Goal: Task Accomplishment & Management: Manage account settings

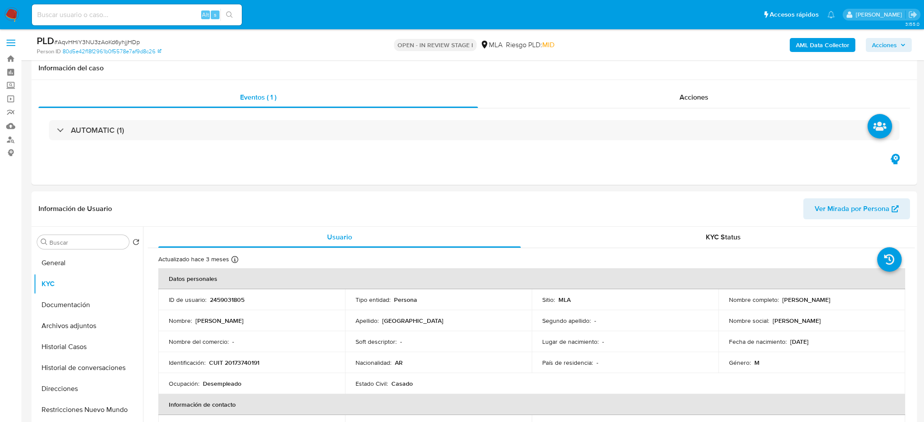
select select "10"
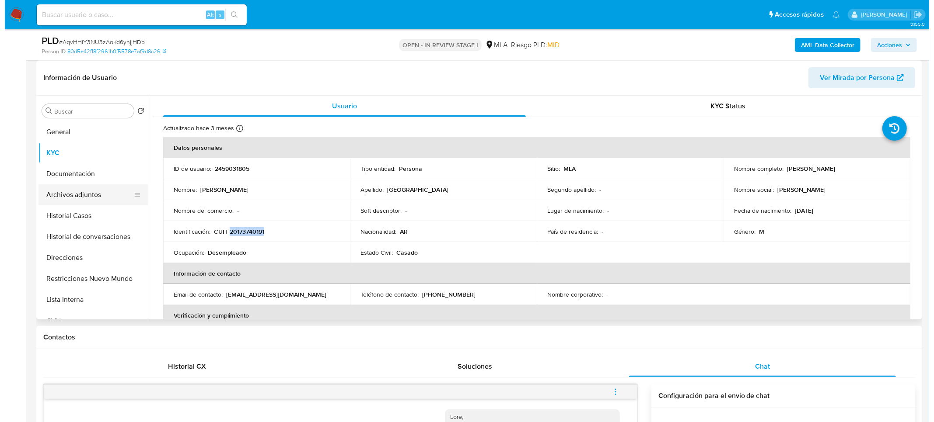
scroll to position [112, 0]
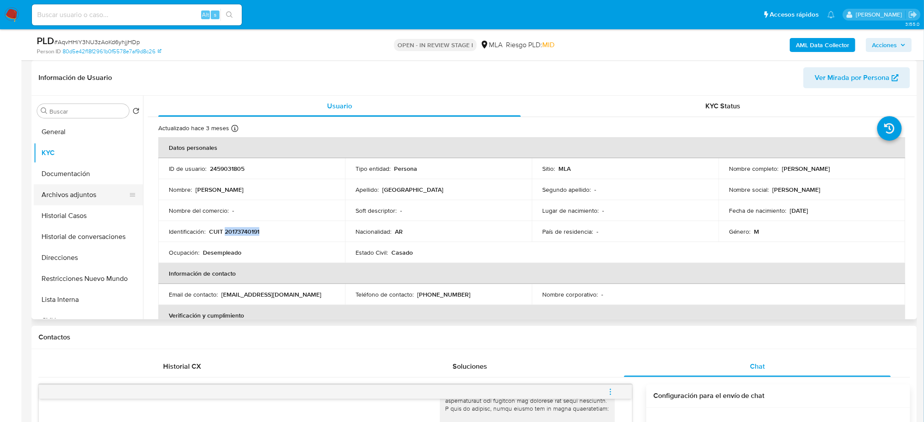
click at [91, 192] on button "Archivos adjuntos" at bounding box center [85, 195] width 102 height 21
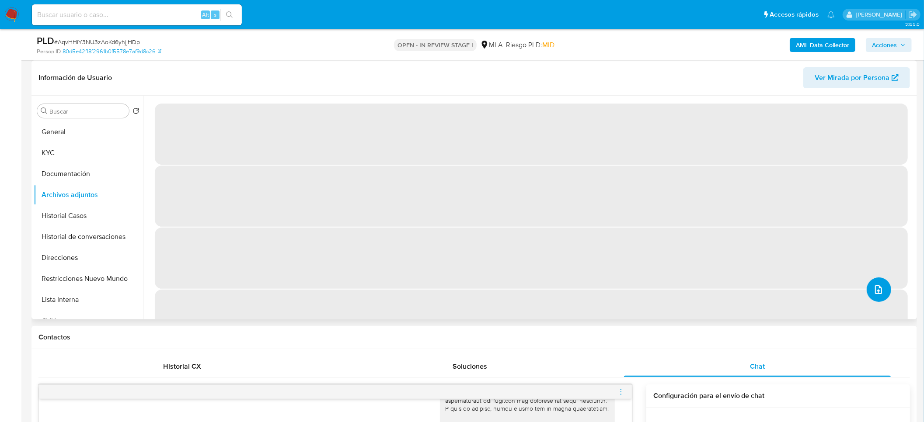
click at [882, 289] on button "upload-file" at bounding box center [879, 290] width 24 height 24
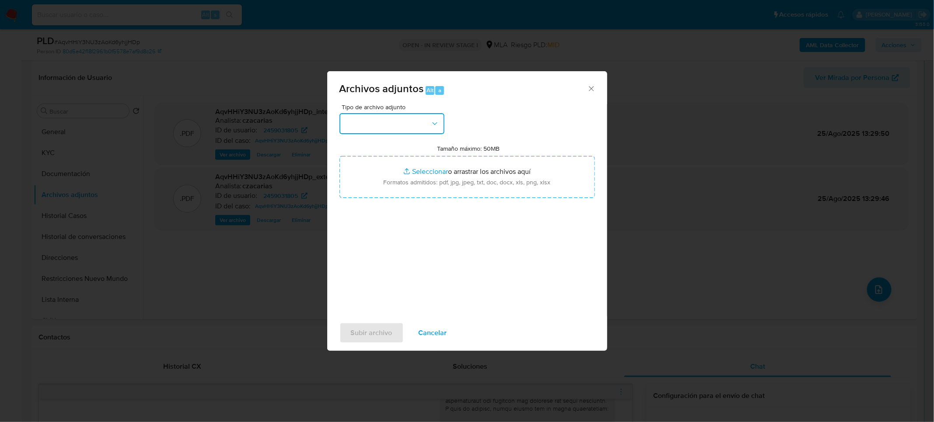
click at [428, 130] on button "button" at bounding box center [391, 123] width 105 height 21
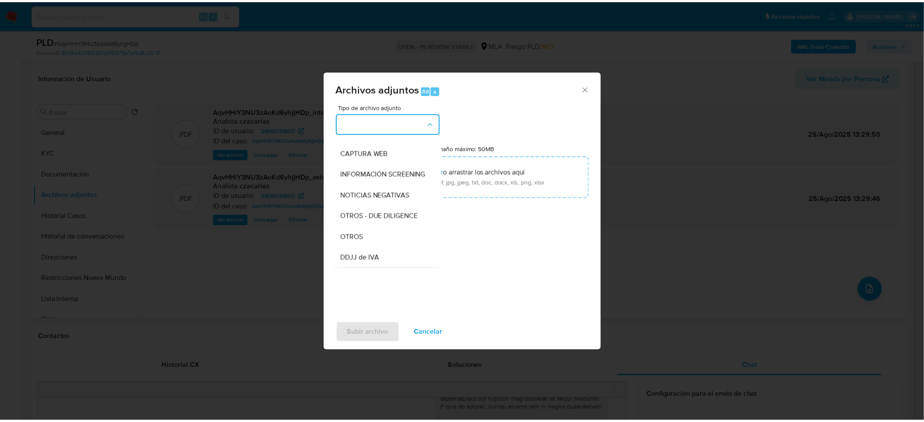
scroll to position [131, 0]
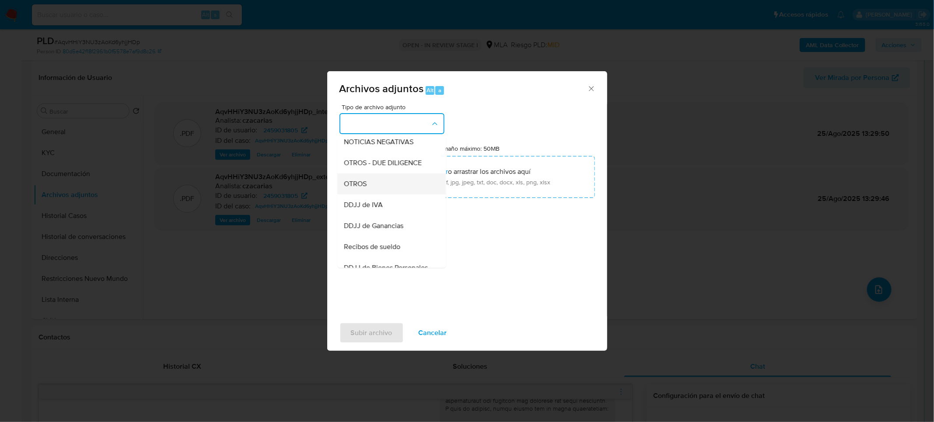
click at [390, 193] on div "OTROS" at bounding box center [388, 183] width 89 height 21
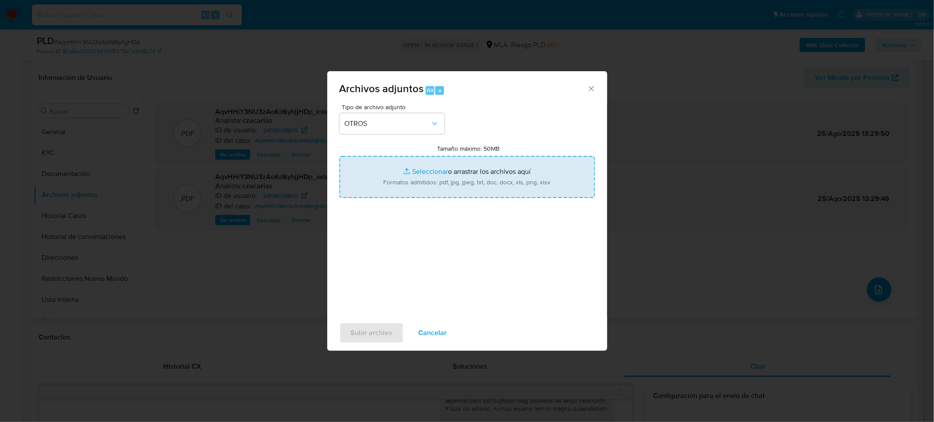
type input "C:\fakepath\Movimientos-2459031805.xlsx"
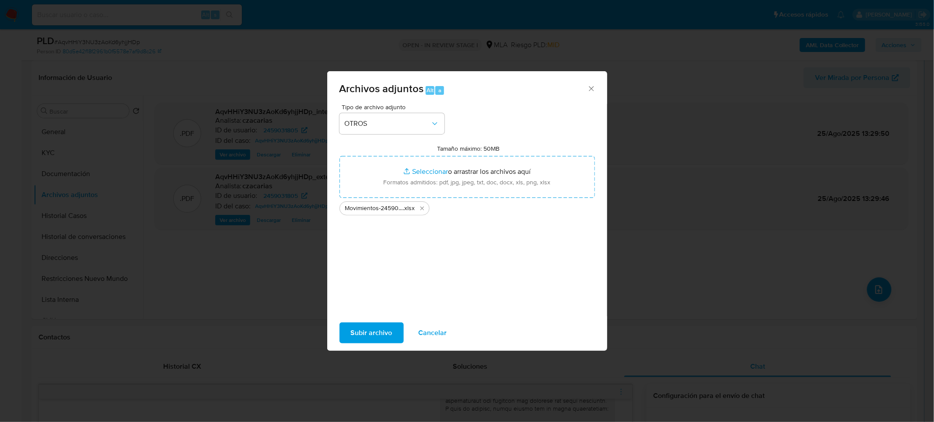
click at [374, 332] on span "Subir archivo" at bounding box center [372, 333] width 42 height 19
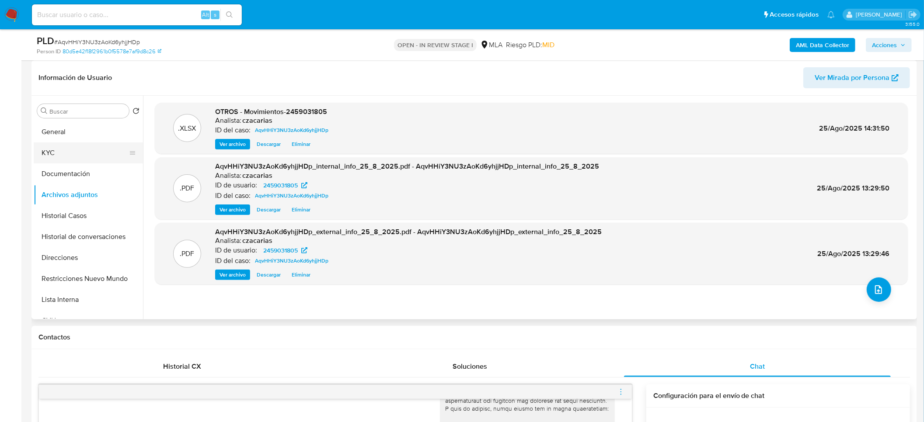
click at [52, 152] on button "KYC" at bounding box center [85, 153] width 102 height 21
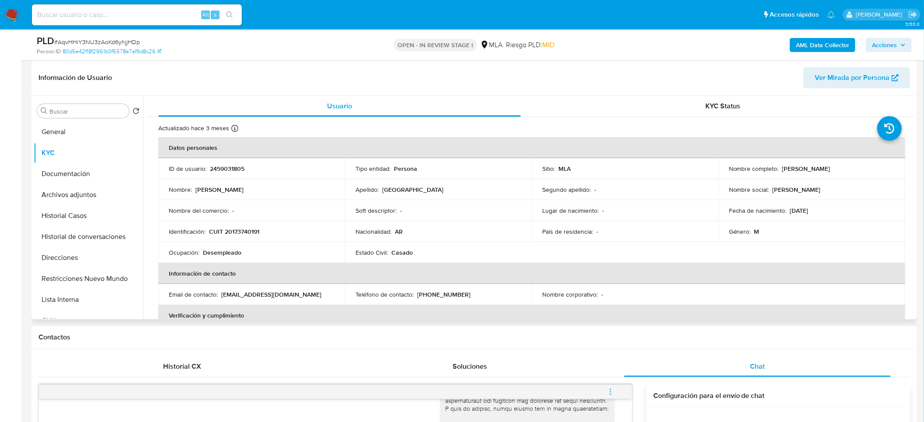
click at [240, 234] on p "CUIT 20173740191" at bounding box center [234, 232] width 50 height 8
click at [240, 233] on p "CUIT 20173740191" at bounding box center [234, 232] width 50 height 8
copy p "20173740191"
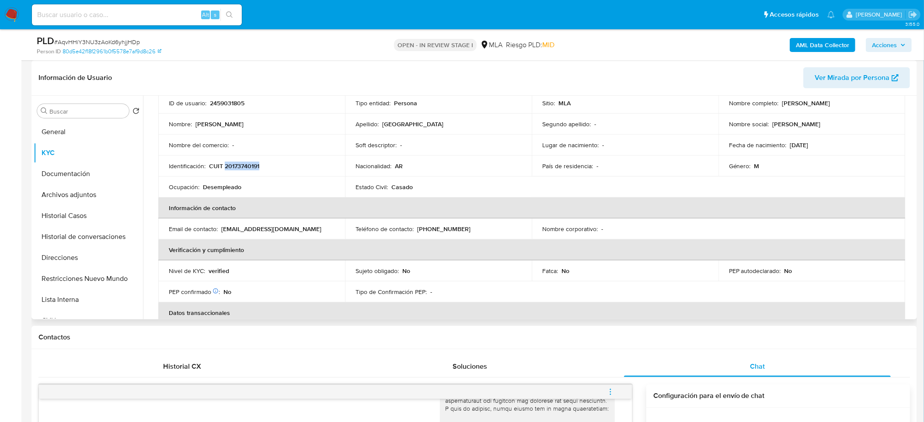
click at [235, 167] on p "CUIT 20173740191" at bounding box center [234, 166] width 50 height 8
click at [230, 104] on p "2459031805" at bounding box center [227, 103] width 35 height 8
copy p "2459031805"
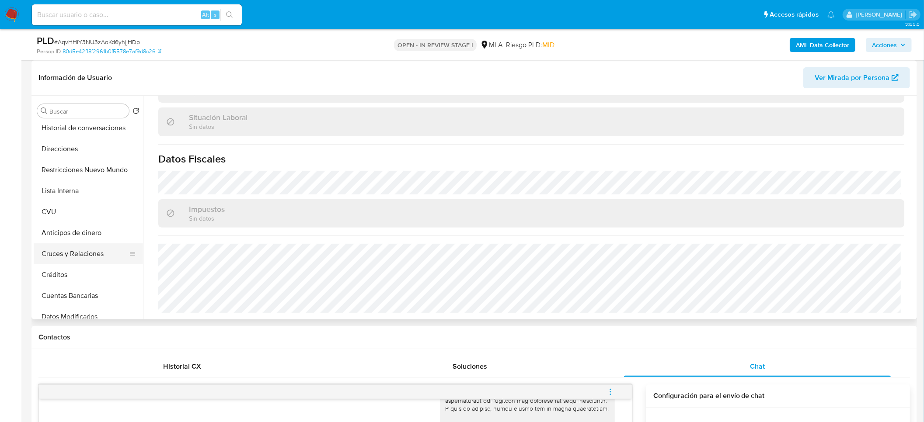
scroll to position [131, 0]
click at [68, 191] on button "CVU" at bounding box center [85, 189] width 102 height 21
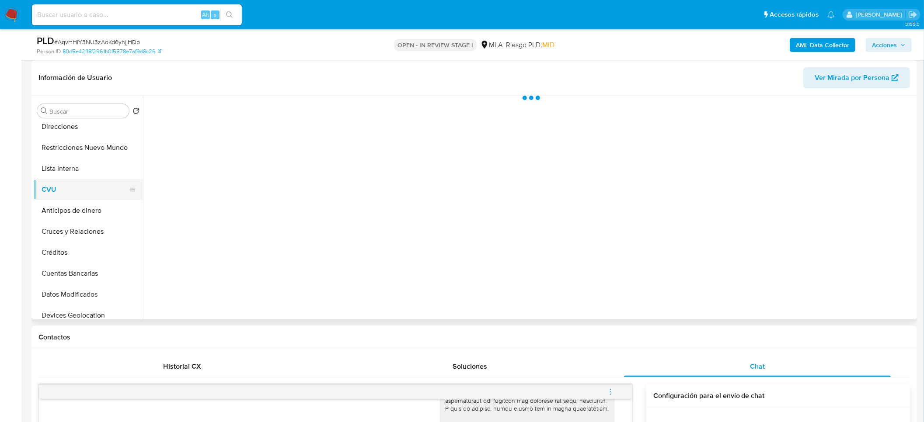
scroll to position [0, 0]
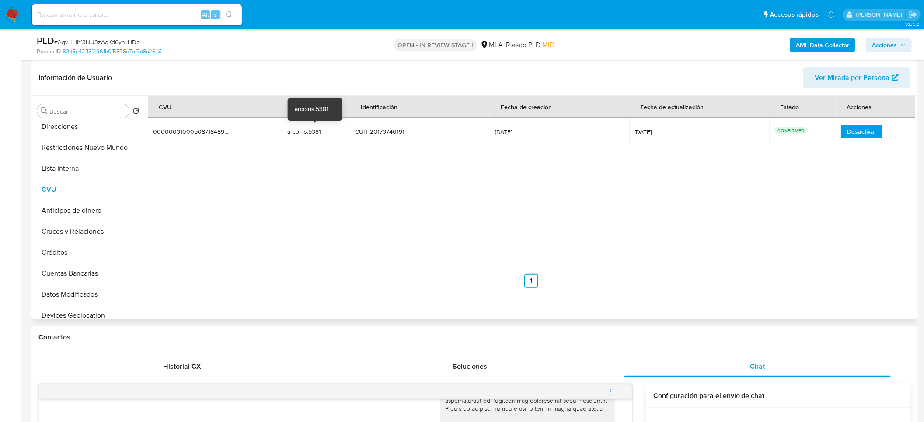
click at [308, 129] on div "arcoiris.5381" at bounding box center [315, 132] width 56 height 8
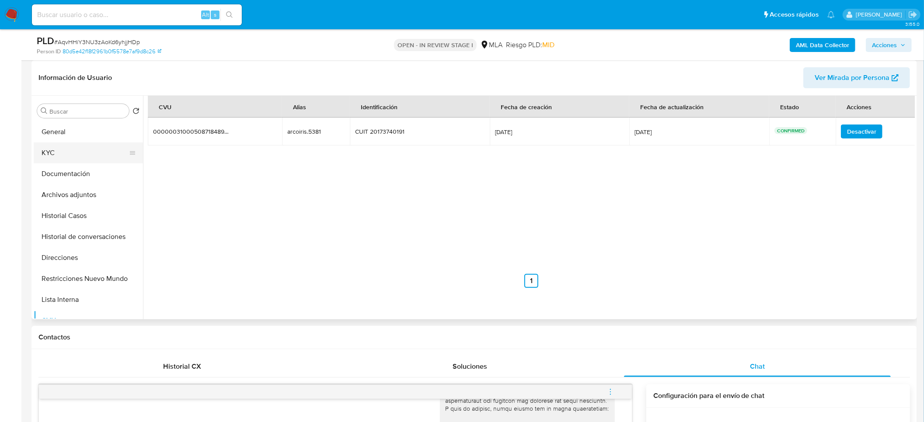
click at [69, 157] on button "KYC" at bounding box center [85, 153] width 102 height 21
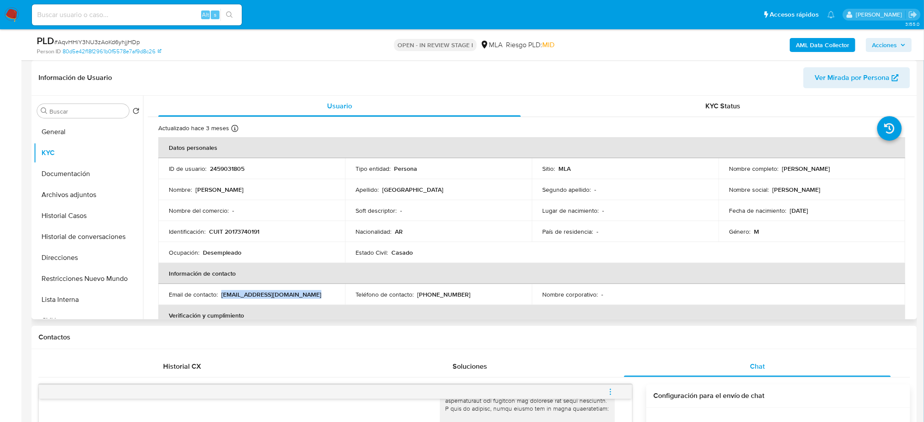
drag, startPoint x: 222, startPoint y: 293, endPoint x: 339, endPoint y: 291, distance: 117.2
click at [327, 298] on div "Email de contacto : nestormontenegro99@gmail.com" at bounding box center [252, 295] width 166 height 8
copy p "nestormontenegro99@gmail.com"
click at [445, 293] on p "(11) 65690954" at bounding box center [443, 295] width 53 height 8
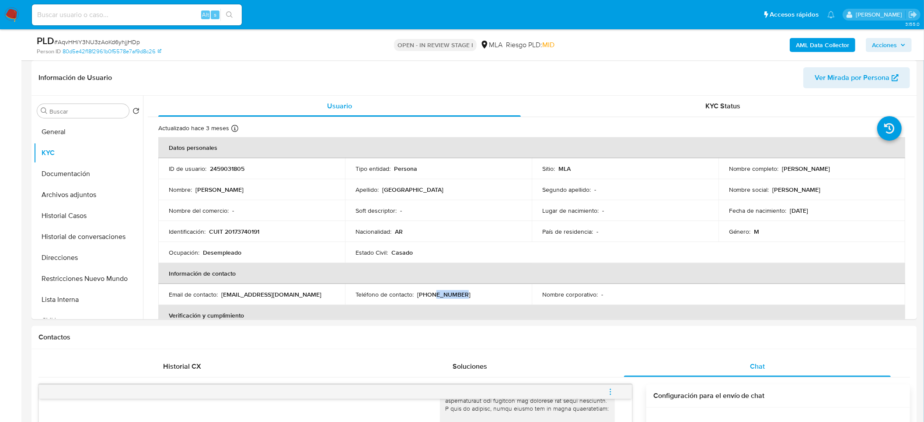
copy p "65690954"
click at [78, 199] on button "Archivos adjuntos" at bounding box center [85, 195] width 102 height 21
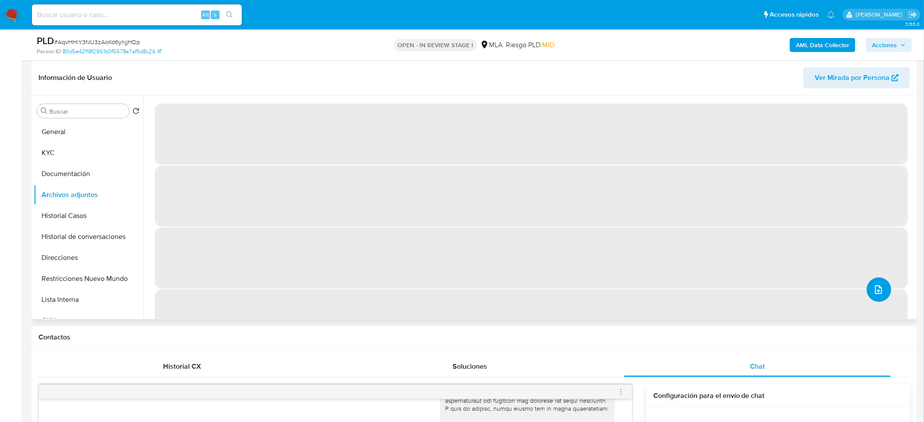
click at [872, 282] on button "upload-file" at bounding box center [879, 290] width 24 height 24
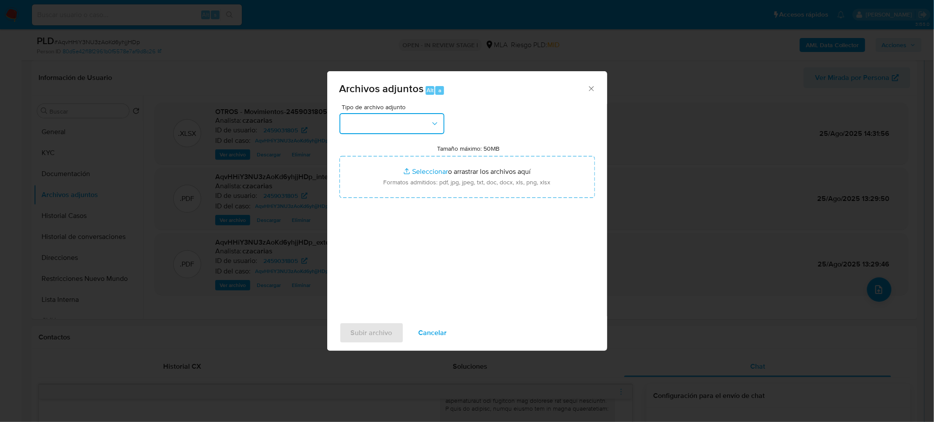
click at [404, 122] on button "button" at bounding box center [391, 123] width 105 height 21
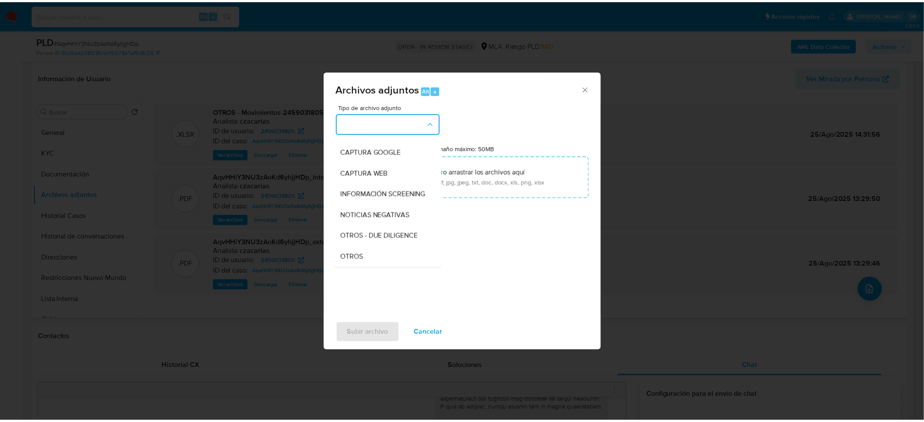
scroll to position [131, 0]
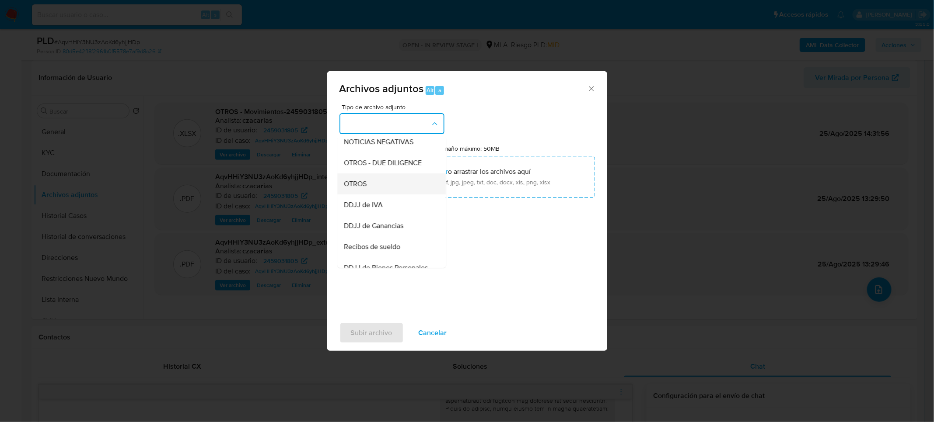
click at [363, 188] on span "OTROS" at bounding box center [355, 183] width 23 height 9
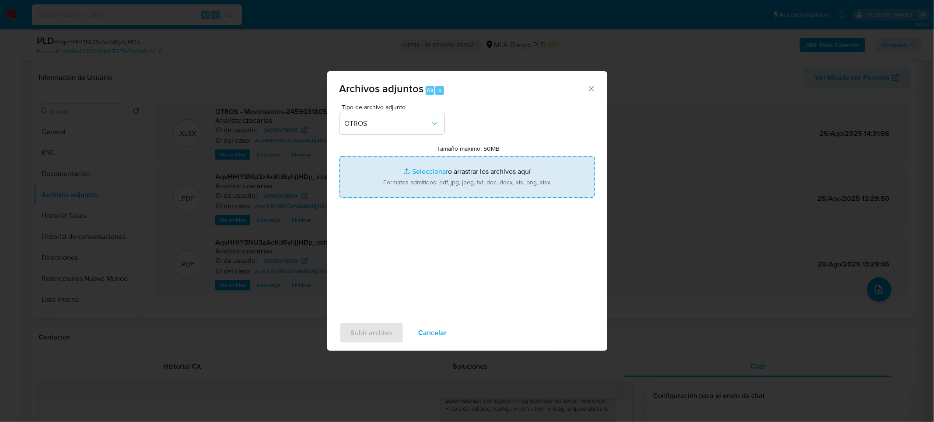
type input "C:\fakepath\Caselog AqvHHiY3NU3zAoKd6yhjjHDp_2025_07_18_17_14_27.docx"
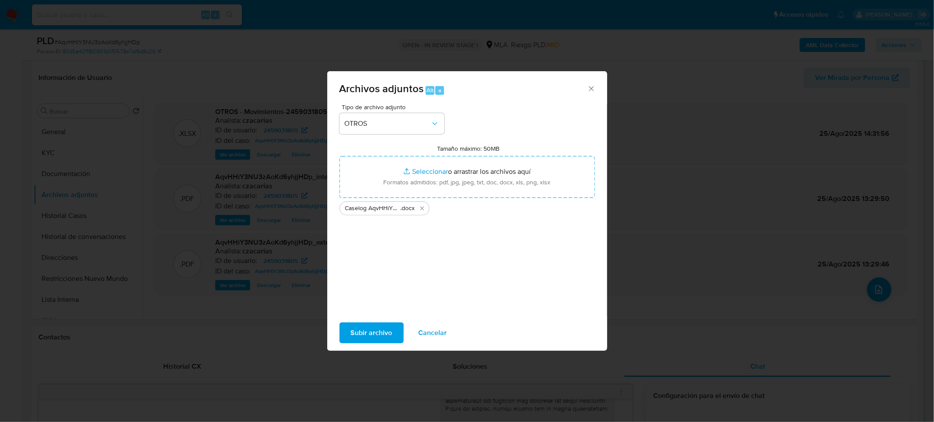
click at [381, 332] on span "Subir archivo" at bounding box center [372, 333] width 42 height 19
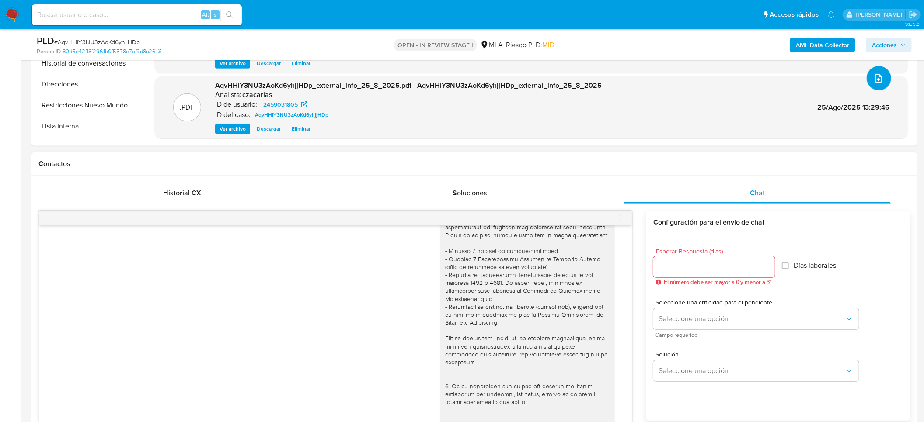
scroll to position [328, 0]
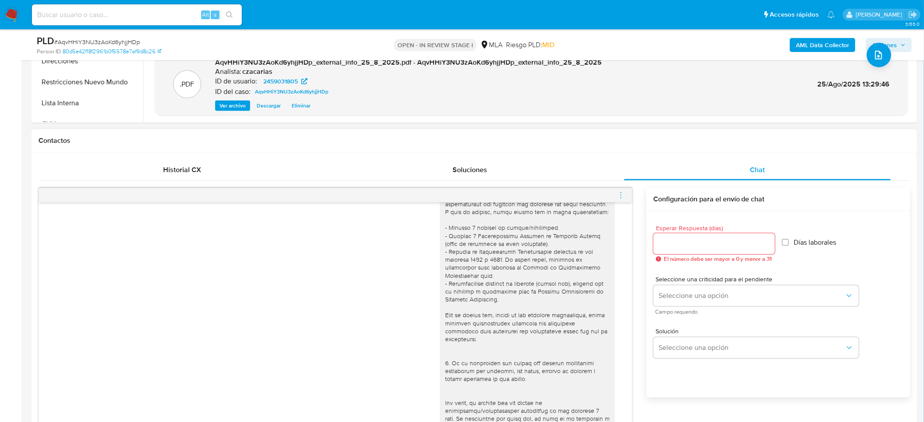
click at [619, 192] on icon "menu-action" at bounding box center [621, 196] width 8 height 8
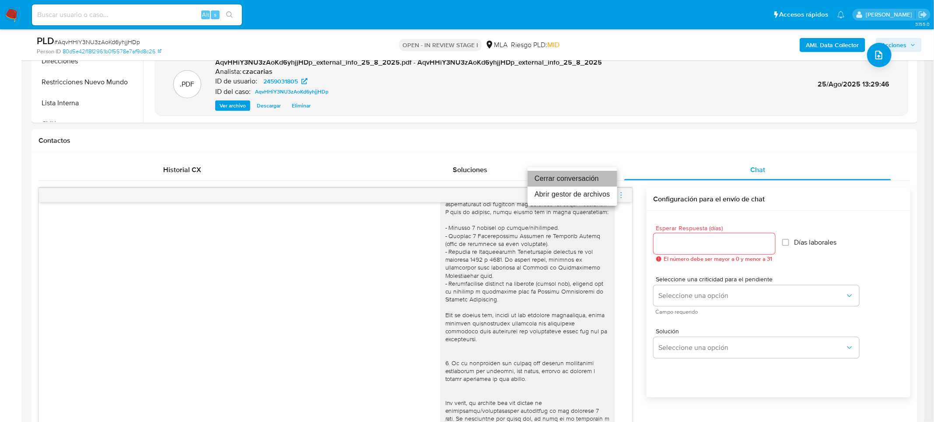
click at [597, 179] on li "Cerrar conversación" at bounding box center [572, 179] width 90 height 16
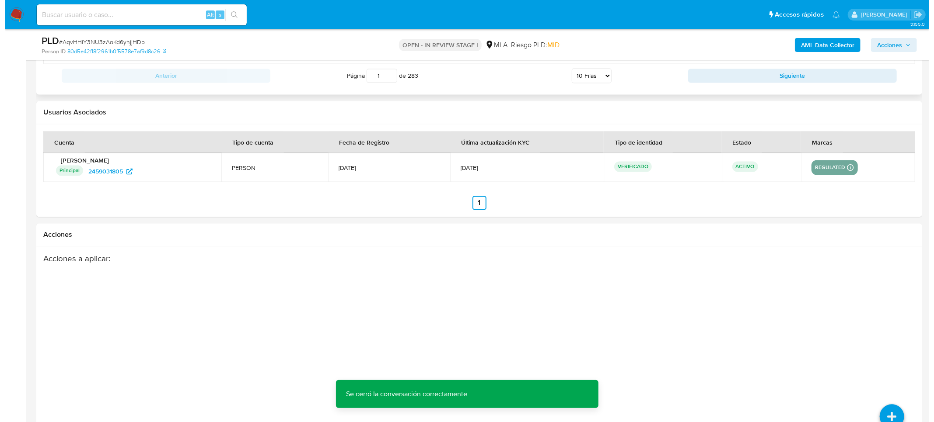
scroll to position [1538, 0]
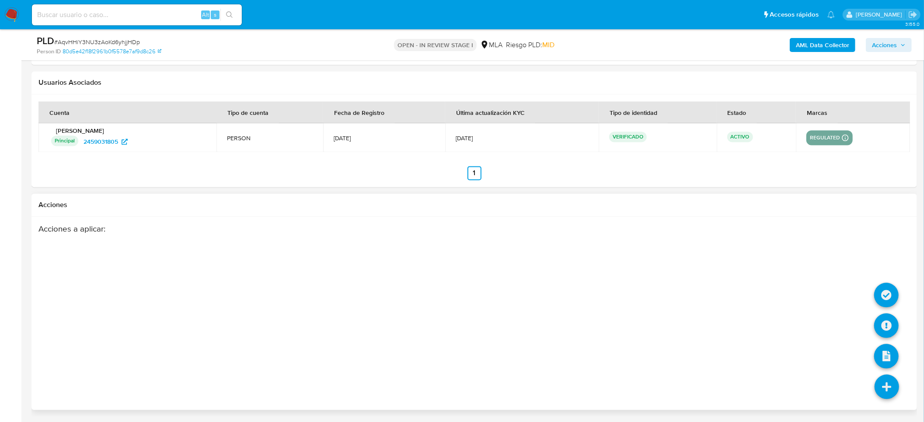
click at [882, 394] on icon at bounding box center [887, 387] width 24 height 24
click at [887, 320] on icon at bounding box center [886, 326] width 24 height 24
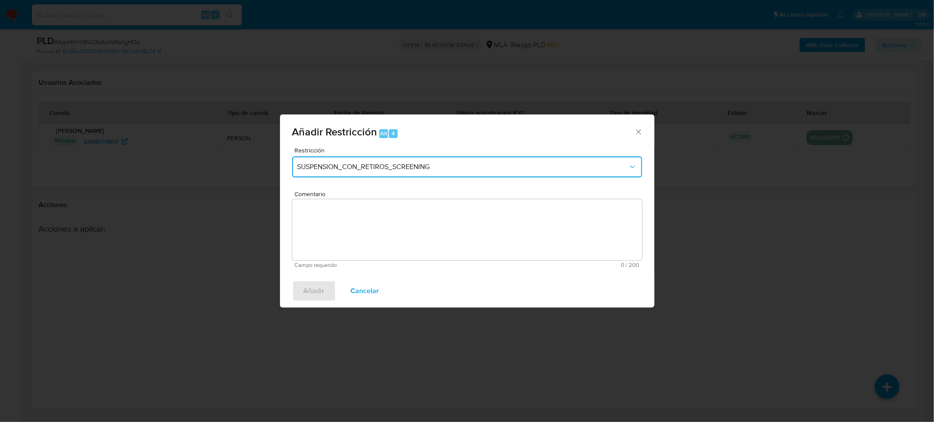
click at [334, 167] on span "SUSPENSION_CON_RETIROS_SCREENING" at bounding box center [462, 167] width 331 height 9
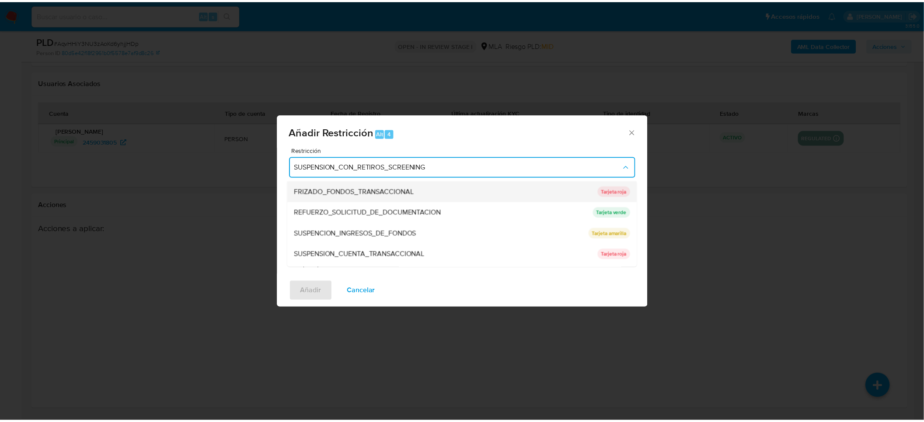
scroll to position [185, 0]
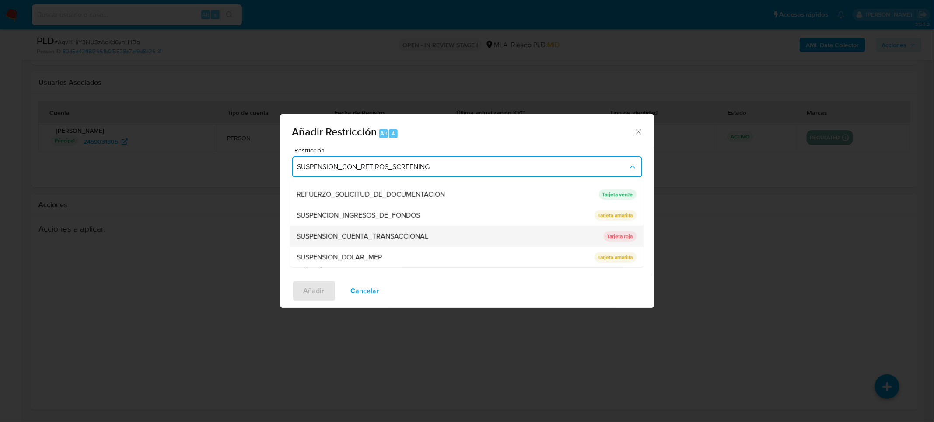
click at [344, 233] on span "SUSPENSION_CUENTA_TRANSACCIONAL" at bounding box center [363, 236] width 132 height 9
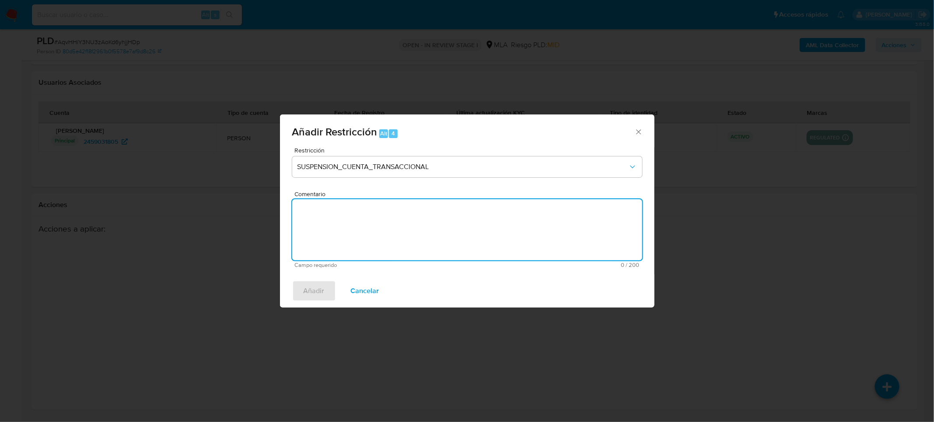
click at [371, 231] on textarea "Comentario" at bounding box center [467, 229] width 350 height 61
type textarea "AML"
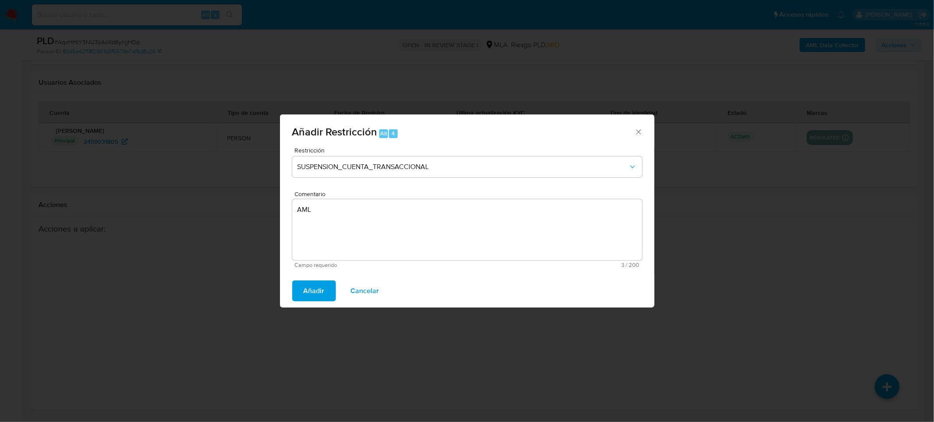
click at [317, 285] on span "Añadir" at bounding box center [313, 291] width 21 height 19
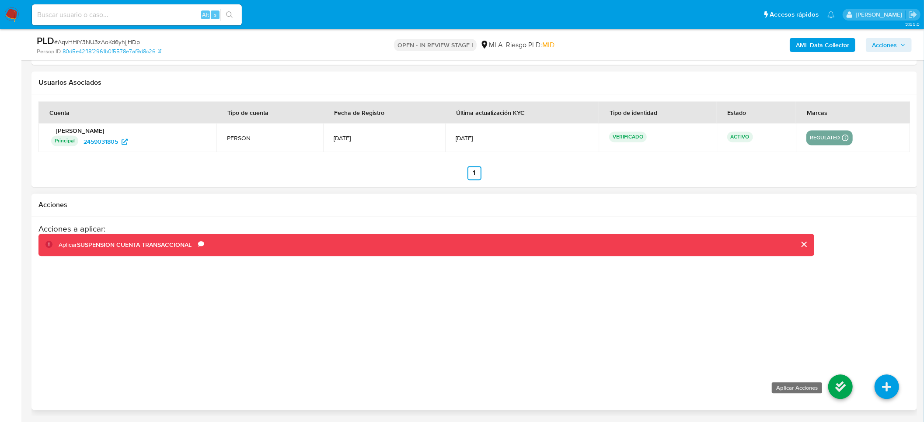
click at [832, 383] on li at bounding box center [840, 388] width 46 height 49
click at [833, 384] on icon at bounding box center [840, 387] width 24 height 24
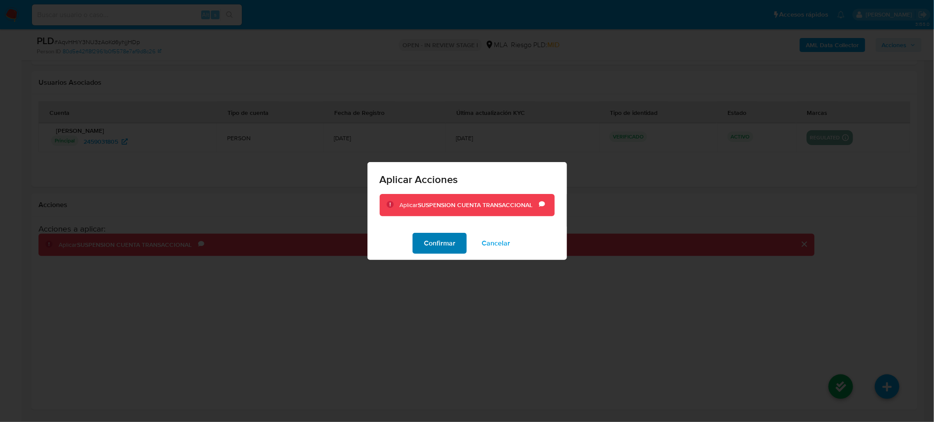
click at [439, 246] on span "Confirmar" at bounding box center [439, 243] width 31 height 19
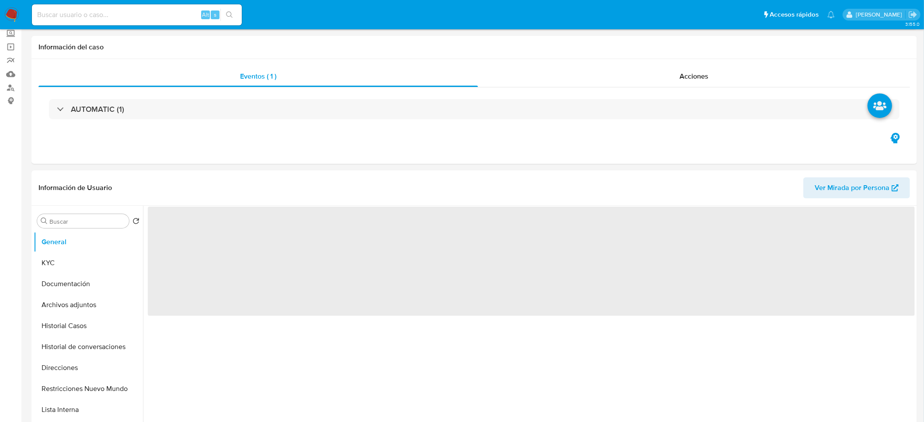
scroll to position [131, 0]
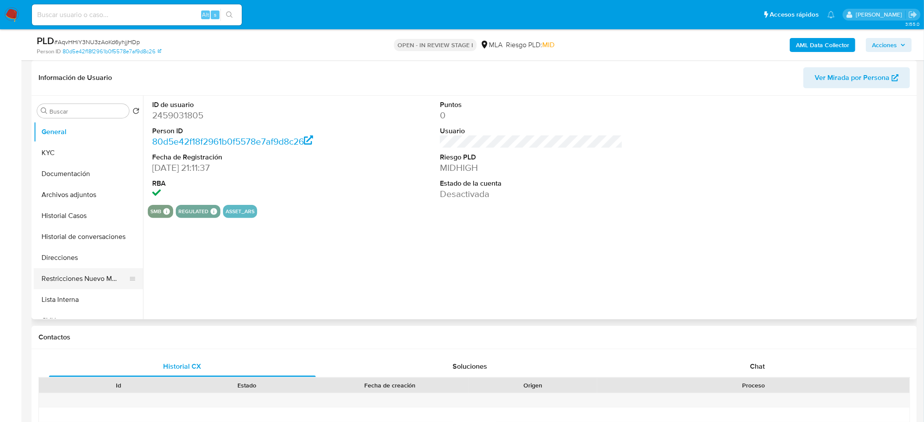
click at [84, 281] on button "Restricciones Nuevo Mundo" at bounding box center [85, 278] width 102 height 21
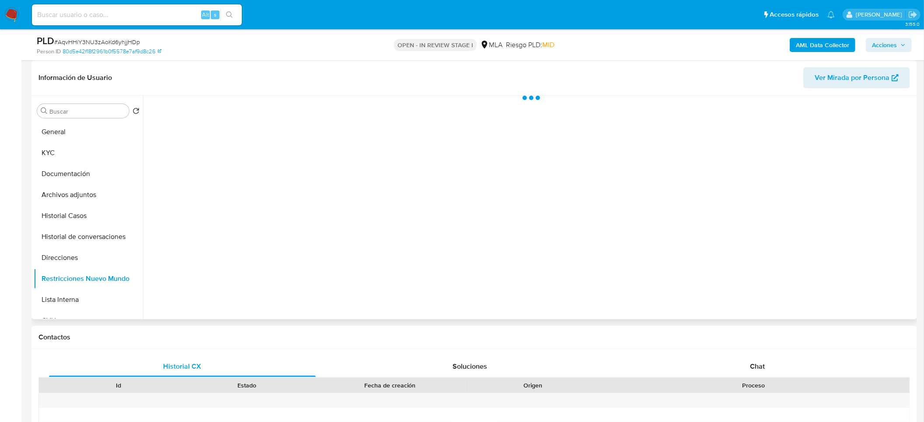
select select "10"
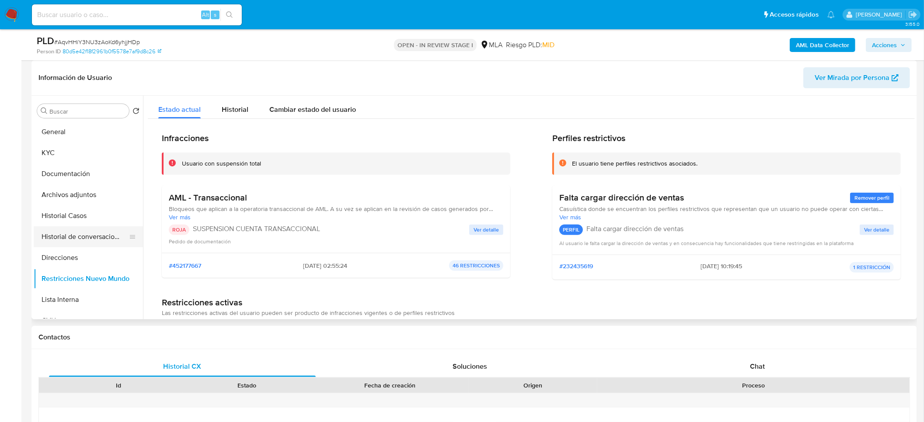
click at [77, 240] on button "Historial de conversaciones" at bounding box center [85, 236] width 102 height 21
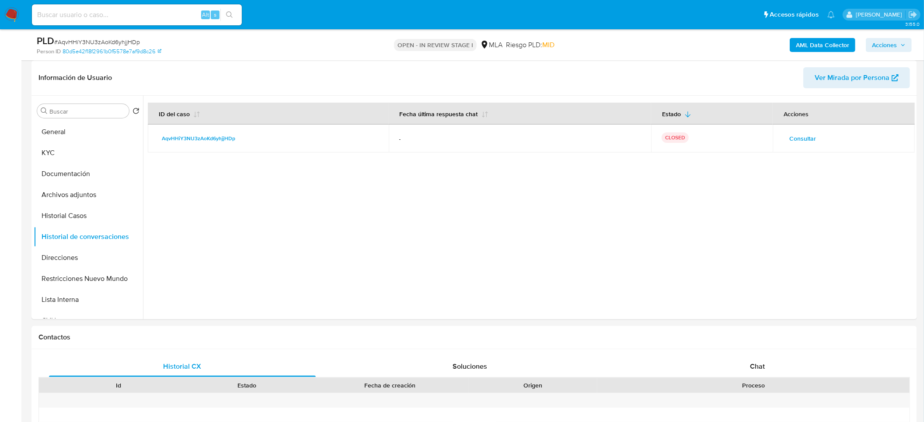
click at [886, 47] on span "Acciones" at bounding box center [884, 45] width 25 height 14
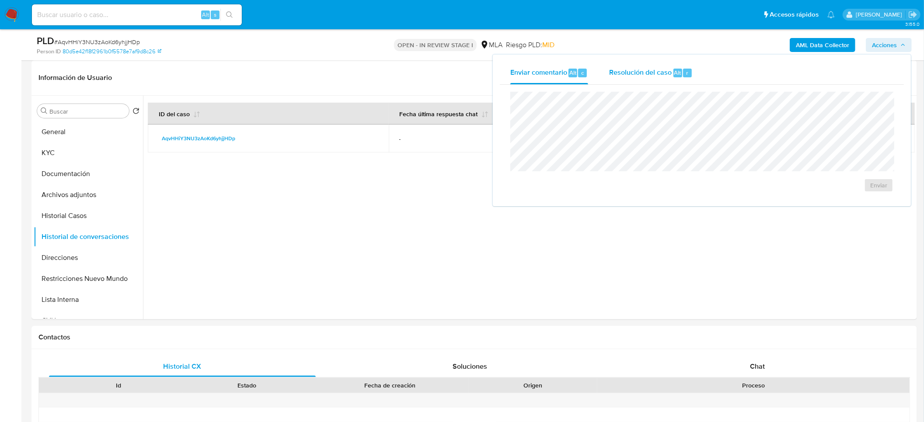
click at [659, 80] on div "Resolución del caso Alt r" at bounding box center [651, 73] width 84 height 23
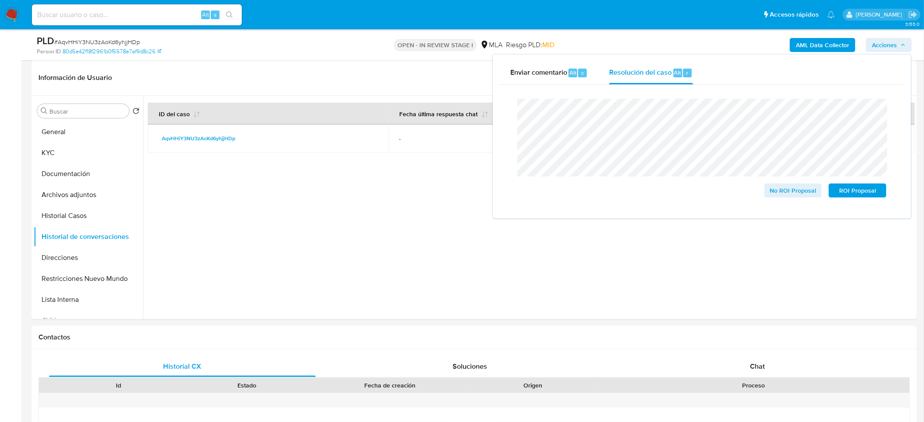
click at [120, 43] on span "# AqvHHiY3NU3zAoKd6yhjjHDp" at bounding box center [97, 42] width 86 height 9
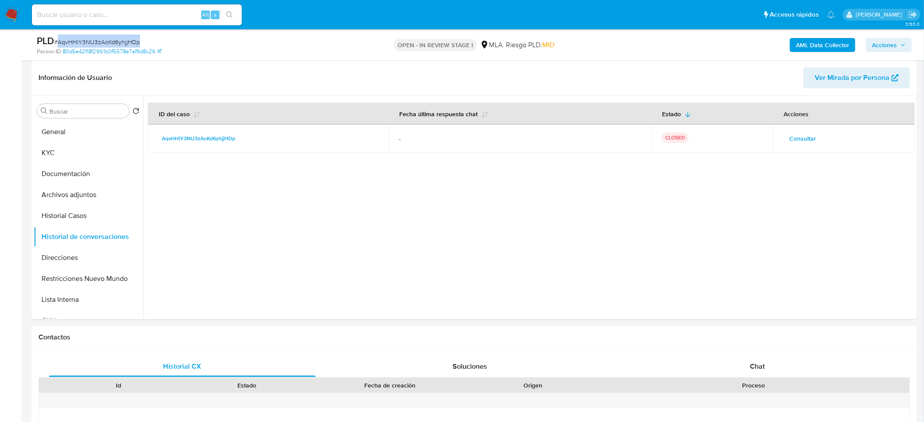
click at [120, 43] on span "# AqvHHiY3NU3zAoKd6yhjjHDp" at bounding box center [97, 42] width 86 height 9
copy span "AqvHHiY3NU3zAoKd6yhjjHDp"
click at [882, 37] on div "AML Data Collector Acciones" at bounding box center [766, 45] width 289 height 21
click at [881, 44] on span "Acciones" at bounding box center [884, 45] width 25 height 14
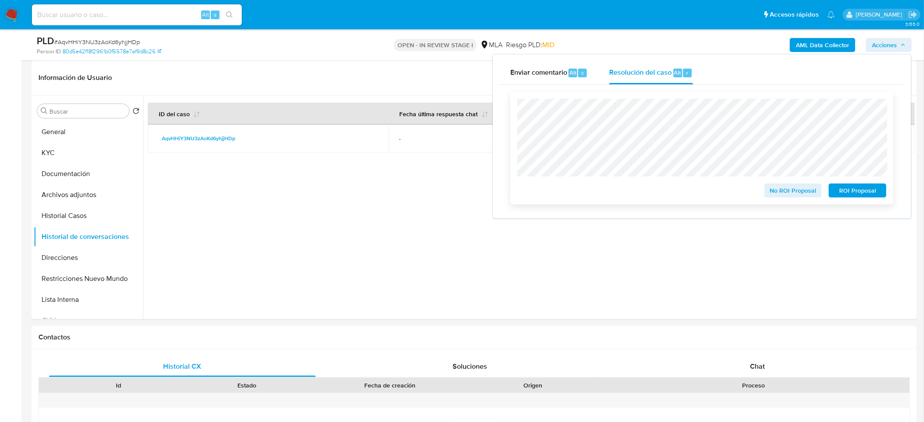
click at [840, 184] on div "ROI Proposal" at bounding box center [855, 188] width 61 height 17
click at [843, 188] on span "ROI Proposal" at bounding box center [857, 191] width 45 height 12
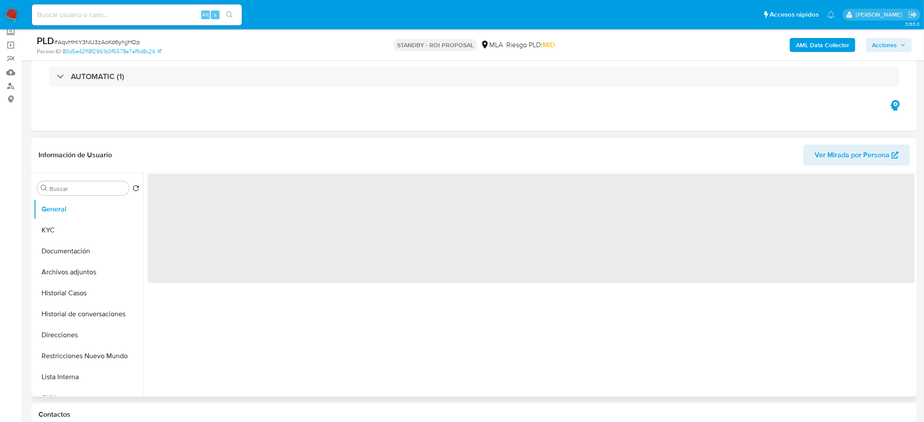
scroll to position [131, 0]
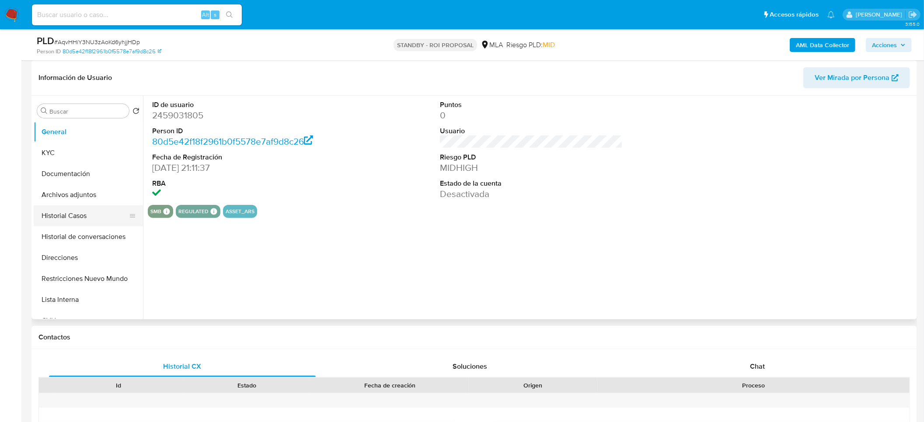
click at [64, 209] on button "Historial Casos" at bounding box center [85, 216] width 102 height 21
select select "10"
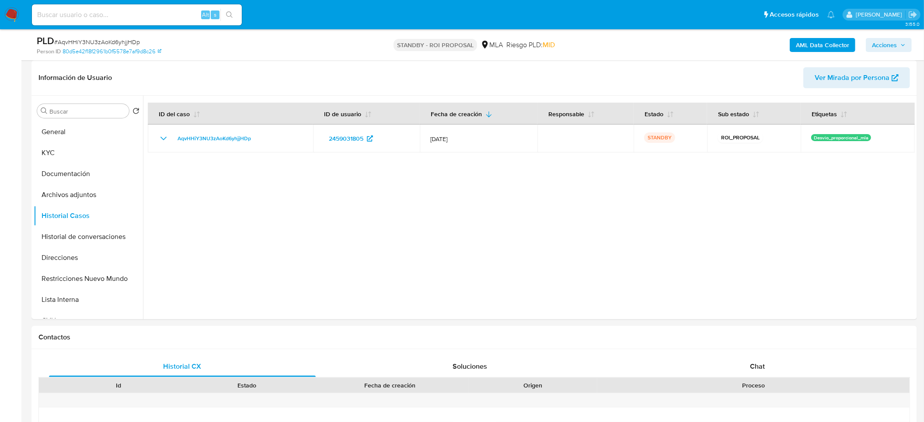
click at [6, 17] on img at bounding box center [11, 14] width 15 height 15
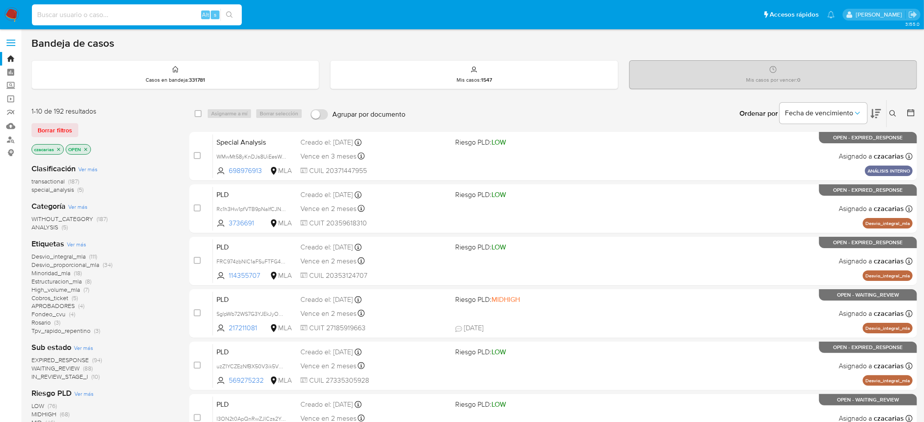
click at [133, 12] on input at bounding box center [137, 14] width 210 height 11
paste input "o0KAJsjW0d6xev0CSLxJdpxN"
type input "o0KAJsjW0d6xev0CSLxJdpxN"
click at [228, 14] on icon "search-icon" at bounding box center [229, 14] width 7 height 7
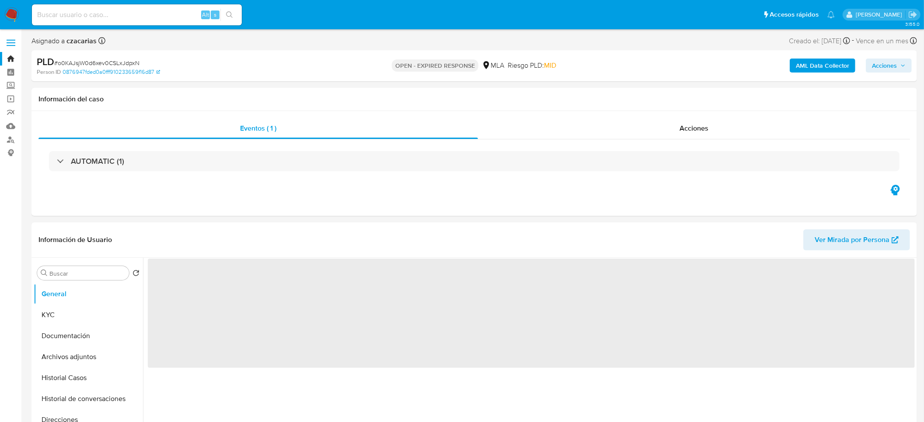
select select "10"
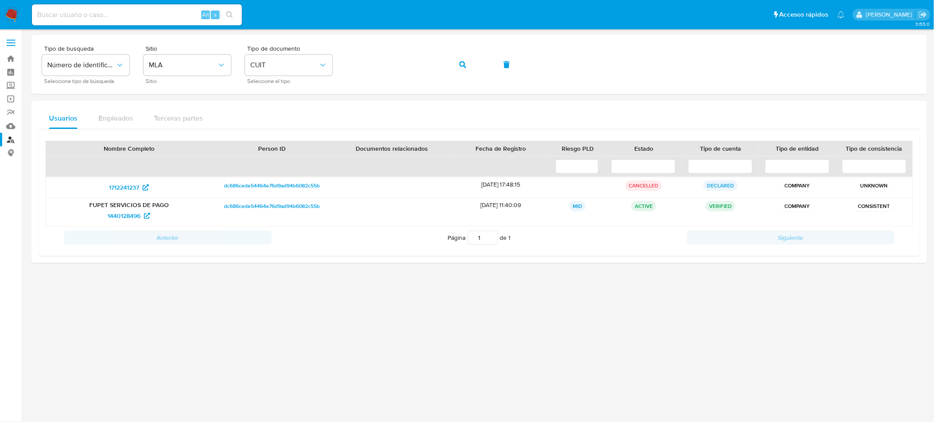
click at [10, 14] on img at bounding box center [11, 14] width 15 height 15
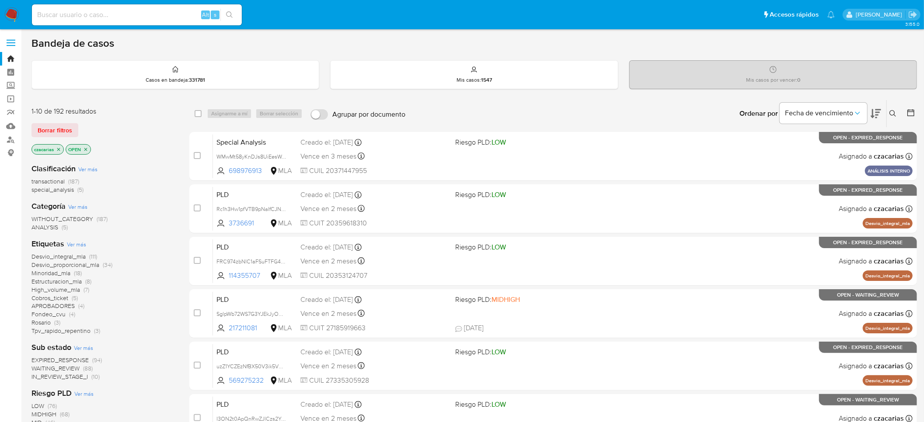
click at [890, 114] on icon at bounding box center [892, 113] width 7 height 7
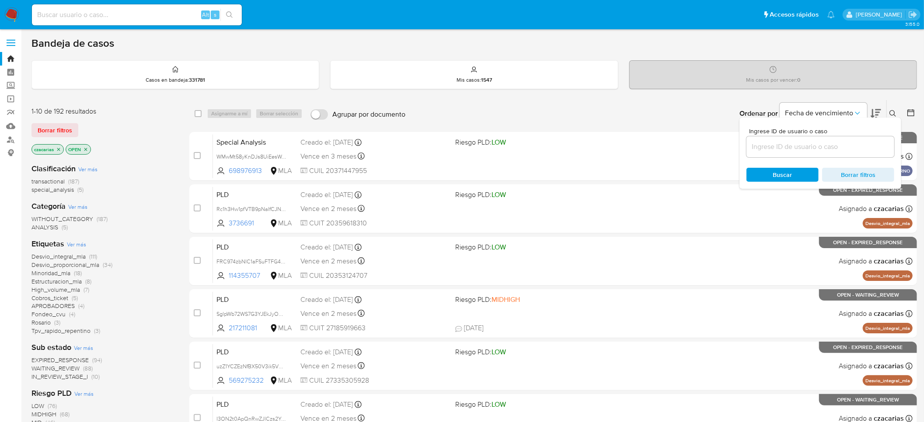
click at [818, 154] on div at bounding box center [820, 146] width 148 height 21
click at [815, 147] on input at bounding box center [820, 146] width 148 height 11
paste input "o0KAJsjW0d6xev0CSLxJdpxN"
type input "o0KAJsjW0d6xev0CSLxJdpxN"
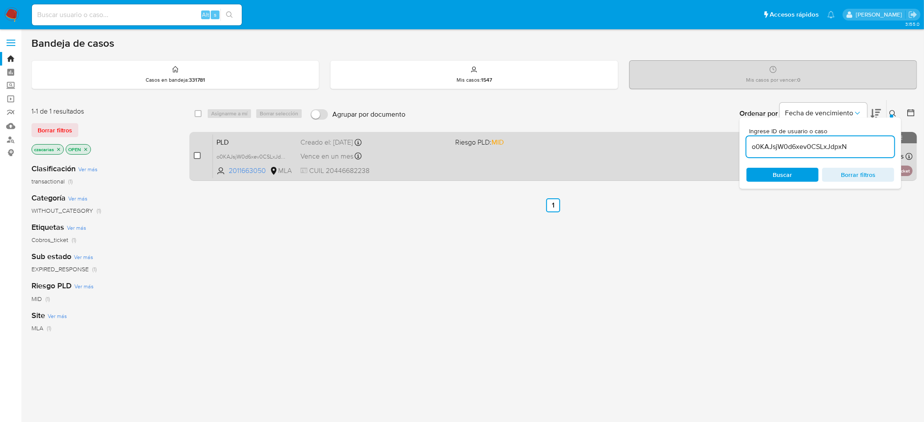
click at [197, 155] on input "checkbox" at bounding box center [197, 155] width 7 height 7
checkbox input "true"
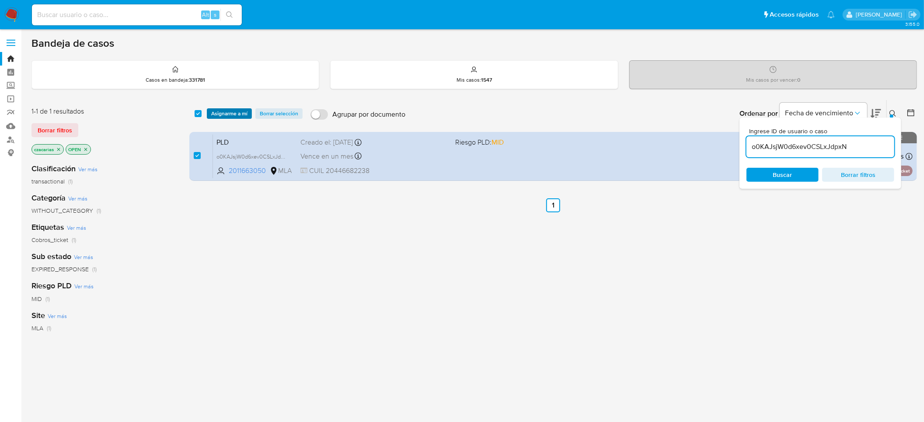
click at [229, 110] on span "Asignarme a mí" at bounding box center [229, 113] width 36 height 9
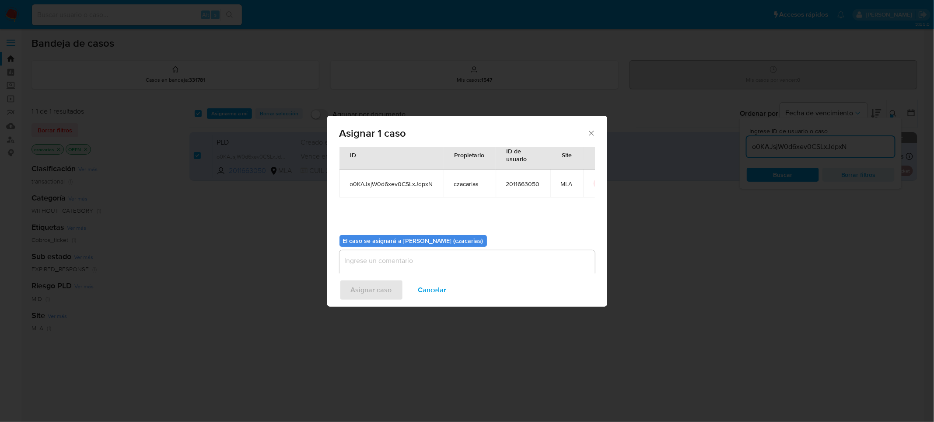
scroll to position [45, 0]
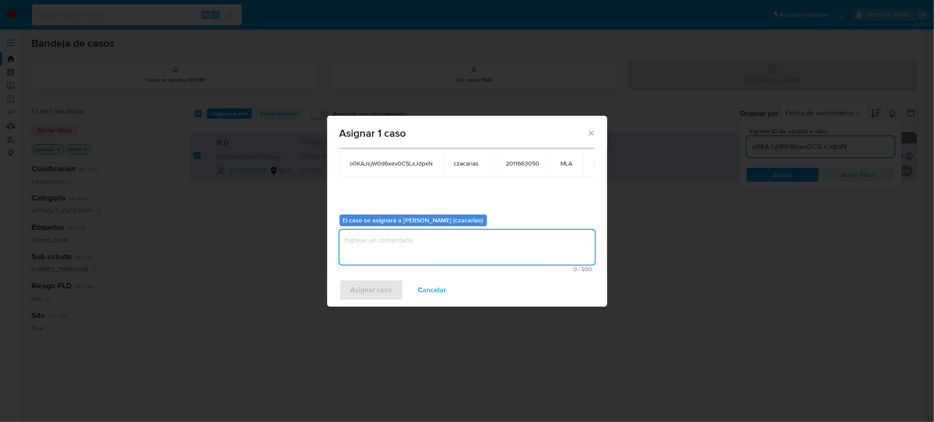
click at [393, 251] on textarea "assign-modal" at bounding box center [466, 247] width 255 height 35
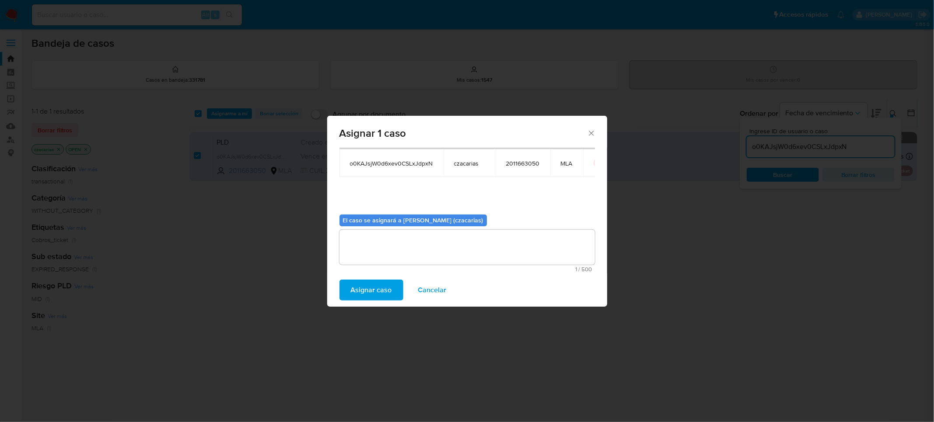
click at [371, 282] on span "Asignar caso" at bounding box center [371, 290] width 41 height 19
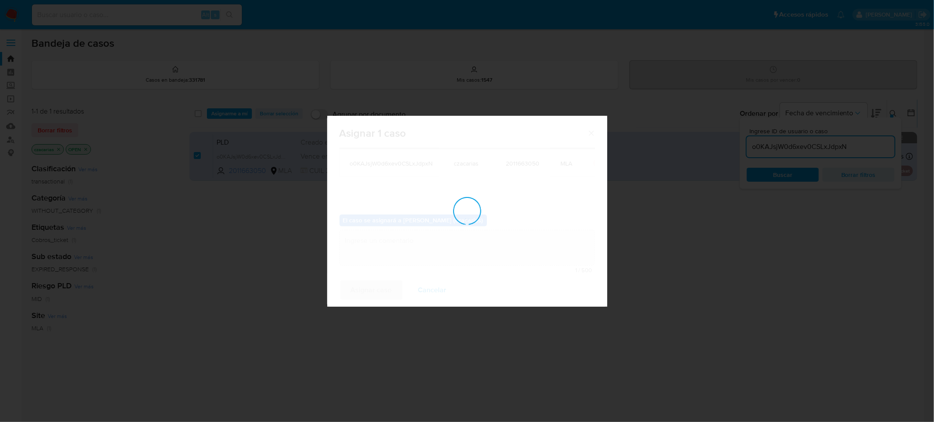
checkbox input "false"
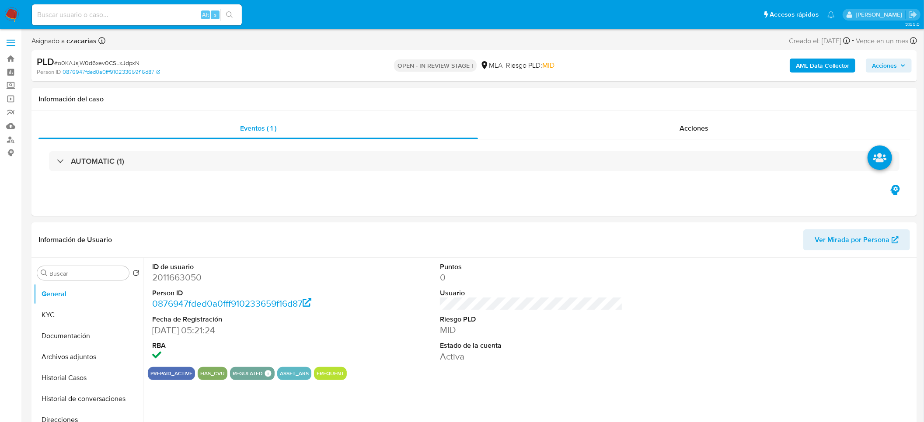
select select "10"
drag, startPoint x: 138, startPoint y: 275, endPoint x: 168, endPoint y: 278, distance: 30.3
click at [168, 278] on dd "2011663050" at bounding box center [243, 278] width 183 height 12
copy dd "2011663050"
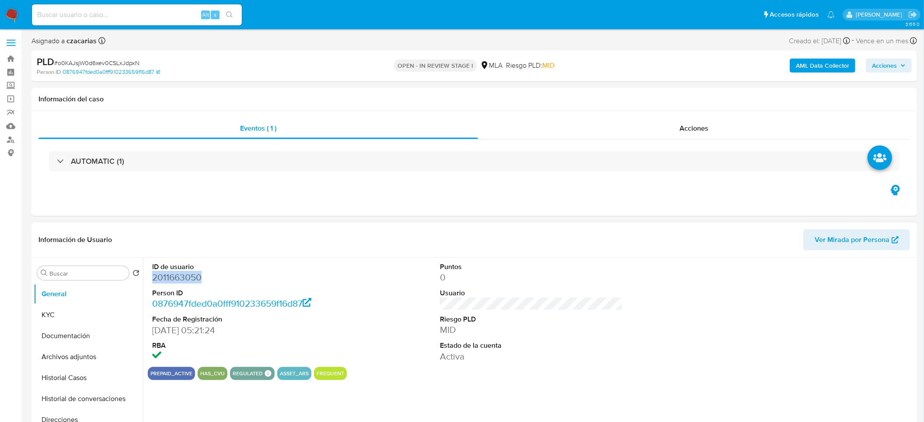
click at [194, 278] on dd "2011663050" at bounding box center [243, 278] width 183 height 12
copy dd "2011663050"
click at [171, 281] on dd "2011663050" at bounding box center [243, 278] width 183 height 12
click at [171, 280] on dd "2011663050" at bounding box center [243, 278] width 183 height 12
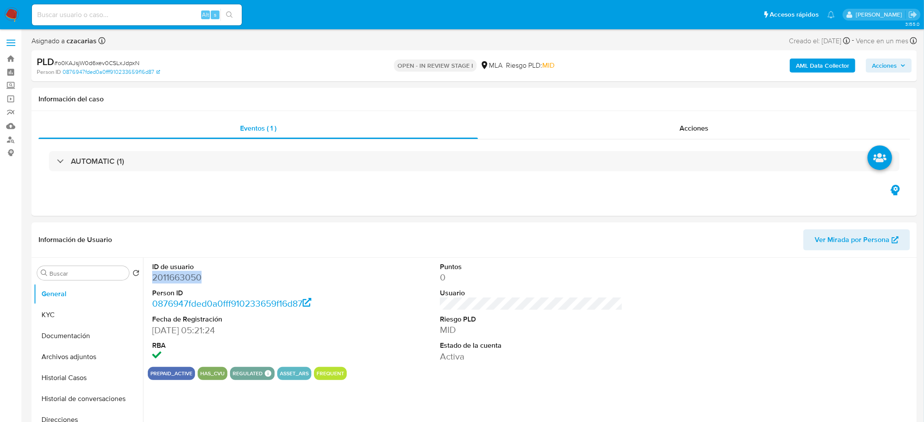
copy dd "2011663050"
click at [42, 314] on button "KYC" at bounding box center [85, 315] width 102 height 21
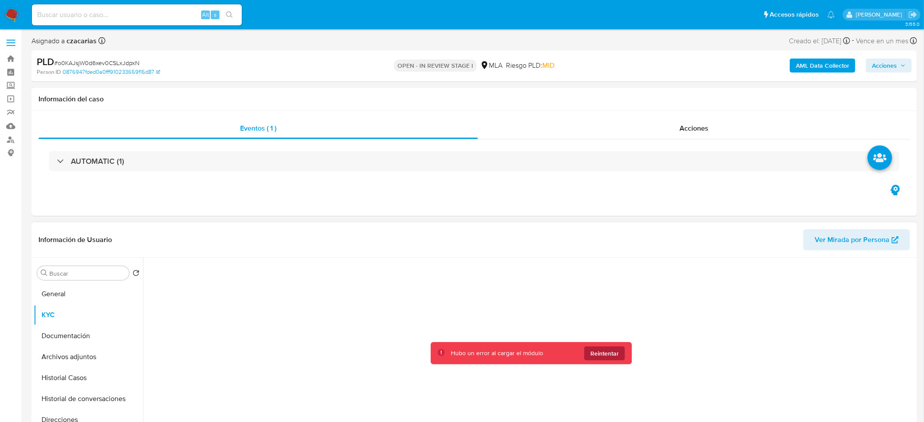
click at [605, 354] on span "Reintentar" at bounding box center [604, 354] width 28 height 14
click at [603, 359] on button "Reintentar" at bounding box center [604, 354] width 41 height 14
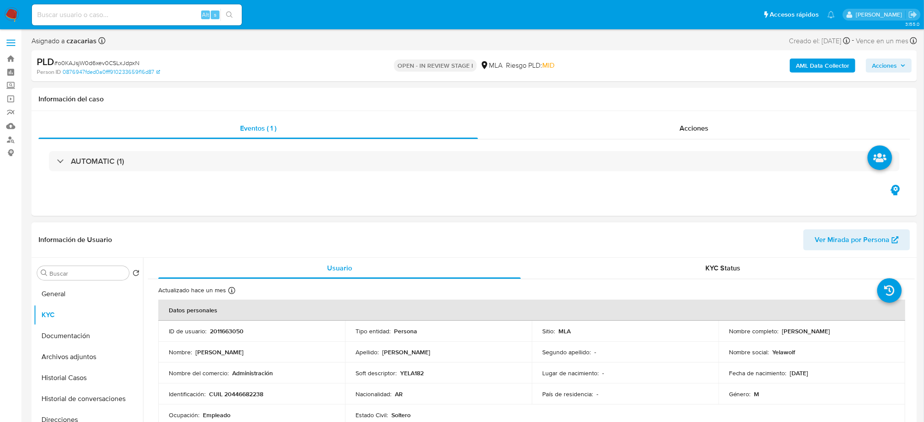
click at [242, 396] on p "CUIL 20446682238" at bounding box center [236, 394] width 54 height 8
click at [242, 395] on p "CUIL 20446682238" at bounding box center [236, 394] width 54 height 8
copy p "20446682238"
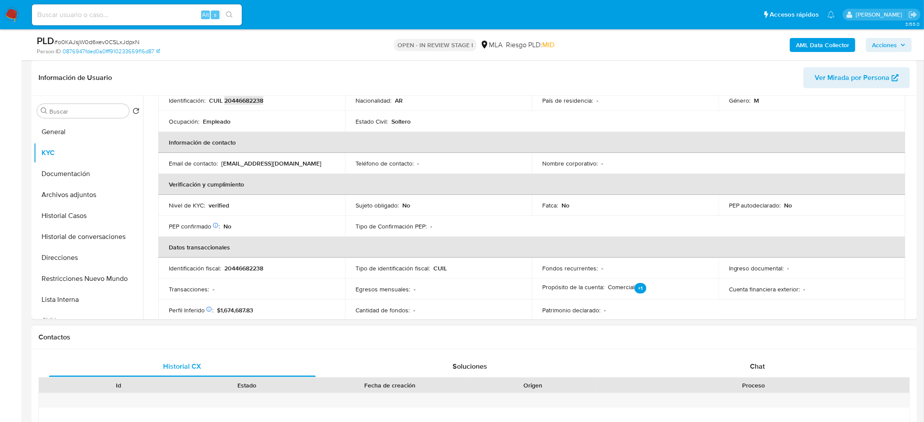
scroll to position [262, 0]
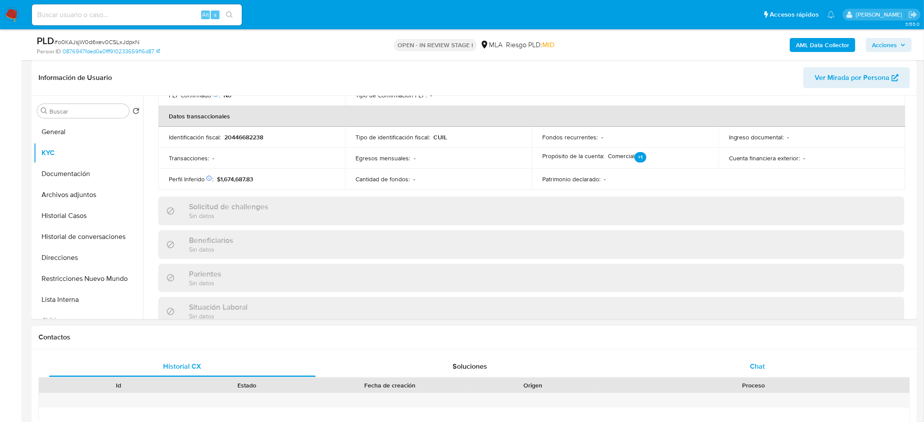
click at [774, 362] on div "Chat" at bounding box center [757, 366] width 267 height 21
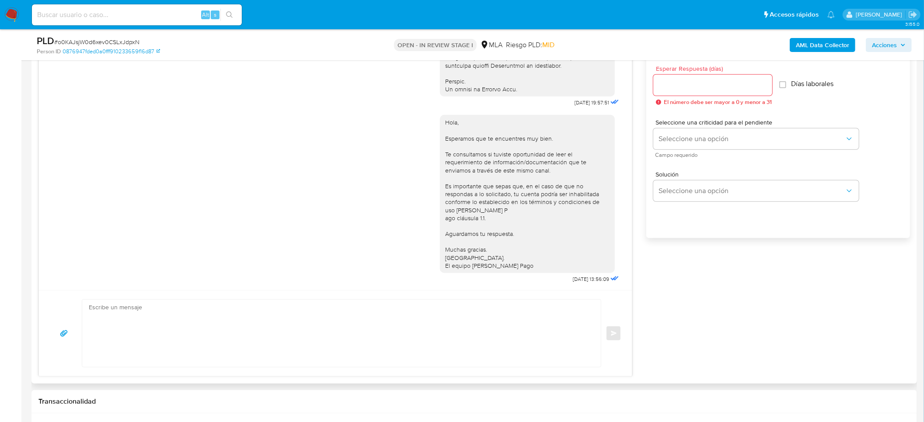
scroll to position [590, 0]
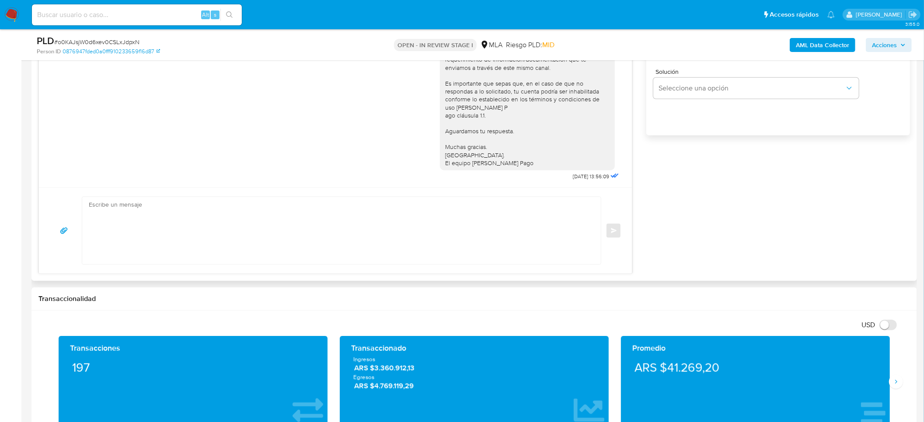
click at [336, 225] on textarea at bounding box center [339, 230] width 501 height 67
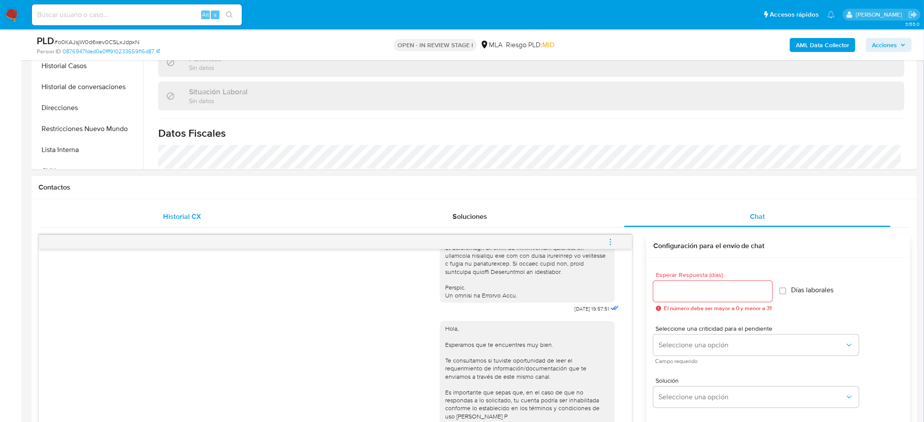
scroll to position [262, 0]
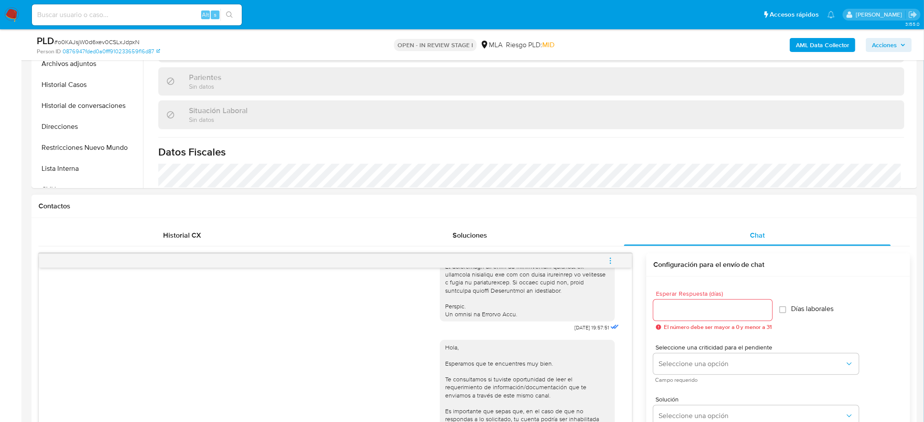
click at [611, 265] on span "menu-action" at bounding box center [610, 261] width 8 height 21
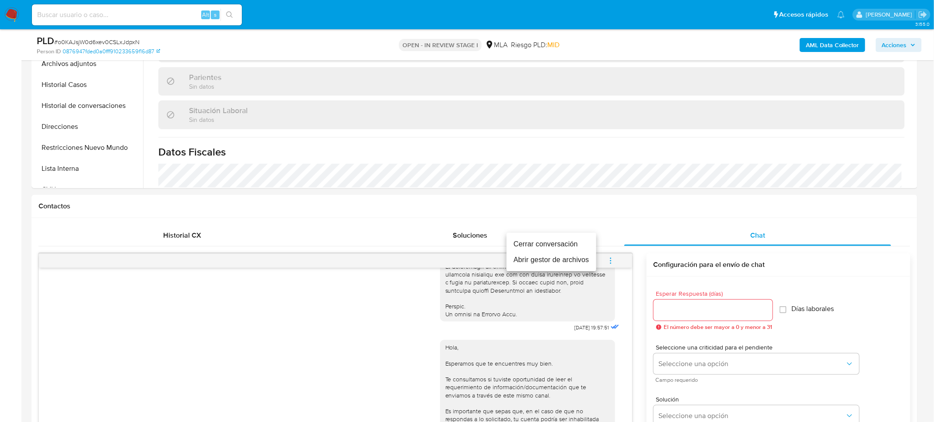
click at [557, 243] on li "Cerrar conversación" at bounding box center [551, 245] width 90 height 16
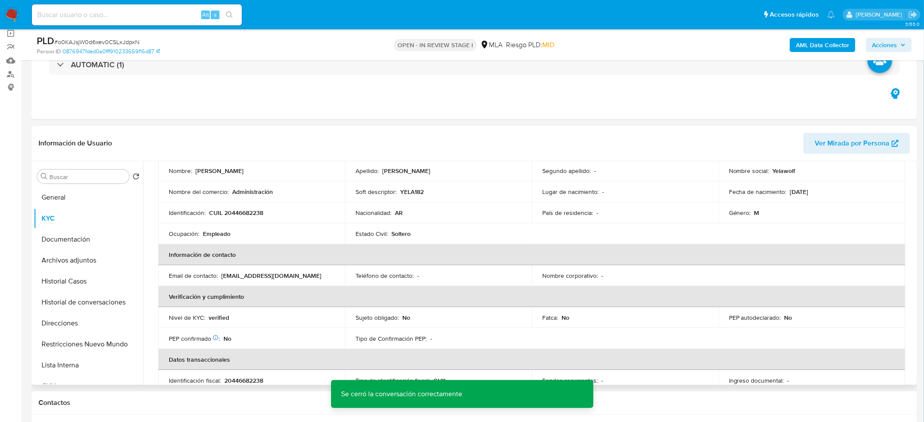
scroll to position [66, 0]
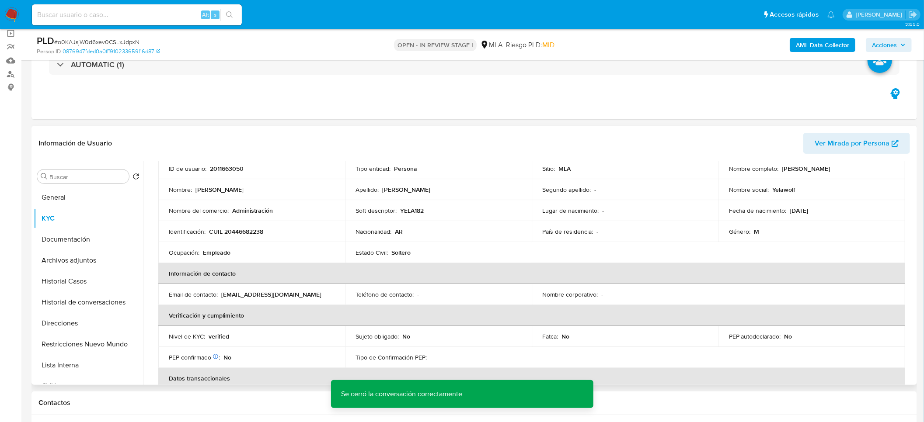
click at [243, 225] on td "Identificación : CUIL 20446682238" at bounding box center [251, 231] width 187 height 21
click at [239, 232] on p "CUIL 20446682238" at bounding box center [236, 232] width 54 height 8
copy p "20446682238"
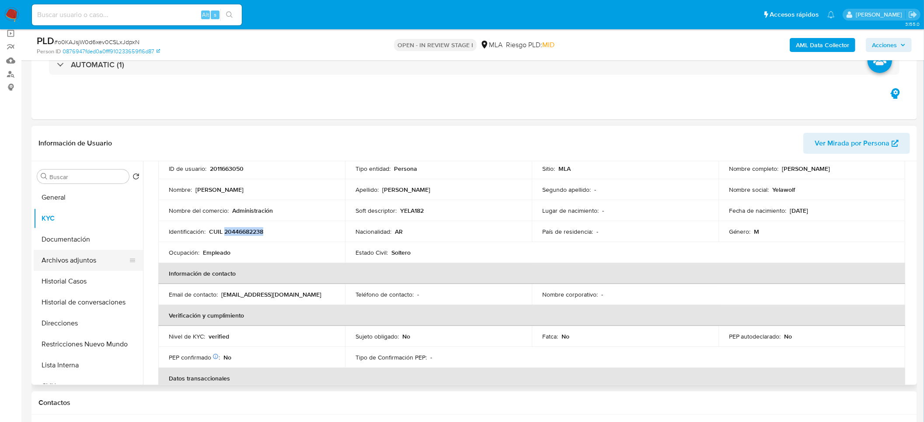
click at [88, 261] on button "Archivos adjuntos" at bounding box center [85, 260] width 102 height 21
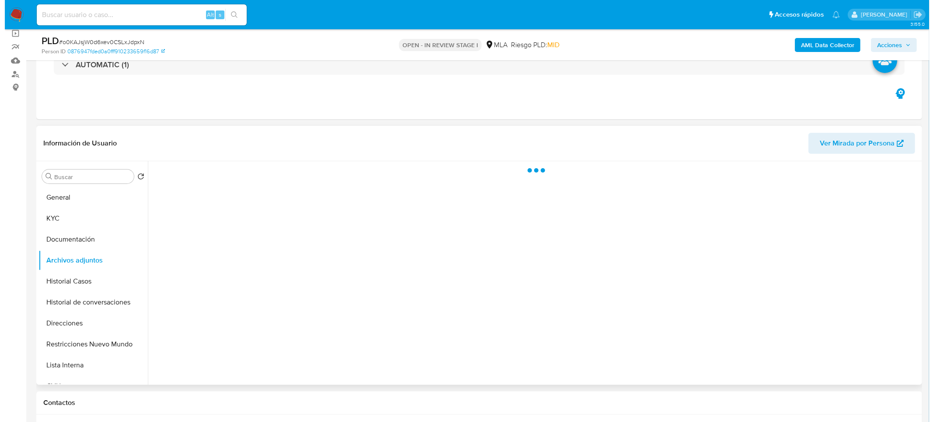
scroll to position [0, 0]
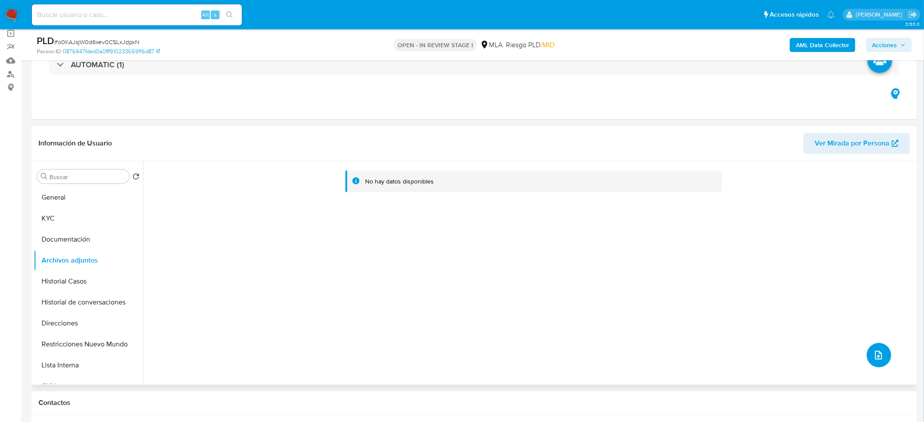
click at [878, 356] on icon "upload-file" at bounding box center [878, 355] width 10 height 10
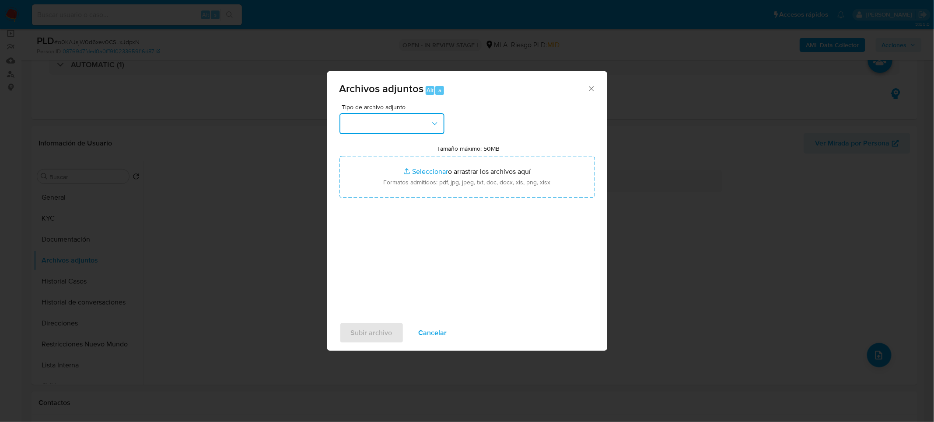
click at [391, 129] on button "button" at bounding box center [391, 123] width 105 height 21
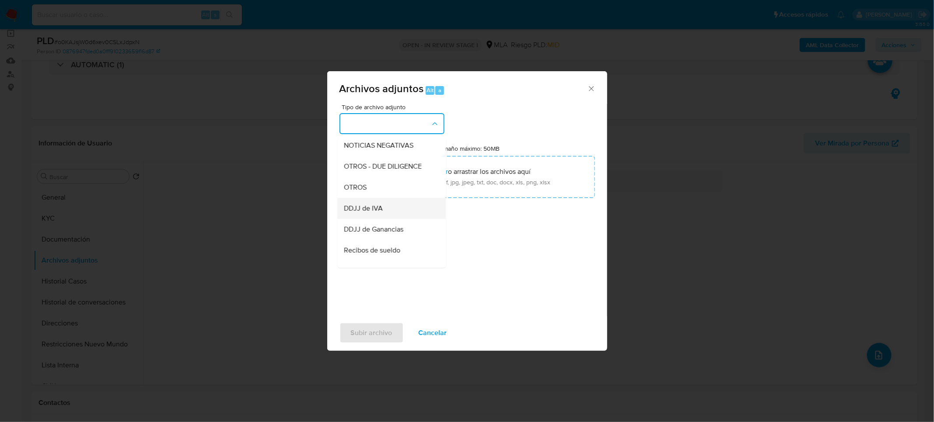
scroll to position [131, 0]
click at [387, 189] on div "OTROS" at bounding box center [388, 183] width 89 height 21
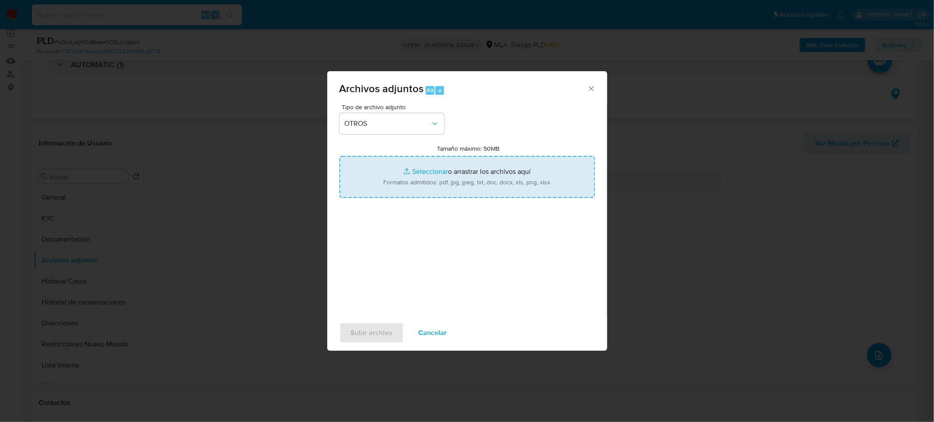
type input "C:\fakepath\Movimientos-2011663050.xlsx"
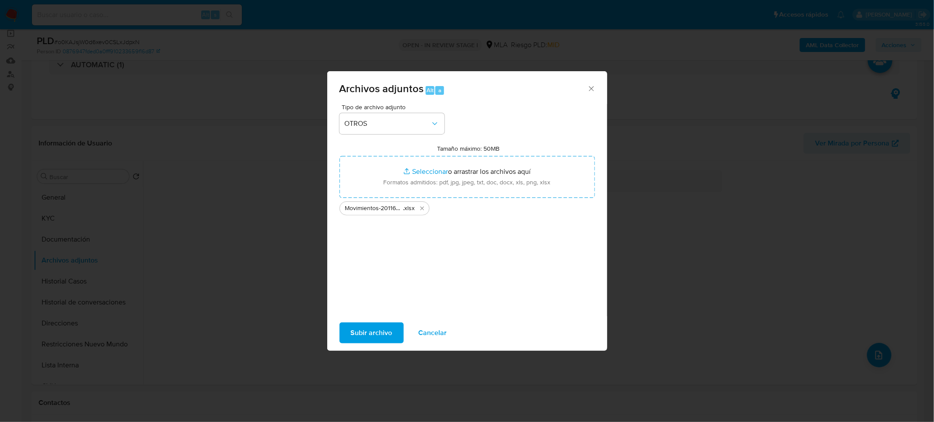
click at [383, 326] on span "Subir archivo" at bounding box center [372, 333] width 42 height 19
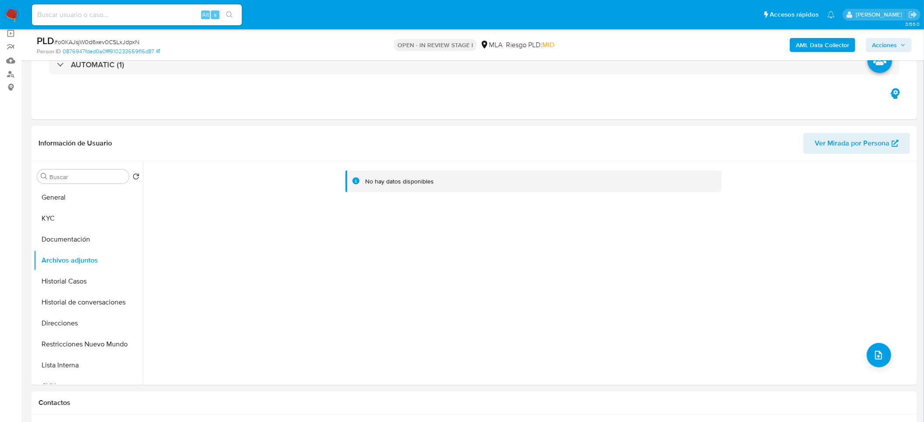
click at [833, 40] on b "AML Data Collector" at bounding box center [822, 45] width 53 height 14
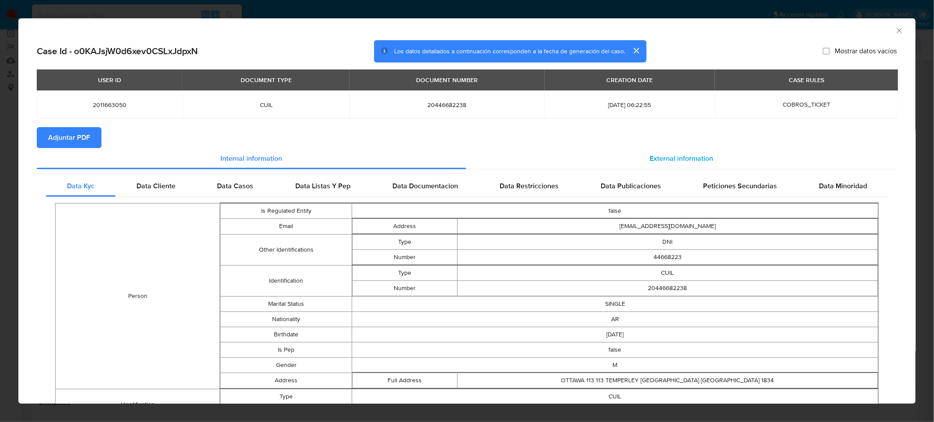
click at [689, 160] on span "External information" at bounding box center [681, 158] width 63 height 10
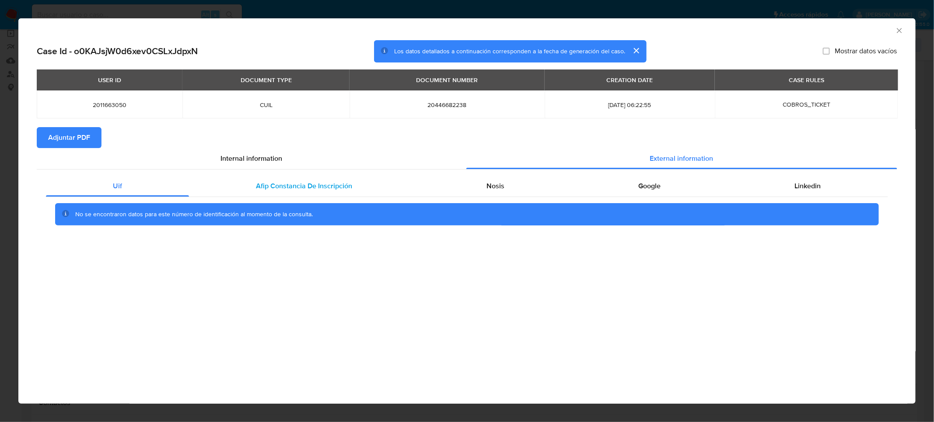
click at [289, 179] on div "Afip Constancia De Inscripción" at bounding box center [304, 186] width 230 height 21
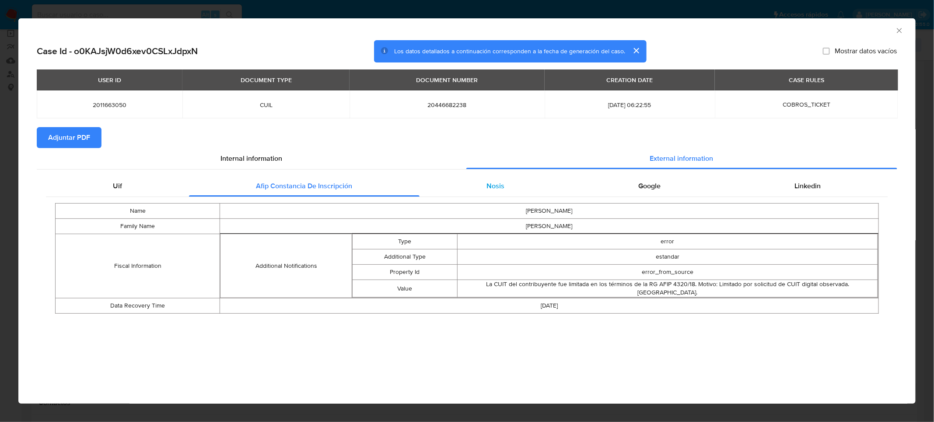
click at [510, 186] on div "Nosis" at bounding box center [495, 186] width 152 height 21
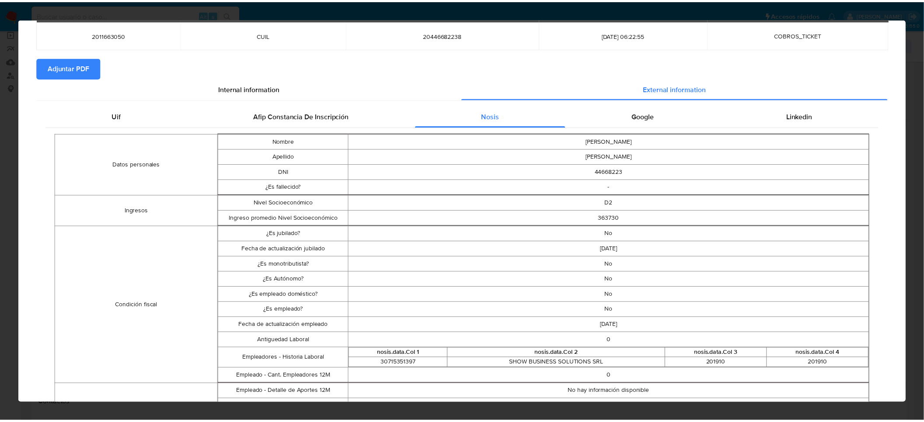
scroll to position [0, 0]
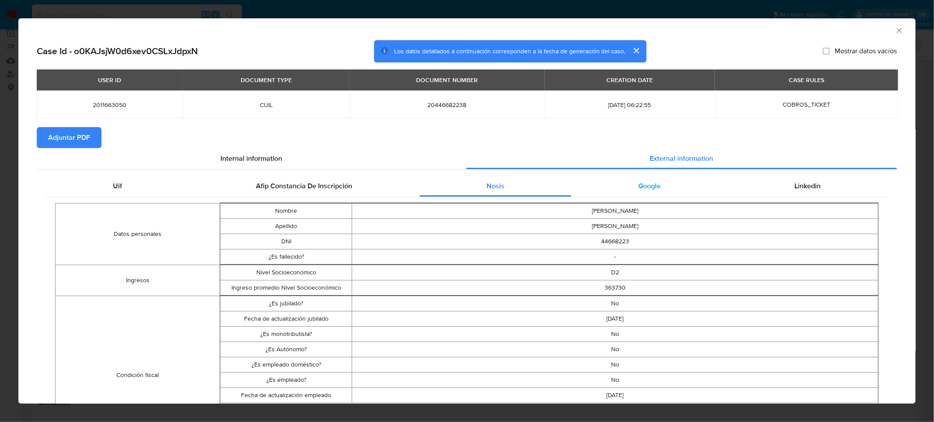
click at [644, 192] on div "Google" at bounding box center [649, 186] width 156 height 21
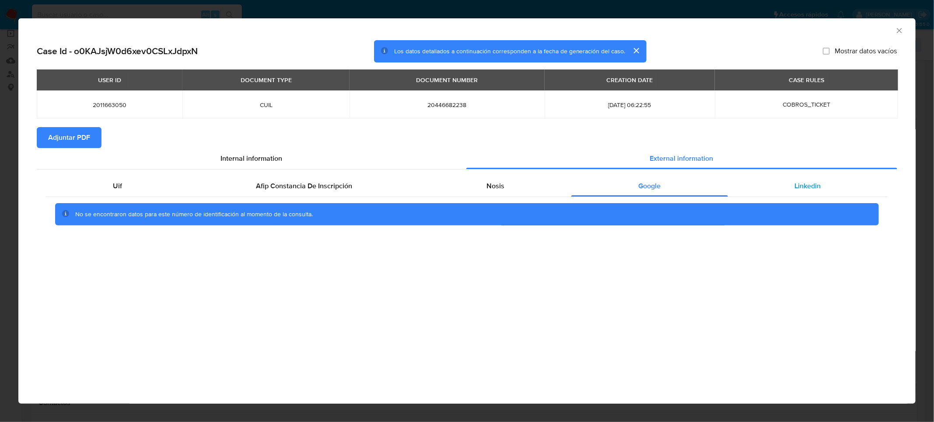
click at [788, 186] on div "Linkedin" at bounding box center [808, 186] width 160 height 21
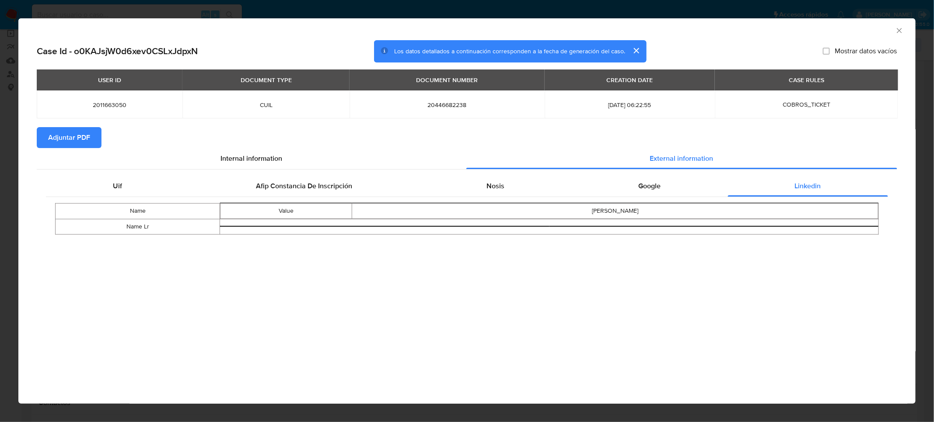
click at [80, 131] on span "Adjuntar PDF" at bounding box center [69, 137] width 42 height 19
drag, startPoint x: 892, startPoint y: 27, endPoint x: 897, endPoint y: 29, distance: 4.9
click at [894, 27] on div "AML Data Collector" at bounding box center [466, 29] width 897 height 22
click at [898, 29] on icon "Cerrar ventana" at bounding box center [899, 30] width 9 height 9
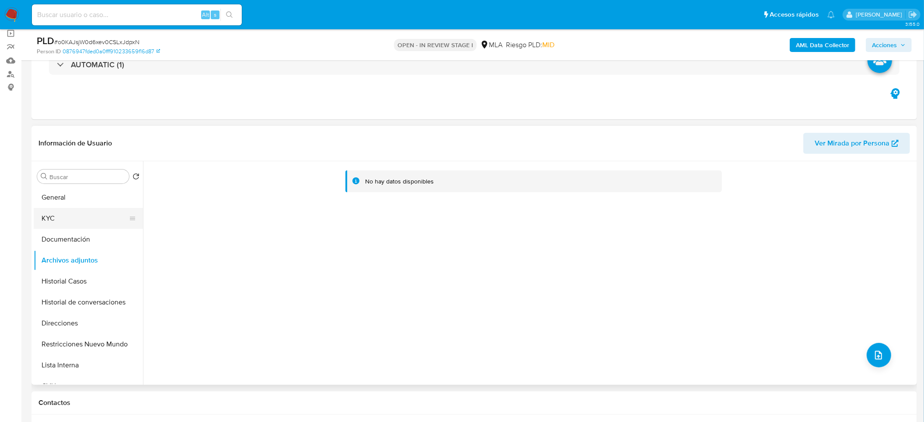
click at [51, 220] on button "KYC" at bounding box center [85, 218] width 102 height 21
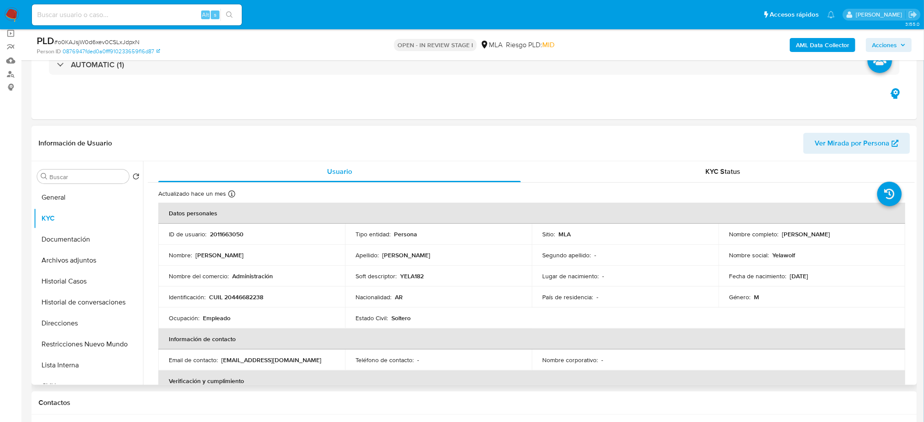
click at [240, 298] on p "CUIL 20446682238" at bounding box center [236, 297] width 54 height 8
copy p "20446682238"
click at [250, 295] on p "CUIL 20446682238" at bounding box center [236, 297] width 54 height 8
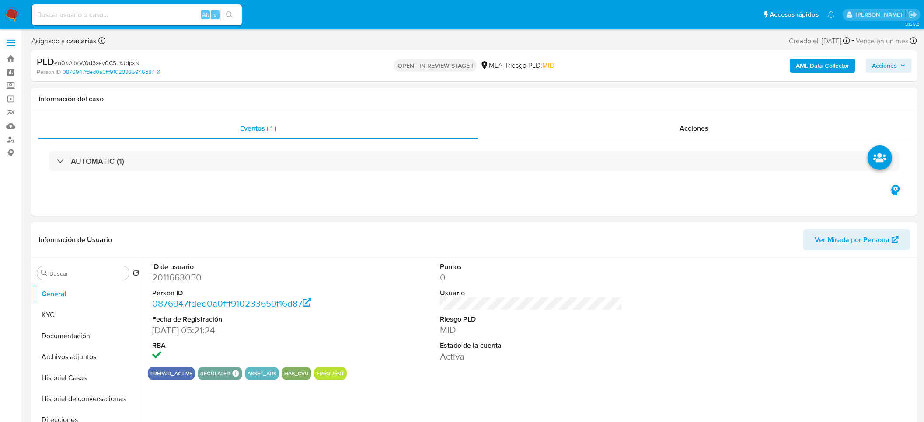
select select "10"
click at [60, 313] on button "KYC" at bounding box center [85, 315] width 102 height 21
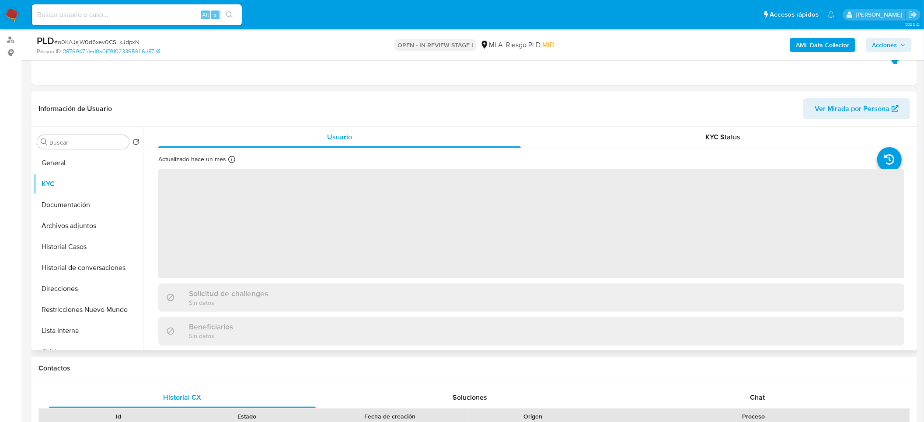
scroll to position [131, 0]
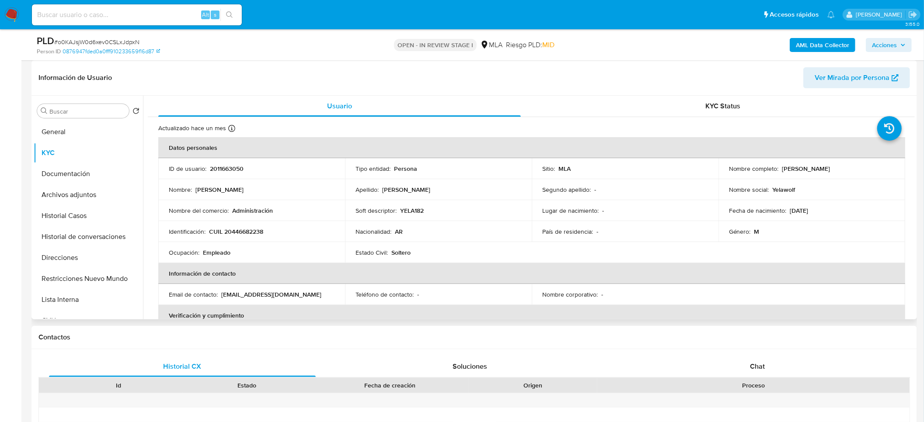
click at [252, 231] on p "CUIL 20446682238" at bounding box center [236, 232] width 54 height 8
copy p "20446682238"
click at [255, 233] on p "CUIL 20446682238" at bounding box center [236, 232] width 54 height 8
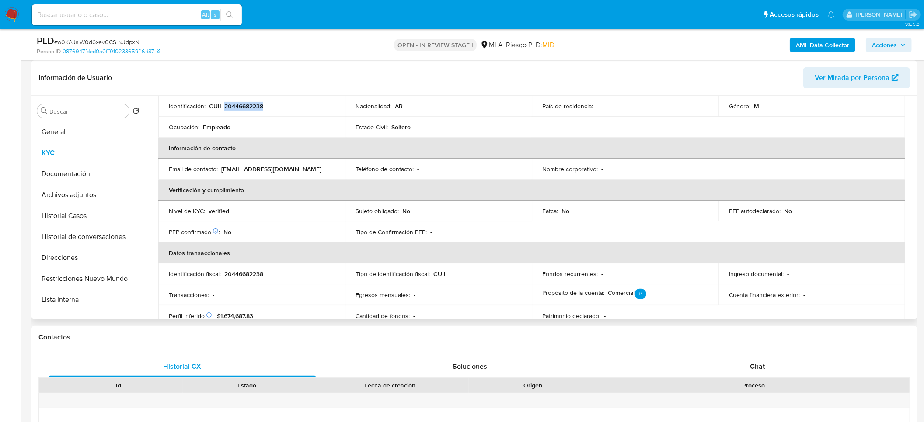
scroll to position [124, 0]
click at [221, 171] on p "[EMAIL_ADDRESS][DOMAIN_NAME]" at bounding box center [271, 171] width 100 height 8
click at [224, 169] on p "[EMAIL_ADDRESS][DOMAIN_NAME]" at bounding box center [271, 171] width 100 height 8
drag, startPoint x: 220, startPoint y: 170, endPoint x: 319, endPoint y: 160, distance: 99.4
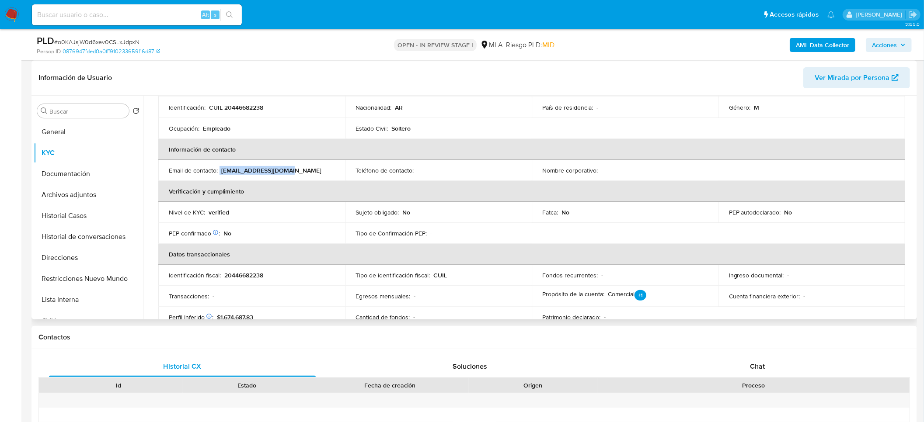
click at [290, 173] on div "Email de contacto : [EMAIL_ADDRESS][DOMAIN_NAME]" at bounding box center [252, 171] width 166 height 8
copy div "[EMAIL_ADDRESS][DOMAIN_NAME]"
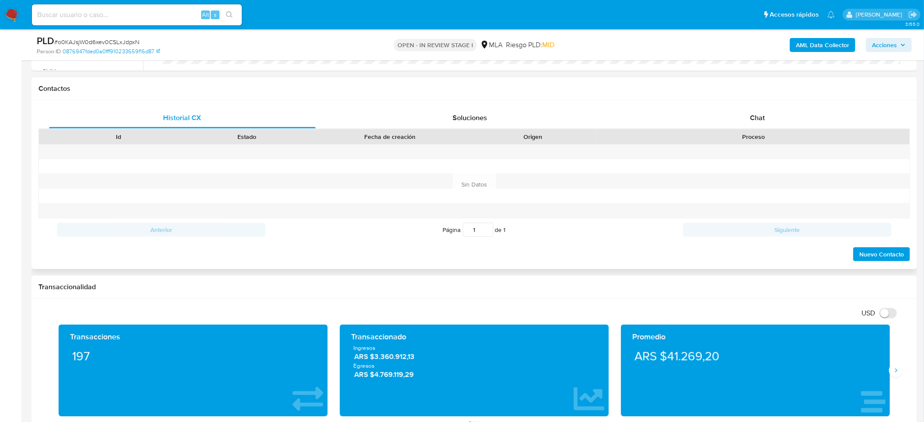
scroll to position [328, 0]
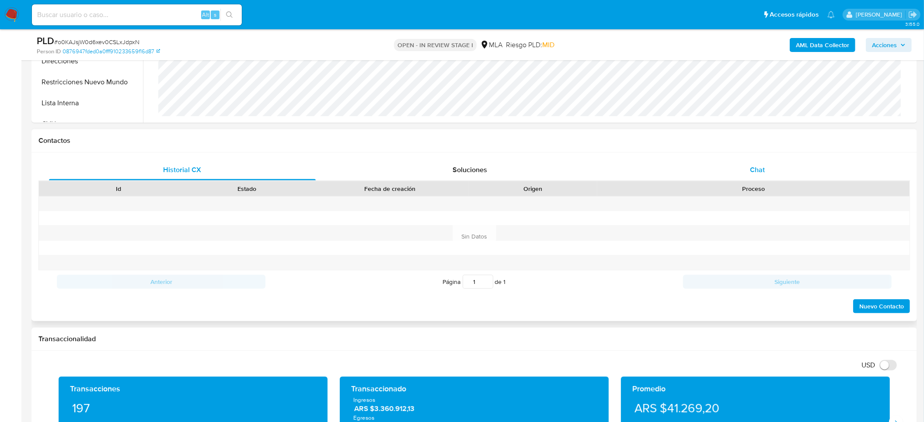
click at [754, 164] on div "Chat" at bounding box center [757, 170] width 267 height 21
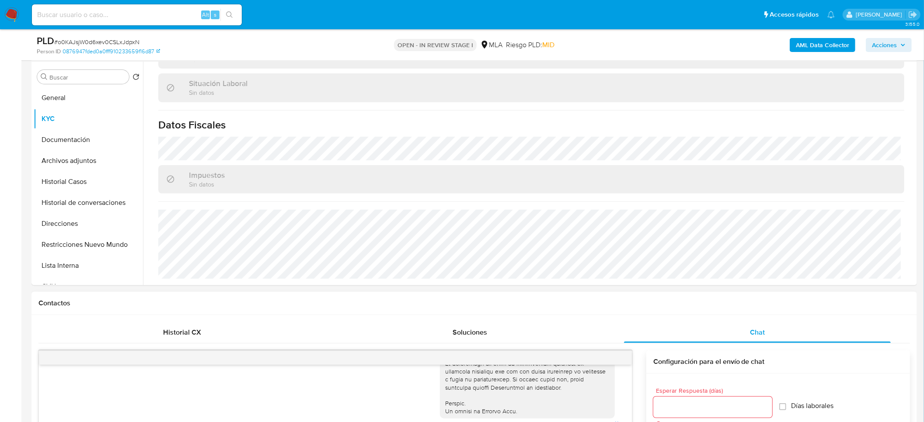
scroll to position [131, 0]
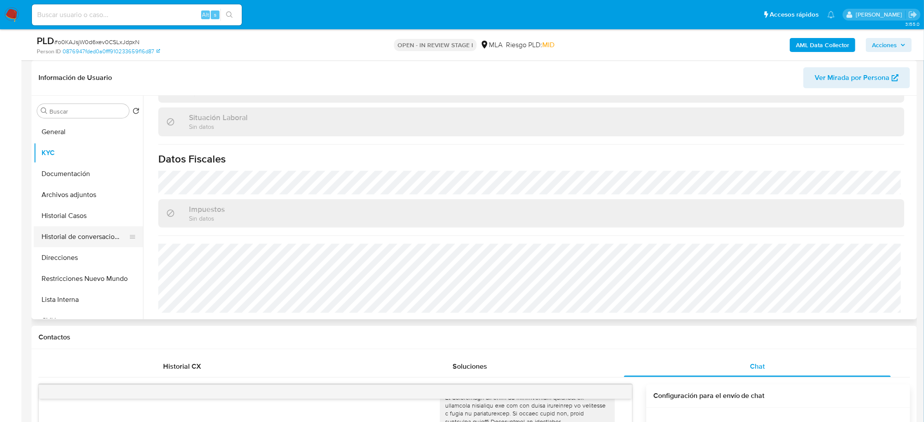
click at [63, 239] on button "Historial de conversaciones" at bounding box center [85, 236] width 102 height 21
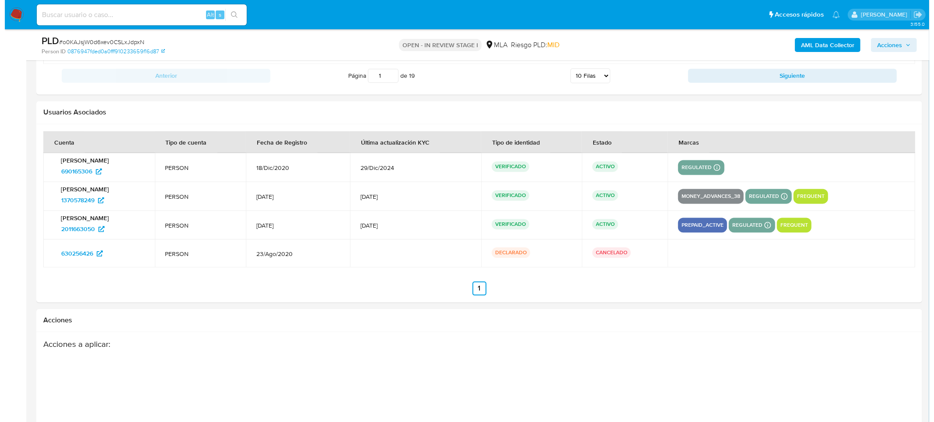
scroll to position [1624, 0]
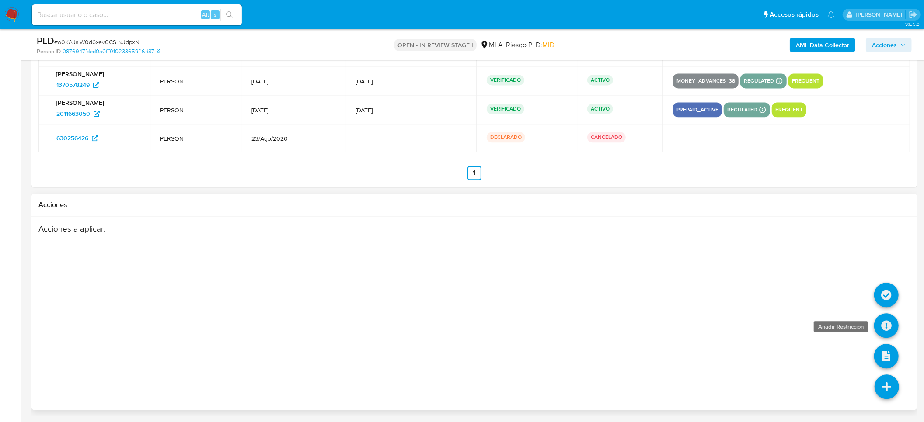
click at [885, 329] on icon at bounding box center [886, 326] width 24 height 24
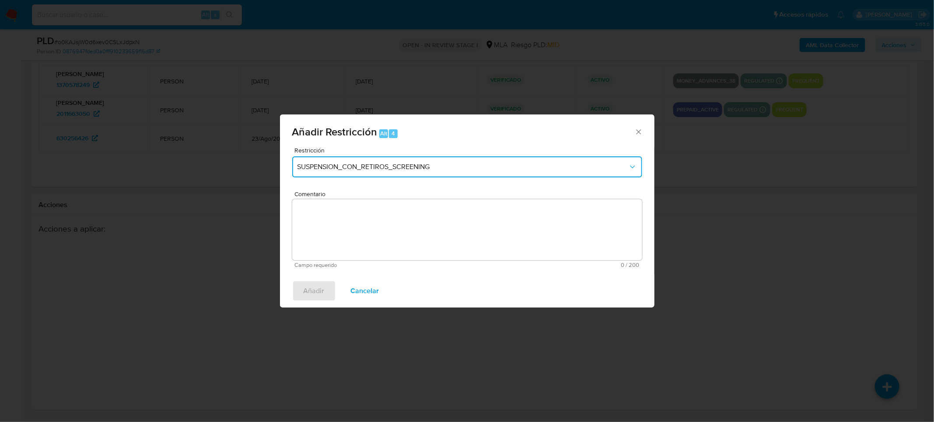
click at [478, 165] on span "SUSPENSION_CON_RETIROS_SCREENING" at bounding box center [462, 167] width 331 height 9
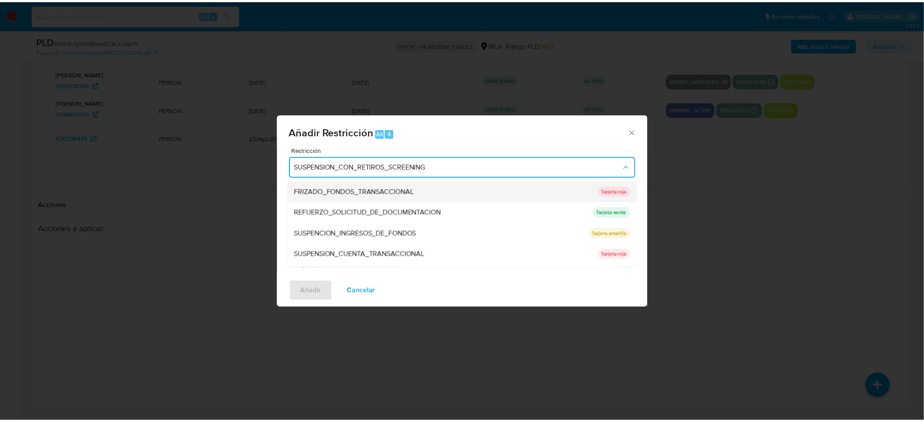
scroll to position [185, 0]
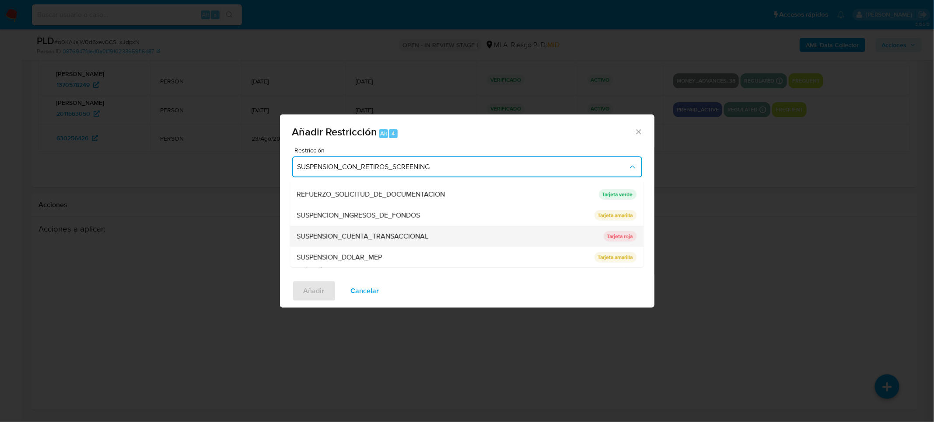
click at [404, 235] on span "SUSPENSION_CUENTA_TRANSACCIONAL" at bounding box center [363, 236] width 132 height 9
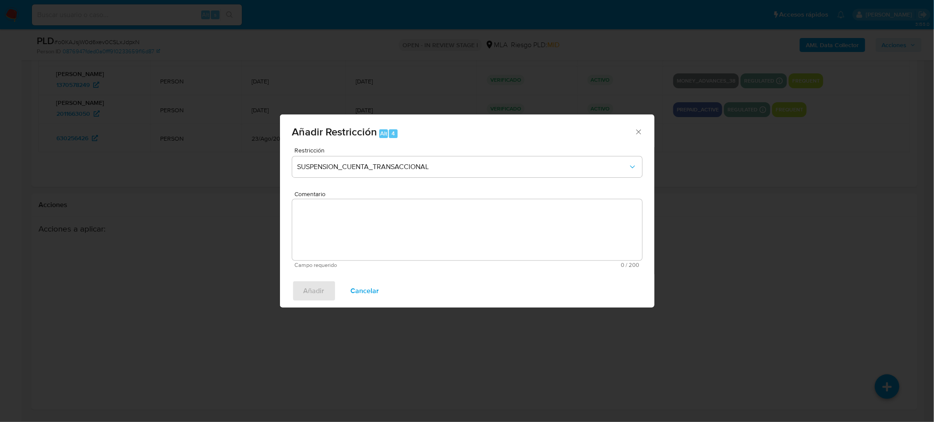
click at [450, 232] on textarea "Comentario" at bounding box center [467, 229] width 350 height 61
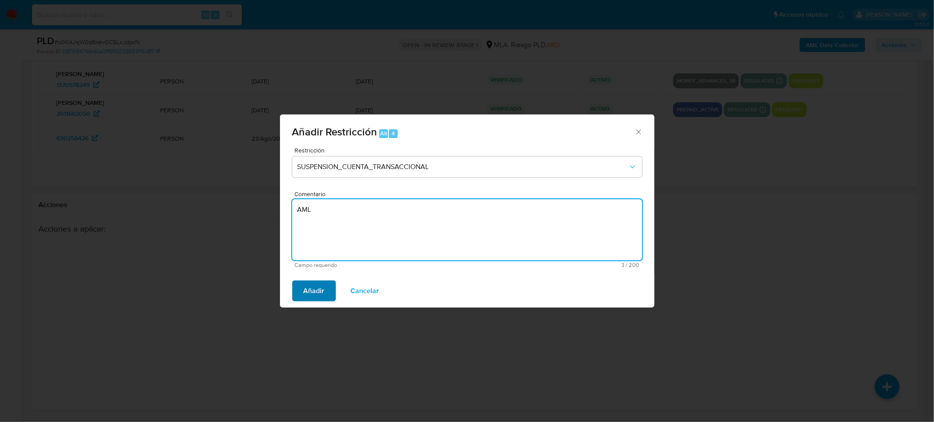
type textarea "AML"
click at [300, 295] on button "Añadir" at bounding box center [314, 291] width 44 height 21
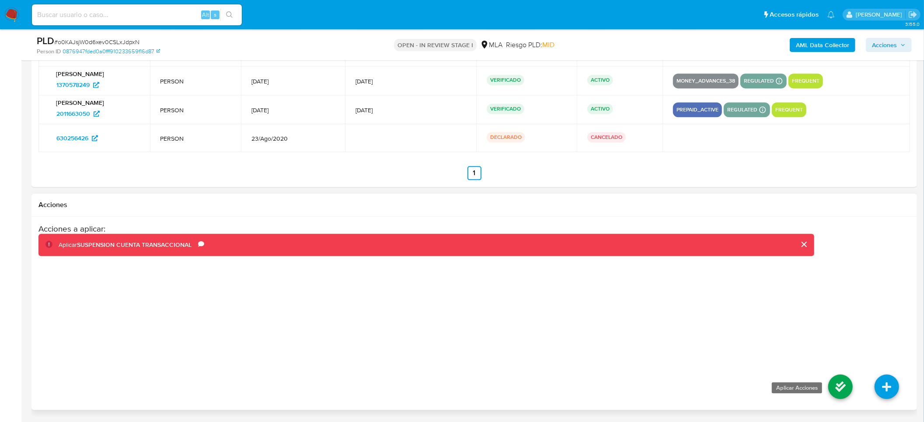
click at [836, 386] on icon at bounding box center [840, 387] width 24 height 24
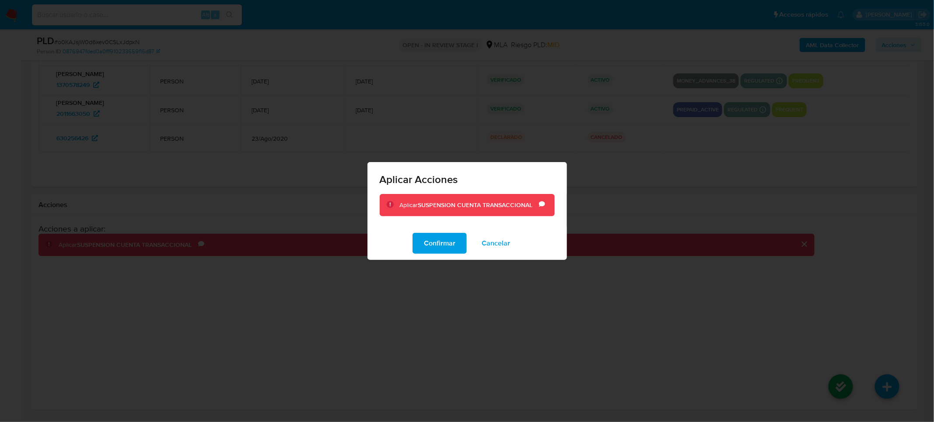
click at [410, 233] on div "Confirmar Cancelar" at bounding box center [466, 243] width 199 height 33
click at [435, 240] on span "Confirmar" at bounding box center [439, 243] width 31 height 19
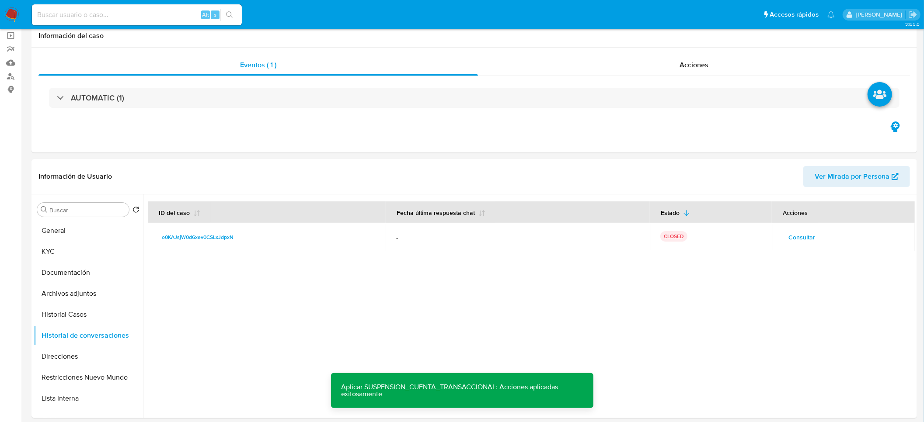
scroll to position [0, 0]
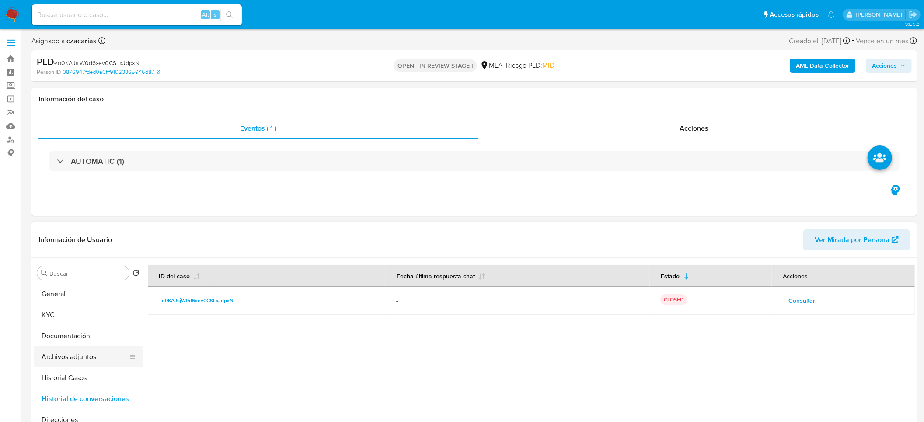
click at [65, 356] on button "Archivos adjuntos" at bounding box center [85, 357] width 102 height 21
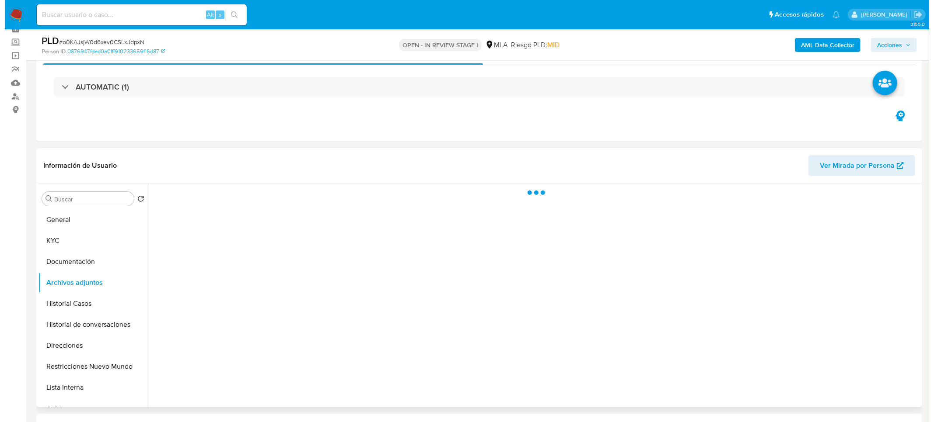
scroll to position [66, 0]
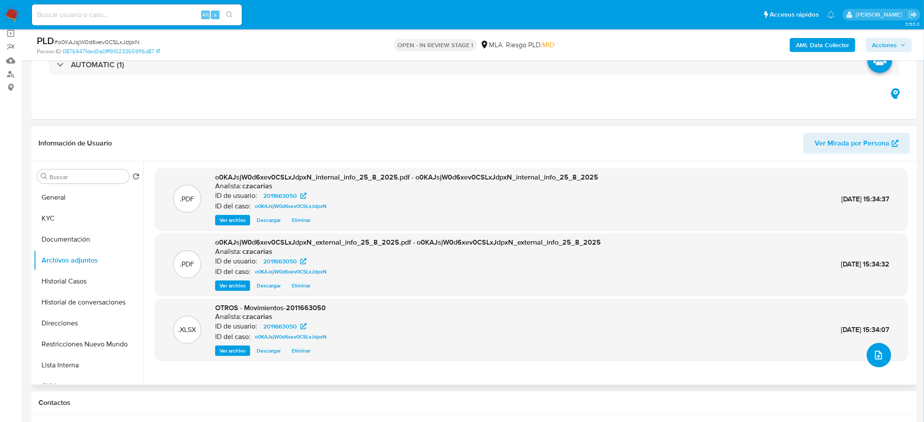
click at [876, 359] on icon "upload-file" at bounding box center [878, 355] width 10 height 10
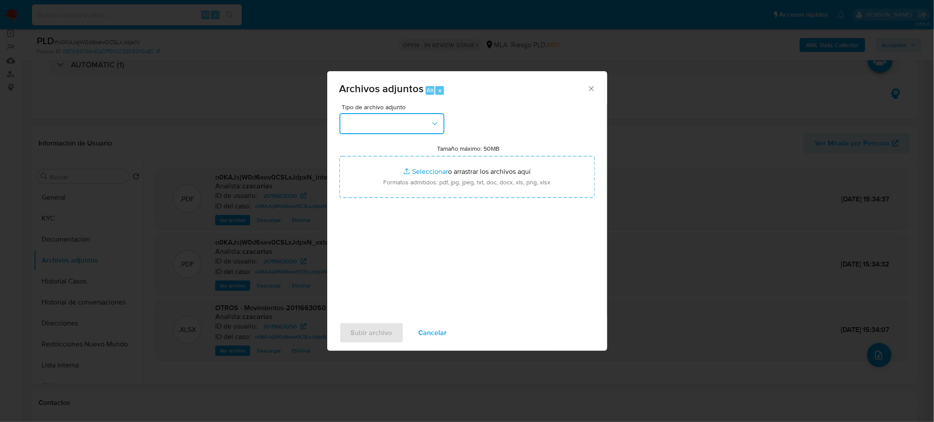
click at [388, 132] on button "button" at bounding box center [391, 123] width 105 height 21
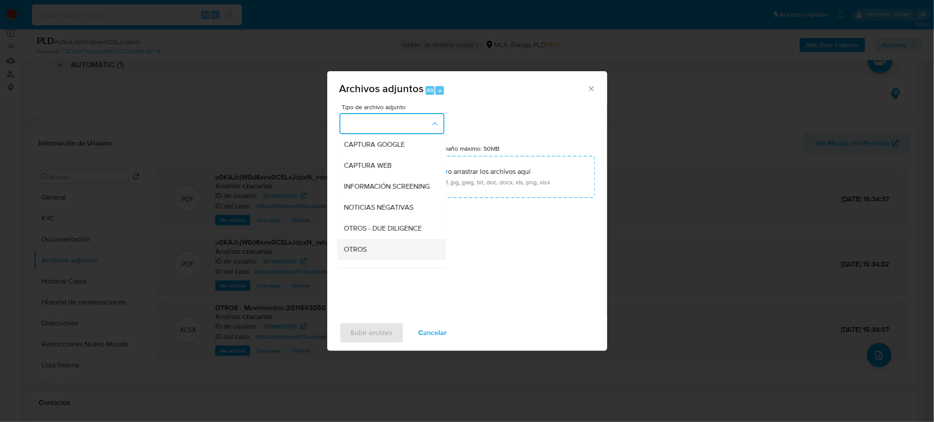
click at [367, 257] on div "OTROS" at bounding box center [388, 249] width 89 height 21
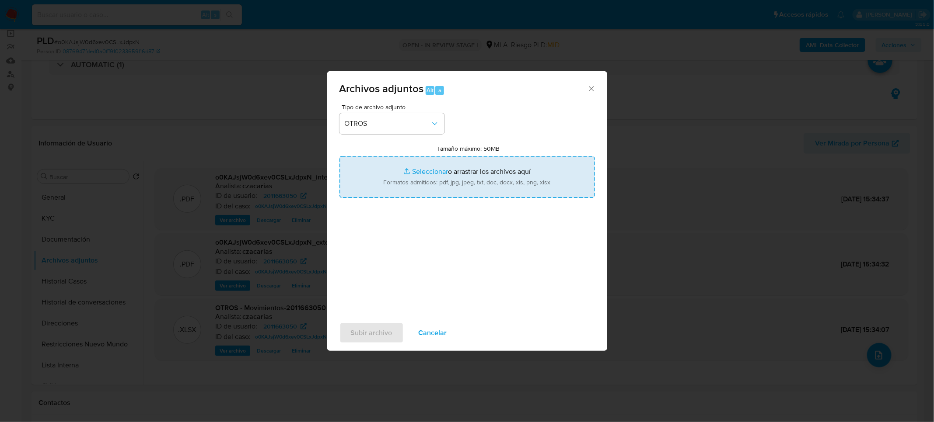
type input "C:\fakepath\Caselog o0KAJsjW0d6xev0CSLxJdpxN_2025_07_17_23_24_53.docx"
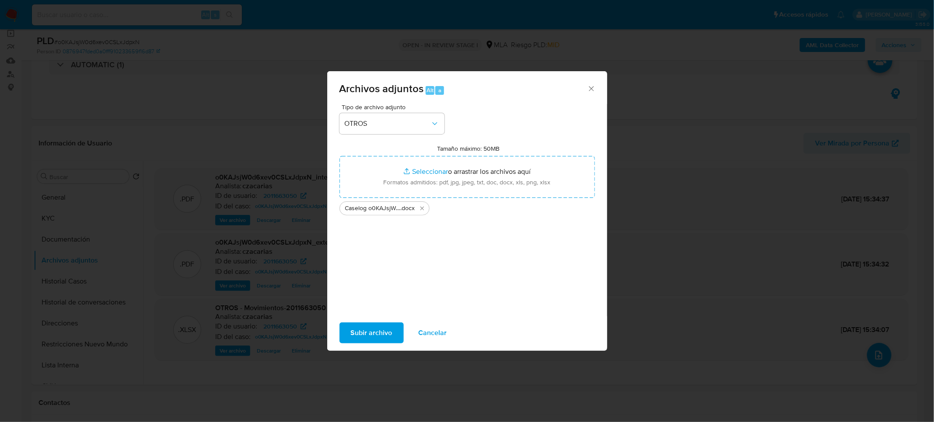
click at [364, 328] on span "Subir archivo" at bounding box center [372, 333] width 42 height 19
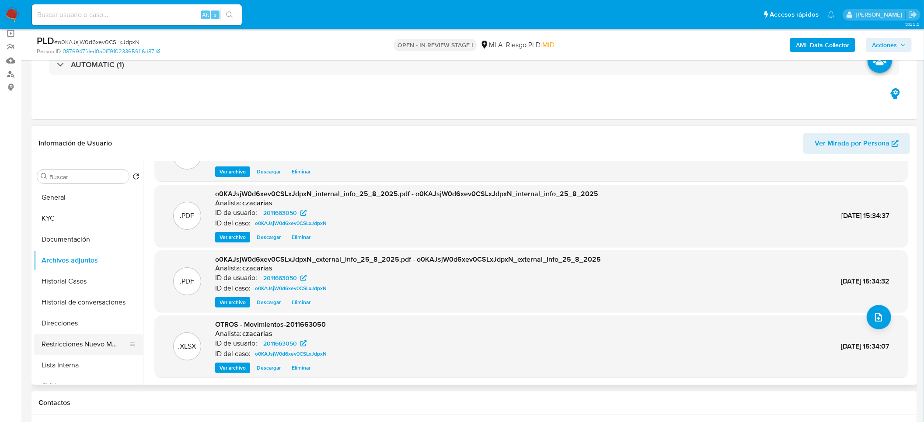
click at [86, 337] on button "Restricciones Nuevo Mundo" at bounding box center [85, 344] width 102 height 21
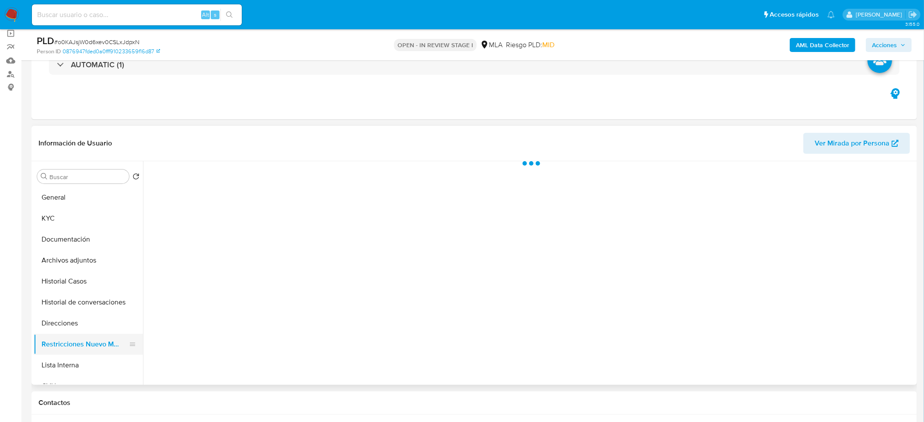
scroll to position [0, 0]
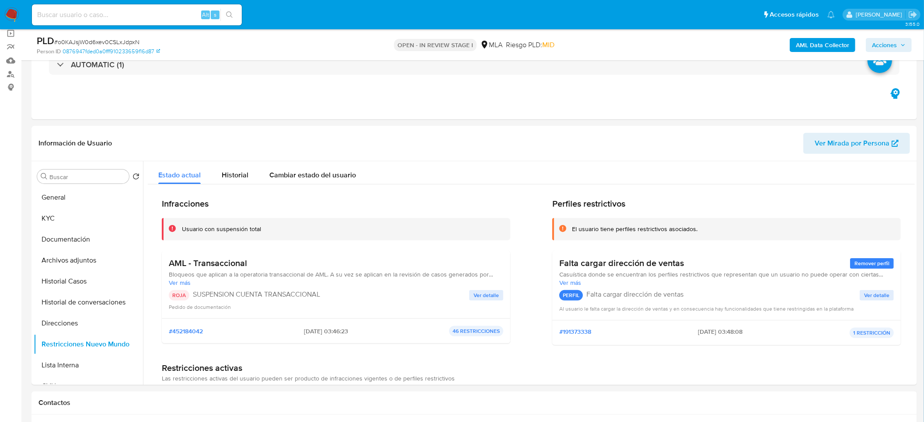
click at [893, 42] on span "Acciones" at bounding box center [884, 45] width 25 height 14
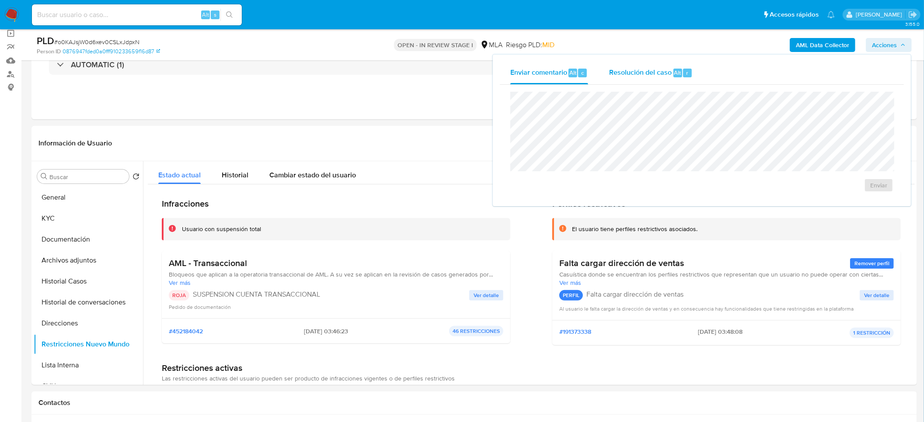
click at [669, 70] on span "Resolución del caso" at bounding box center [640, 72] width 63 height 10
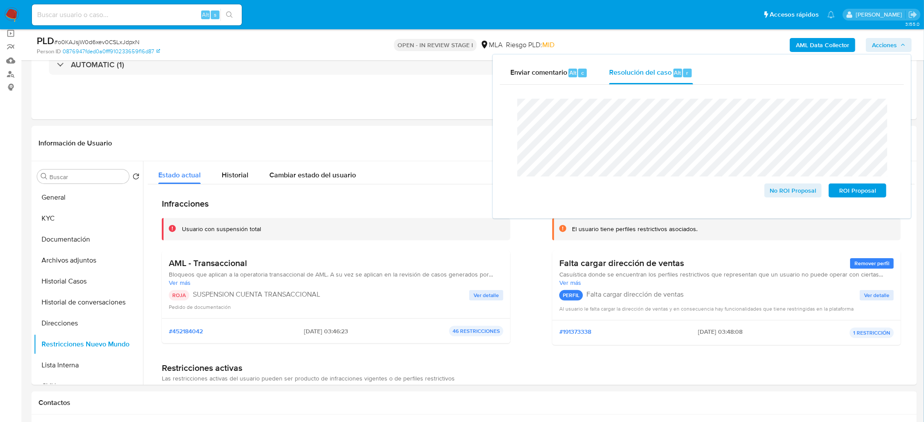
click at [95, 40] on span "# o0KAJsjW0d6xev0CSLxJdpxN" at bounding box center [96, 42] width 85 height 9
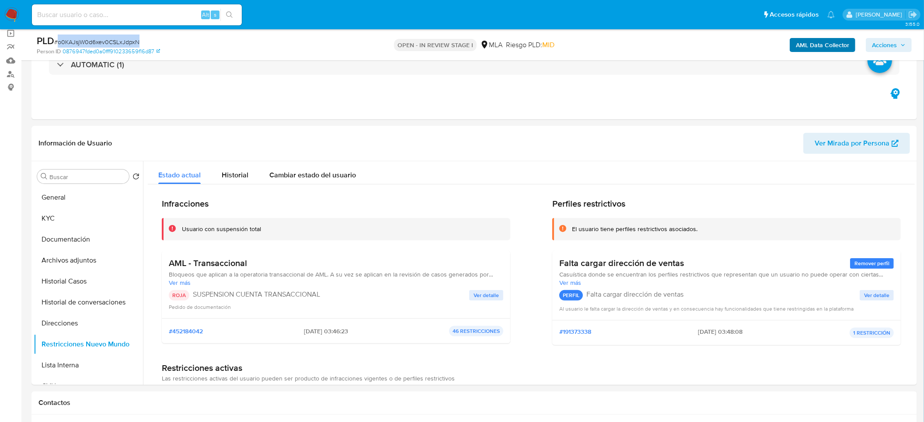
copy span "o0KAJsjW0d6xev0CSLxJdpxN"
click at [878, 45] on span "Acciones" at bounding box center [884, 45] width 25 height 14
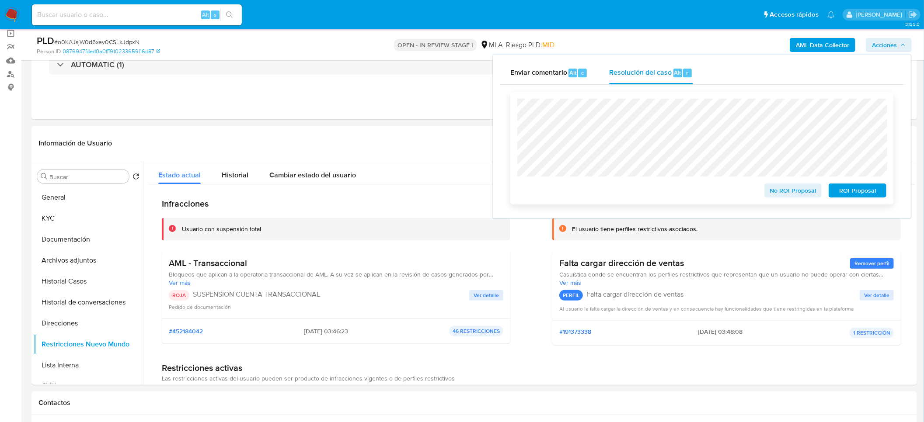
click at [848, 191] on span "ROI Proposal" at bounding box center [857, 191] width 45 height 12
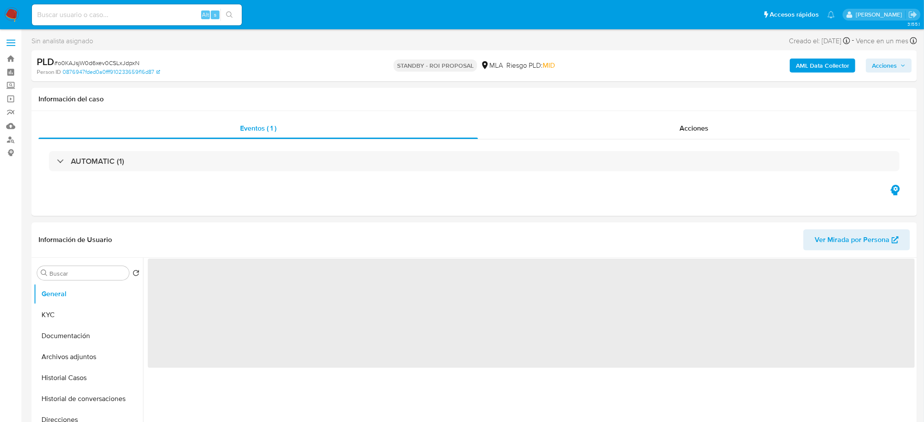
select select "10"
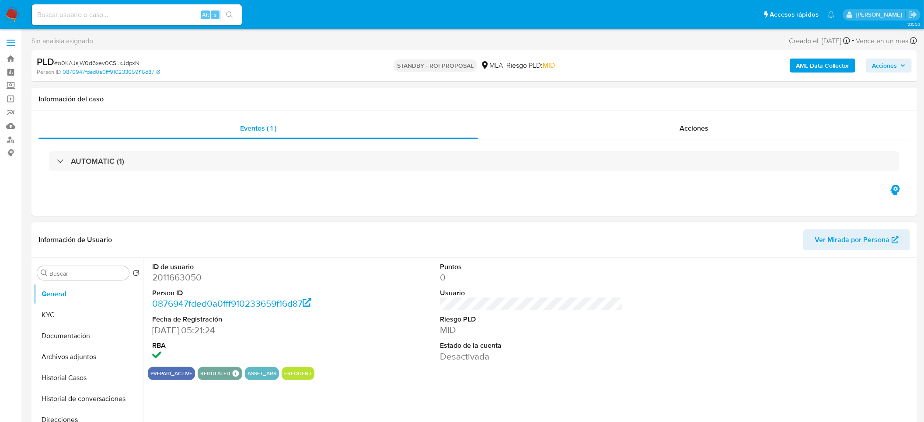
click at [165, 282] on dd "2011663050" at bounding box center [243, 278] width 183 height 12
copy dd "2011663050"
click at [168, 0] on nav "Pausado Ver notificaciones Alt s Accesos rápidos Presiona las siguientes teclas…" at bounding box center [462, 14] width 924 height 29
click at [167, 7] on div "Alt s" at bounding box center [137, 14] width 210 height 21
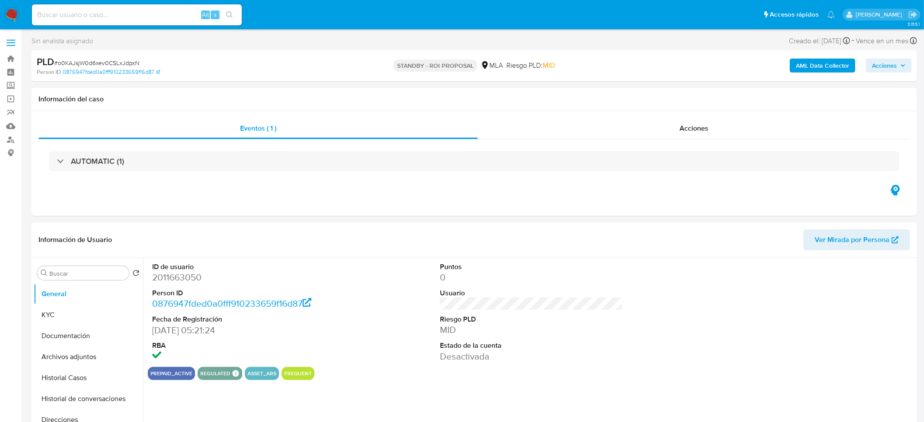
click at [185, 17] on input at bounding box center [137, 14] width 210 height 11
paste input "DdxaraqPjhEqeKMVnyiSsmlW"
type input "DdxaraqPjhEqeKMVnyiSsmlW"
click at [228, 17] on icon "search-icon" at bounding box center [229, 14] width 7 height 7
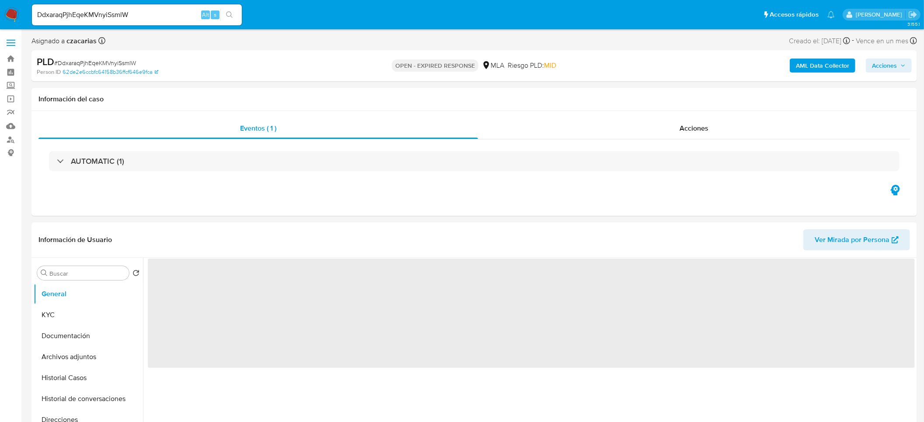
select select "10"
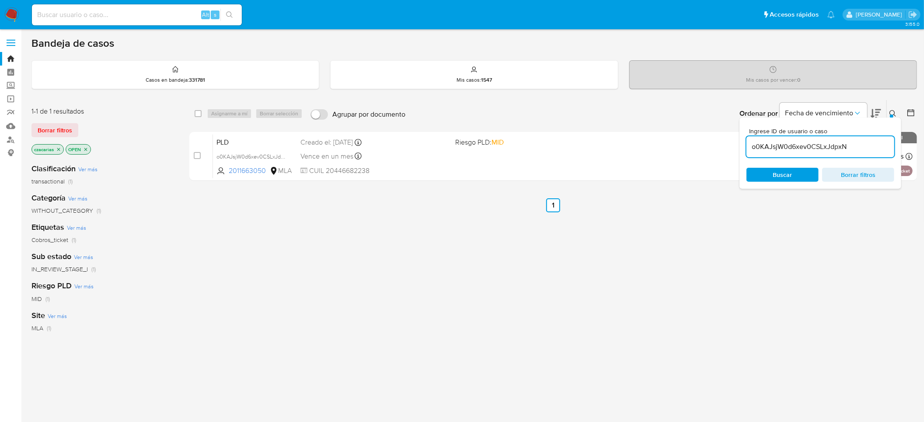
click at [767, 150] on input "o0KAJsjW0d6xev0CSLxJdpxN" at bounding box center [820, 146] width 148 height 11
click at [768, 150] on input "o0KAJsjW0d6xev0CSLxJdpxN" at bounding box center [820, 146] width 148 height 11
paste input "DdxaraqPjhEqeKMVnyiSsmlW"
type input "DdxaraqPjhEqeKMVnyiSsmlW"
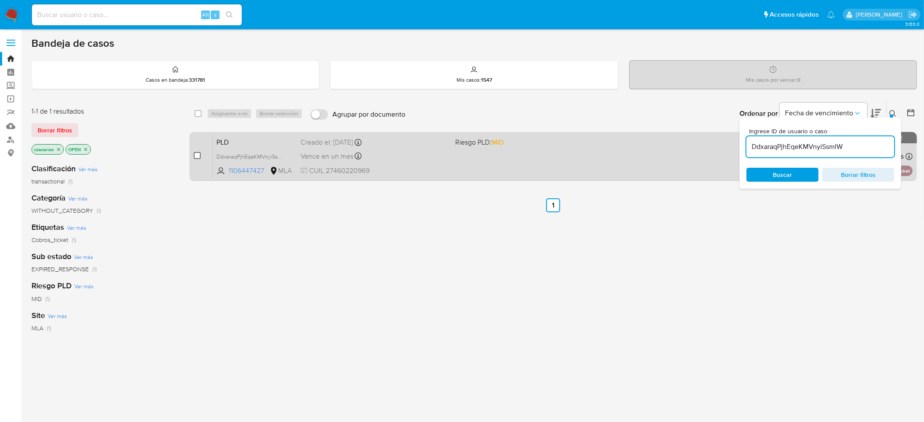
click at [197, 155] on input "checkbox" at bounding box center [197, 155] width 7 height 7
checkbox input "true"
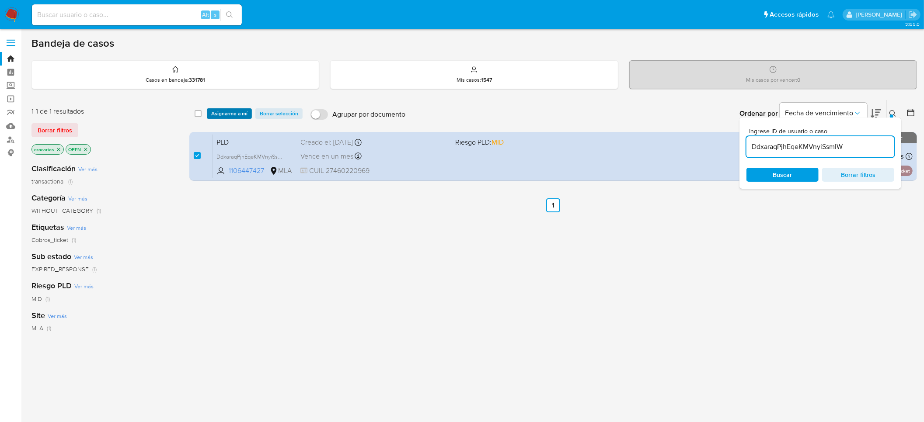
click at [231, 109] on span "Asignarme a mí" at bounding box center [229, 113] width 36 height 9
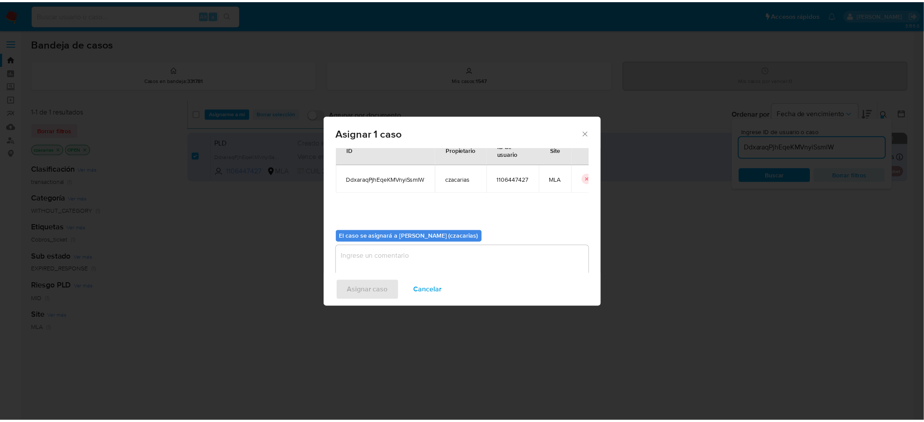
scroll to position [45, 0]
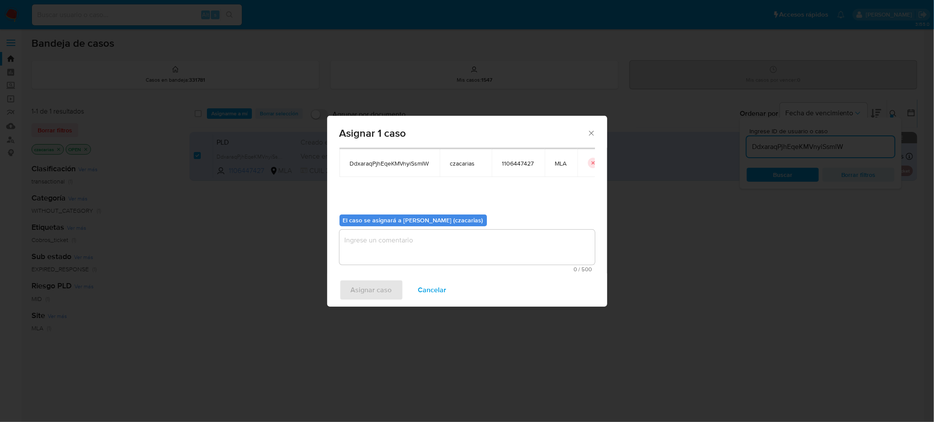
click at [425, 250] on textarea "assign-modal" at bounding box center [466, 247] width 255 height 35
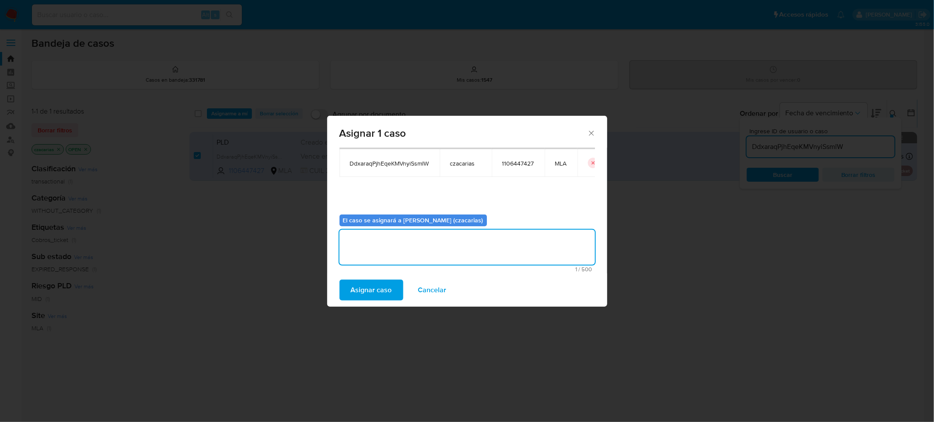
click at [387, 289] on span "Asignar caso" at bounding box center [371, 290] width 41 height 19
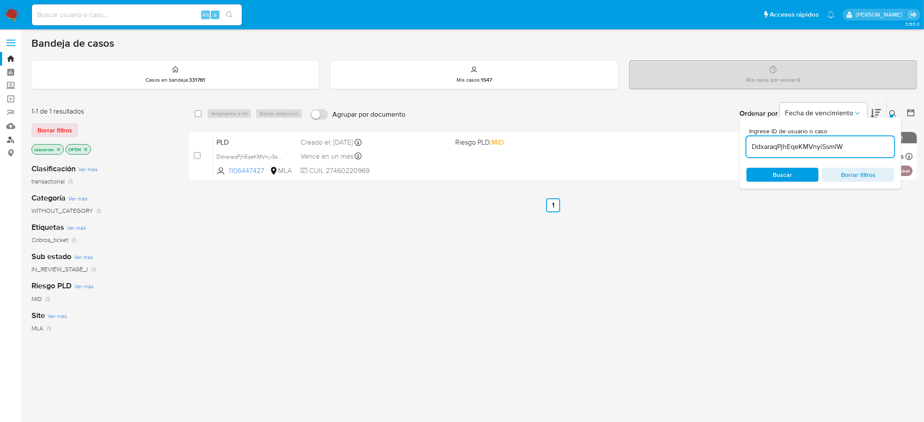
click at [8, 142] on link "Buscador de personas" at bounding box center [52, 140] width 104 height 14
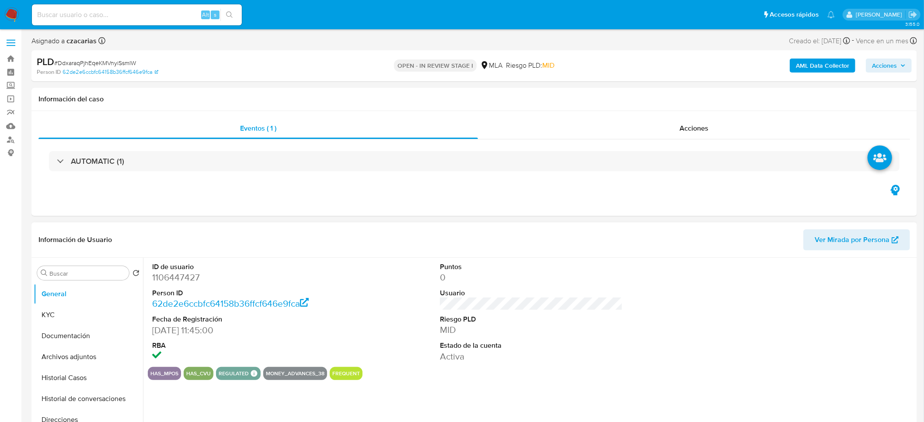
select select "10"
click at [169, 269] on dt "ID de usuario" at bounding box center [243, 267] width 183 height 10
click at [176, 279] on dd "1106447427" at bounding box center [243, 278] width 183 height 12
copy dd "1106447427"
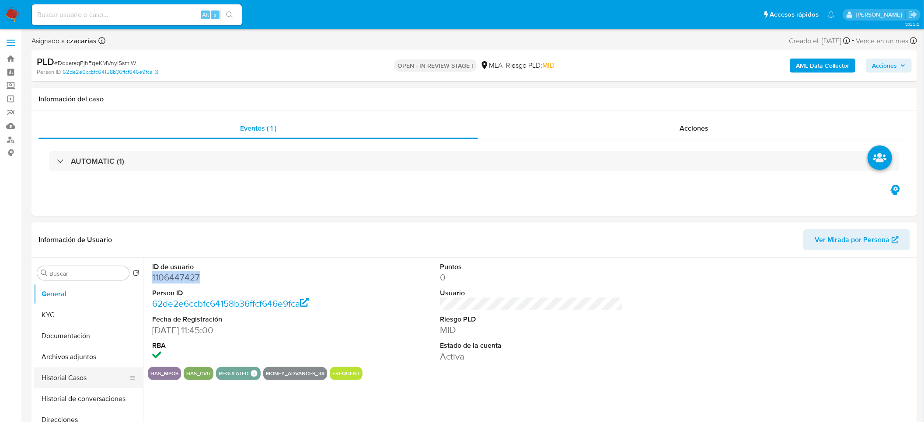
click at [73, 375] on button "Historial Casos" at bounding box center [85, 378] width 102 height 21
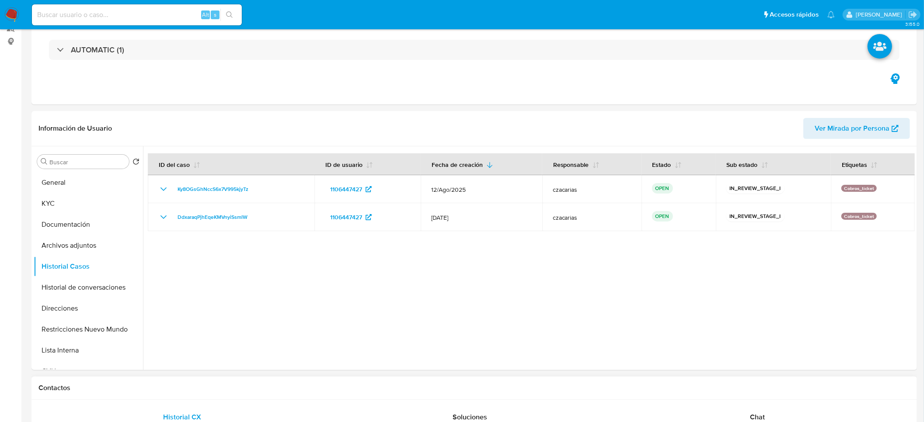
scroll to position [328, 0]
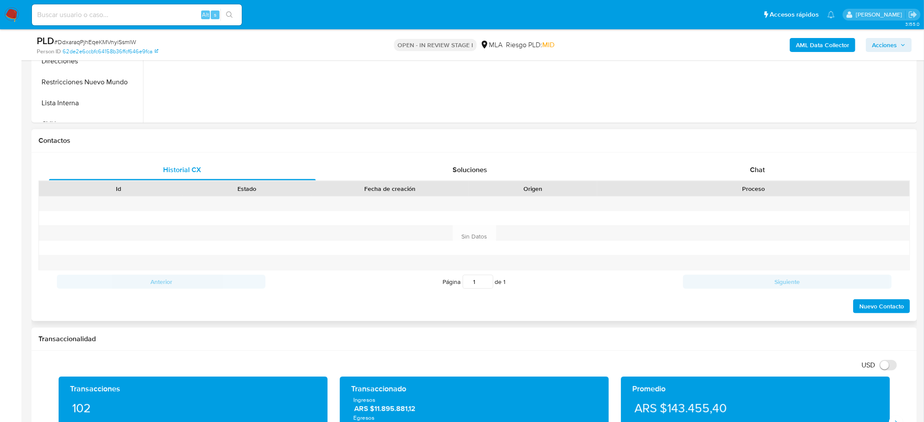
click at [731, 195] on div "Proceso" at bounding box center [753, 188] width 312 height 15
click at [735, 167] on div "Chat" at bounding box center [757, 170] width 267 height 21
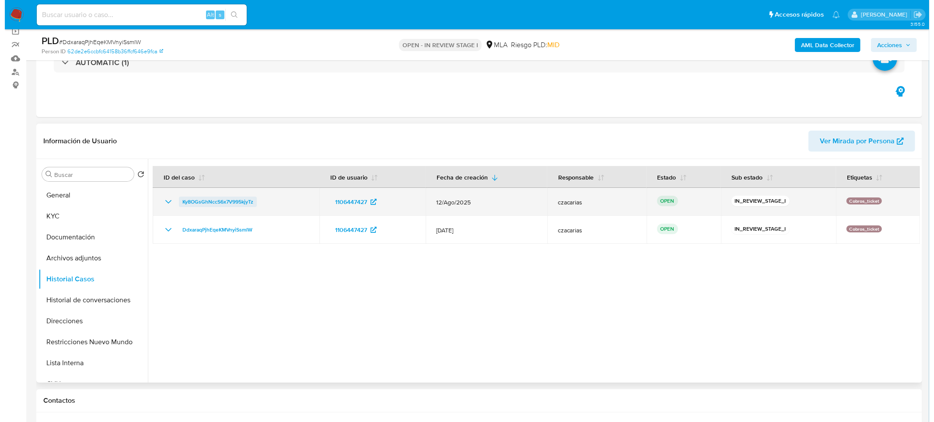
scroll to position [66, 0]
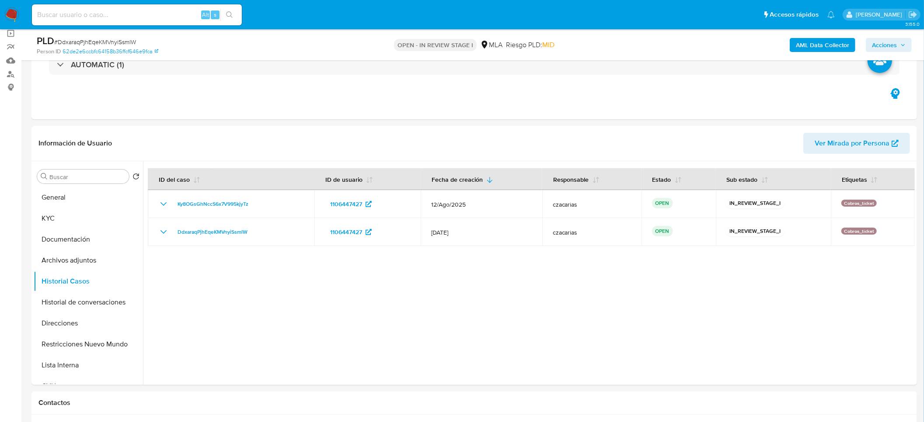
click at [820, 46] on b "AML Data Collector" at bounding box center [822, 45] width 53 height 14
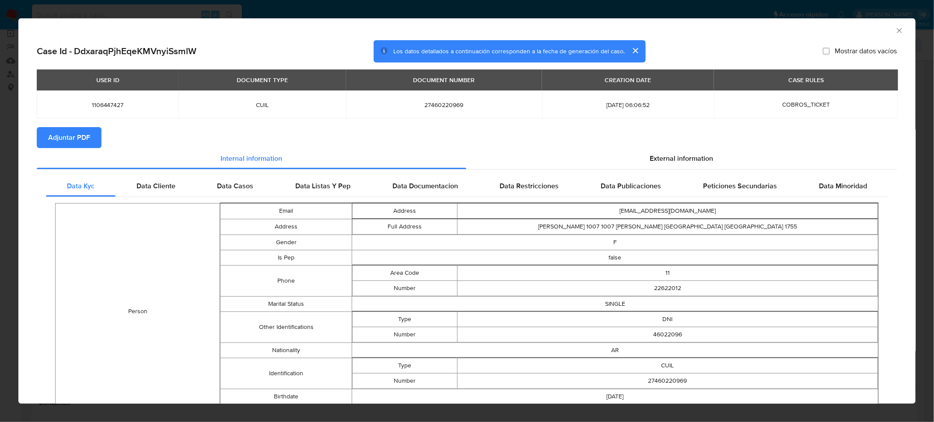
click at [657, 171] on div "Data Kyc Data Cliente Data Casos Data Listas Y Pep Data Documentacion Data Rest…" at bounding box center [467, 379] width 860 height 418
click at [653, 159] on span "External information" at bounding box center [681, 158] width 63 height 10
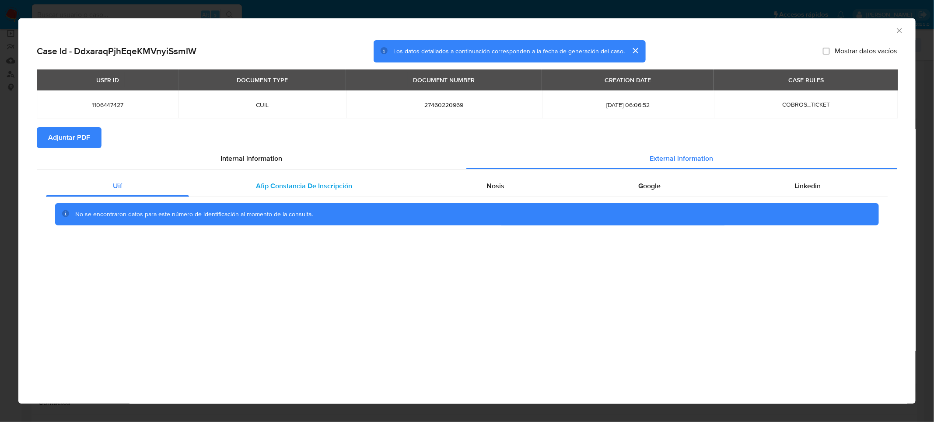
click at [349, 178] on div "Afip Constancia De Inscripción" at bounding box center [304, 186] width 230 height 21
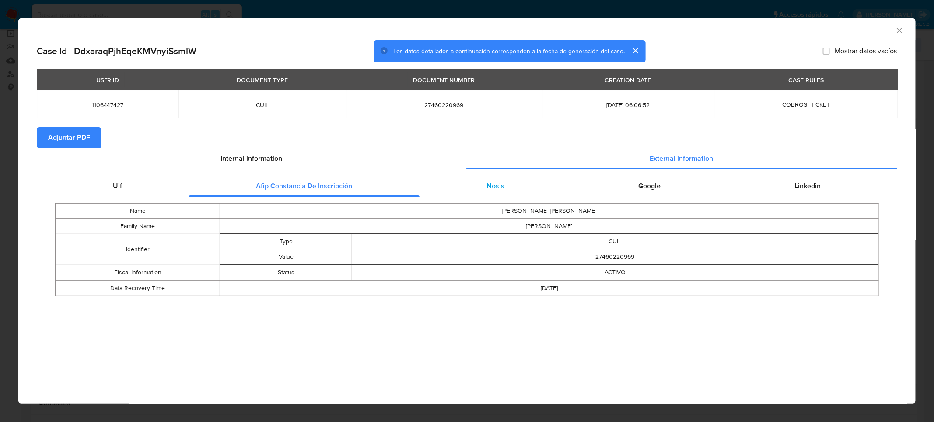
click at [518, 192] on div "Nosis" at bounding box center [495, 186] width 152 height 21
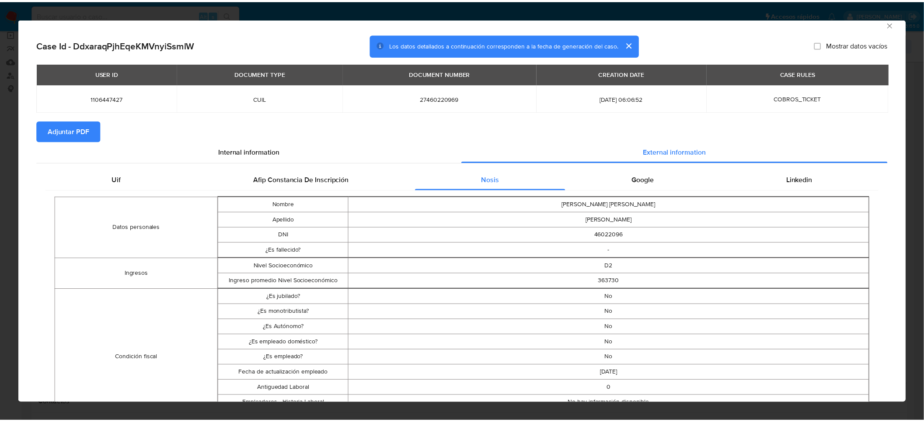
scroll to position [0, 0]
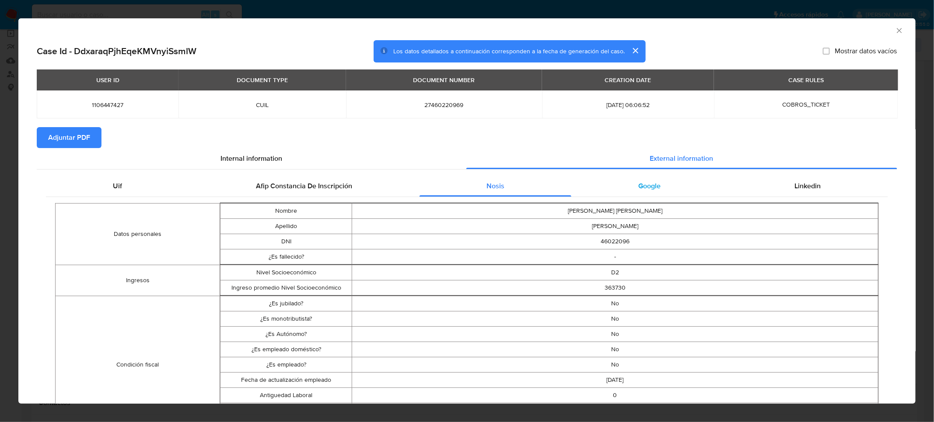
click at [655, 192] on div "Google" at bounding box center [649, 186] width 156 height 21
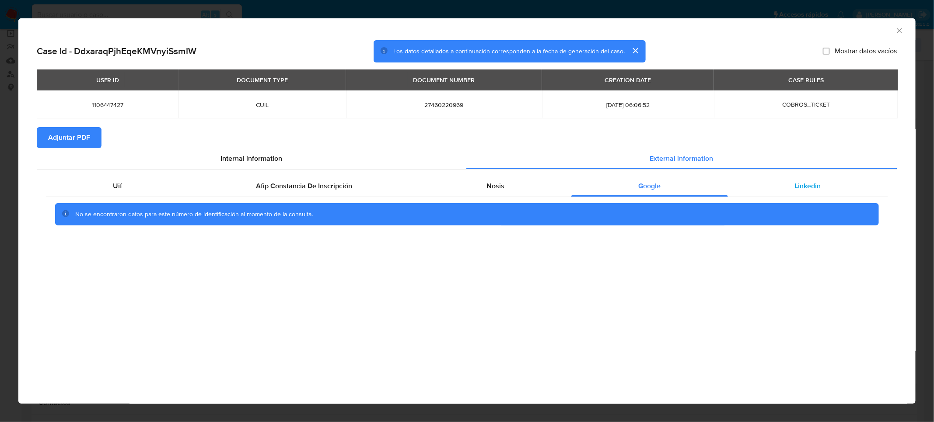
click at [788, 188] on div "Linkedin" at bounding box center [808, 186] width 160 height 21
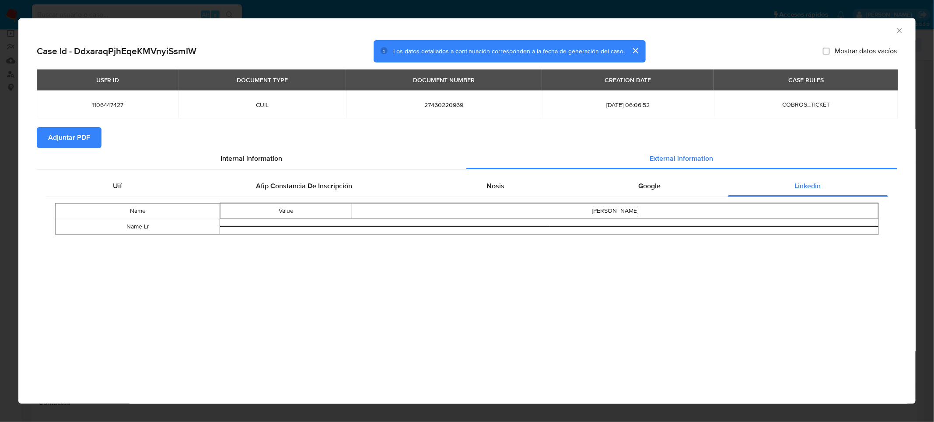
click at [85, 139] on span "Adjuntar PDF" at bounding box center [69, 137] width 42 height 19
click at [896, 30] on icon "Cerrar ventana" at bounding box center [899, 30] width 9 height 9
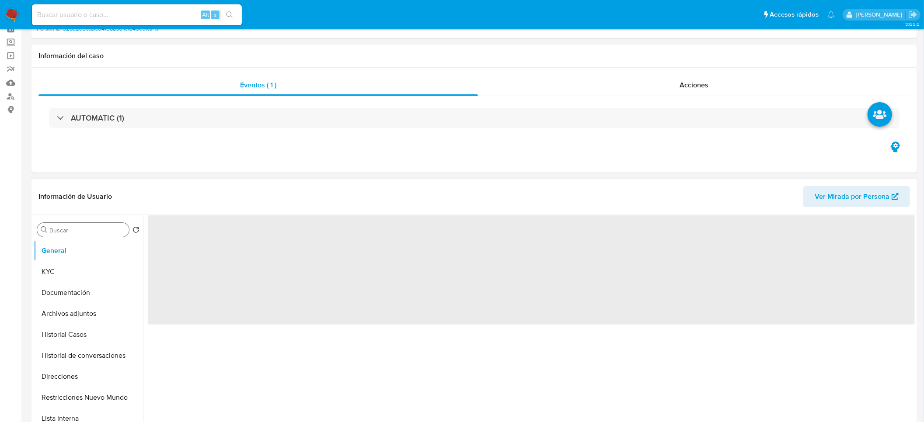
scroll to position [66, 0]
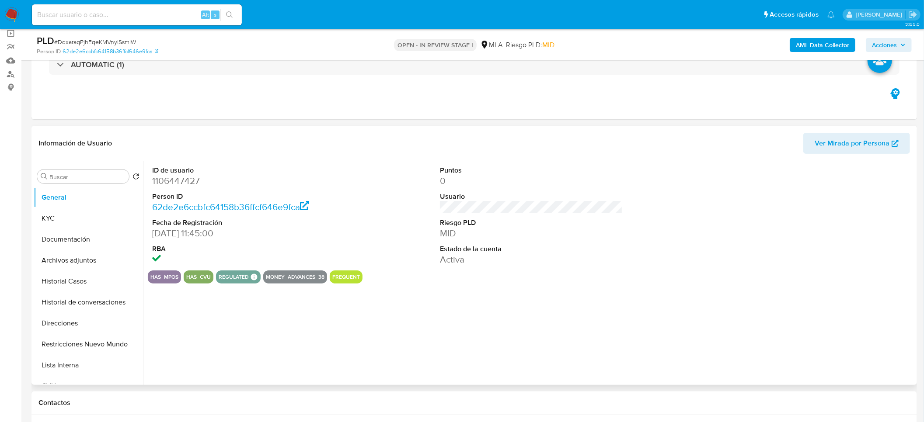
click at [176, 180] on dd "1106447427" at bounding box center [243, 181] width 183 height 12
select select "10"
copy dd "1106447427"
click at [78, 216] on button "KYC" at bounding box center [85, 218] width 102 height 21
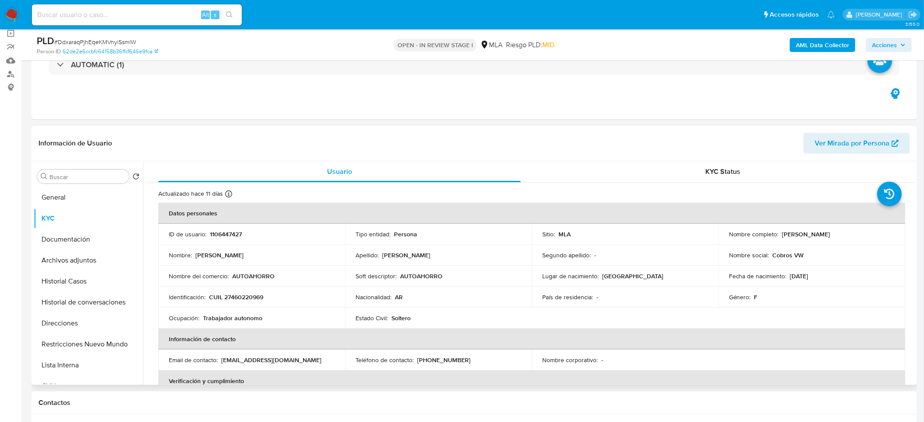
click at [243, 299] on p "CUIL 27460220969" at bounding box center [236, 297] width 54 height 8
click at [256, 296] on p "CUIL 27460220969" at bounding box center [236, 297] width 54 height 8
click at [255, 297] on p "CUIL 27460220969" at bounding box center [236, 297] width 54 height 8
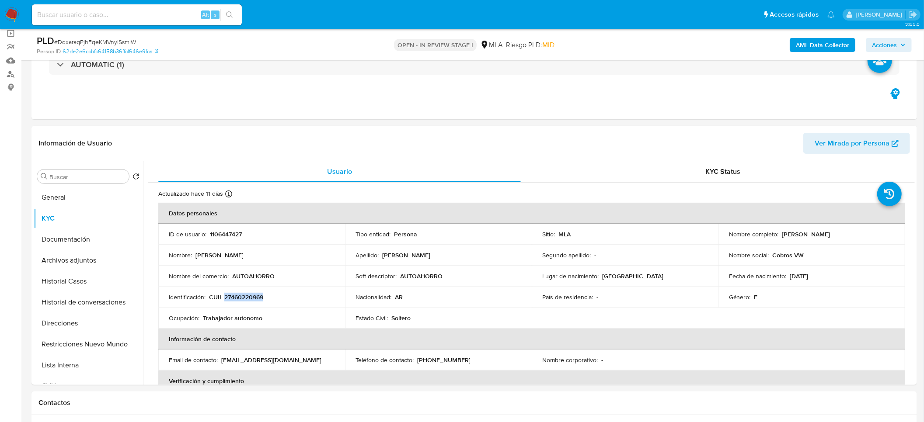
copy p "27460220969"
click at [216, 237] on p "1106447427" at bounding box center [226, 234] width 32 height 8
copy p "1106447427"
click at [243, 296] on p "CUIL 27460220969" at bounding box center [236, 297] width 54 height 8
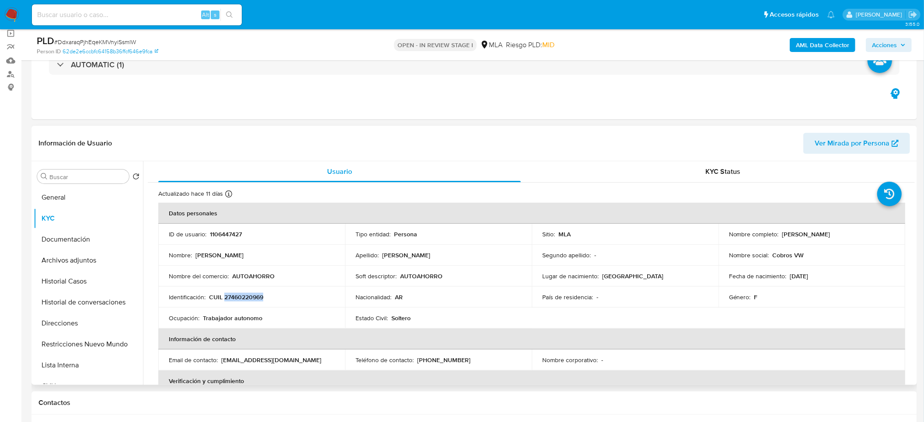
click at [243, 296] on p "CUIL 27460220969" at bounding box center [236, 297] width 54 height 8
copy p "27460220969"
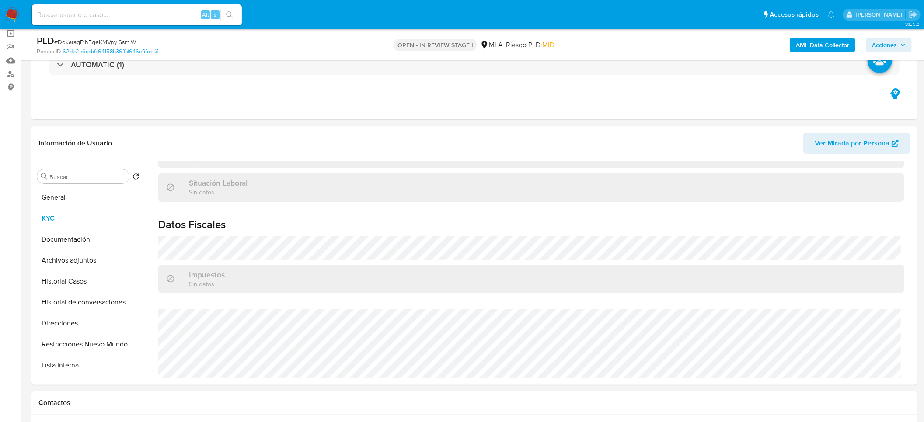
scroll to position [328, 0]
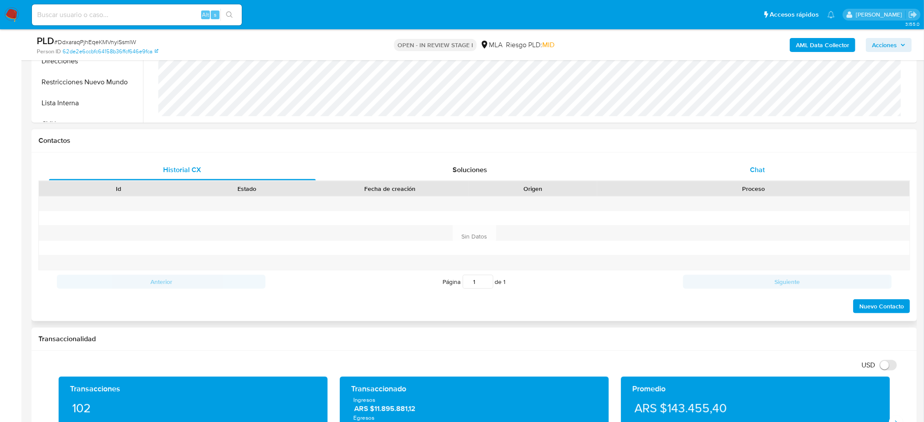
click at [756, 173] on span "Chat" at bounding box center [757, 170] width 15 height 10
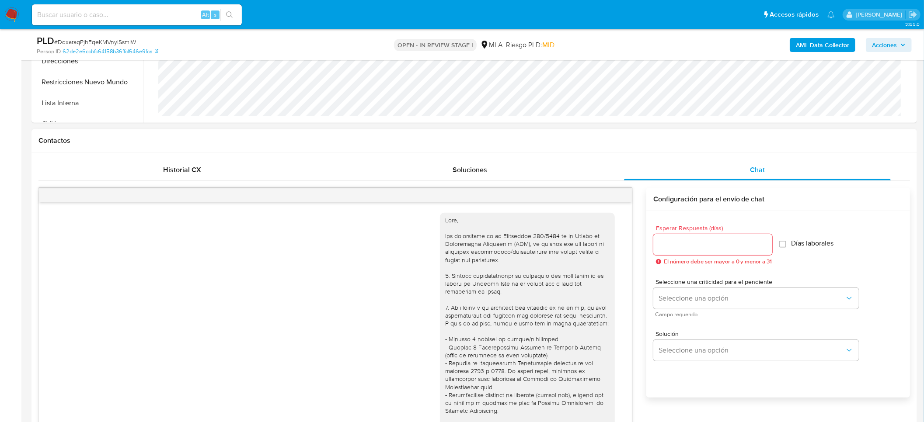
scroll to position [439, 0]
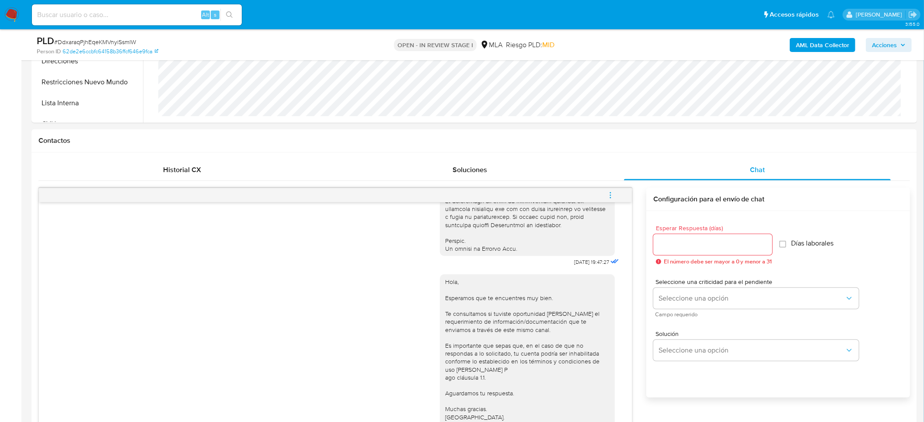
click at [614, 200] on button "menu-action" at bounding box center [610, 195] width 29 height 21
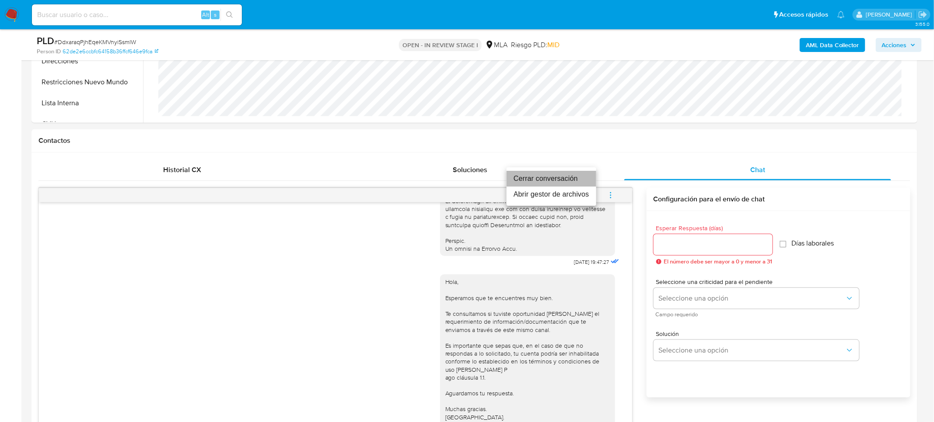
click at [575, 179] on li "Cerrar conversación" at bounding box center [551, 179] width 90 height 16
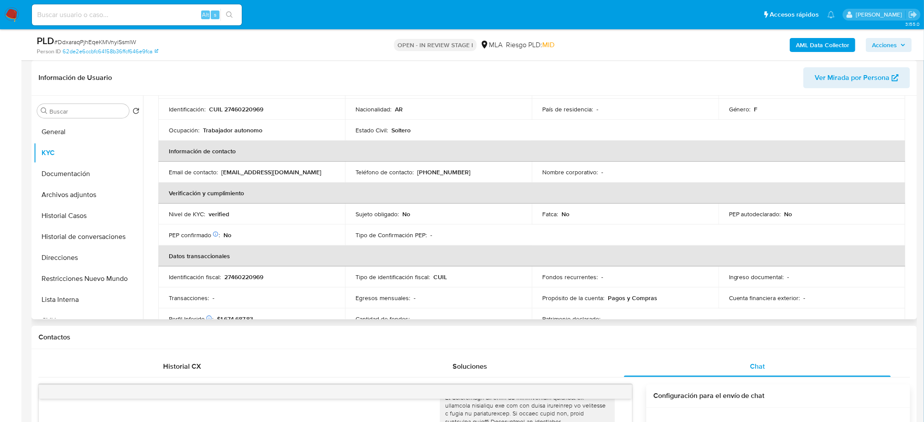
scroll to position [59, 0]
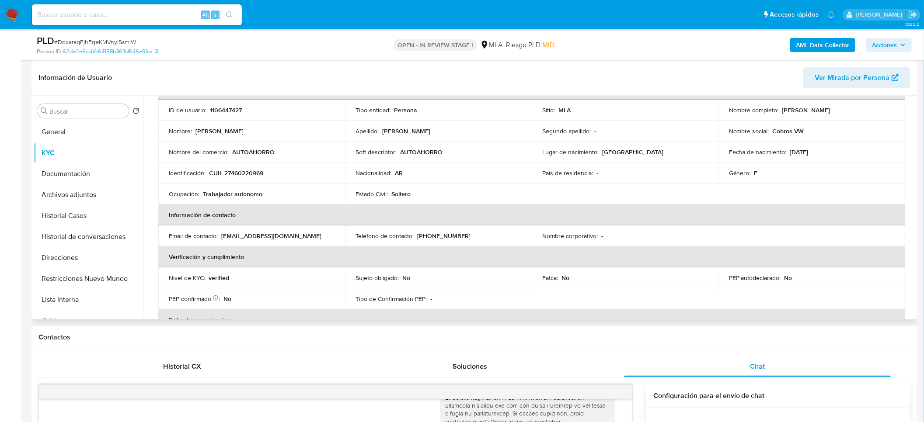
click at [247, 235] on p "autoahorrovwsrl@gmail.com" at bounding box center [271, 236] width 100 height 8
drag, startPoint x: 220, startPoint y: 236, endPoint x: 317, endPoint y: 235, distance: 96.6
click at [317, 235] on div "Email de contacto : autoahorrovwsrl@gmail.com" at bounding box center [252, 236] width 166 height 8
copy p "autoahorrovwsrl@gmail.com"
click at [94, 195] on button "Archivos adjuntos" at bounding box center [85, 195] width 102 height 21
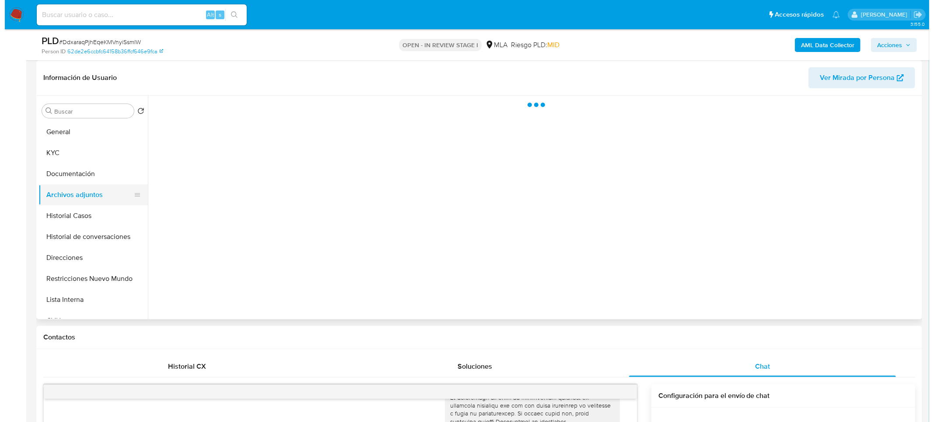
scroll to position [0, 0]
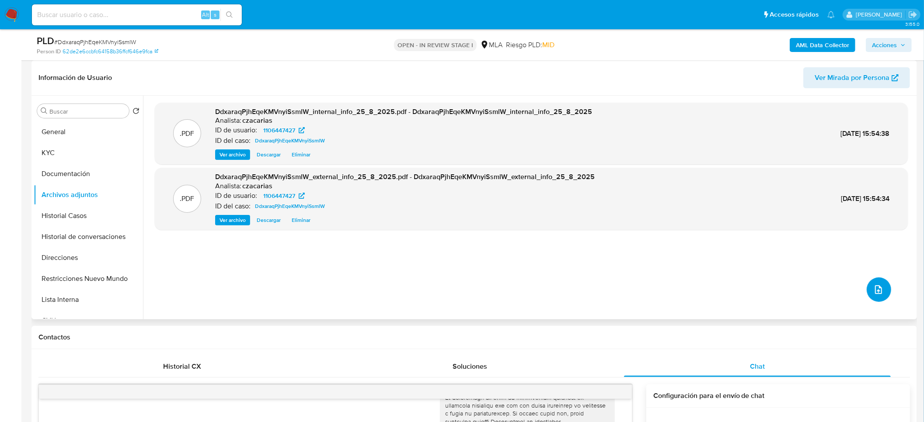
click at [875, 290] on icon "upload-file" at bounding box center [878, 290] width 7 height 9
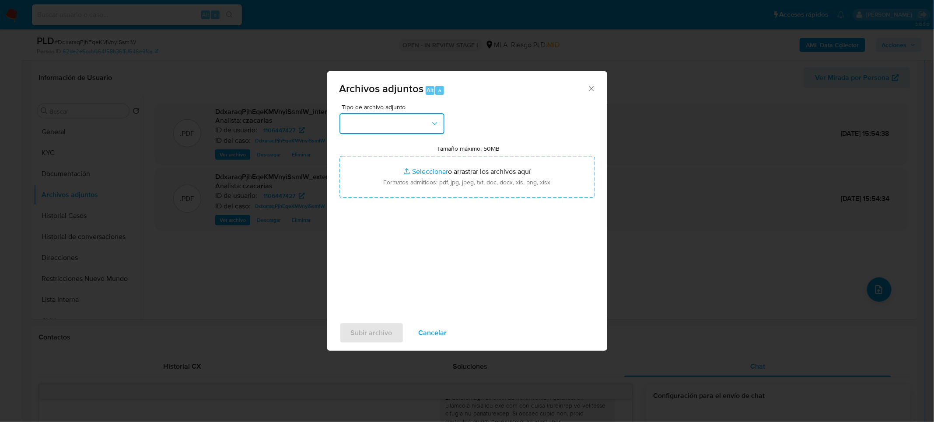
click at [378, 114] on button "button" at bounding box center [391, 123] width 105 height 21
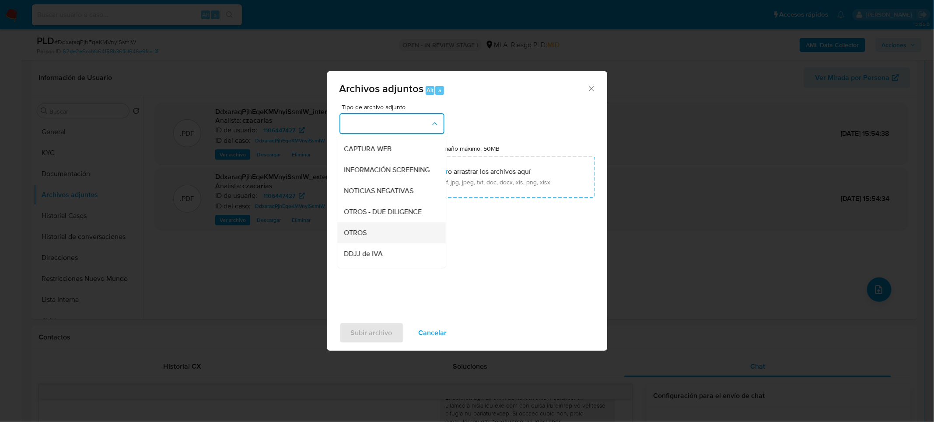
scroll to position [131, 0]
click at [377, 192] on div "OTROS" at bounding box center [388, 183] width 89 height 21
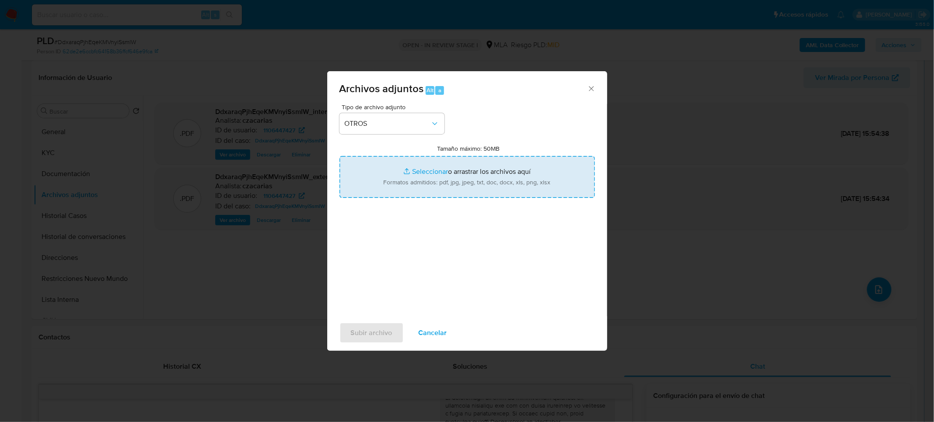
type input "C:\fakepath\Movimientos-1106447427.xlsx"
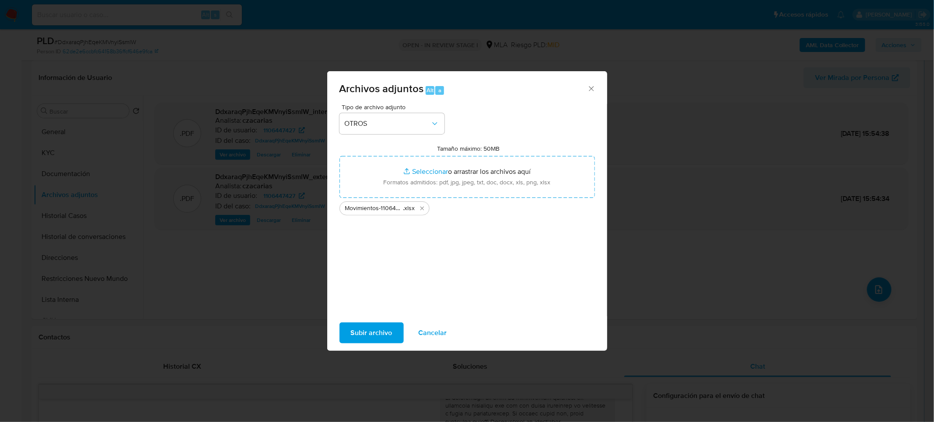
click at [383, 332] on span "Subir archivo" at bounding box center [372, 333] width 42 height 19
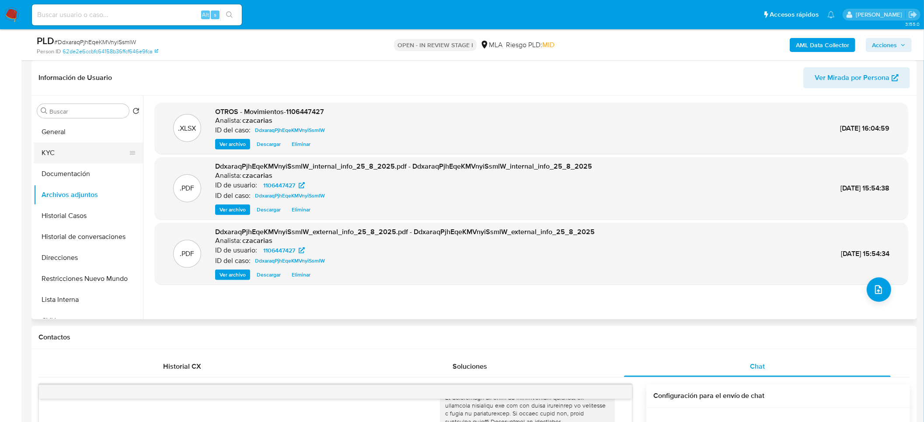
click at [64, 150] on button "KYC" at bounding box center [85, 153] width 102 height 21
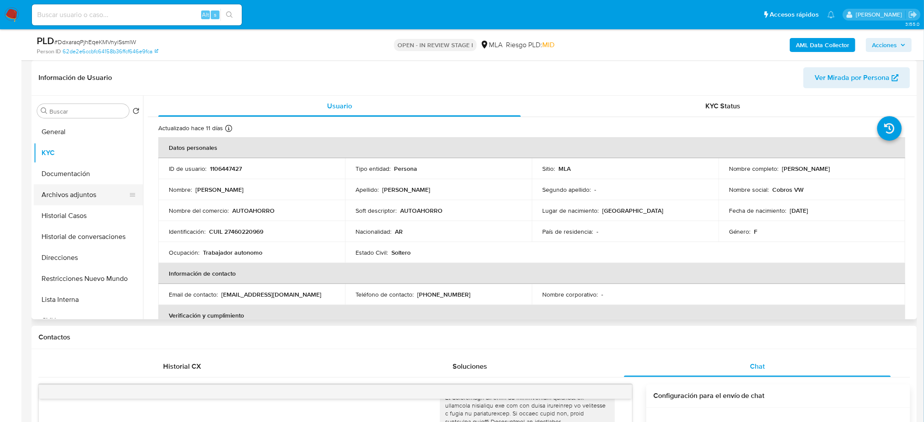
click at [96, 196] on button "Archivos adjuntos" at bounding box center [85, 195] width 102 height 21
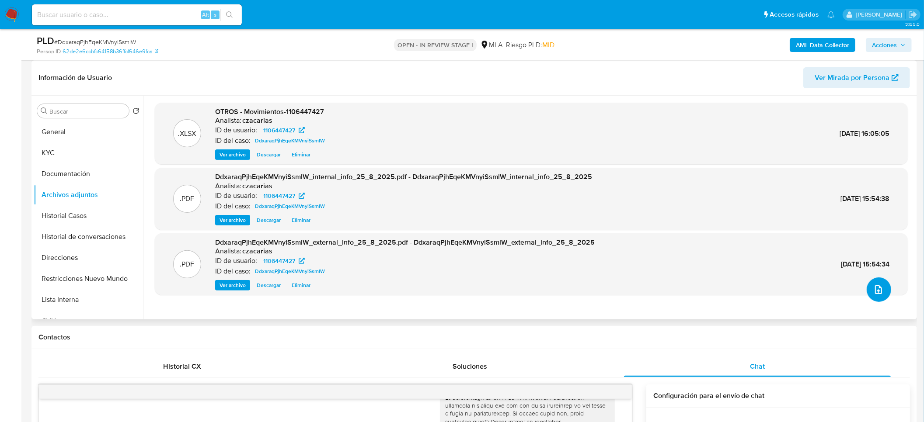
click at [868, 287] on button "upload-file" at bounding box center [879, 290] width 24 height 24
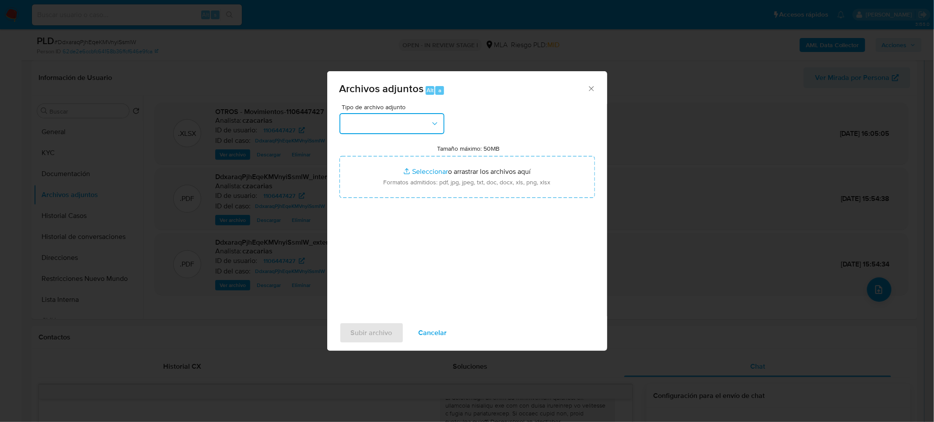
click at [414, 122] on button "button" at bounding box center [391, 123] width 105 height 21
click at [376, 191] on div "OTROS" at bounding box center [388, 183] width 89 height 21
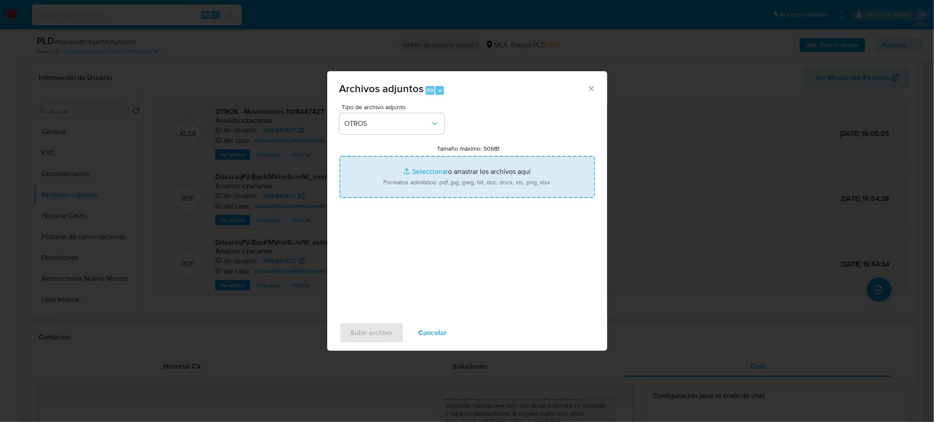
type input "C:\fakepath\Caselog Ky8OGsGhNccS6x7V995kjyTz_2025_08_18_16_59_32.docx"
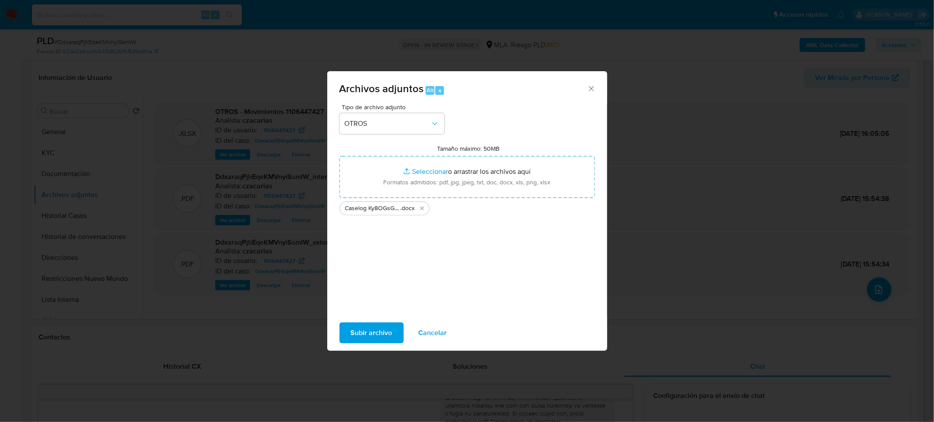
drag, startPoint x: 871, startPoint y: 254, endPoint x: 366, endPoint y: 338, distance: 513.0
click at [366, 338] on span "Subir archivo" at bounding box center [372, 333] width 42 height 19
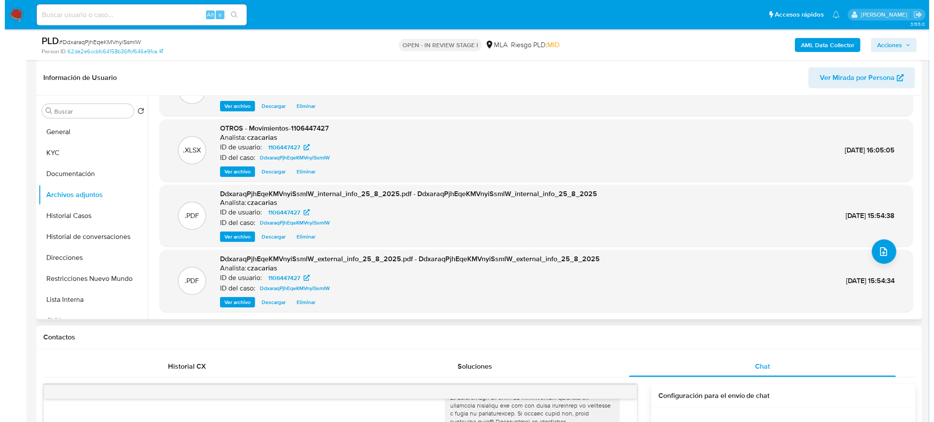
scroll to position [0, 0]
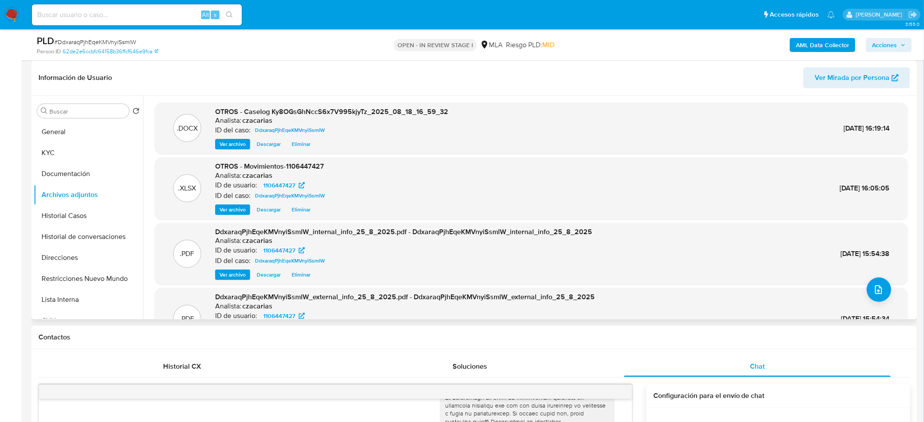
click at [298, 143] on span "Eliminar" at bounding box center [301, 144] width 19 height 9
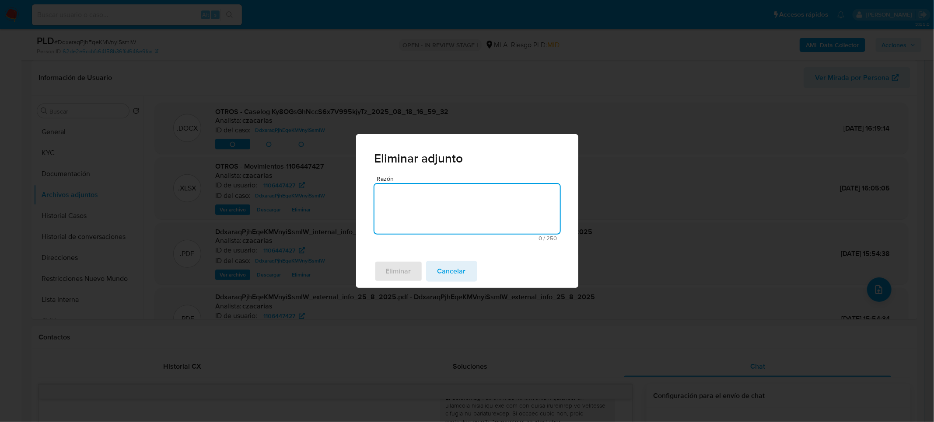
click at [429, 203] on textarea "Razón" at bounding box center [466, 209] width 185 height 50
type textarea "se sube actualizado"
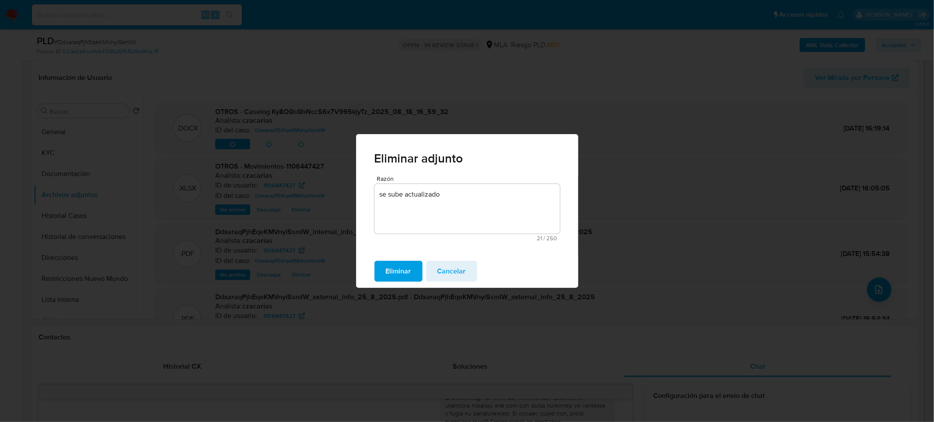
click at [410, 262] on span "Eliminar" at bounding box center [398, 271] width 25 height 19
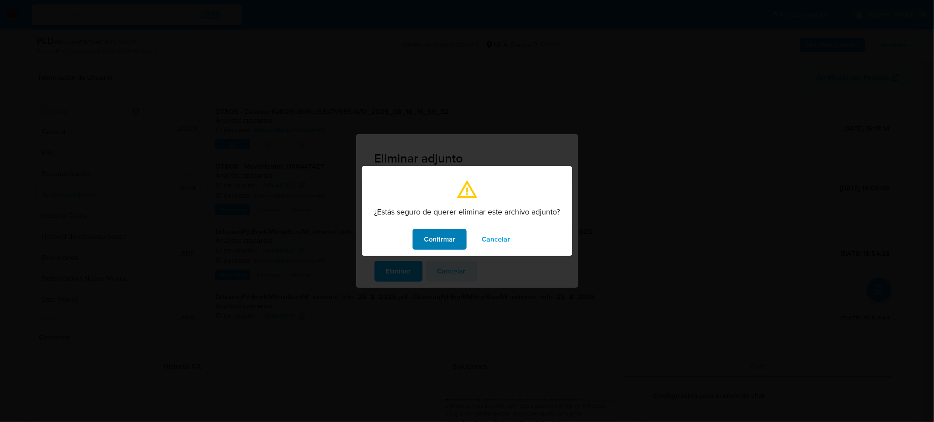
click at [436, 243] on span "Confirmar" at bounding box center [439, 239] width 31 height 19
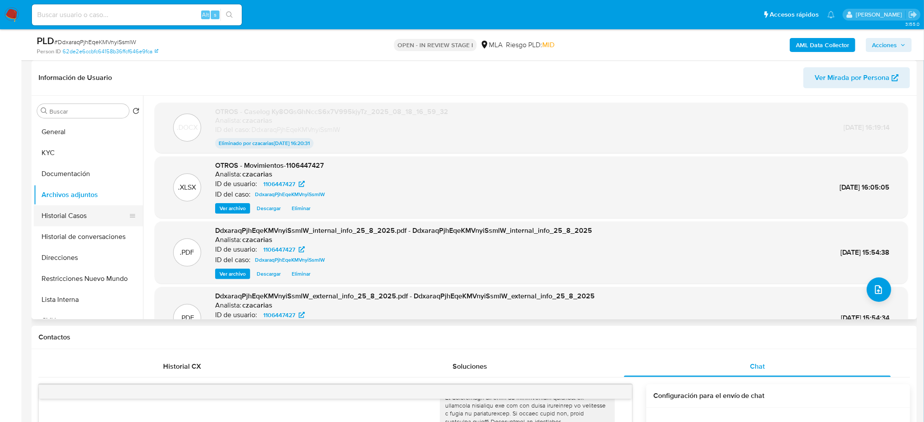
click at [81, 209] on button "Historial Casos" at bounding box center [85, 216] width 102 height 21
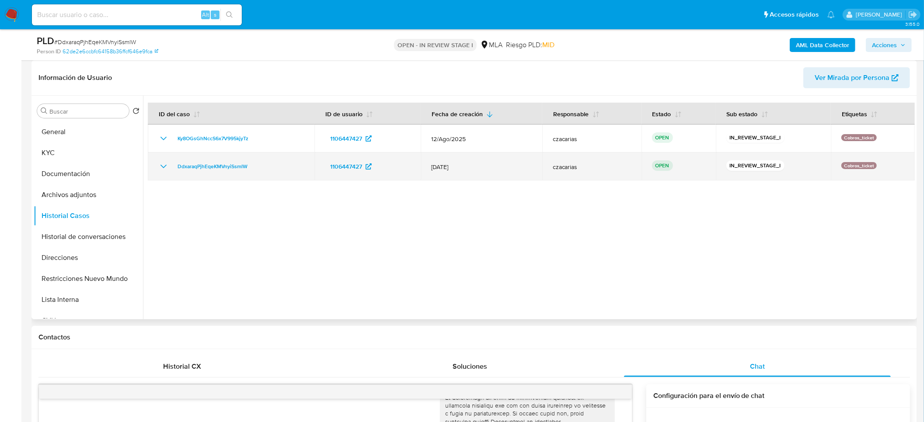
drag, startPoint x: 282, startPoint y: 144, endPoint x: 206, endPoint y: 157, distance: 77.2
click at [178, 142] on td "Ky8OGsGhNccS6x7V995kjyTz" at bounding box center [231, 139] width 167 height 28
drag, startPoint x: 272, startPoint y: 163, endPoint x: 163, endPoint y: 170, distance: 110.0
click at [163, 170] on div "DdxaraqPjhEqeKMVnyiSsmlW" at bounding box center [231, 166] width 146 height 10
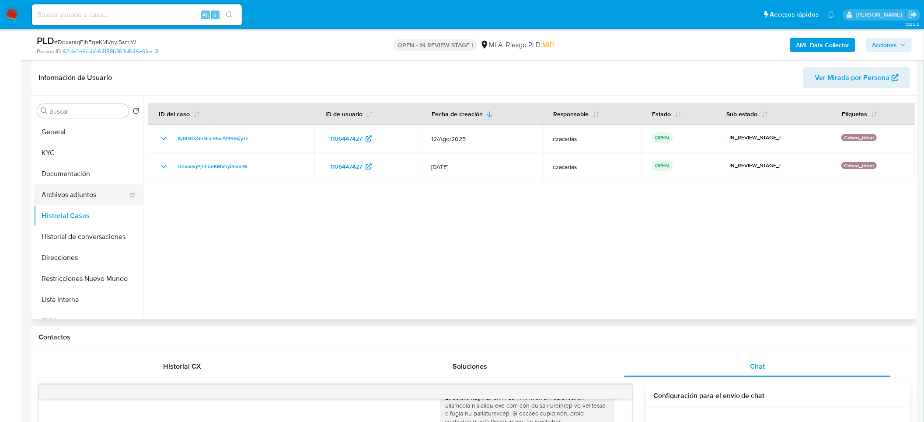
click at [71, 203] on button "Archivos adjuntos" at bounding box center [85, 195] width 102 height 21
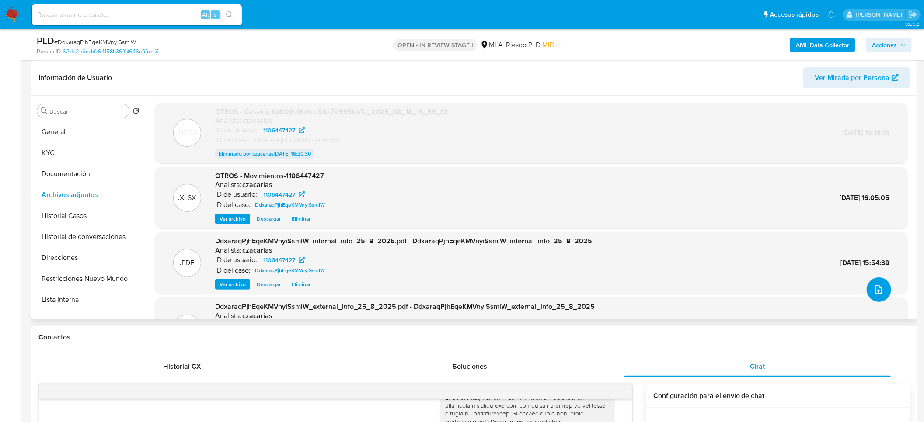
click at [877, 289] on icon "upload-file" at bounding box center [878, 290] width 10 height 10
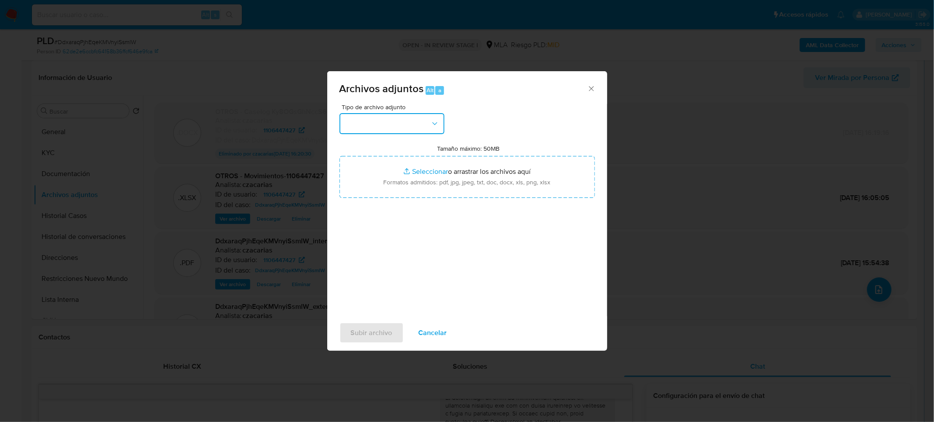
click at [421, 127] on button "button" at bounding box center [391, 123] width 105 height 21
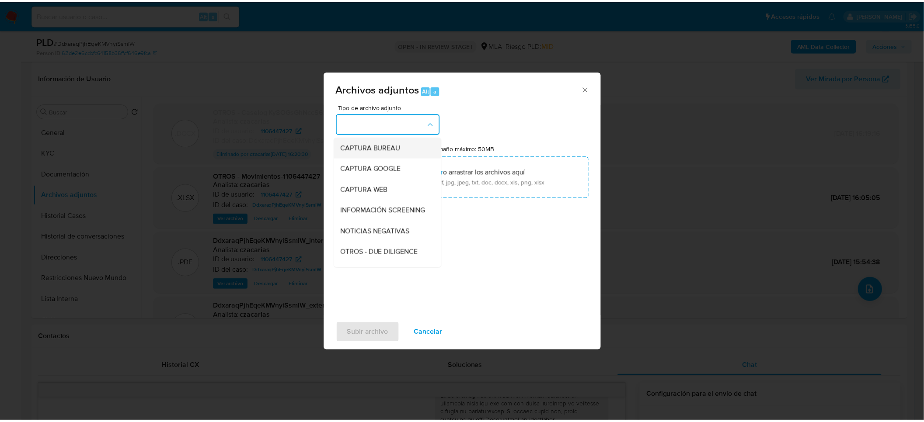
scroll to position [131, 0]
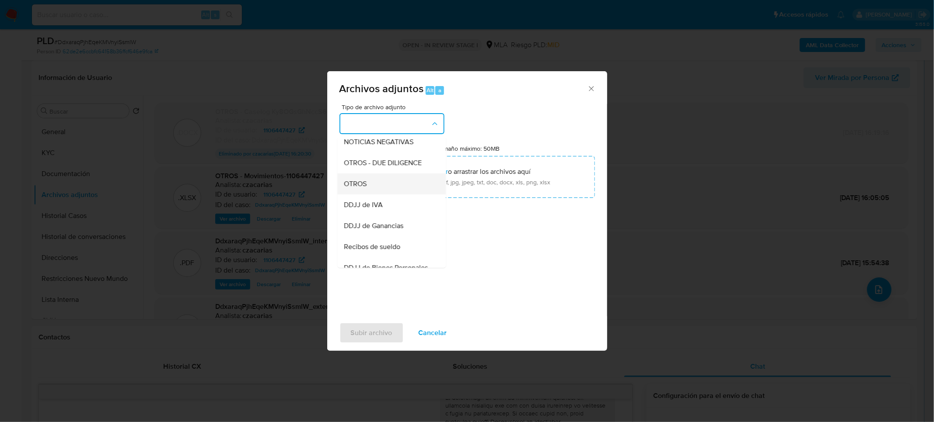
click at [377, 194] on div "OTROS" at bounding box center [388, 183] width 89 height 21
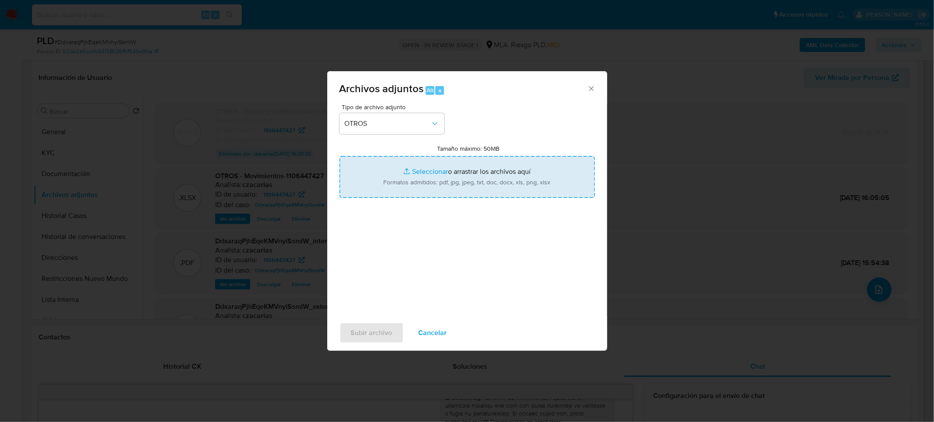
type input "C:\fakepath\Caselog Ky8OGsGhNccS6x7V995kjyTz_2025_08_18_16_59_32 v2.docx"
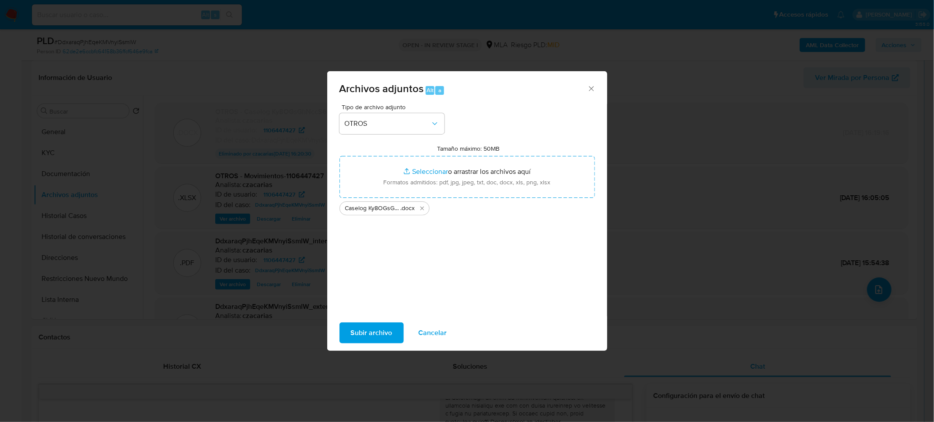
click at [367, 334] on span "Subir archivo" at bounding box center [372, 333] width 42 height 19
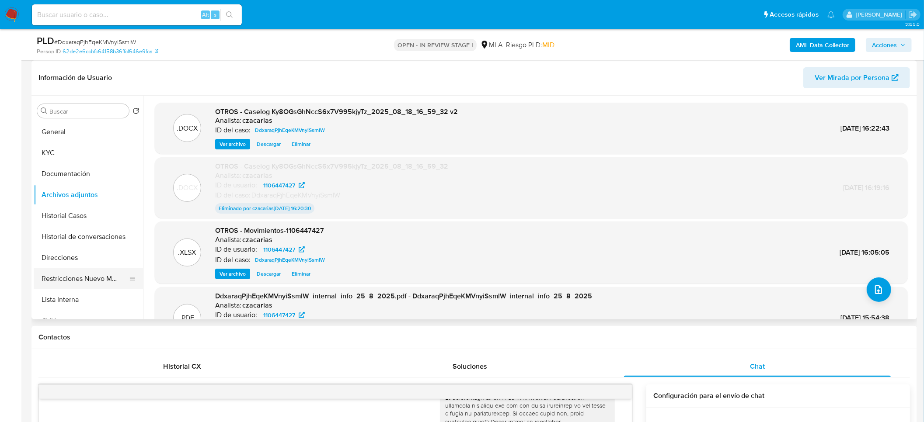
click at [80, 274] on button "Restricciones Nuevo Mundo" at bounding box center [85, 278] width 102 height 21
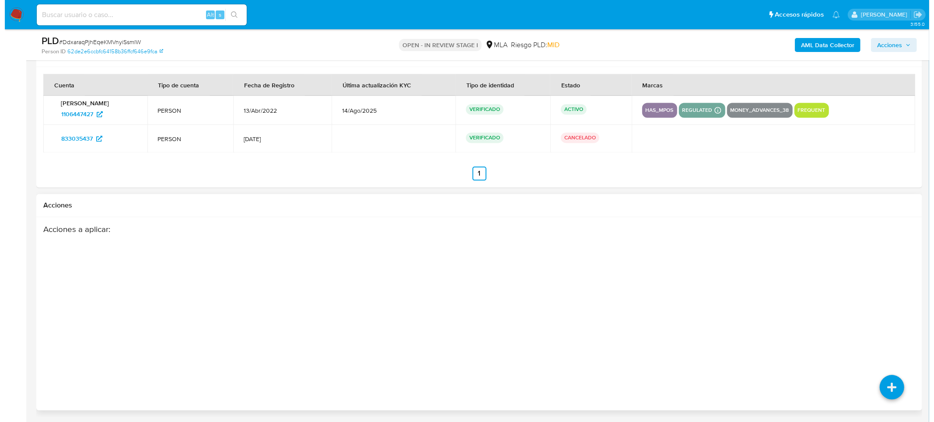
scroll to position [1575, 0]
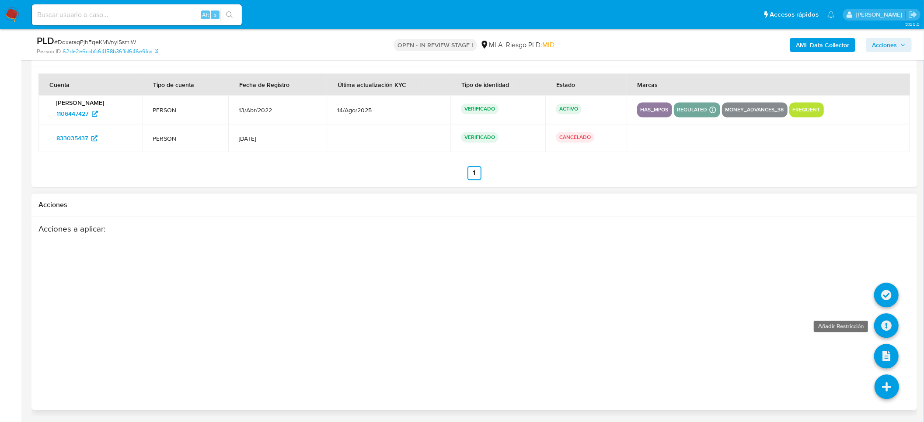
click at [881, 330] on icon at bounding box center [886, 326] width 24 height 24
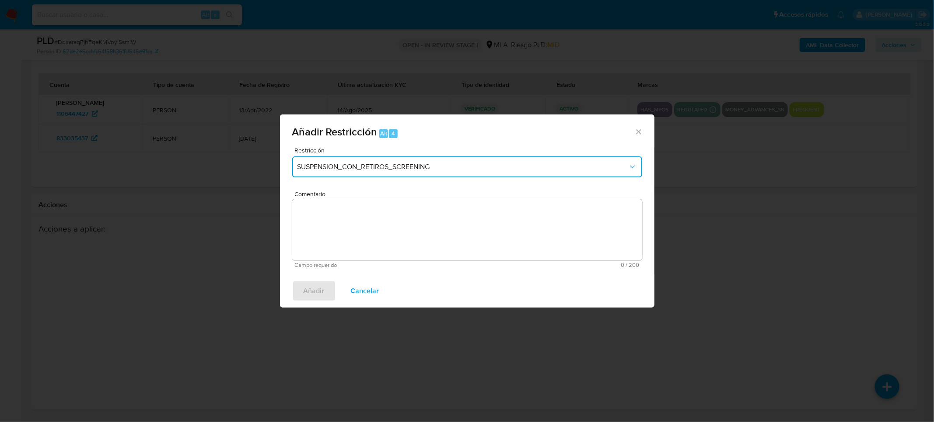
click at [449, 159] on button "SUSPENSION_CON_RETIROS_SCREENING" at bounding box center [467, 167] width 350 height 21
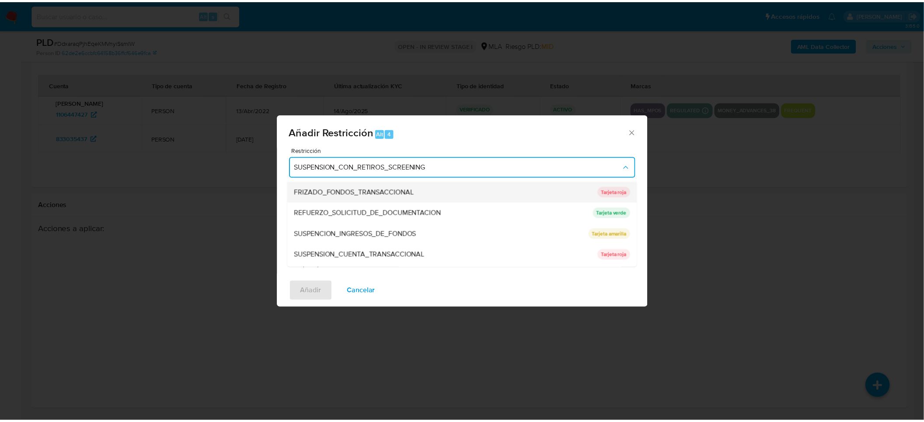
scroll to position [185, 0]
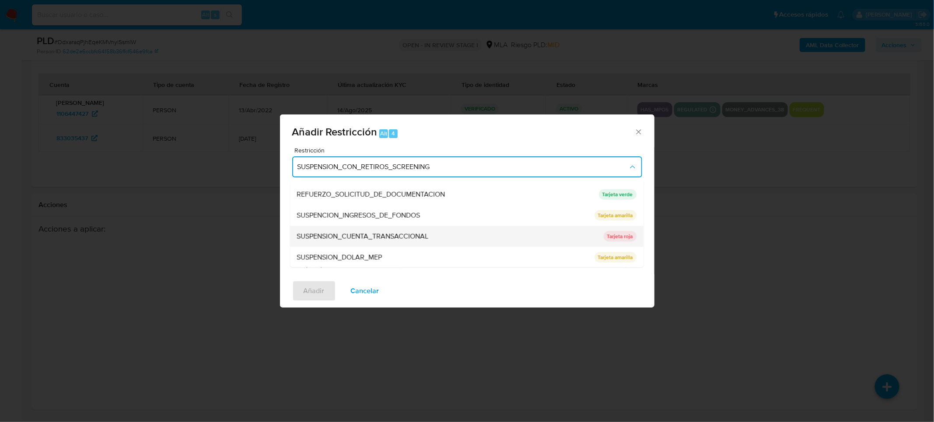
click at [387, 234] on span "SUSPENSION_CUENTA_TRANSACCIONAL" at bounding box center [363, 236] width 132 height 9
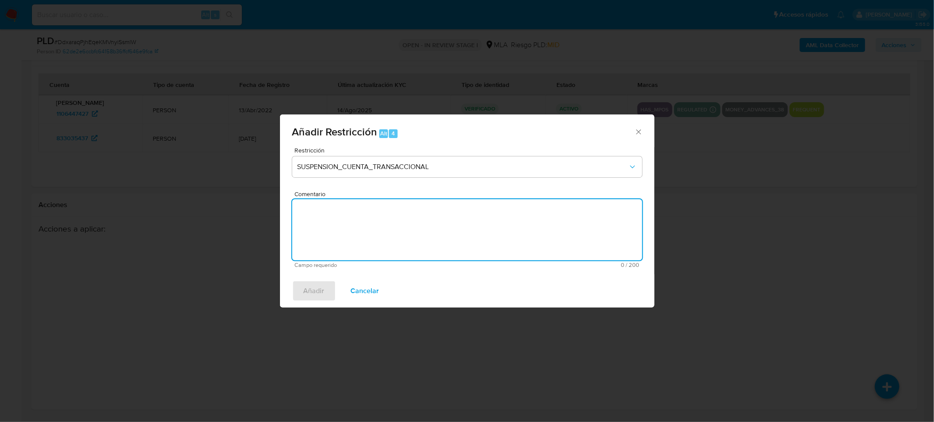
click at [418, 232] on textarea "Comentario" at bounding box center [467, 229] width 350 height 61
type textarea "AML"
click at [318, 298] on span "Añadir" at bounding box center [313, 291] width 21 height 19
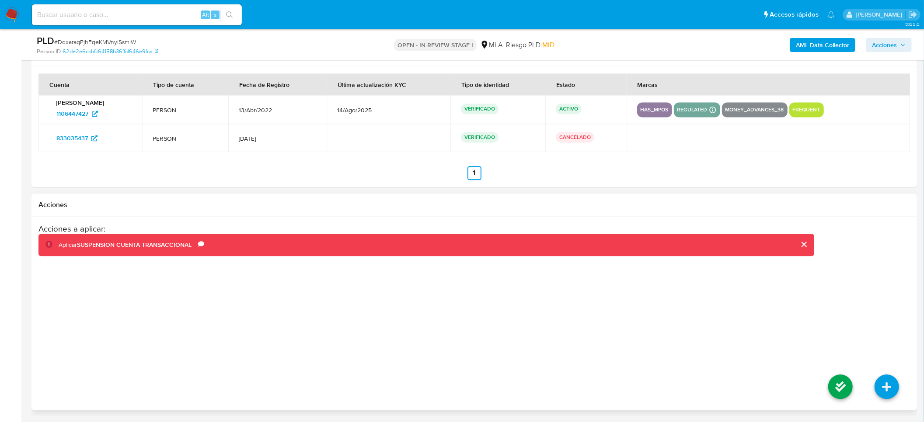
click at [827, 388] on li at bounding box center [840, 388] width 46 height 49
click at [839, 390] on icon at bounding box center [840, 387] width 24 height 24
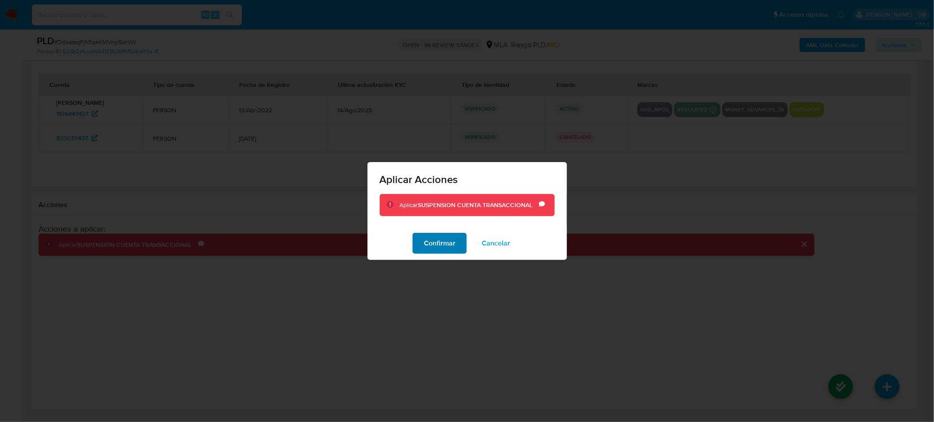
click at [446, 246] on span "Confirmar" at bounding box center [439, 243] width 31 height 19
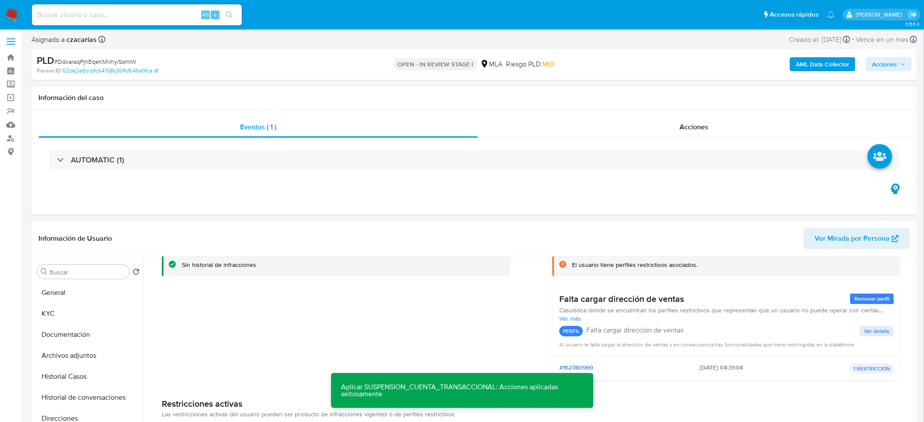
scroll to position [0, 0]
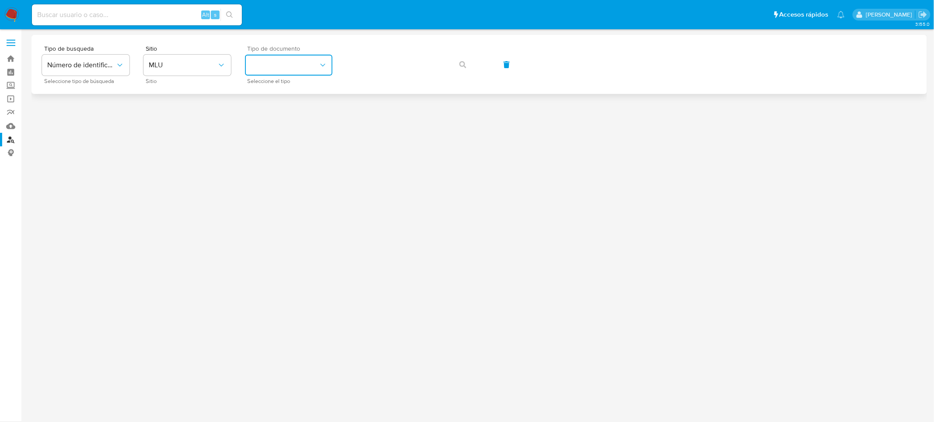
click at [312, 60] on button "identificationType" at bounding box center [288, 65] width 87 height 21
click at [208, 71] on button "MLU" at bounding box center [186, 65] width 87 height 21
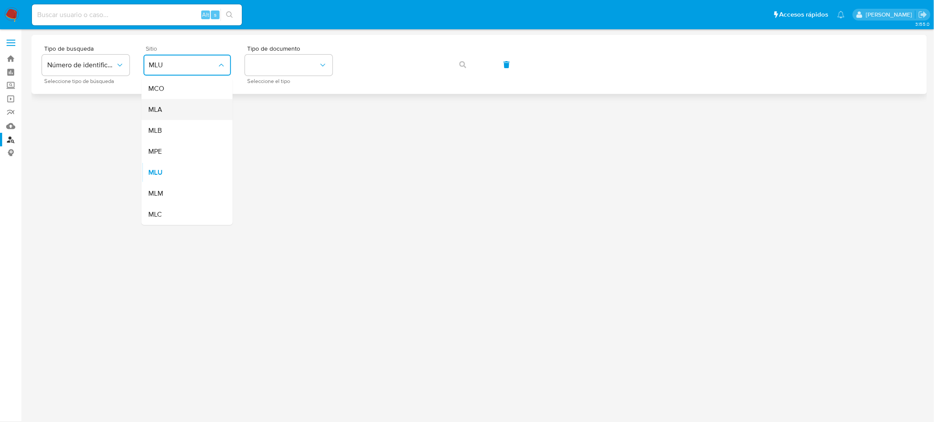
click at [187, 108] on div "MLA" at bounding box center [185, 109] width 72 height 21
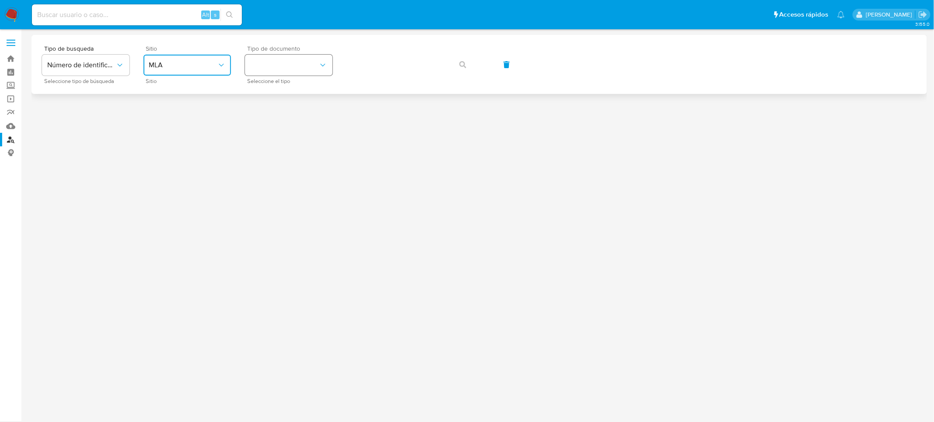
click at [299, 60] on button "identificationType" at bounding box center [288, 65] width 87 height 21
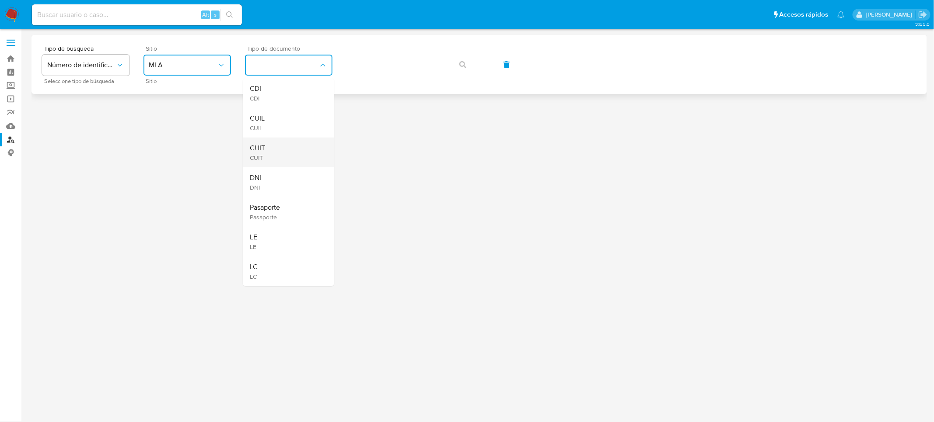
click at [265, 155] on div "CUIT CUIT" at bounding box center [286, 153] width 72 height 30
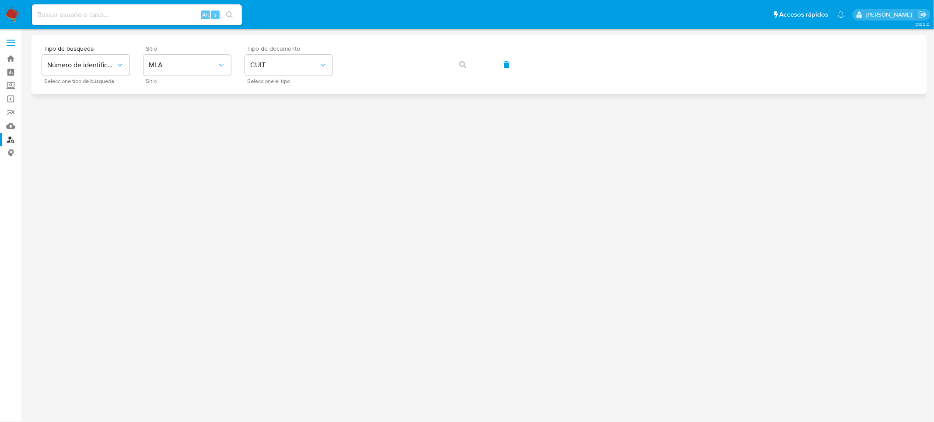
click at [438, 53] on div "Tipo de busqueda Número de identificación Seleccione tipo de búsqueda Sitio MLA…" at bounding box center [479, 64] width 874 height 38
click at [460, 63] on icon "button" at bounding box center [462, 64] width 7 height 7
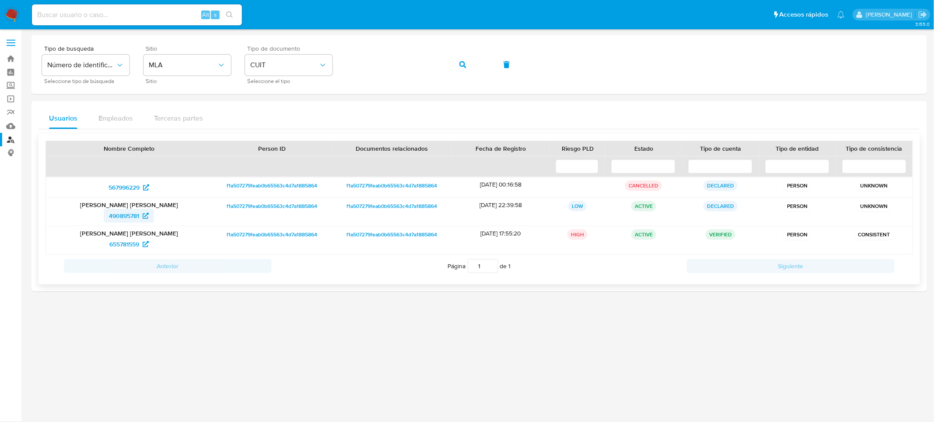
click at [125, 216] on span "490895781" at bounding box center [124, 216] width 30 height 14
click at [119, 248] on span "655781559" at bounding box center [124, 244] width 30 height 14
click at [459, 67] on icon "button" at bounding box center [462, 64] width 7 height 7
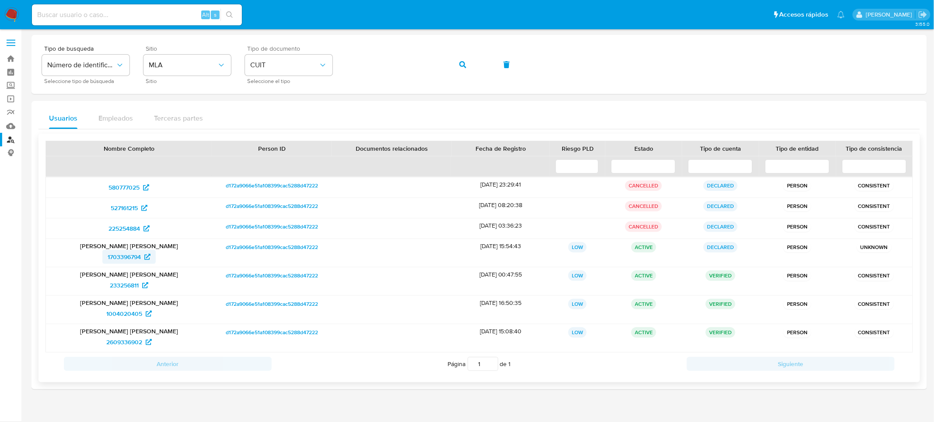
click at [129, 257] on span "1703396794" at bounding box center [124, 257] width 33 height 14
click at [122, 285] on span "233256811" at bounding box center [124, 286] width 29 height 14
click at [119, 310] on span "1004020405" at bounding box center [124, 314] width 36 height 14
click at [129, 345] on span "2609336902" at bounding box center [124, 342] width 36 height 14
click at [459, 64] on icon "button" at bounding box center [462, 64] width 7 height 7
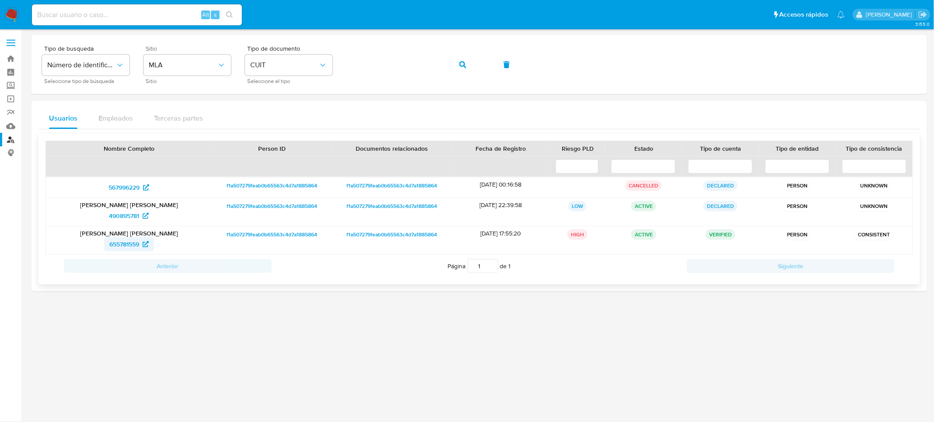
click at [129, 247] on span "655781559" at bounding box center [124, 244] width 30 height 14
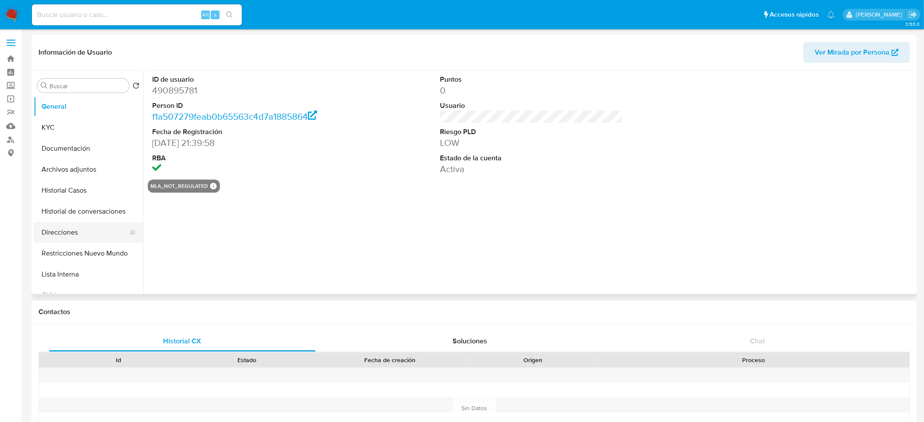
click at [53, 234] on button "Direcciones" at bounding box center [85, 232] width 102 height 21
select select "10"
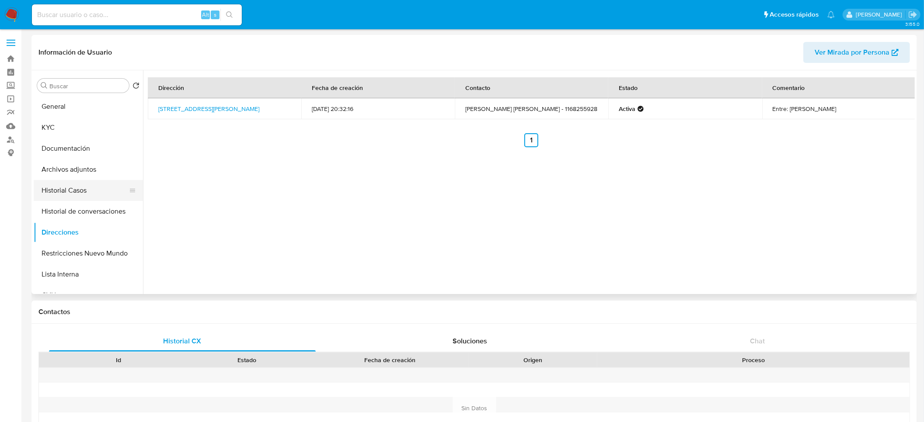
click at [48, 188] on button "Historial Casos" at bounding box center [85, 190] width 102 height 21
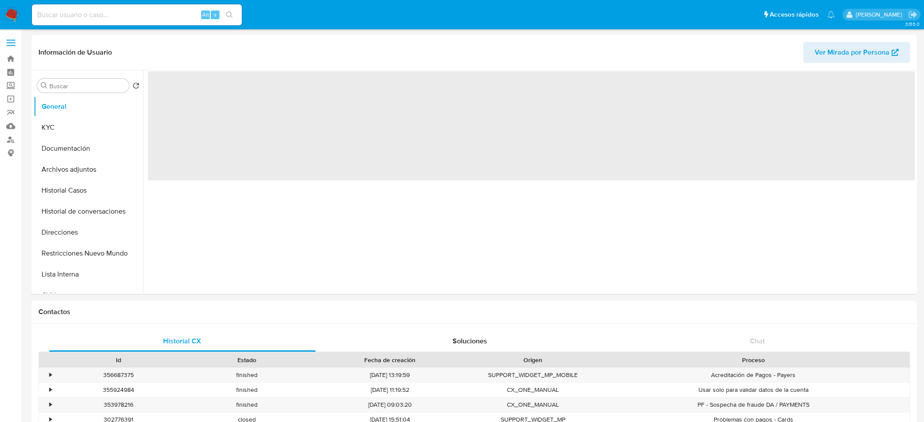
select select "10"
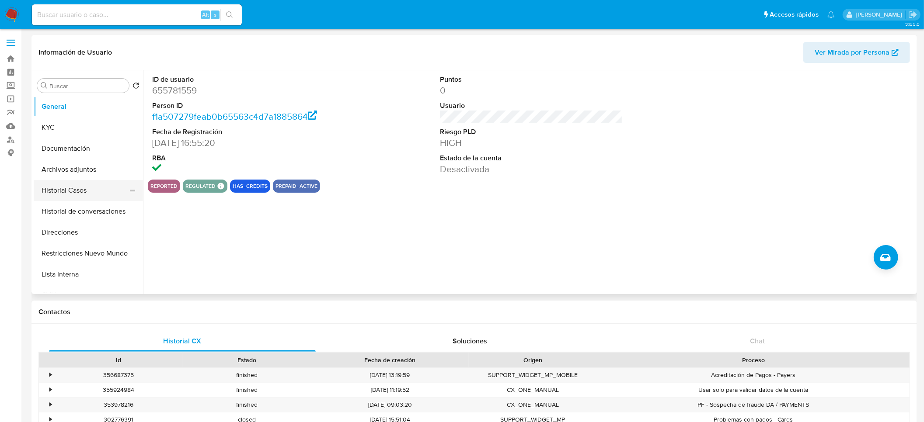
click at [86, 194] on button "Historial Casos" at bounding box center [85, 190] width 102 height 21
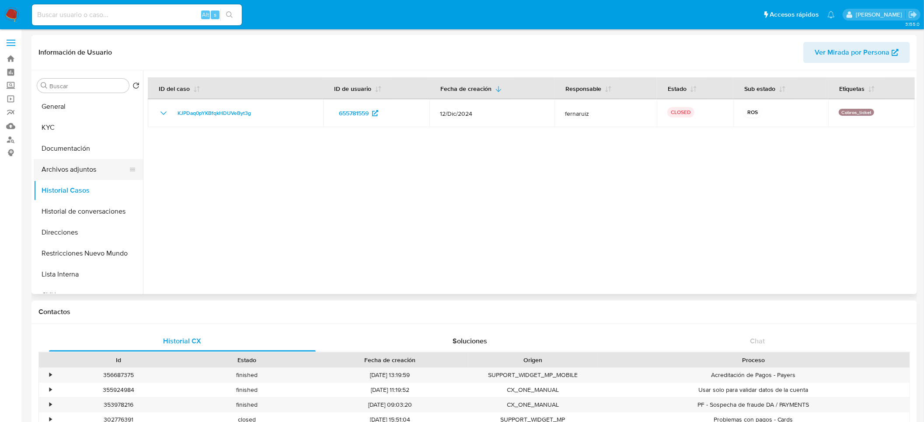
click at [84, 167] on button "Archivos adjuntos" at bounding box center [85, 169] width 102 height 21
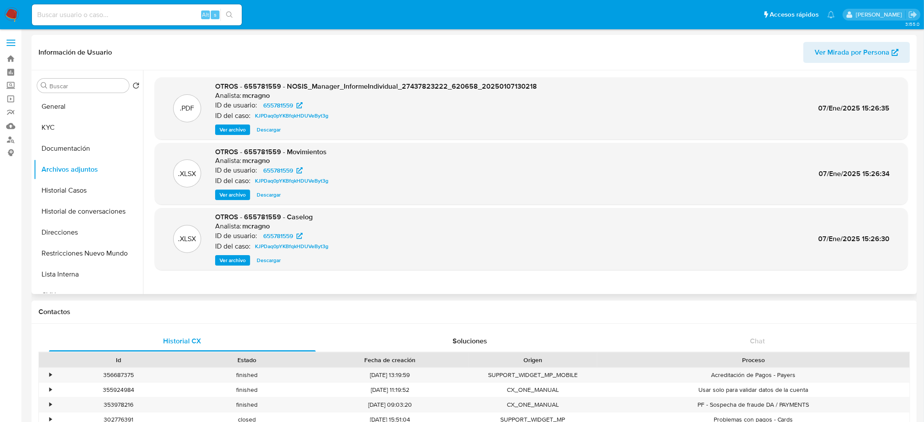
click at [224, 125] on span "Ver archivo" at bounding box center [233, 129] width 26 height 9
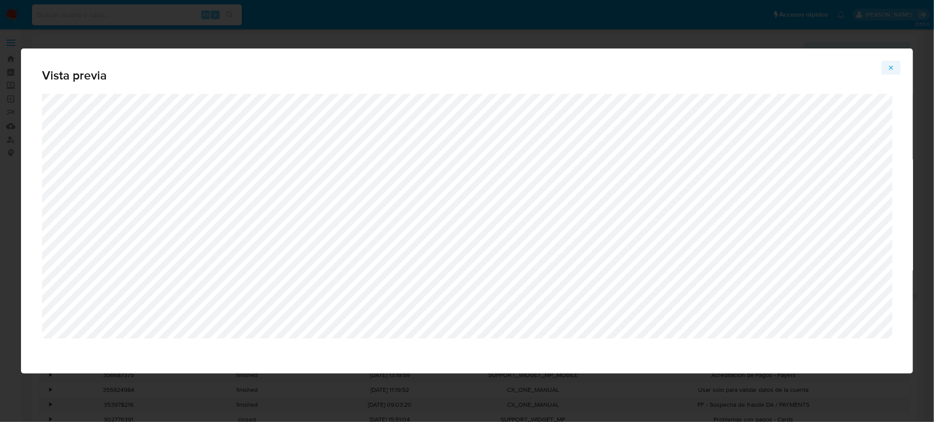
click at [893, 66] on icon "Attachment preview" at bounding box center [890, 67] width 7 height 7
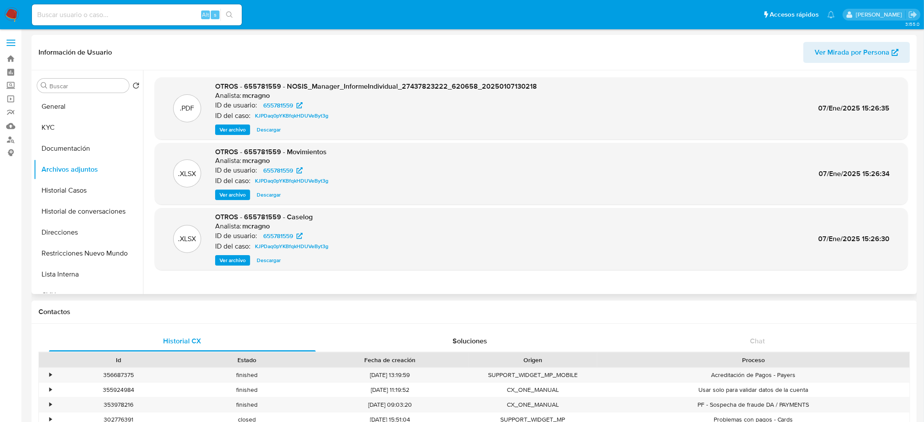
click at [239, 259] on span "Ver archivo" at bounding box center [233, 260] width 26 height 9
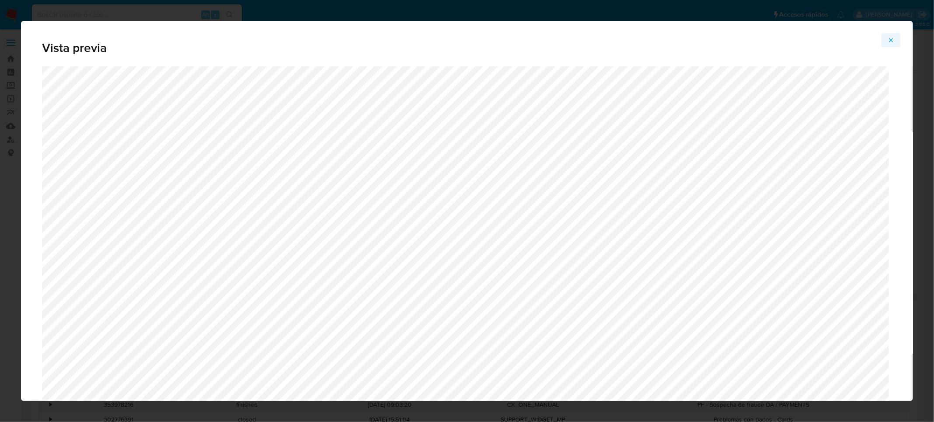
click at [895, 38] on button "Attachment preview" at bounding box center [890, 40] width 19 height 14
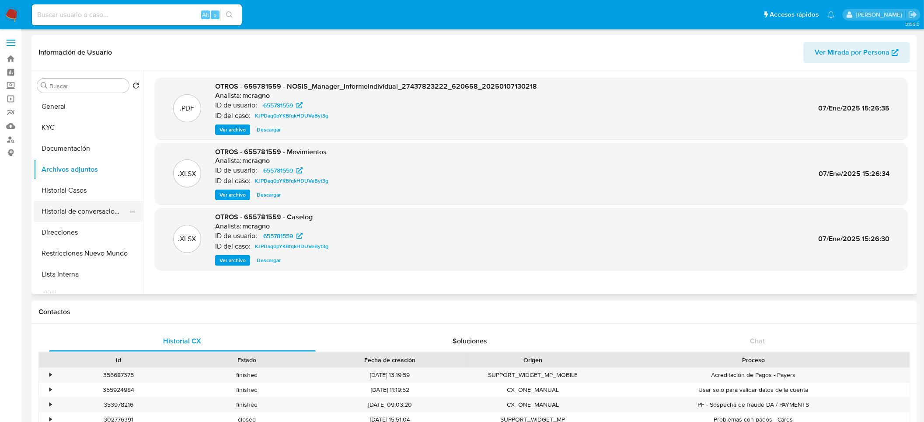
click at [69, 211] on button "Historial de conversaciones" at bounding box center [85, 211] width 102 height 21
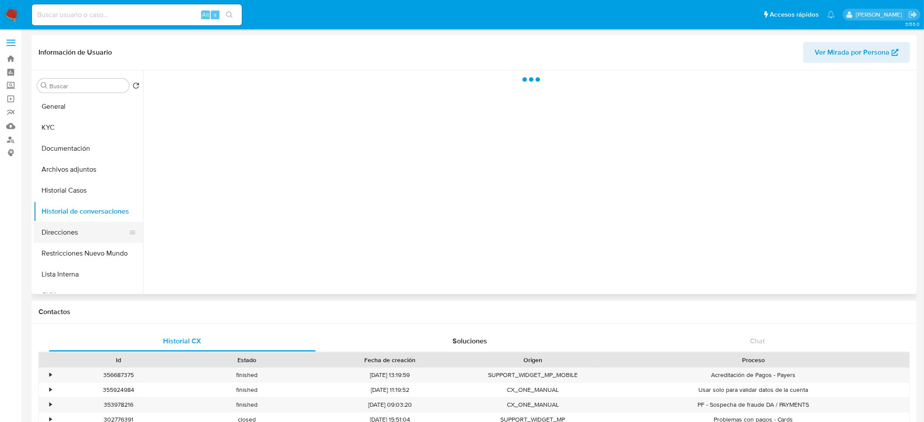
click at [75, 235] on button "Direcciones" at bounding box center [85, 232] width 102 height 21
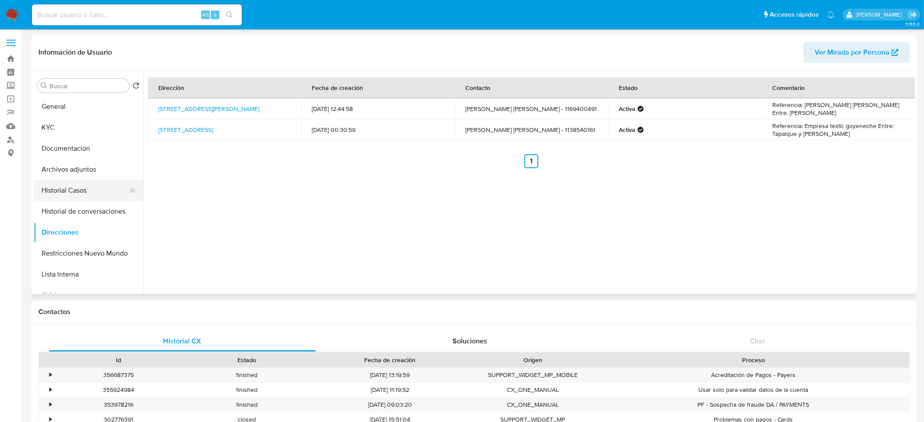
click at [64, 192] on button "Historial Casos" at bounding box center [85, 190] width 102 height 21
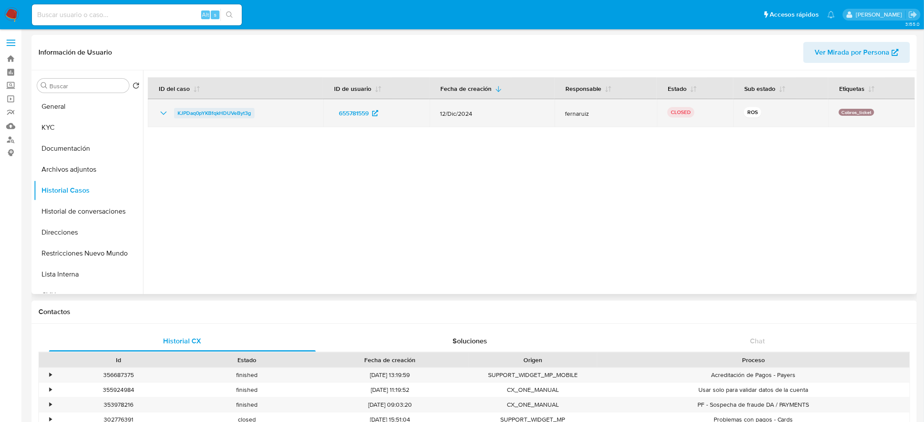
click at [182, 112] on span "KJPDaq0pYKBfqkHDUVeByt3g" at bounding box center [214, 113] width 73 height 10
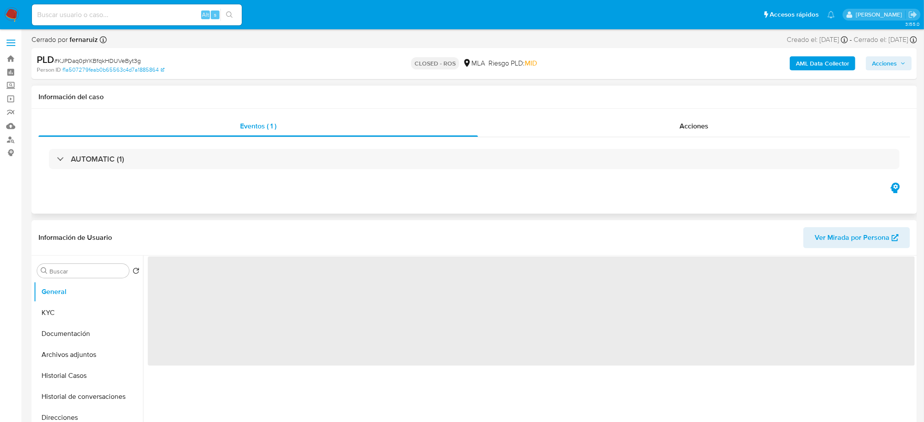
click at [651, 137] on div "AUTOMATIC (1)" at bounding box center [473, 159] width 871 height 44
click at [686, 124] on span "Acciones" at bounding box center [693, 126] width 29 height 10
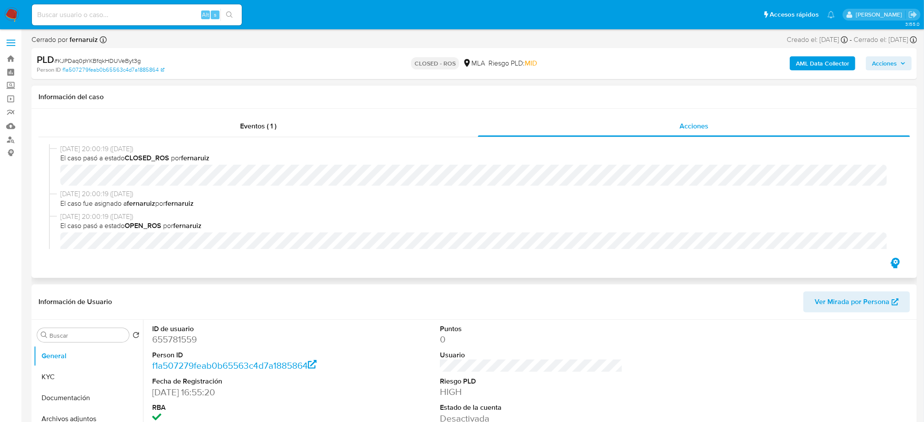
select select "10"
click at [46, 189] on div "[DATE] 20:00:19 ([DATE]) El caso pasó a estado CLOSED_ROS por fernaruiz [DATE] …" at bounding box center [473, 196] width 871 height 119
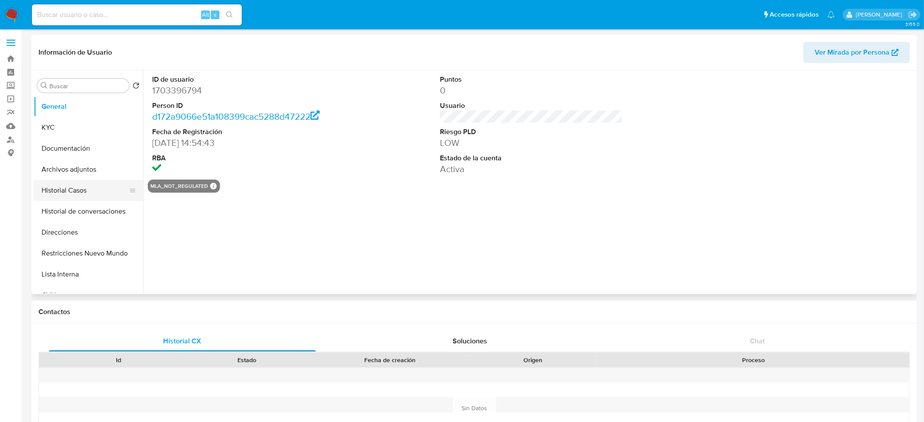
select select "10"
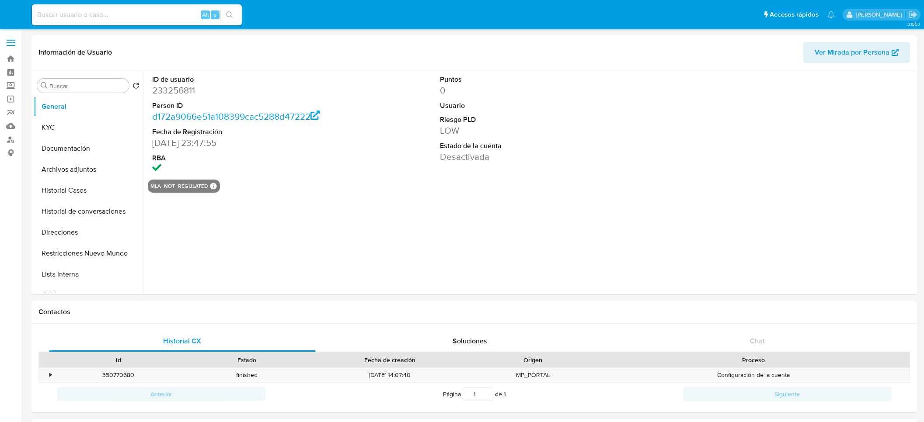
select select "10"
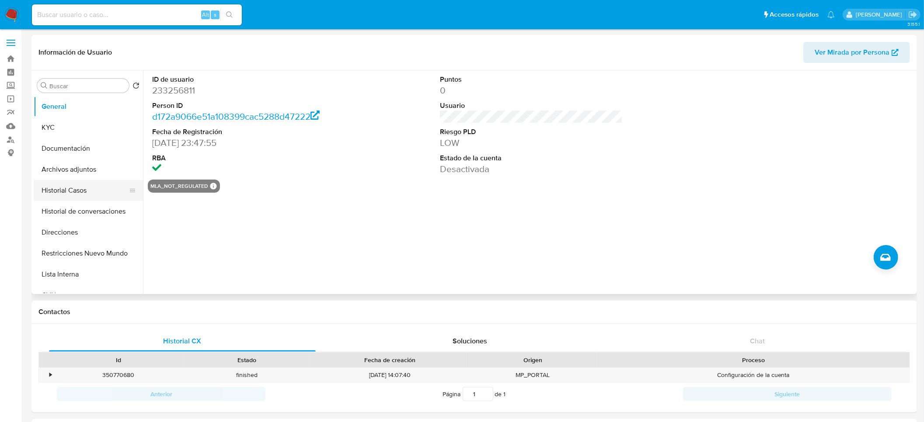
click at [72, 188] on button "Historial Casos" at bounding box center [85, 190] width 102 height 21
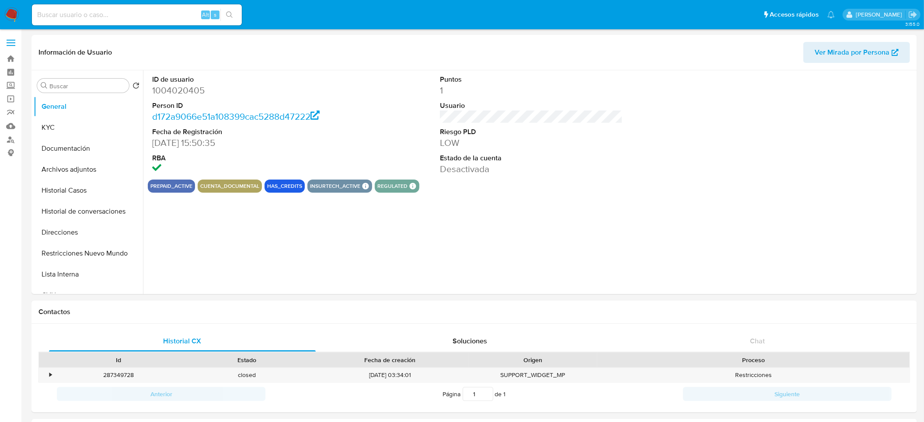
select select "10"
click at [54, 183] on button "Historial Casos" at bounding box center [85, 190] width 102 height 21
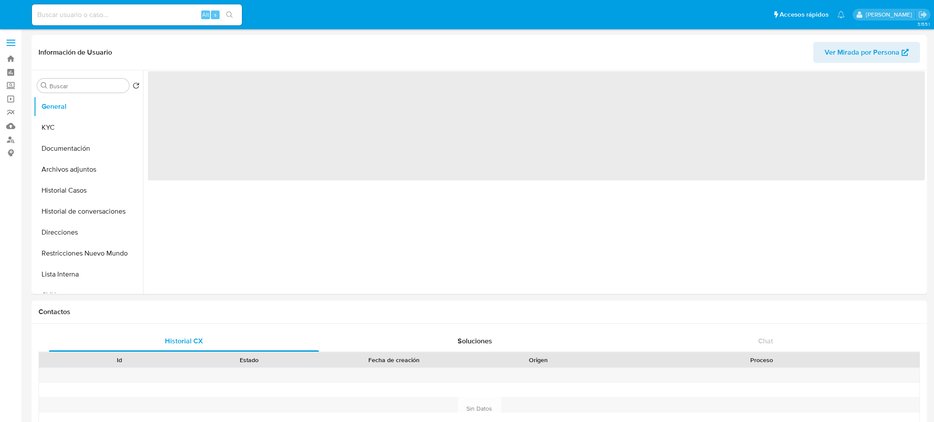
select select "10"
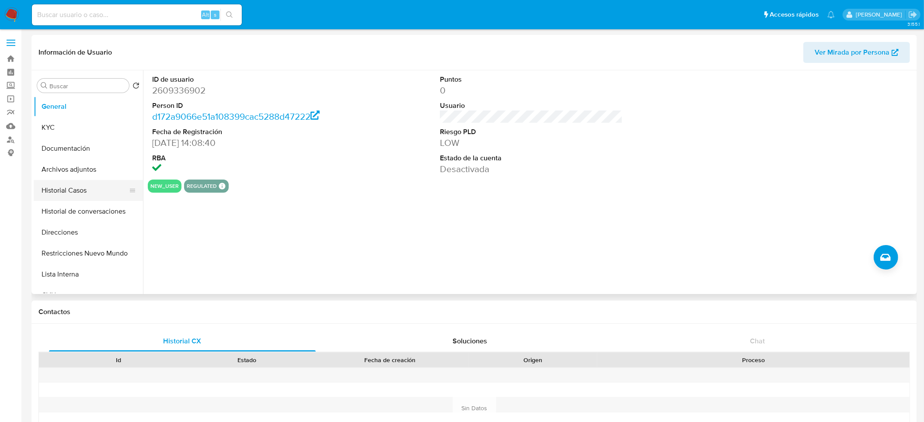
click at [67, 195] on button "Historial Casos" at bounding box center [85, 190] width 102 height 21
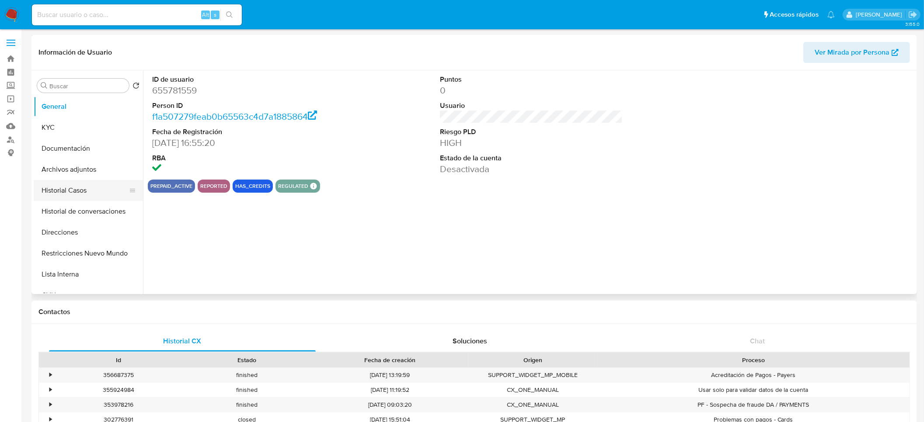
select select "10"
click at [67, 193] on button "Historial Casos" at bounding box center [85, 190] width 102 height 21
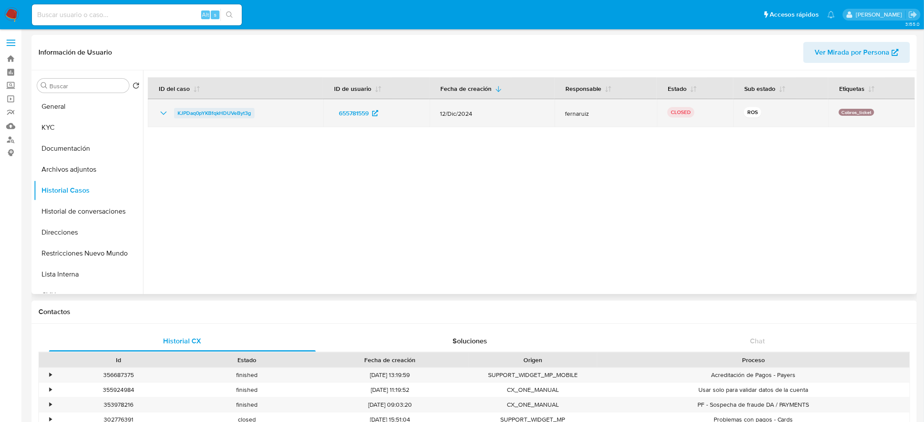
click at [194, 113] on span "KJPDaq0pYKBfqkHDUVeByt3g" at bounding box center [214, 113] width 73 height 10
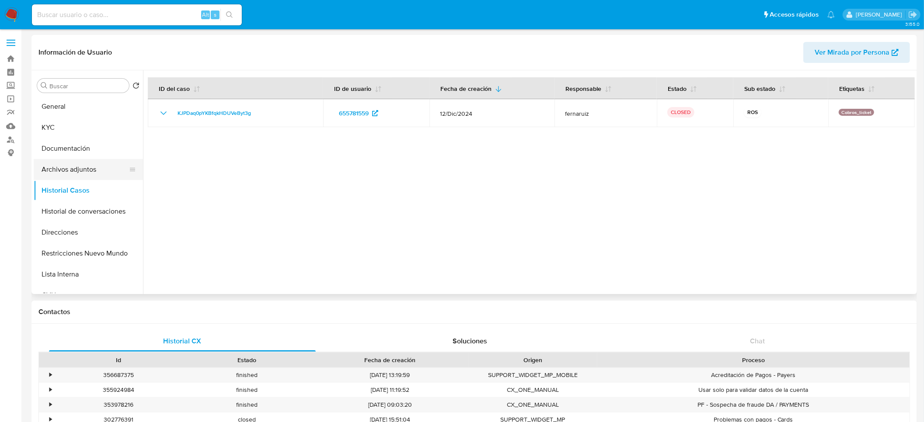
click at [94, 171] on button "Archivos adjuntos" at bounding box center [85, 169] width 102 height 21
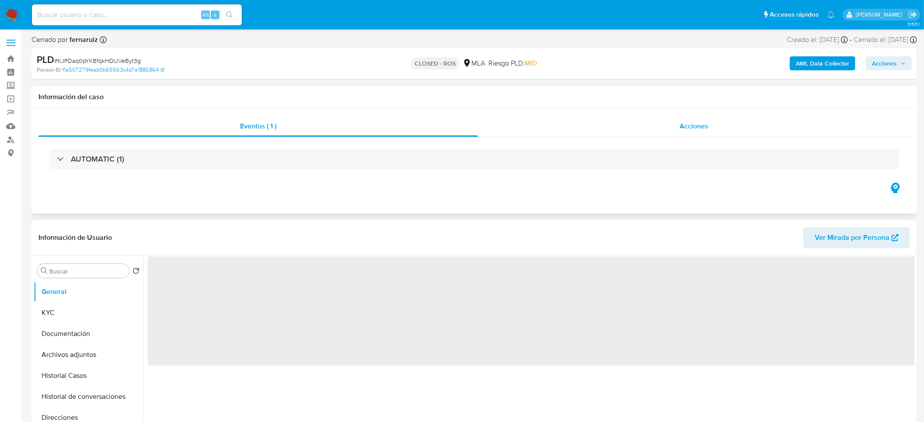
click at [679, 128] on div "Acciones" at bounding box center [694, 126] width 432 height 21
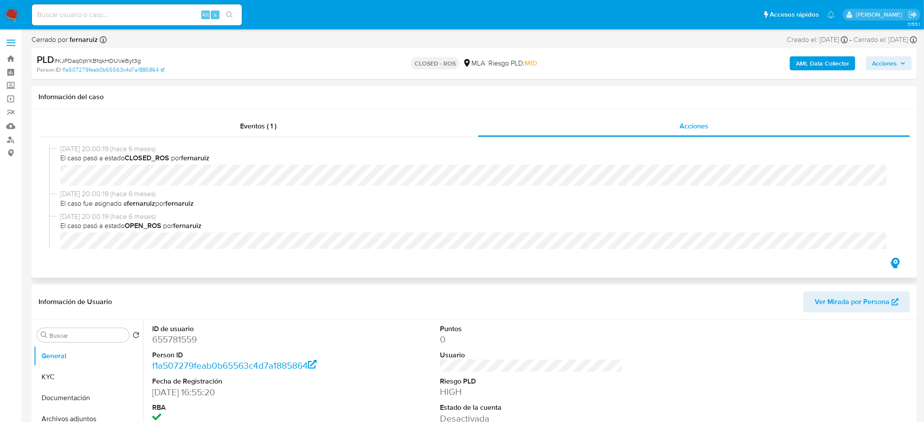
select select "10"
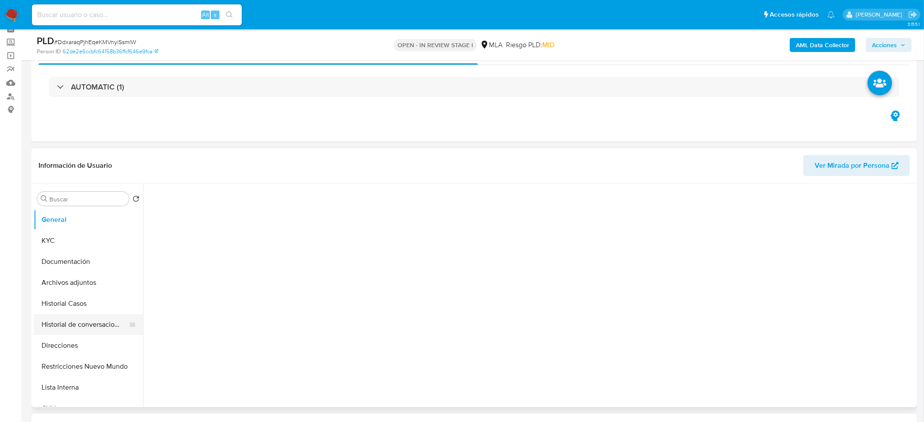
scroll to position [66, 0]
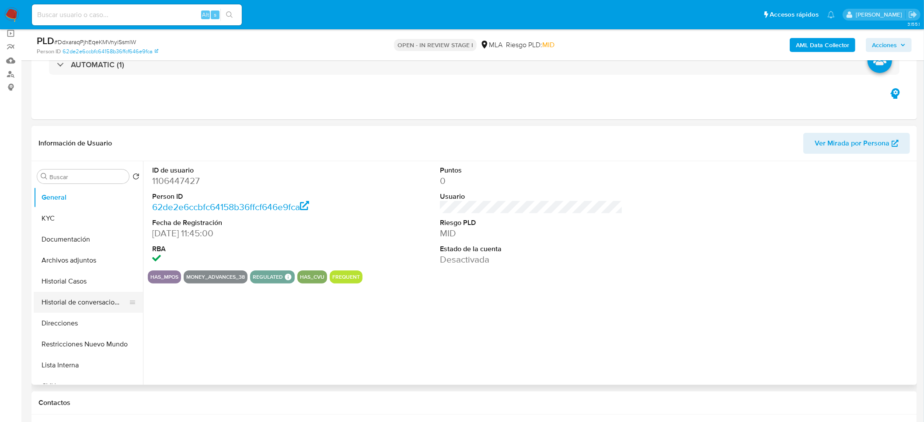
select select "10"
click at [91, 302] on button "Historial de conversaciones" at bounding box center [85, 302] width 102 height 21
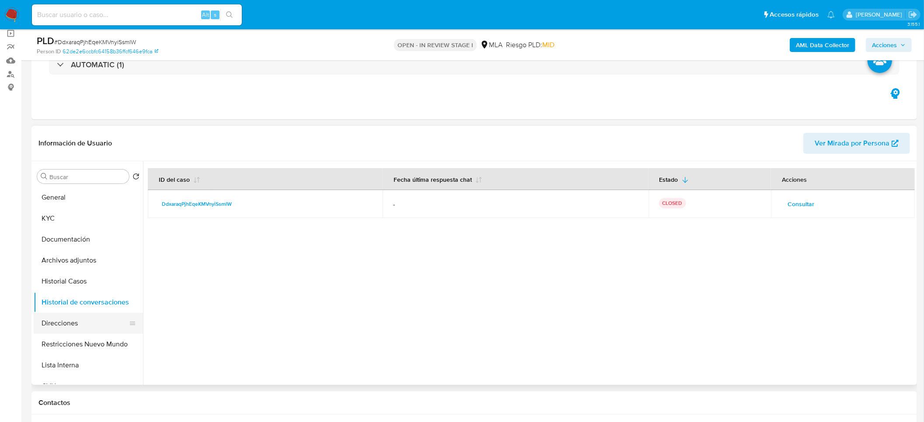
click at [67, 327] on button "Direcciones" at bounding box center [85, 323] width 102 height 21
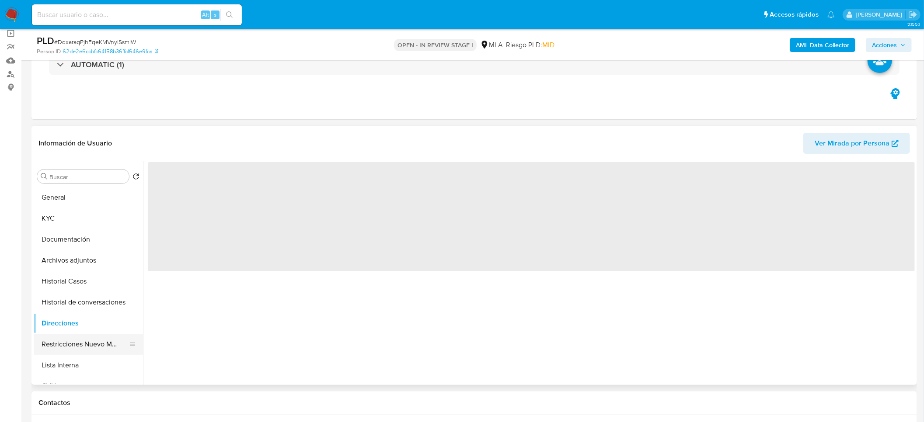
click at [62, 351] on button "Restricciones Nuevo Mundo" at bounding box center [85, 344] width 102 height 21
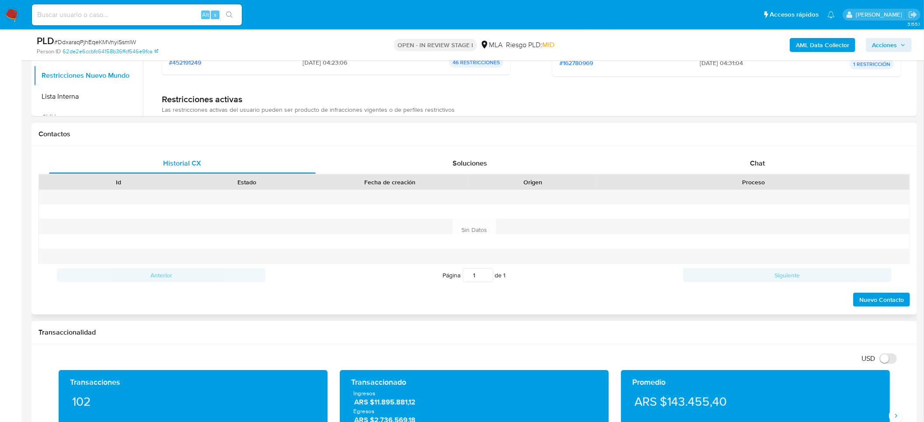
scroll to position [328, 0]
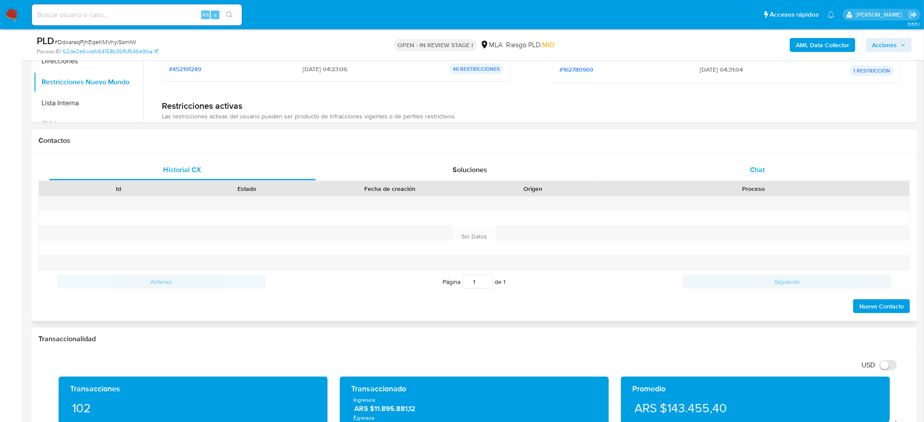
click at [726, 167] on div "Chat" at bounding box center [757, 170] width 267 height 21
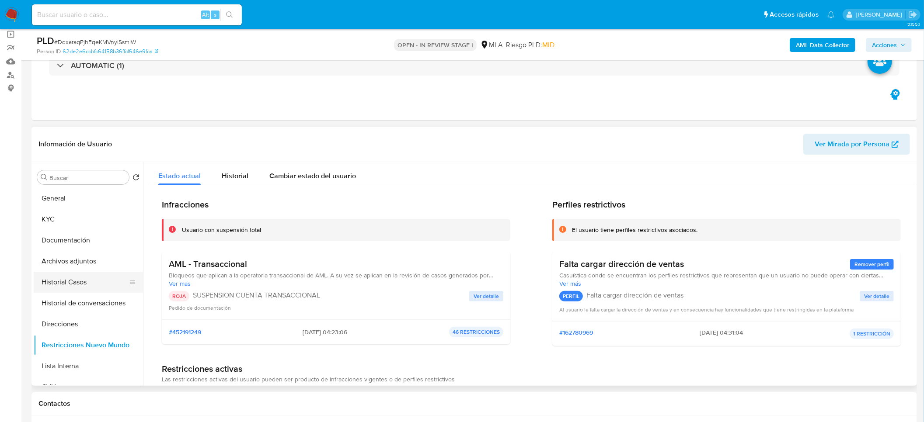
scroll to position [66, 0]
click at [68, 283] on button "Historial Casos" at bounding box center [85, 281] width 102 height 21
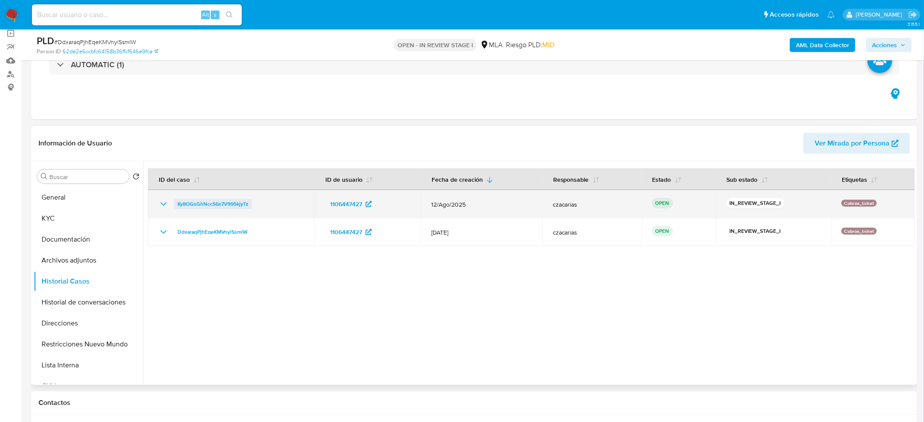
click at [201, 200] on span "Ky8OGsGhNccS6x7V995kjyTz" at bounding box center [213, 204] width 71 height 10
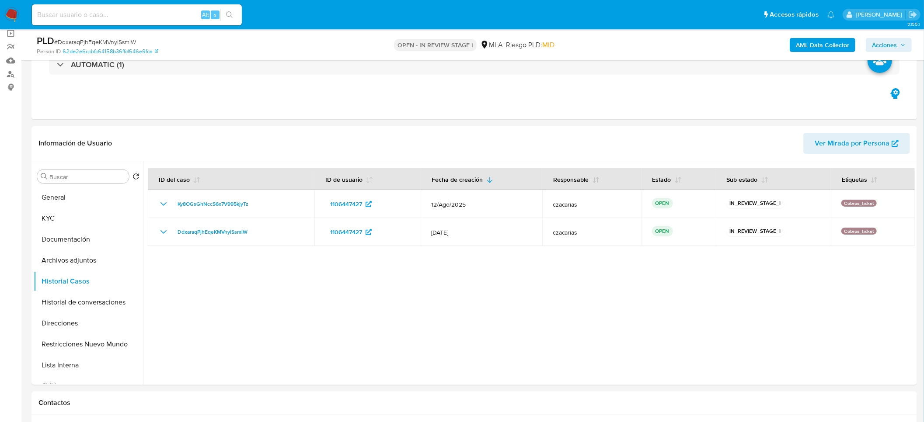
click at [889, 38] on span "Acciones" at bounding box center [884, 45] width 25 height 14
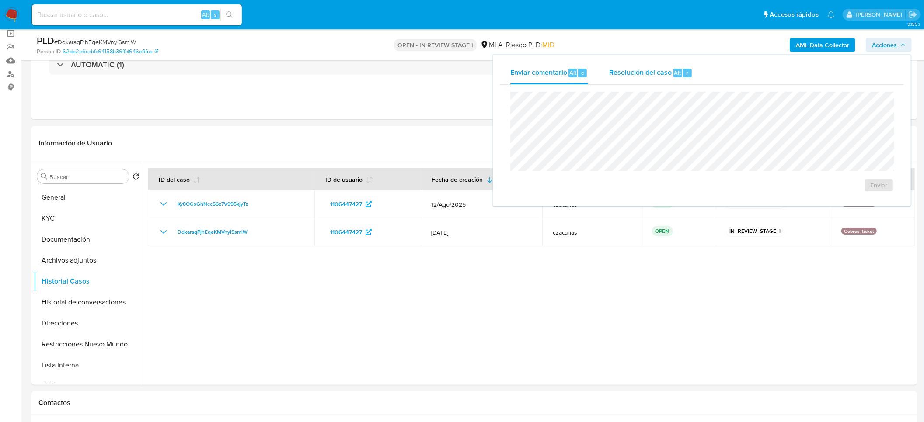
click at [659, 64] on div "Resolución del caso Alt r" at bounding box center [651, 73] width 84 height 23
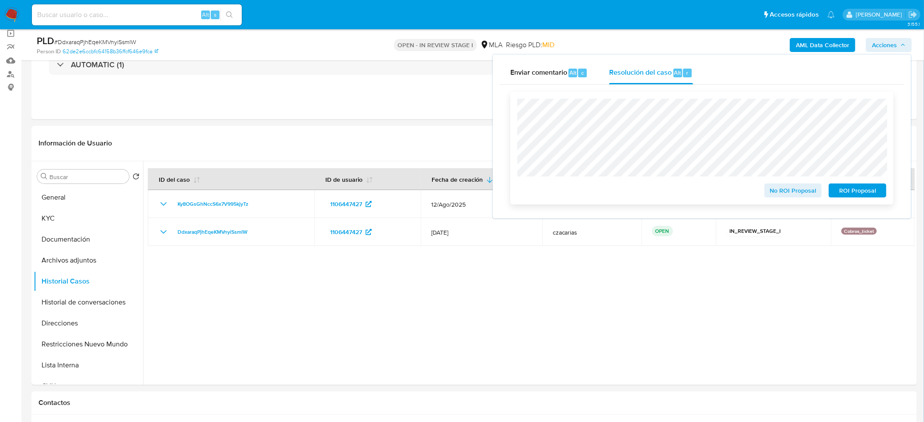
click at [866, 193] on span "ROI Proposal" at bounding box center [857, 191] width 45 height 12
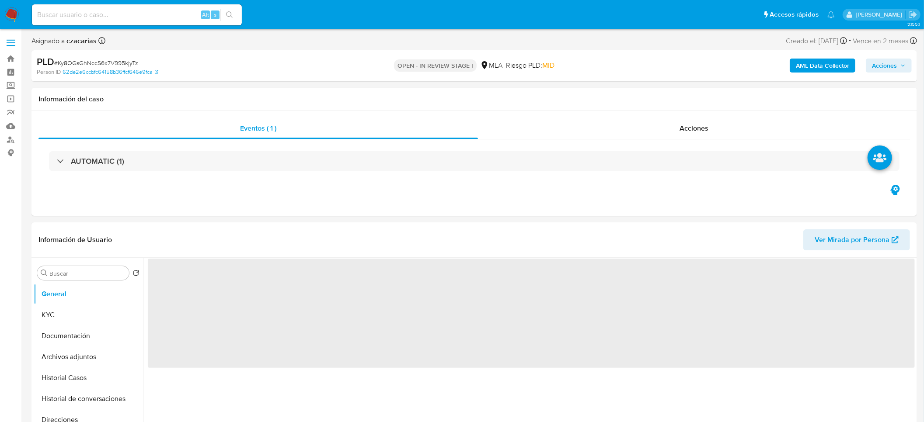
click at [880, 66] on span "Acciones" at bounding box center [884, 66] width 25 height 14
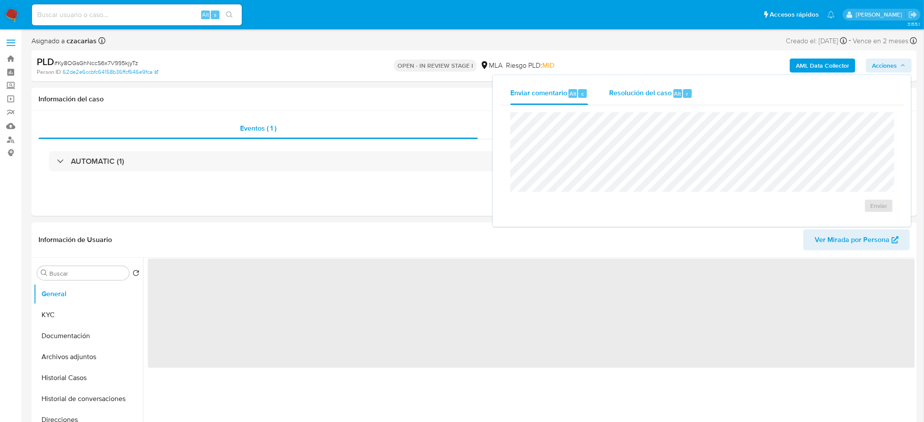
click at [673, 90] on div "Alt" at bounding box center [677, 93] width 9 height 9
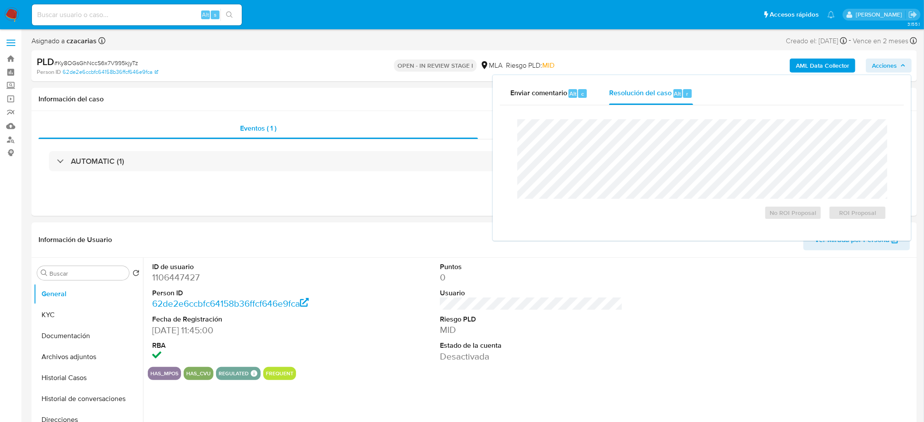
select select "10"
click at [116, 61] on span "# Ky8OGsGhNccS6x7V995kjyTz" at bounding box center [96, 63] width 84 height 9
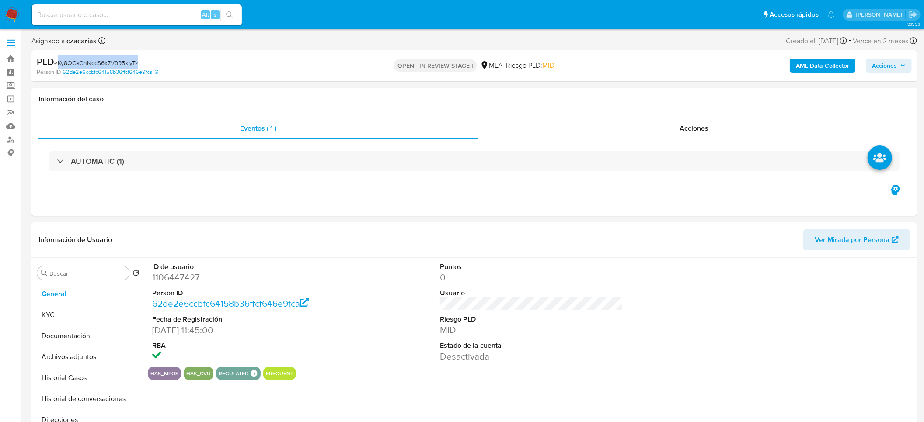
copy span "Ky8OGsGhNccS6x7V995kjyTz"
click at [890, 74] on div "AML Data Collector Acciones" at bounding box center [766, 66] width 289 height 21
click at [891, 68] on span "Acciones" at bounding box center [884, 66] width 25 height 14
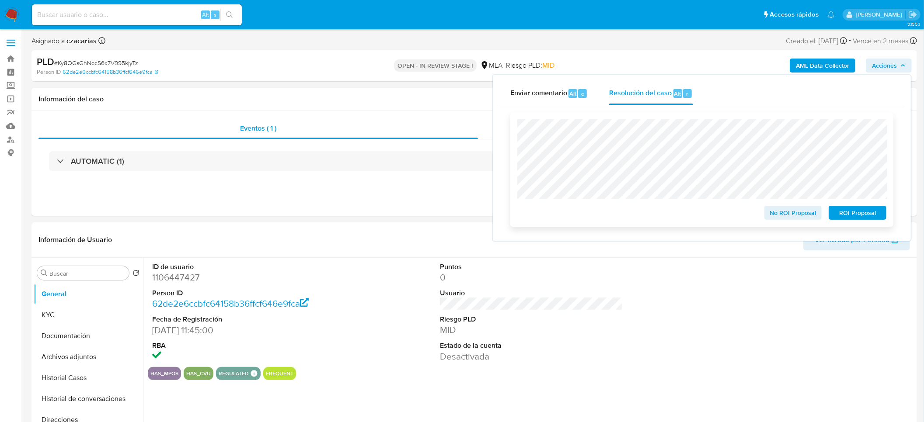
click at [850, 213] on span "ROI Proposal" at bounding box center [857, 213] width 45 height 12
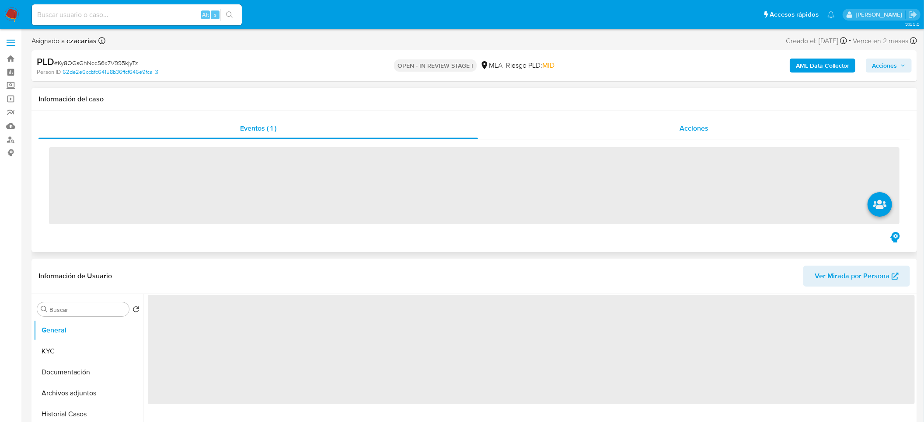
click at [663, 133] on div "Acciones" at bounding box center [694, 128] width 432 height 21
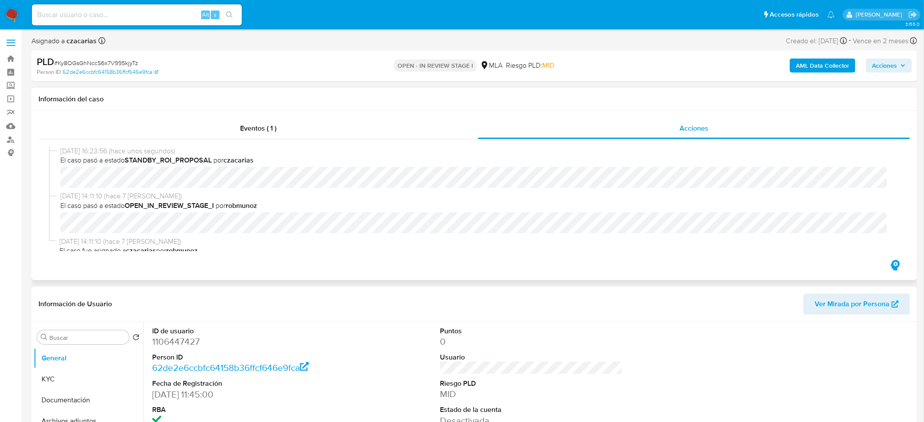
select select "10"
click at [55, 187] on div "[DATE] 16:23:56 (hace unos segundos) El caso pasó a estado STANDBY_ROI_PROPOSAL…" at bounding box center [474, 168] width 850 height 45
click at [176, 18] on input at bounding box center [137, 14] width 210 height 11
paste input "gy6lsQ824uUz8g3WdWtOXtLW"
type input "gy6lsQ824uUz8g3WdWtOXtLW"
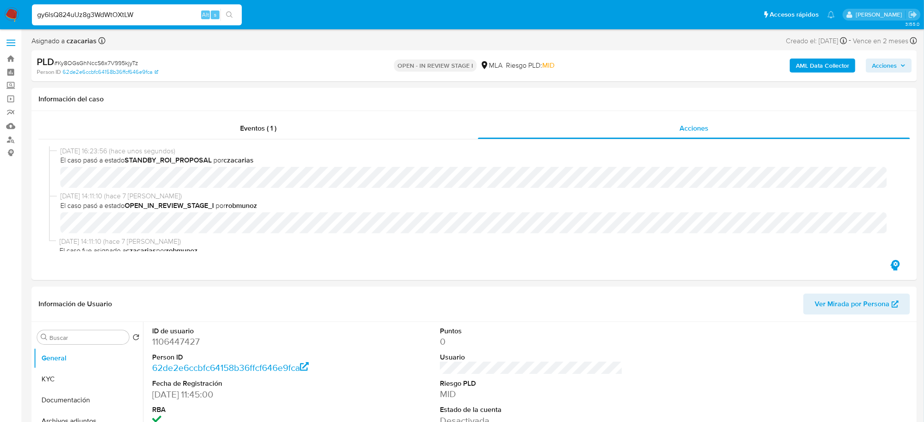
click at [230, 21] on div "gy6lsQ824uUz8g3WdWtOXtLW Alt s" at bounding box center [137, 14] width 210 height 21
click at [230, 18] on button "search-icon" at bounding box center [229, 15] width 18 height 12
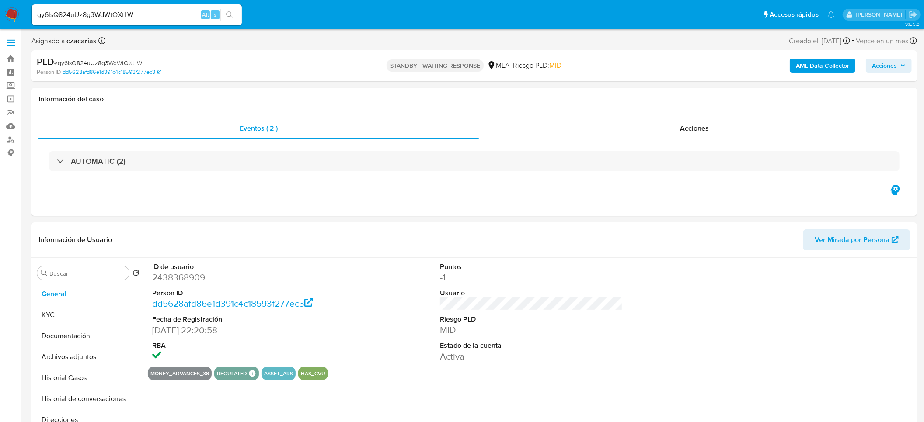
select select "10"
click at [116, 13] on input "gy6lsQ824uUz8g3WdWtOXtLW" at bounding box center [137, 14] width 210 height 11
paste input "H9zre4OmxTVCd21eVmWG2Te9"
type input "H9zre4OmxTVCd21eVmWG2Te9"
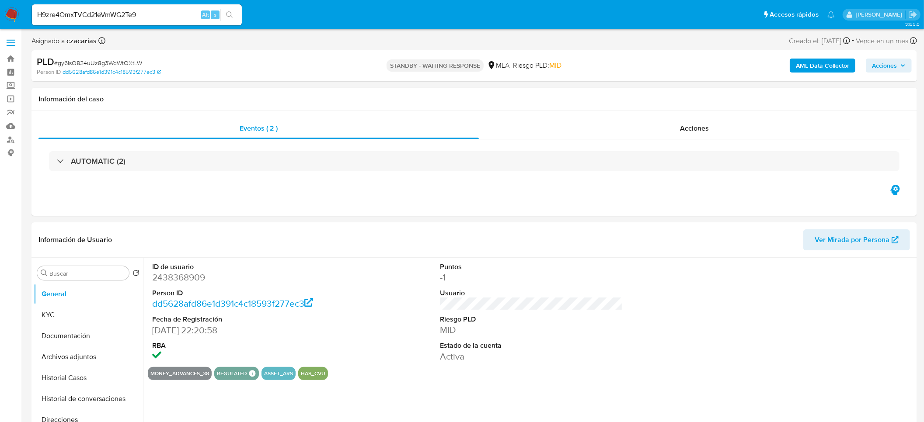
click at [226, 17] on icon "search-icon" at bounding box center [229, 14] width 7 height 7
select select "10"
click at [64, 16] on input "H9zre4OmxTVCd21eVmWG2Te9" at bounding box center [137, 14] width 210 height 11
click at [65, 16] on input "H9zre4OmxTVCd21eVmWG2Te9" at bounding box center [137, 14] width 210 height 11
paste input "8ZelWBbKmQlDMGNvinw0fu4H"
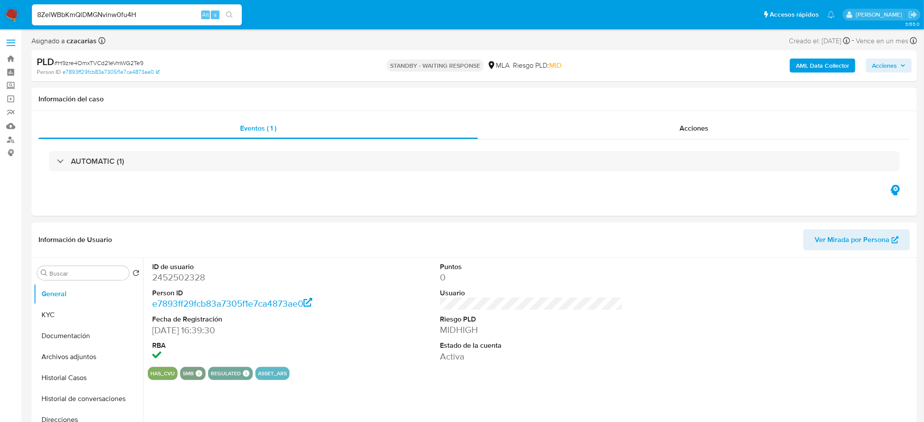
type input "8ZelWBbKmQlDMGNvinw0fu4H"
click at [231, 16] on icon "search-icon" at bounding box center [229, 14] width 7 height 7
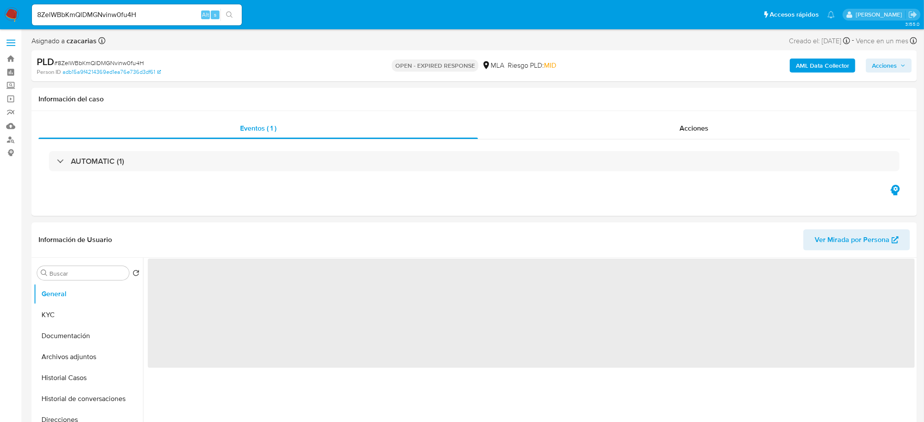
select select "10"
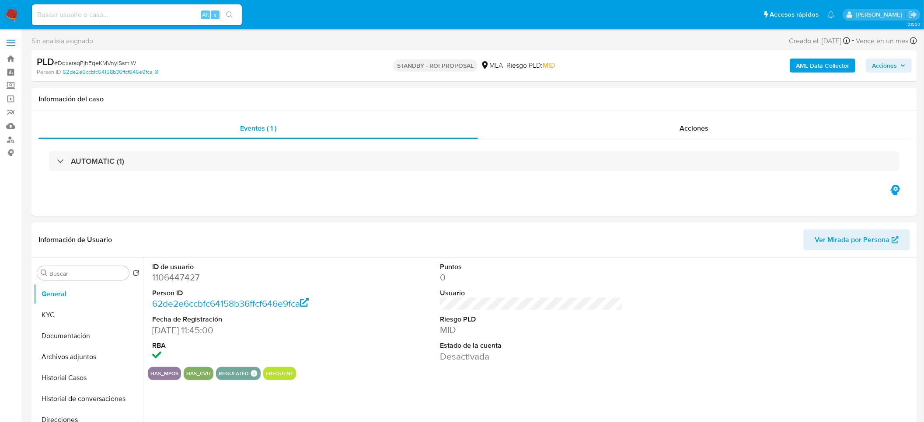
select select "10"
click at [73, 379] on button "Historial Casos" at bounding box center [85, 378] width 102 height 21
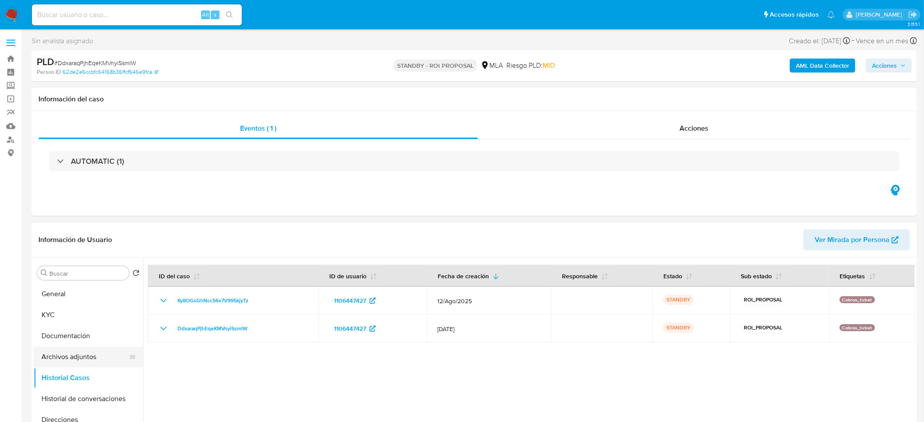
click at [58, 361] on button "Archivos adjuntos" at bounding box center [85, 357] width 102 height 21
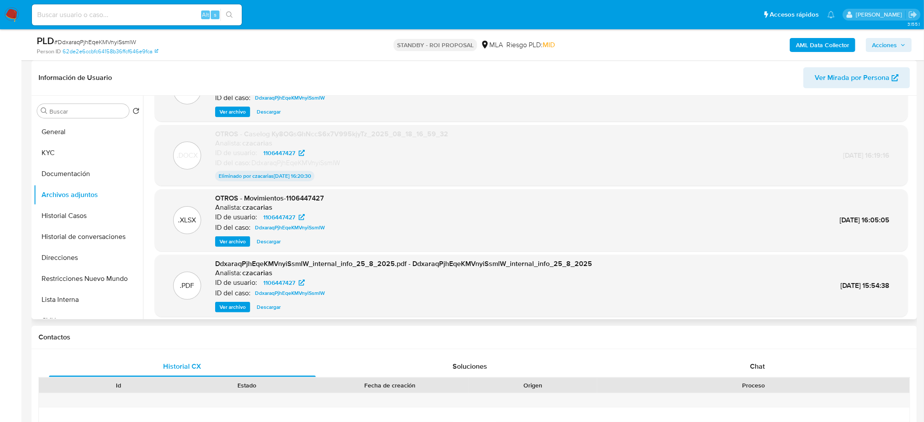
scroll to position [72, 0]
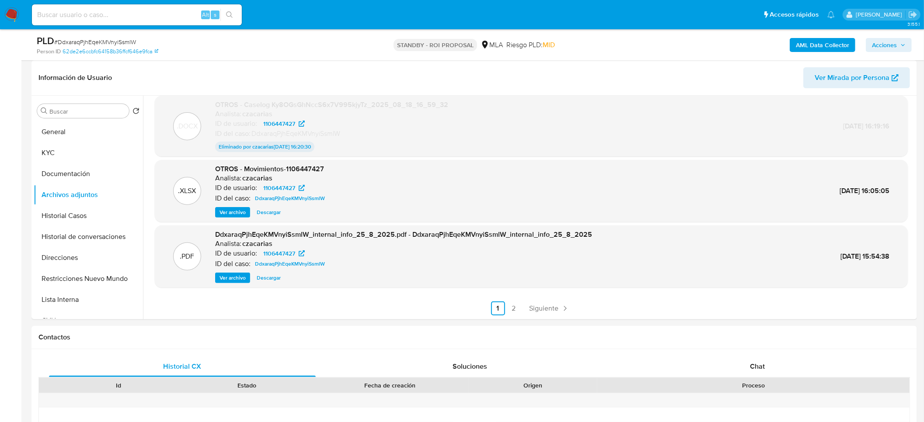
click at [19, 14] on nav "Pausado Ver notificaciones Alt s Accesos rápidos Presiona las siguientes teclas…" at bounding box center [462, 14] width 924 height 29
click at [16, 15] on img at bounding box center [11, 14] width 15 height 15
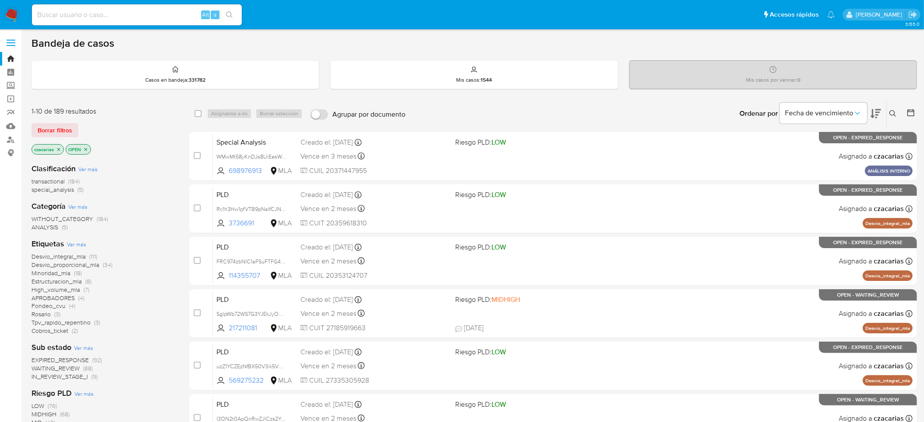
click at [891, 113] on icon at bounding box center [892, 113] width 7 height 7
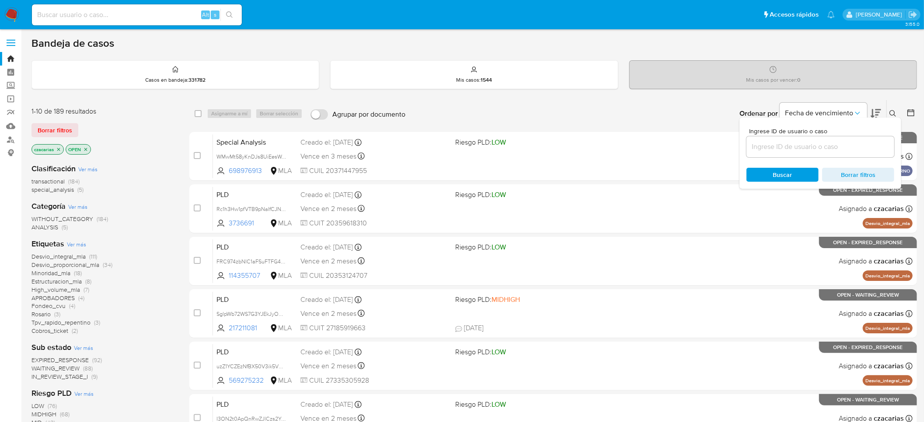
click at [793, 156] on div at bounding box center [820, 146] width 148 height 21
click at [798, 151] on input at bounding box center [820, 146] width 148 height 11
paste input "8ZelWBbKmQlDMGNvinw0fu4H"
type input "8ZelWBbKmQlDMGNvinw0fu4H"
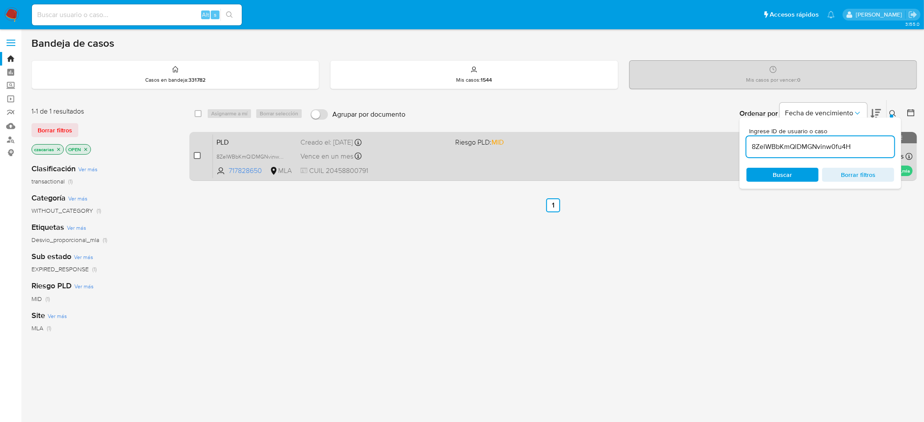
click at [196, 155] on input "checkbox" at bounding box center [197, 155] width 7 height 7
checkbox input "true"
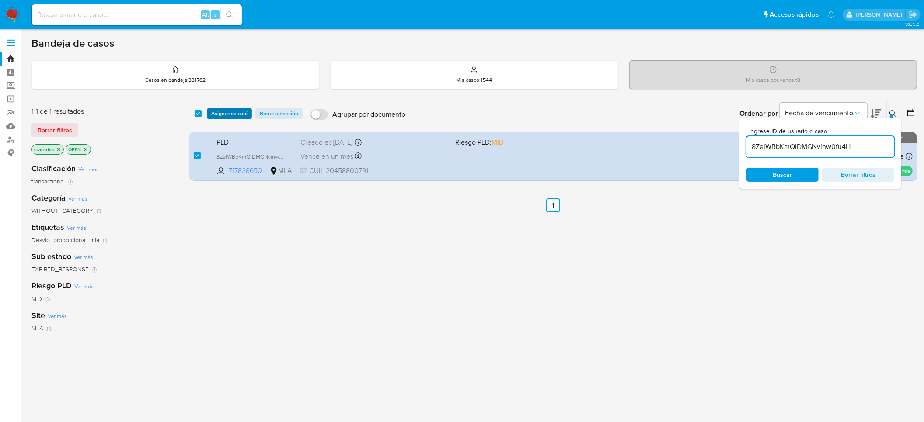
click at [233, 113] on span "Asignarme a mí" at bounding box center [229, 113] width 36 height 9
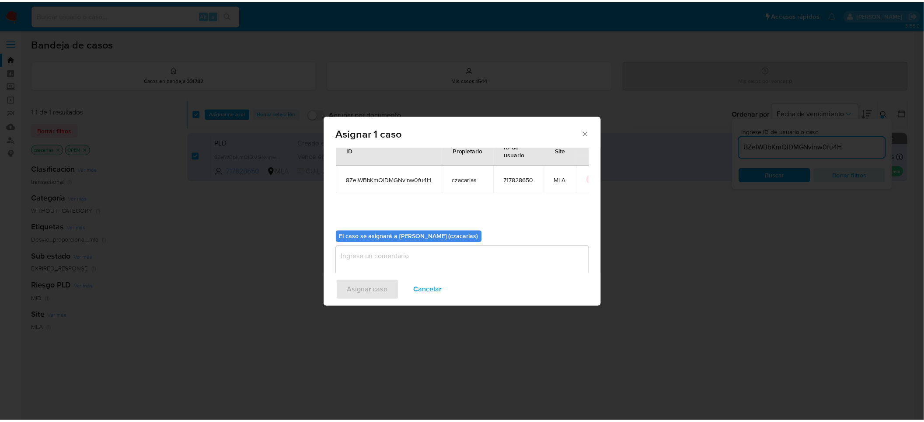
scroll to position [45, 0]
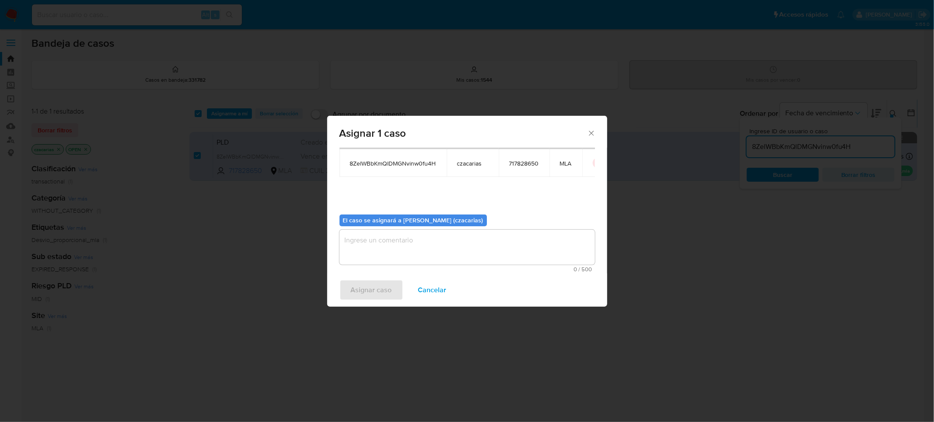
click at [382, 241] on textarea "assign-modal" at bounding box center [466, 247] width 255 height 35
click at [364, 283] on span "Asignar caso" at bounding box center [371, 290] width 41 height 19
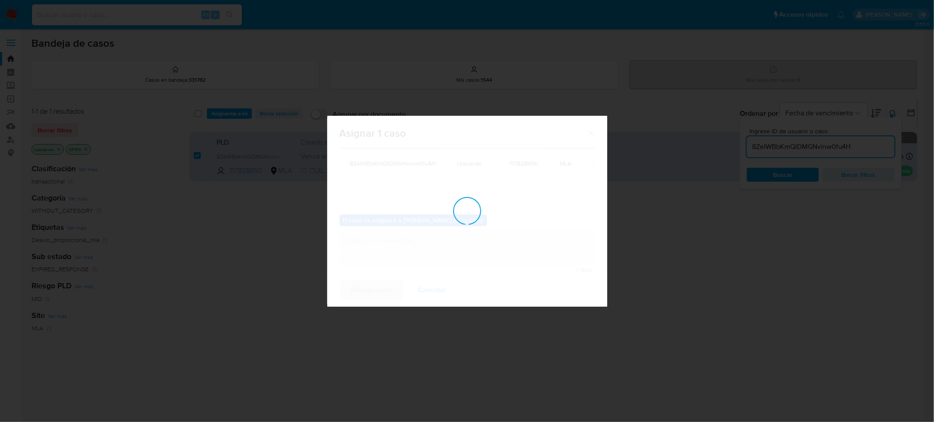
checkbox input "false"
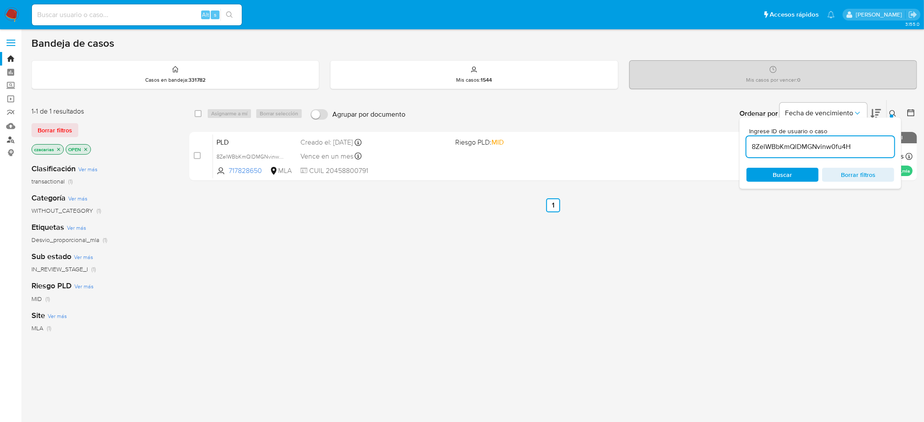
click at [9, 138] on link "Buscador de personas" at bounding box center [52, 140] width 104 height 14
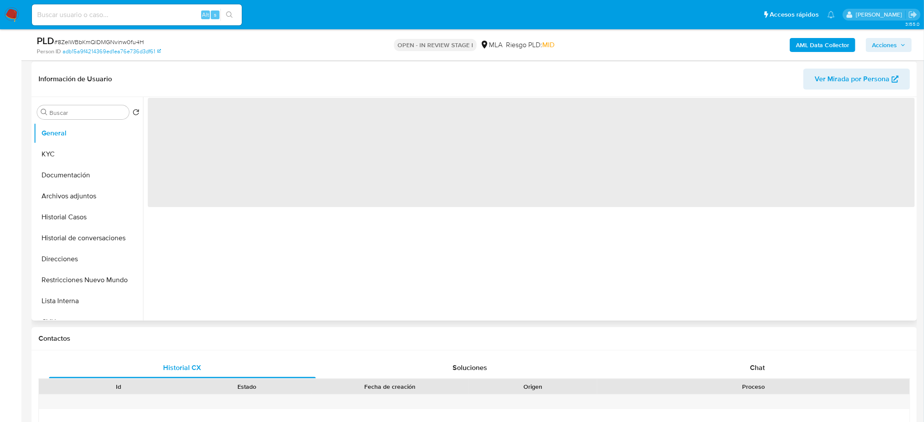
scroll to position [131, 0]
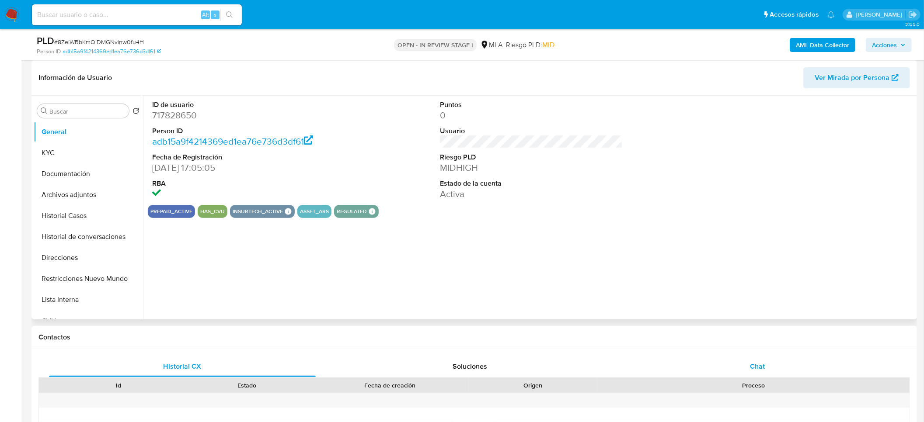
click at [794, 374] on div "Chat" at bounding box center [757, 366] width 267 height 21
select select "10"
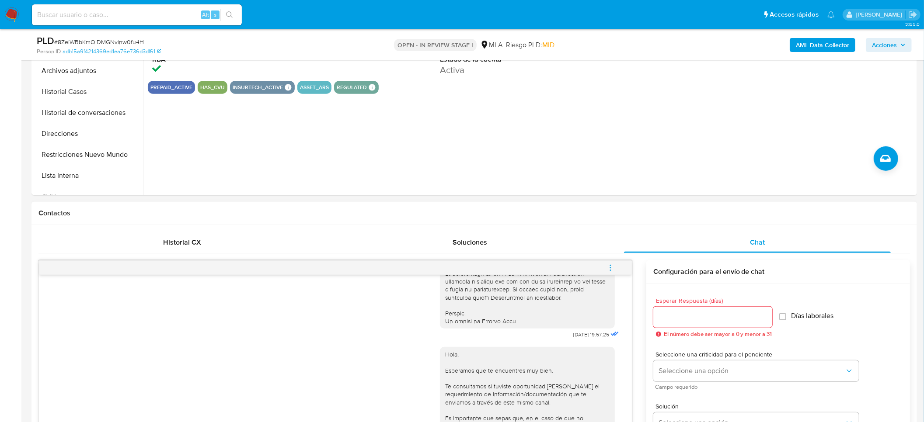
scroll to position [262, 0]
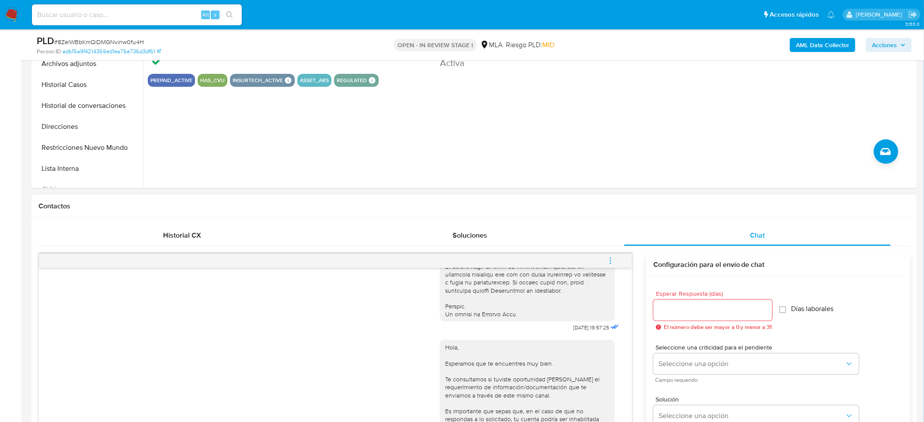
click at [606, 261] on button "menu-action" at bounding box center [610, 261] width 29 height 21
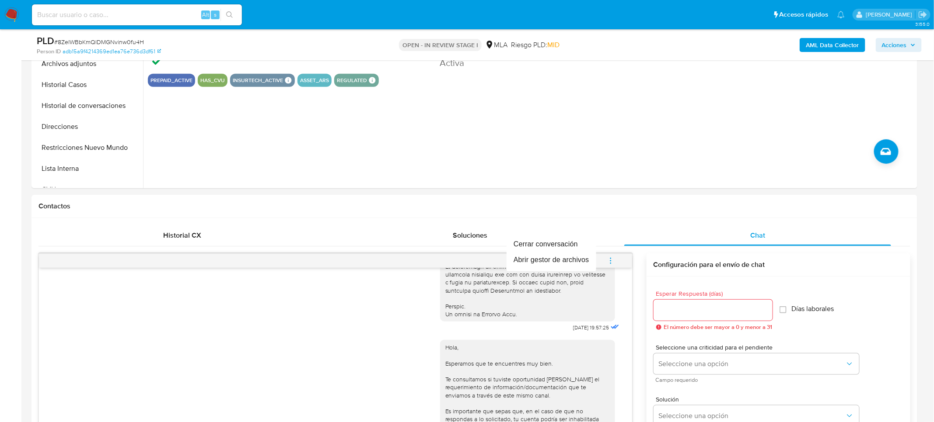
click at [446, 195] on div at bounding box center [467, 211] width 934 height 422
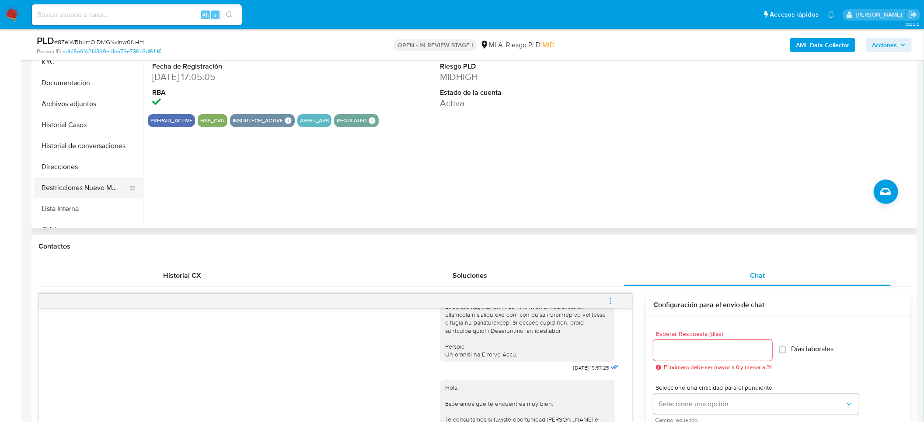
scroll to position [66, 0]
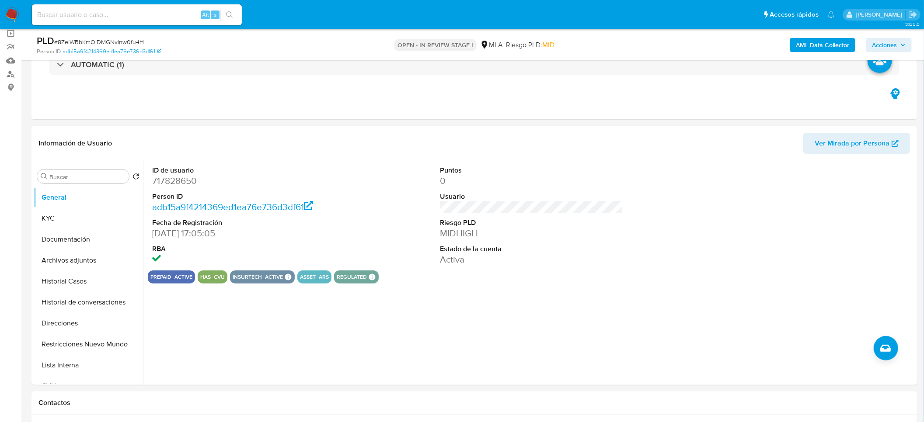
click at [169, 183] on dd "717828650" at bounding box center [243, 181] width 183 height 12
copy dd "717828650"
click at [89, 213] on button "KYC" at bounding box center [85, 218] width 102 height 21
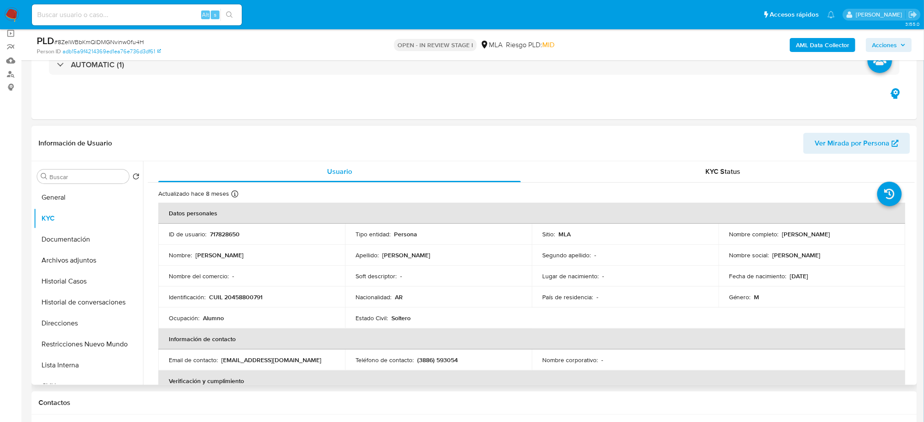
click at [251, 298] on p "CUIL 20458800791" at bounding box center [235, 297] width 53 height 8
copy p "20458800791"
click at [243, 297] on p "CUIL 20458800791" at bounding box center [235, 297] width 53 height 8
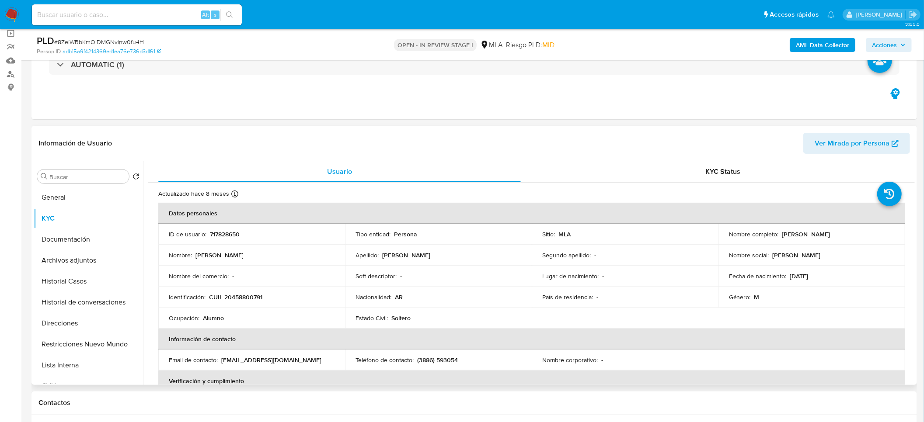
click at [241, 291] on td "Identificación : CUIL 20458800791" at bounding box center [251, 297] width 187 height 21
click at [245, 295] on p "CUIL 20458800791" at bounding box center [235, 297] width 53 height 8
copy p "20458800791"
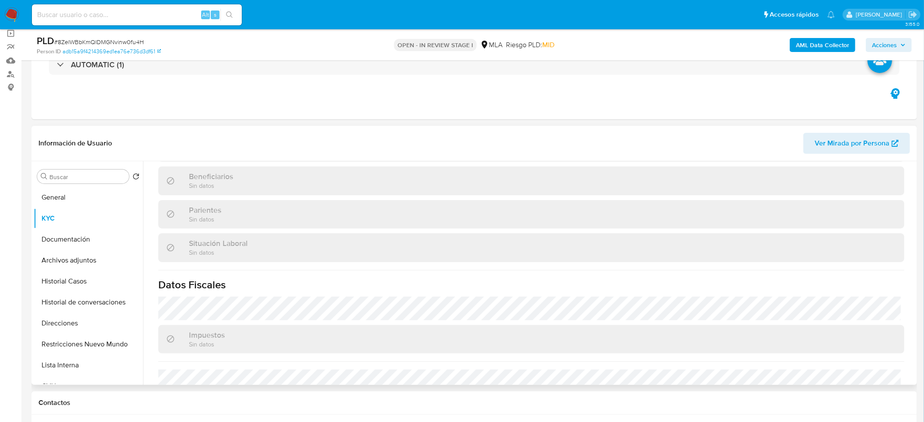
scroll to position [452, 0]
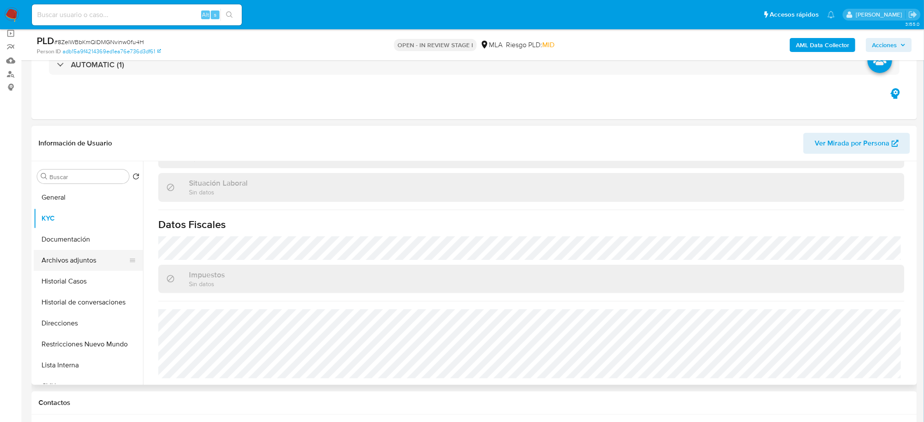
click at [48, 254] on button "Archivos adjuntos" at bounding box center [85, 260] width 102 height 21
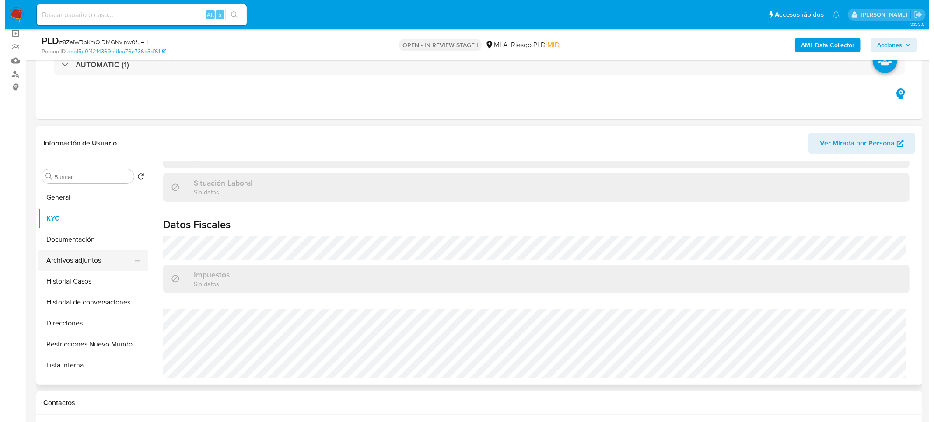
scroll to position [0, 0]
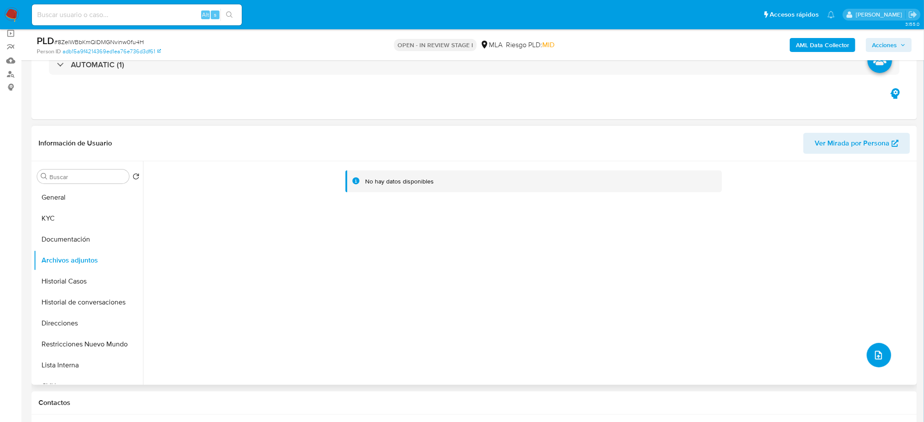
click at [874, 350] on icon "upload-file" at bounding box center [878, 355] width 10 height 10
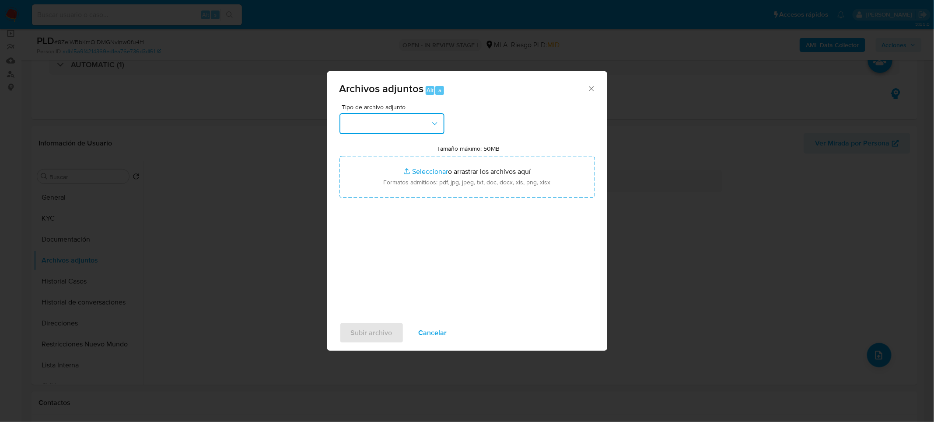
click at [409, 126] on button "button" at bounding box center [391, 123] width 105 height 21
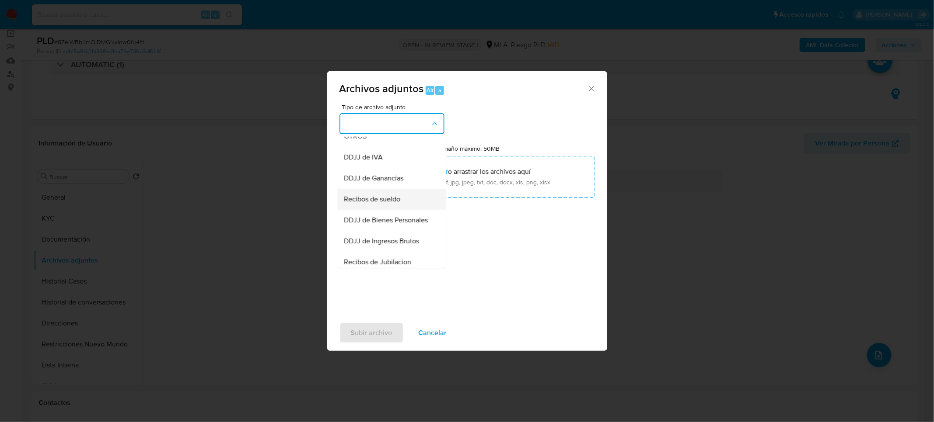
scroll to position [131, 0]
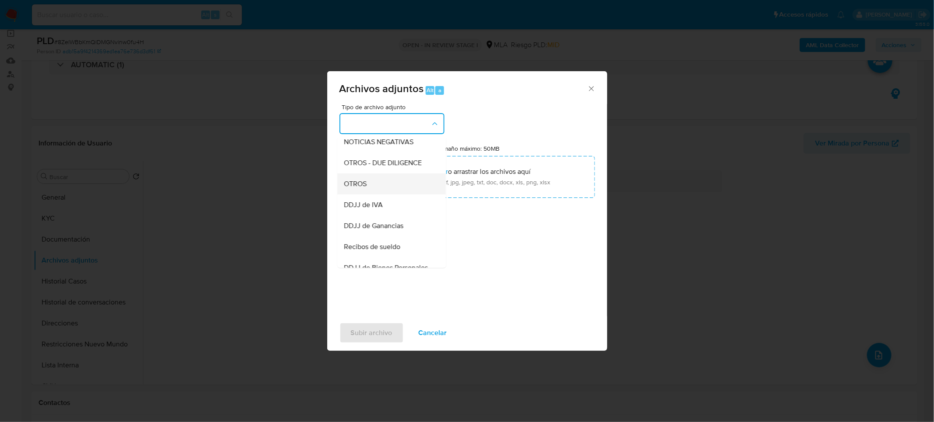
click at [375, 187] on div "OTROS" at bounding box center [388, 183] width 89 height 21
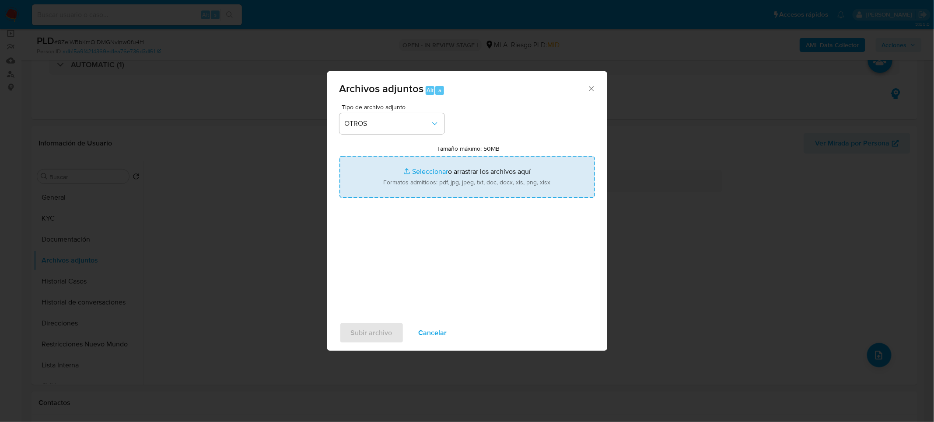
type input "C:\fakepath\Movimientos-717828650.xlsx"
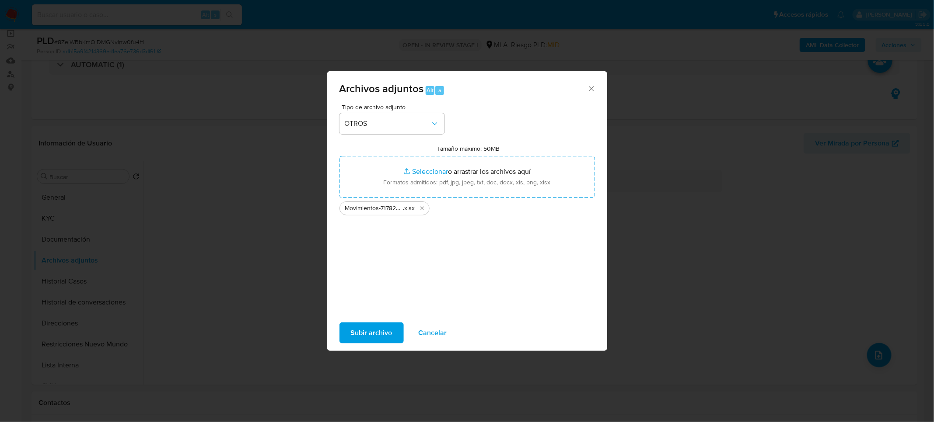
click at [381, 335] on span "Subir archivo" at bounding box center [372, 333] width 42 height 19
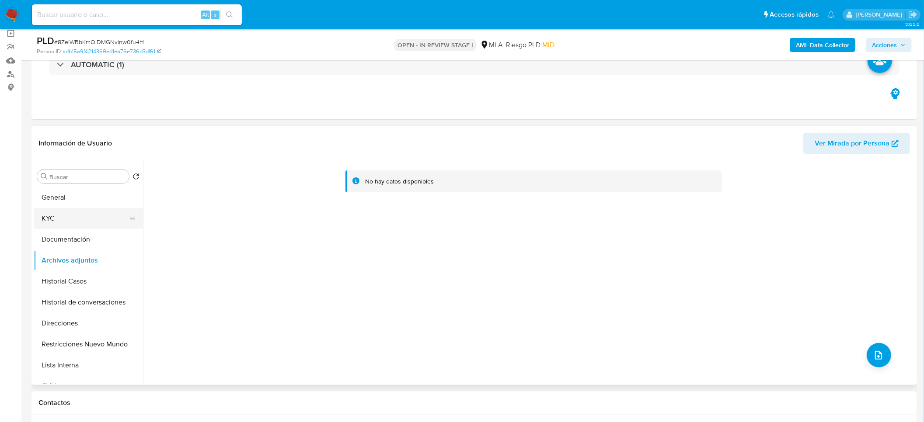
click at [68, 218] on button "KYC" at bounding box center [85, 218] width 102 height 21
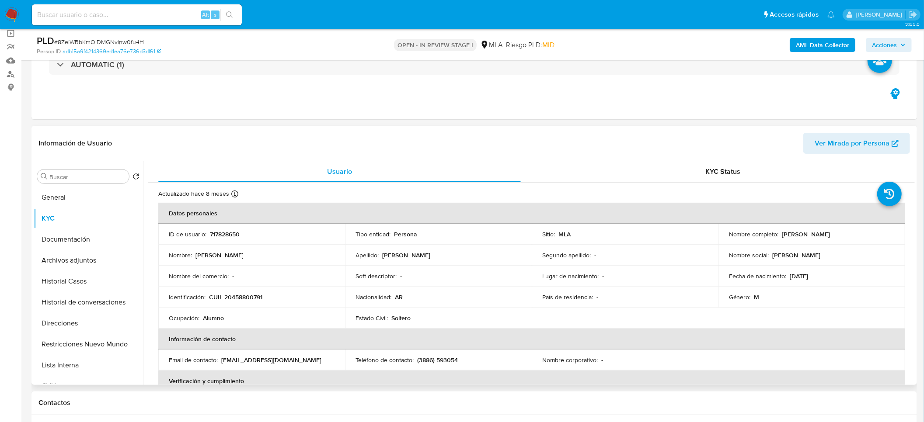
click at [233, 295] on p "CUIL 20458800791" at bounding box center [235, 297] width 53 height 8
copy p "20458800791"
click at [222, 297] on p "CUIL 20458800791" at bounding box center [235, 297] width 53 height 8
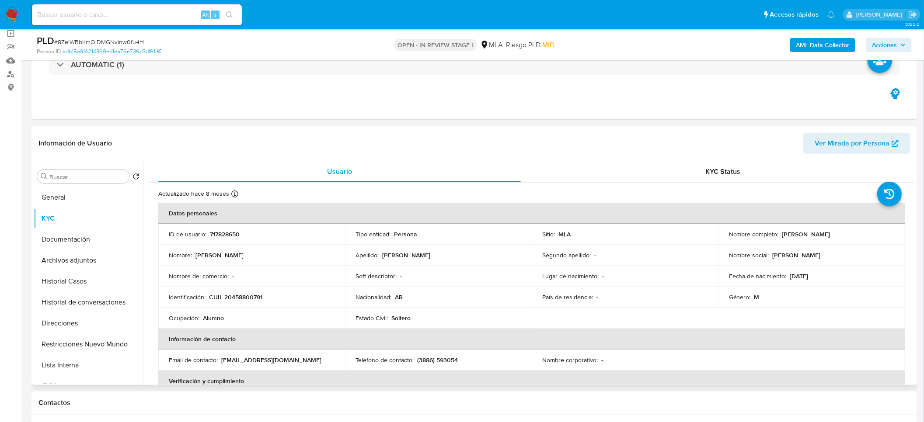
click at [240, 297] on p "CUIL 20458800791" at bounding box center [235, 297] width 53 height 8
click at [240, 296] on p "CUIL 20458800791" at bounding box center [235, 297] width 53 height 8
copy p "20458800791"
click at [840, 47] on b "AML Data Collector" at bounding box center [822, 45] width 53 height 14
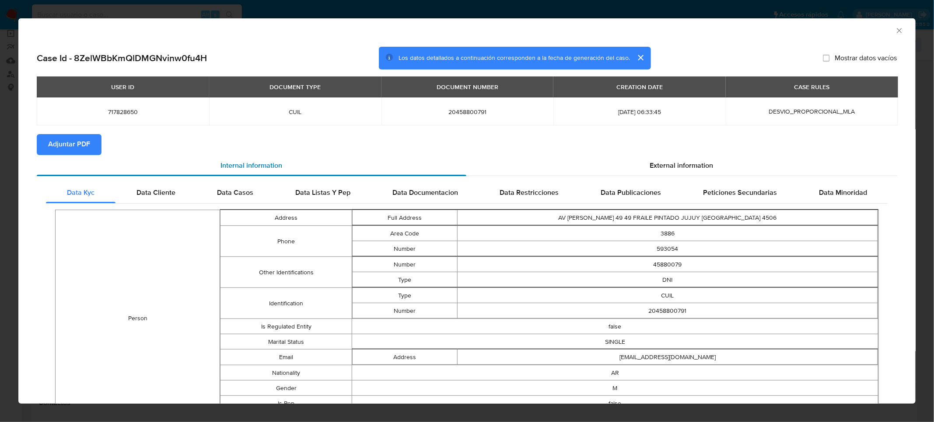
drag, startPoint x: 702, startPoint y: 161, endPoint x: 390, endPoint y: 174, distance: 312.0
click at [700, 161] on span "External information" at bounding box center [681, 165] width 63 height 10
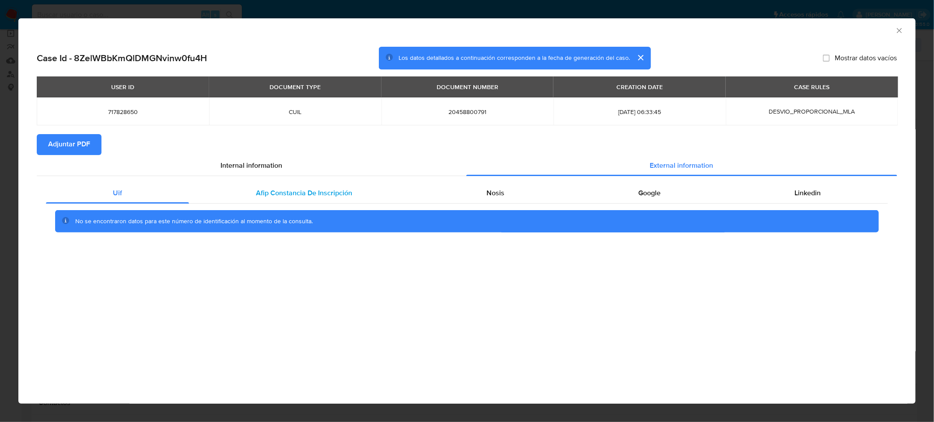
click at [341, 188] on span "Afip Constancia De Inscripción" at bounding box center [304, 193] width 96 height 10
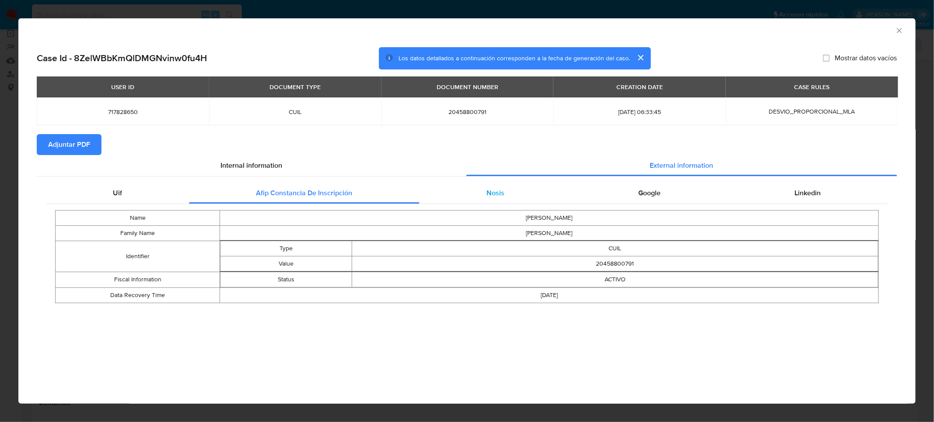
click at [520, 195] on div "Nosis" at bounding box center [495, 193] width 152 height 21
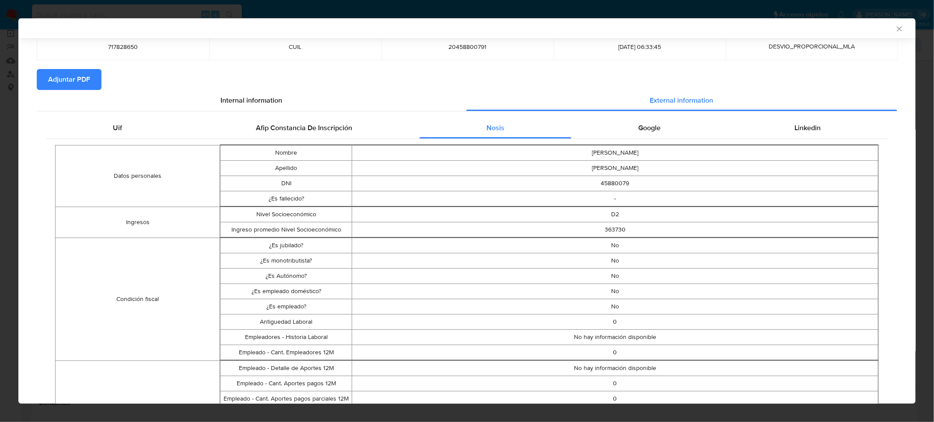
scroll to position [129, 0]
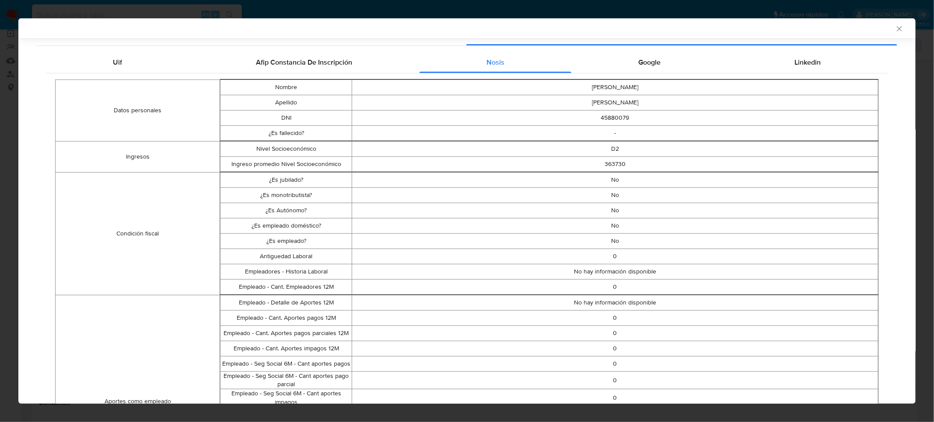
click at [641, 74] on div "Datos personales Nombre ERICK AXEL Apellido AVENDAÑO DNI 45880079 ¿Es fallecido…" at bounding box center [467, 355] width 842 height 564
click at [642, 64] on span "Google" at bounding box center [649, 62] width 22 height 10
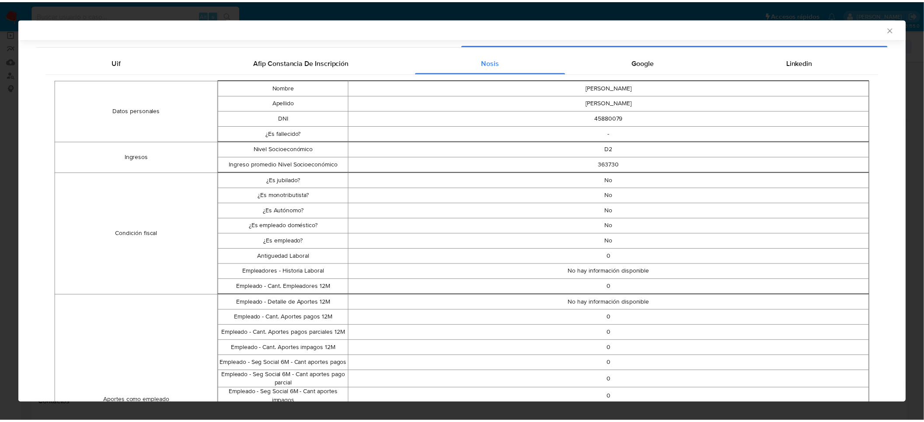
scroll to position [0, 0]
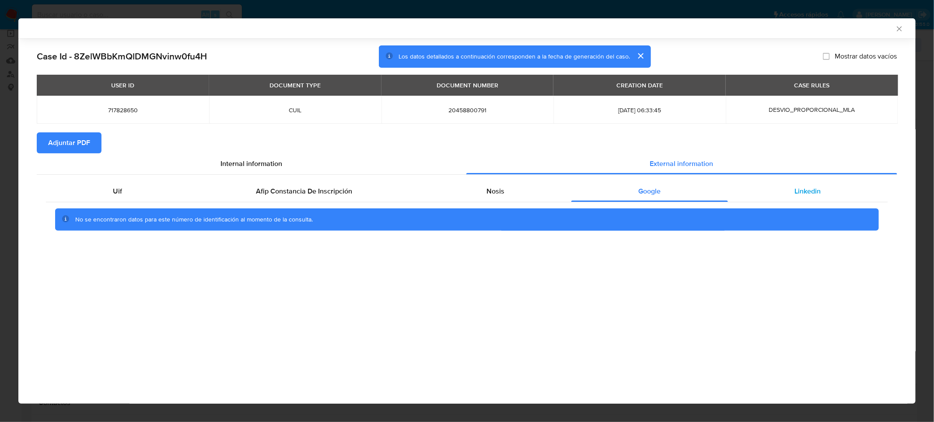
click at [822, 192] on div "Linkedin" at bounding box center [808, 191] width 160 height 21
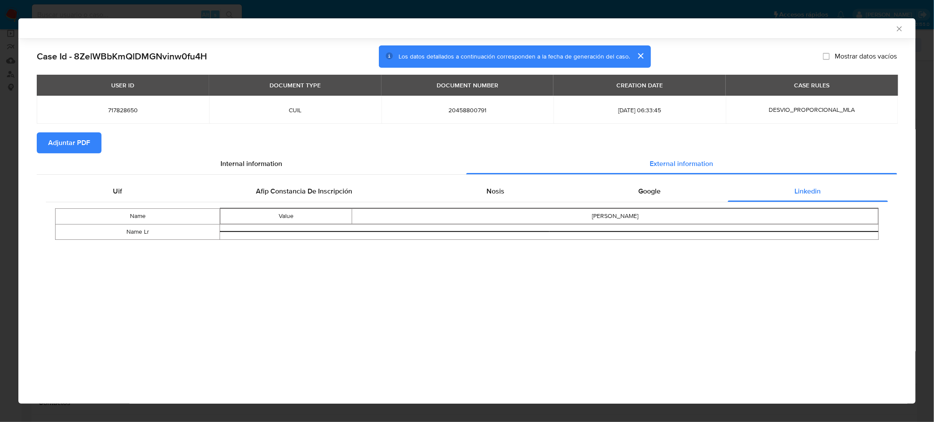
click at [68, 144] on span "Adjuntar PDF" at bounding box center [69, 142] width 42 height 19
click at [899, 26] on icon "Cerrar ventana" at bounding box center [899, 28] width 9 height 9
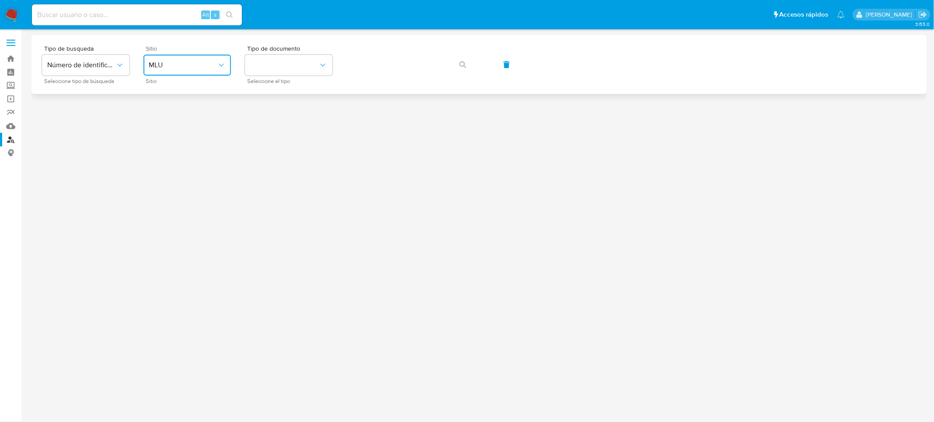
click at [194, 67] on span "MLU" at bounding box center [183, 65] width 68 height 9
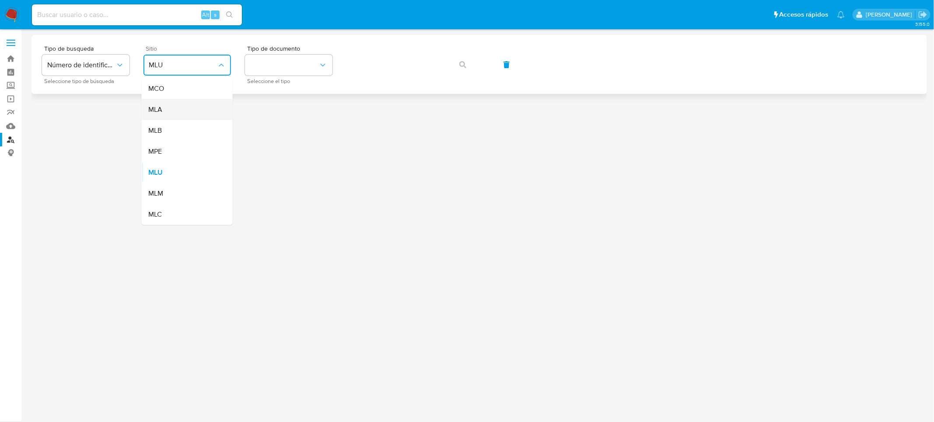
click at [192, 109] on div "MLA" at bounding box center [185, 109] width 72 height 21
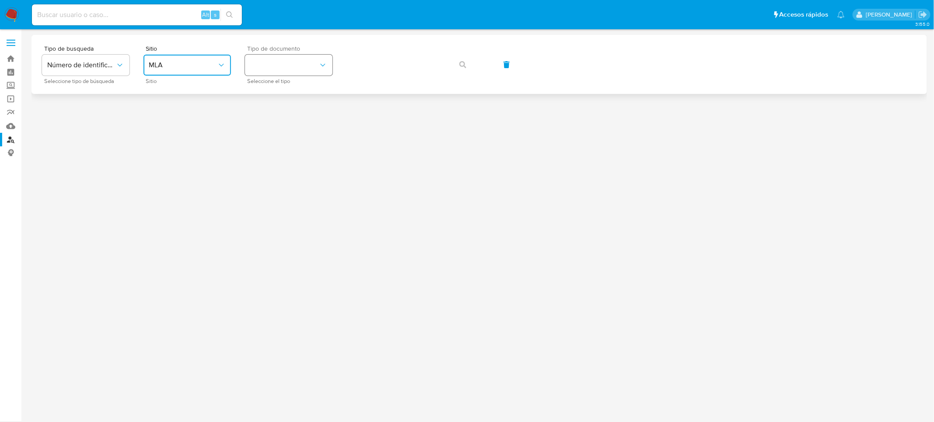
click at [272, 62] on button "identificationType" at bounding box center [288, 65] width 87 height 21
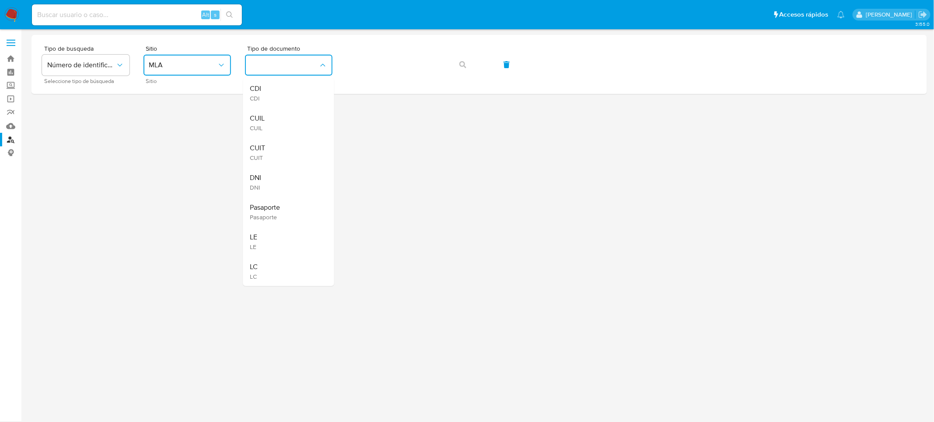
click at [288, 152] on div "CUIT CUIT" at bounding box center [286, 153] width 72 height 30
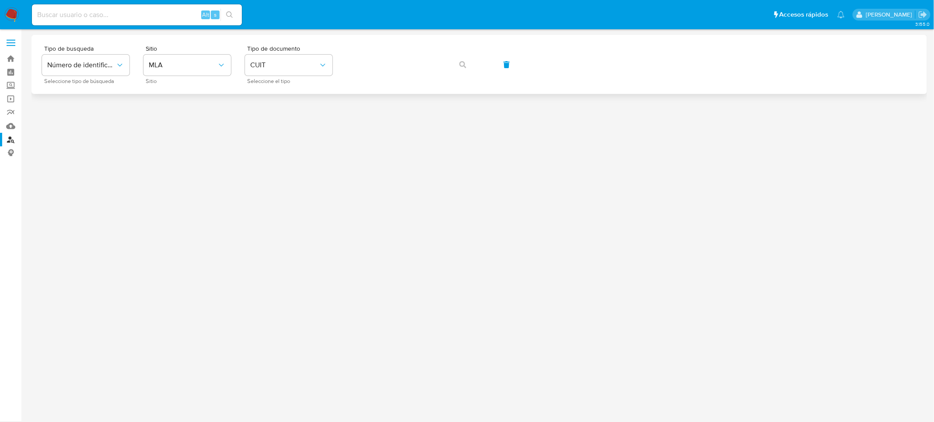
click at [401, 51] on div "Tipo de busqueda Número de identificación Seleccione tipo de búsqueda Sitio MLA…" at bounding box center [479, 64] width 874 height 38
click at [475, 65] on button "button" at bounding box center [463, 64] width 30 height 21
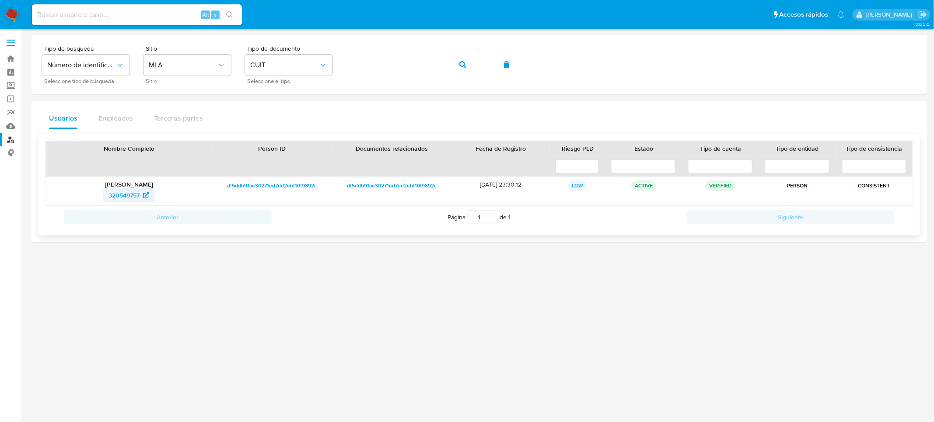
click at [133, 197] on span "320549757" at bounding box center [123, 195] width 31 height 14
click at [7, 7] on nav "Pausado Ver notificaciones Alt s Accesos rápidos Presiona las siguientes teclas…" at bounding box center [467, 14] width 934 height 29
click at [8, 7] on nav "Pausado Ver notificaciones Alt s Accesos rápidos Presiona las siguientes teclas…" at bounding box center [467, 14] width 934 height 29
click at [10, 8] on img at bounding box center [11, 14] width 15 height 15
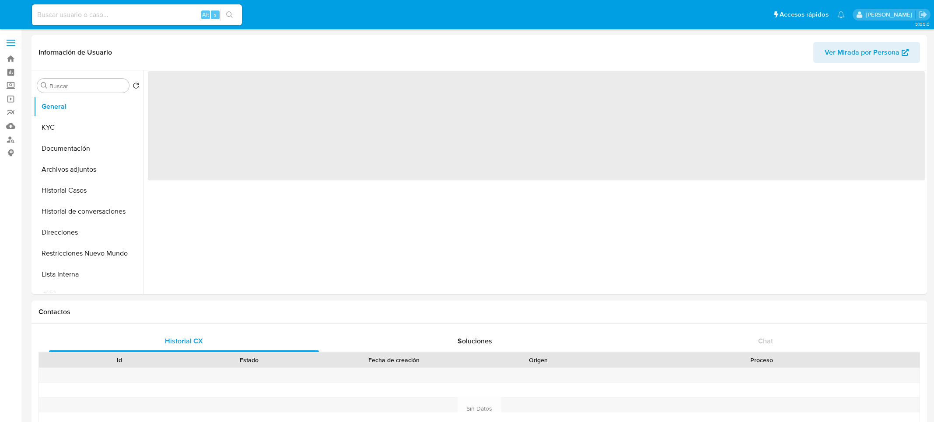
select select "10"
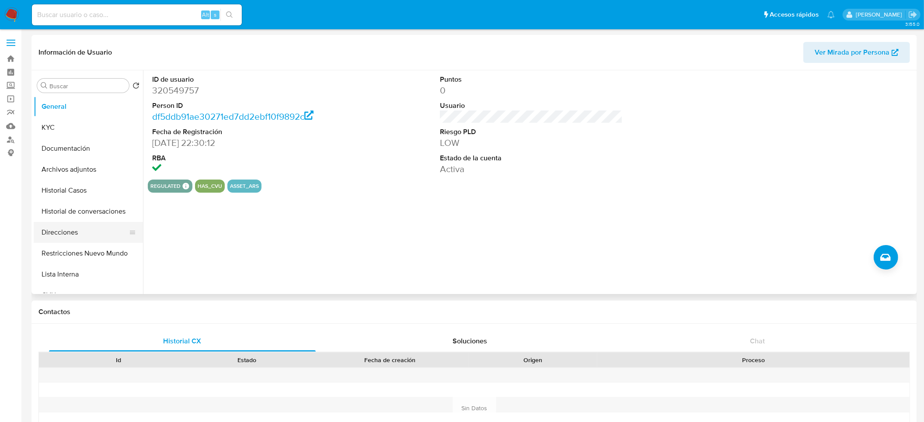
click at [59, 225] on button "Direcciones" at bounding box center [85, 232] width 102 height 21
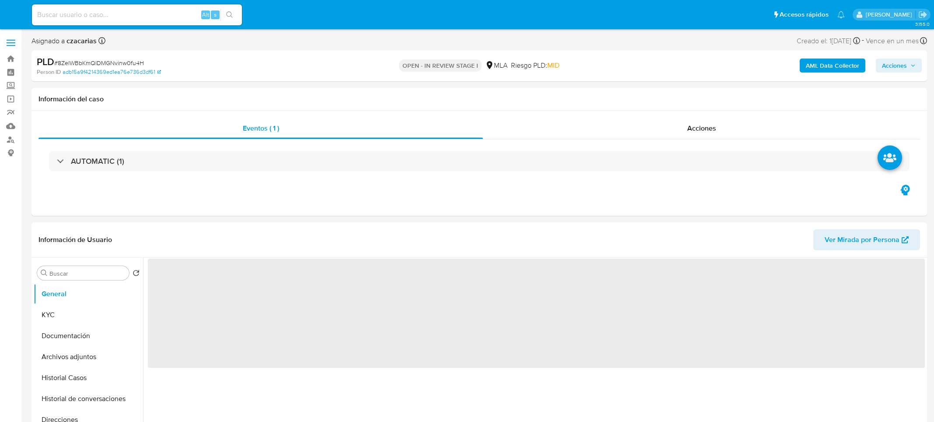
select select "10"
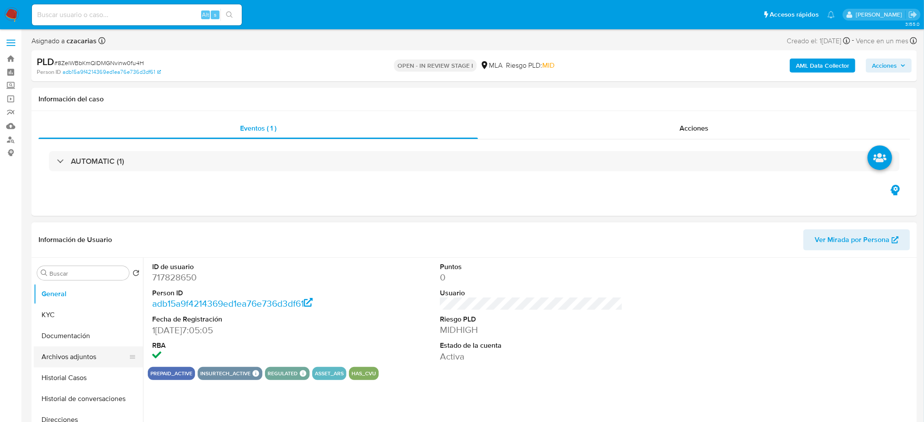
click at [76, 358] on button "Archivos adjuntos" at bounding box center [85, 357] width 102 height 21
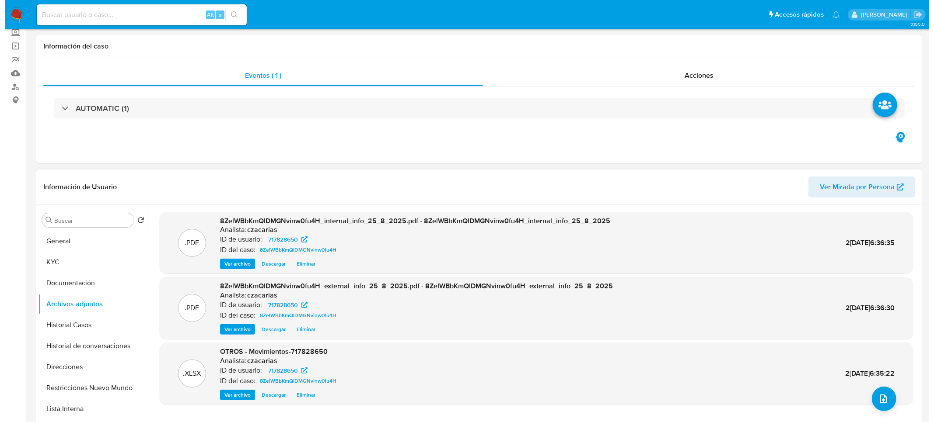
scroll to position [196, 0]
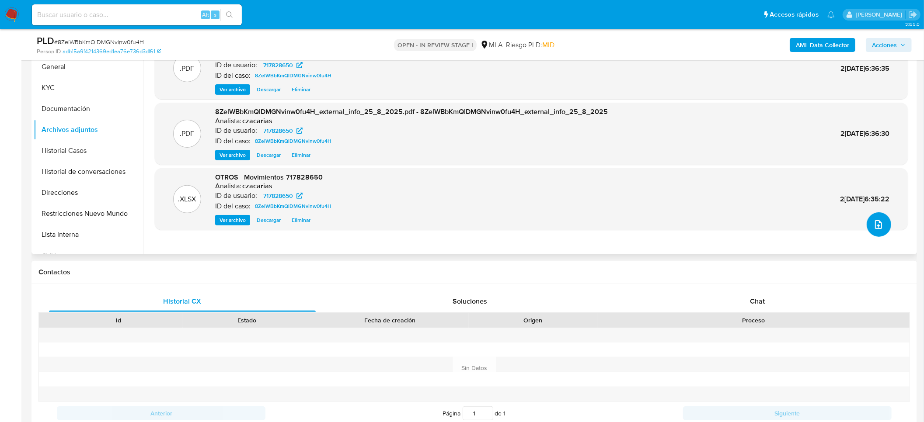
click at [867, 225] on button "upload-file" at bounding box center [879, 225] width 24 height 24
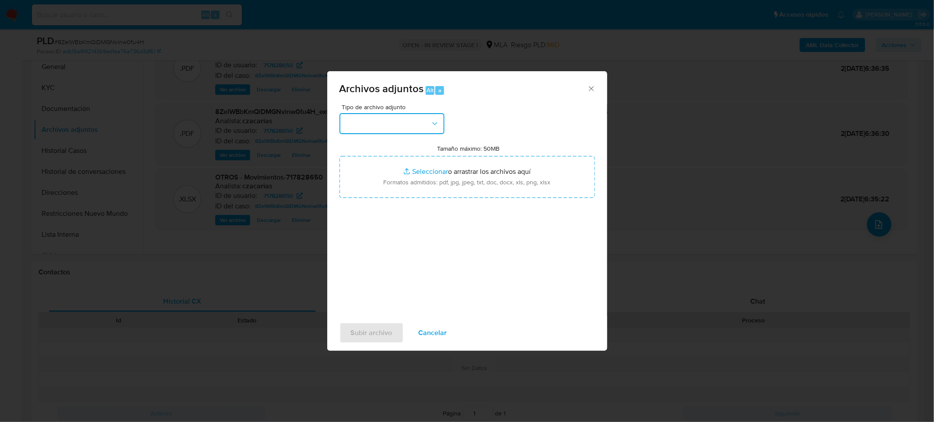
click at [431, 132] on button "button" at bounding box center [391, 123] width 105 height 21
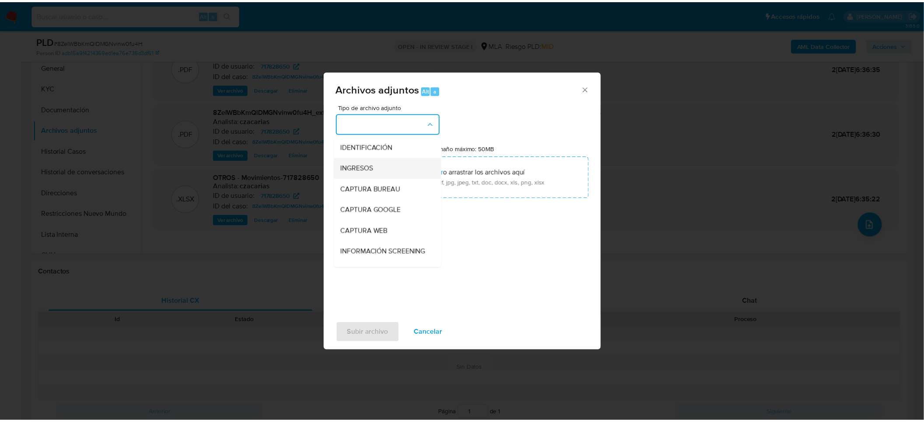
scroll to position [131, 0]
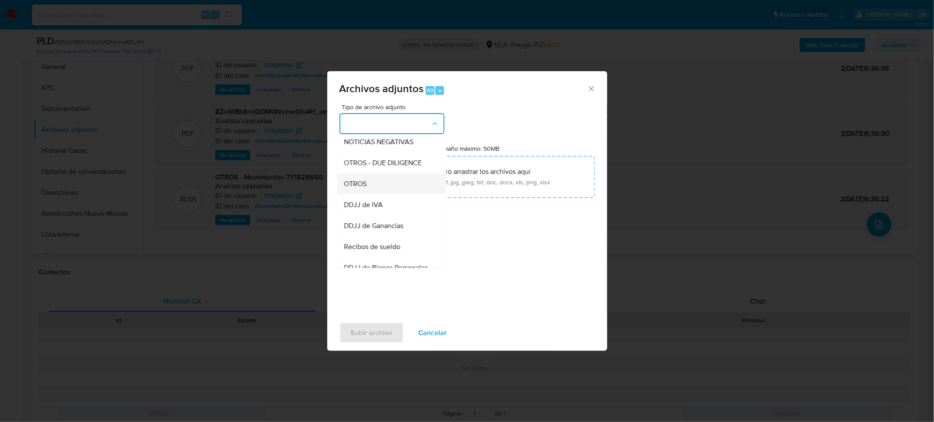
click at [368, 194] on div "OTROS" at bounding box center [388, 183] width 89 height 21
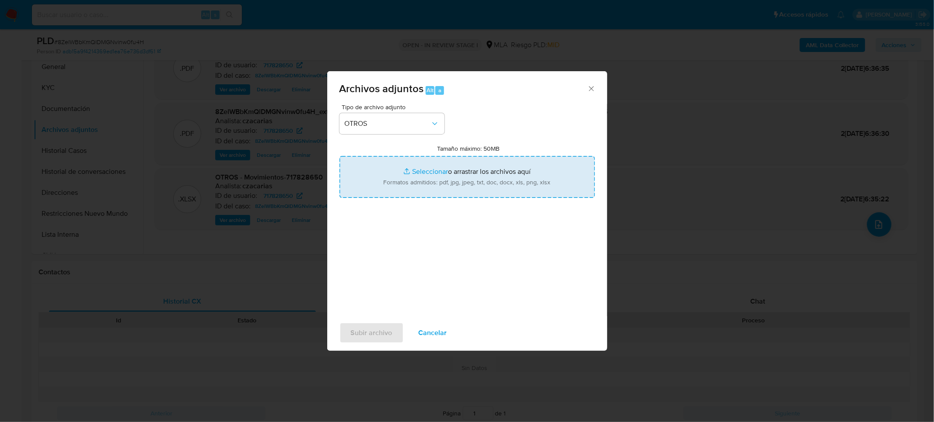
type input "C:\fakepath\NOSIS_AVENDAÑO ERICK AXEL.pdf"
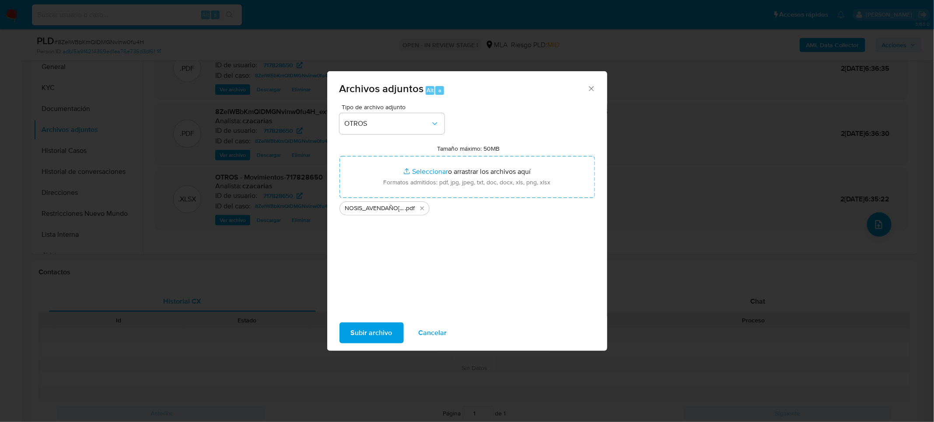
click at [366, 333] on span "Subir archivo" at bounding box center [372, 333] width 42 height 19
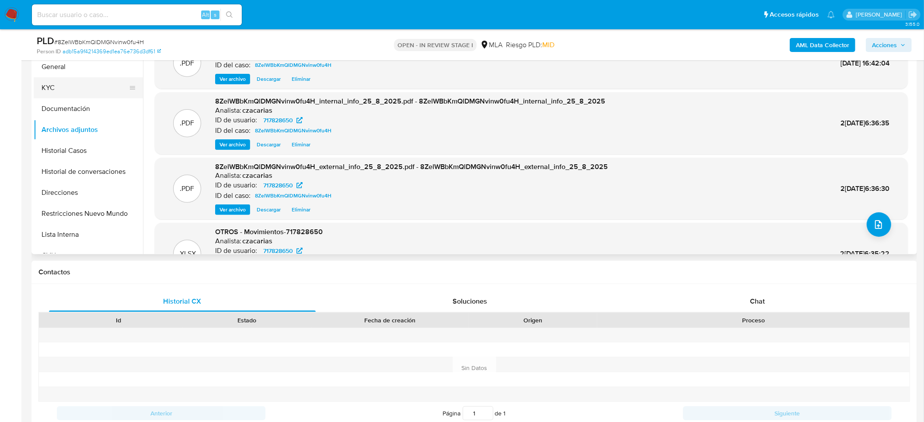
click at [61, 82] on button "KYC" at bounding box center [85, 87] width 102 height 21
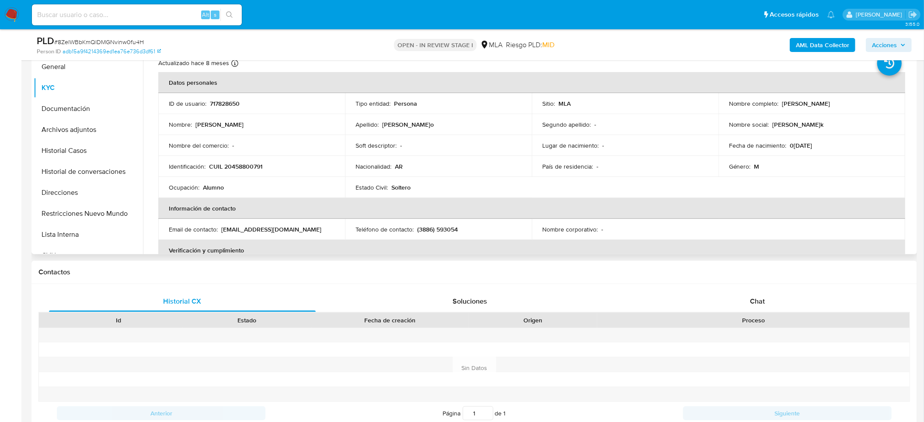
drag, startPoint x: 780, startPoint y: 103, endPoint x: 852, endPoint y: 107, distance: 72.3
click at [852, 107] on div "Nombre completo : Erick Axel Avendano" at bounding box center [812, 104] width 166 height 8
copy p "Erick Axel Avendano"
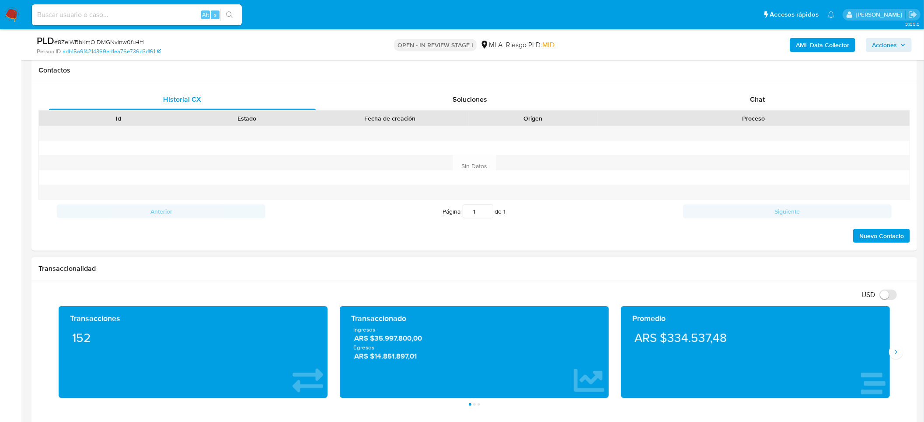
scroll to position [333, 0]
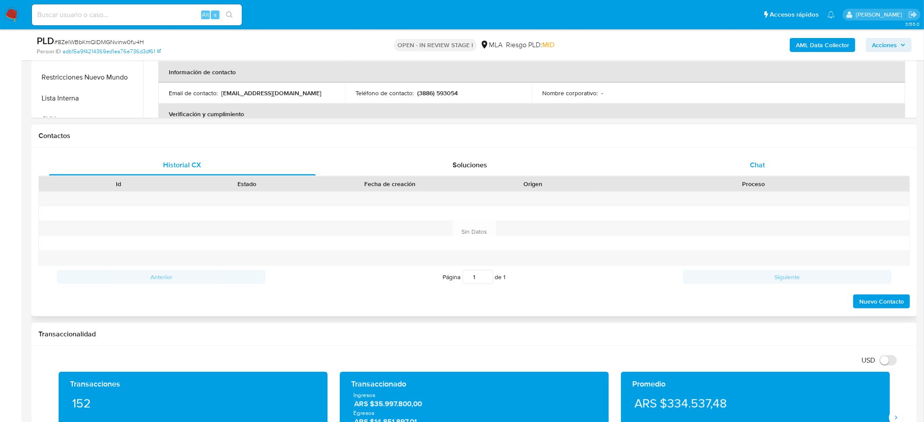
click at [758, 168] on span "Chat" at bounding box center [757, 165] width 15 height 10
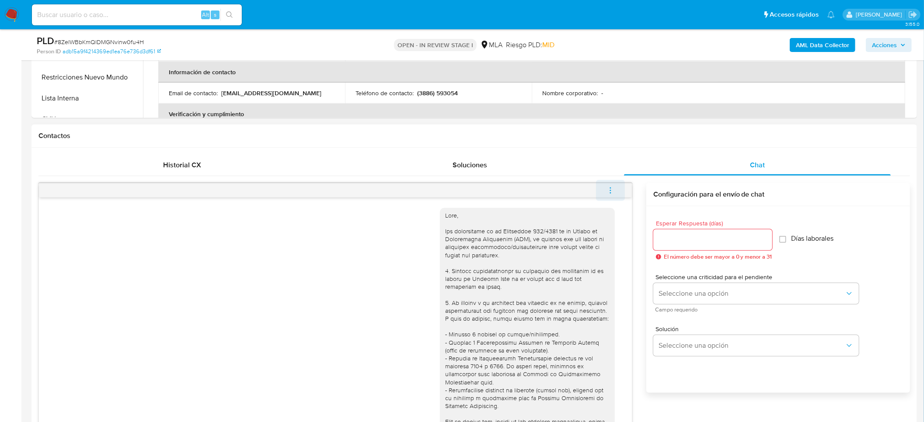
scroll to position [439, 0]
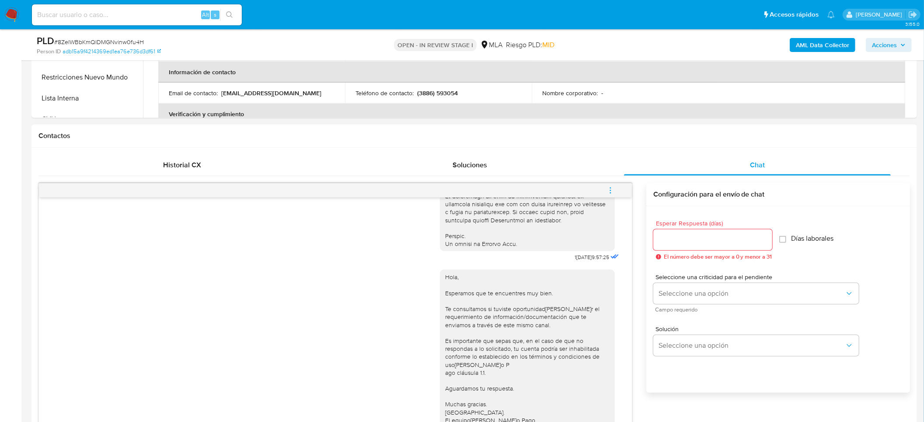
click at [613, 192] on icon "menu-action" at bounding box center [610, 191] width 8 height 8
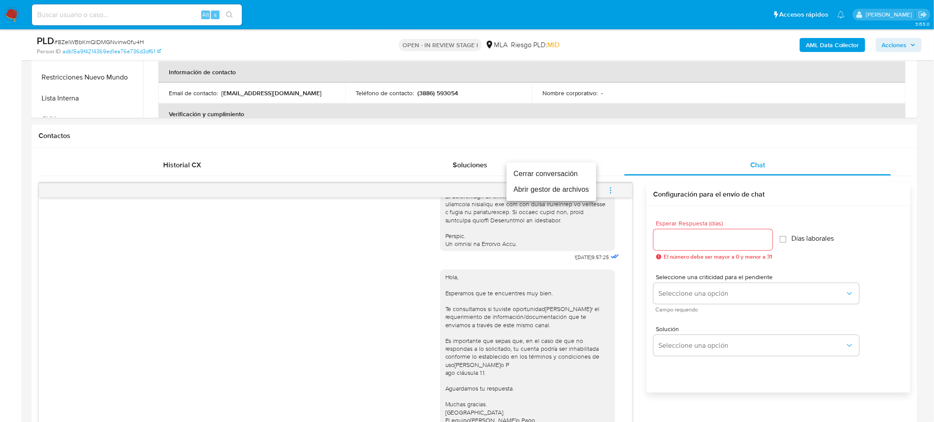
click at [559, 173] on li "Cerrar conversación" at bounding box center [551, 174] width 90 height 16
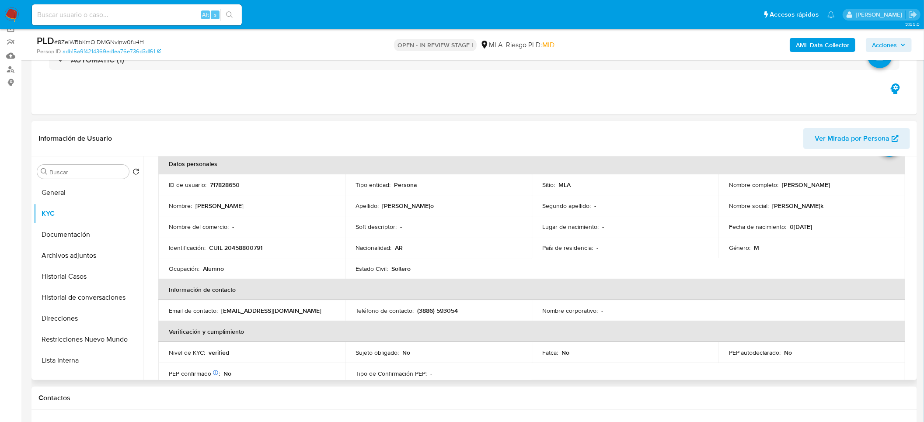
scroll to position [66, 0]
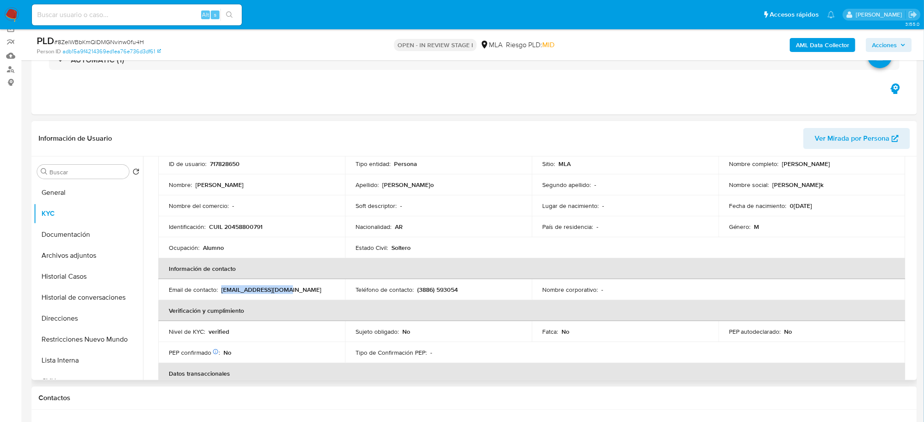
drag, startPoint x: 265, startPoint y: 289, endPoint x: 298, endPoint y: 291, distance: 32.8
click at [298, 291] on div "Email de contacto : erickax777@gmail.com" at bounding box center [252, 290] width 166 height 8
copy p "erickax777@gmail.com"
drag, startPoint x: 418, startPoint y: 290, endPoint x: 464, endPoint y: 292, distance: 46.4
click at [464, 292] on div "Teléfono de contacto : (3886) 593054" at bounding box center [438, 290] width 166 height 8
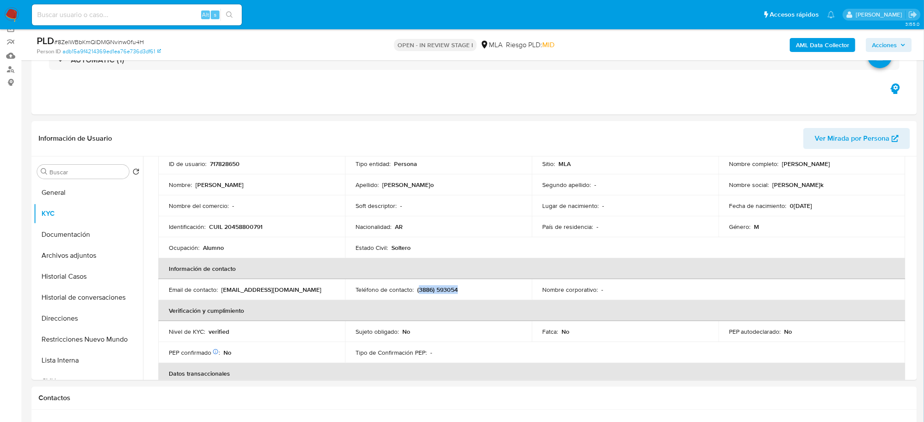
copy p "3886) 593054"
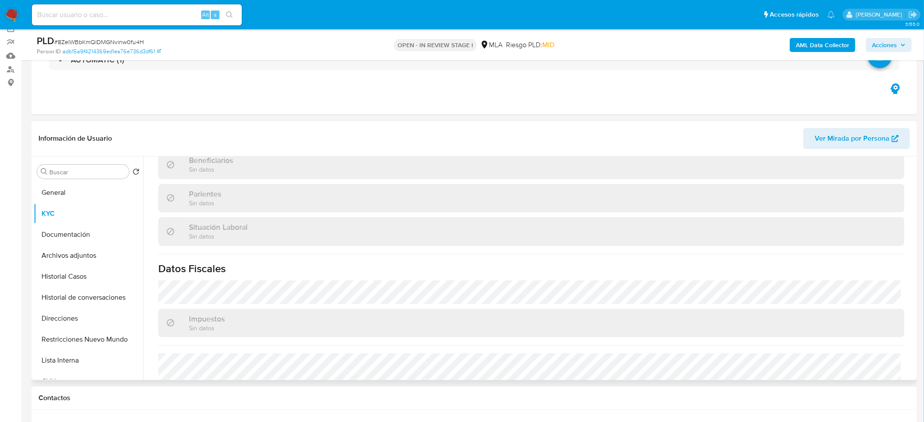
scroll to position [452, 0]
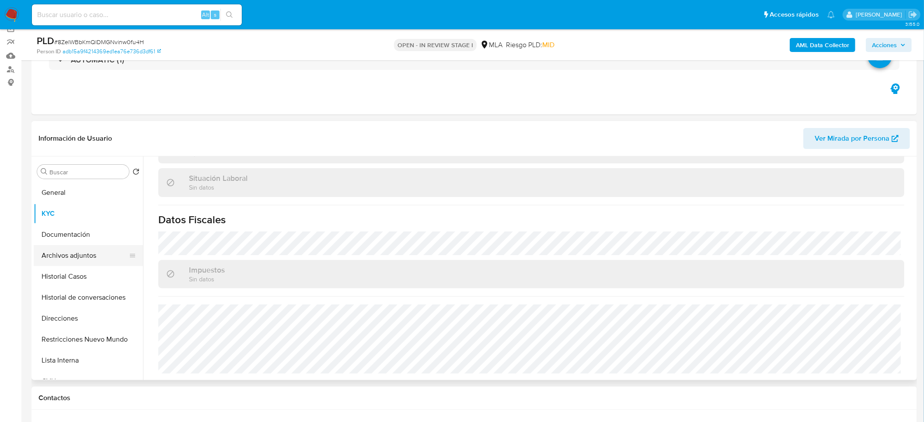
click at [52, 253] on button "Archivos adjuntos" at bounding box center [85, 255] width 102 height 21
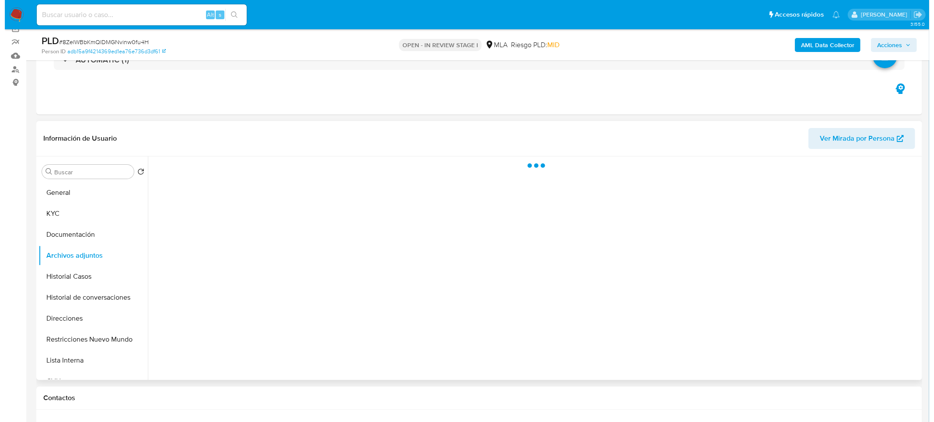
scroll to position [0, 0]
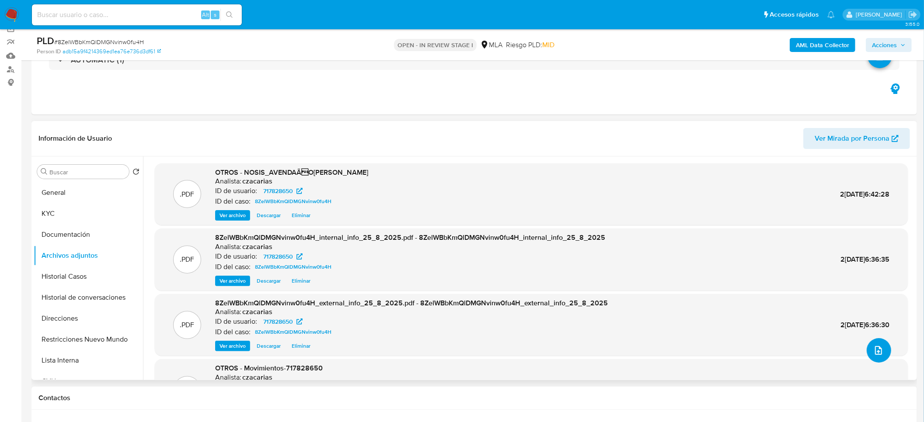
click at [869, 354] on button "upload-file" at bounding box center [879, 350] width 24 height 24
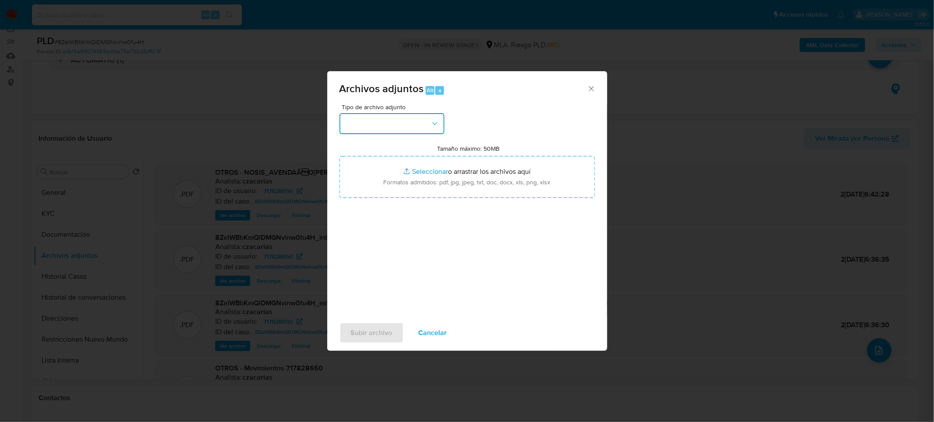
click at [382, 117] on button "button" at bounding box center [391, 123] width 105 height 21
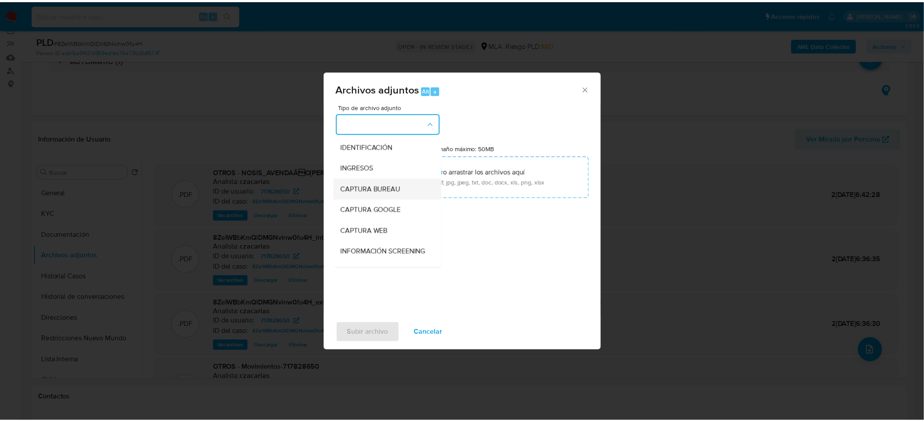
scroll to position [66, 0]
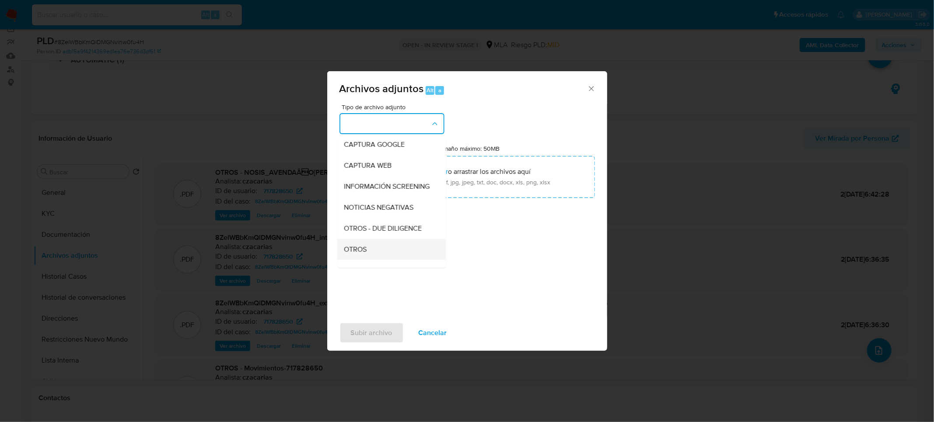
click at [380, 254] on div "OTROS" at bounding box center [388, 249] width 89 height 21
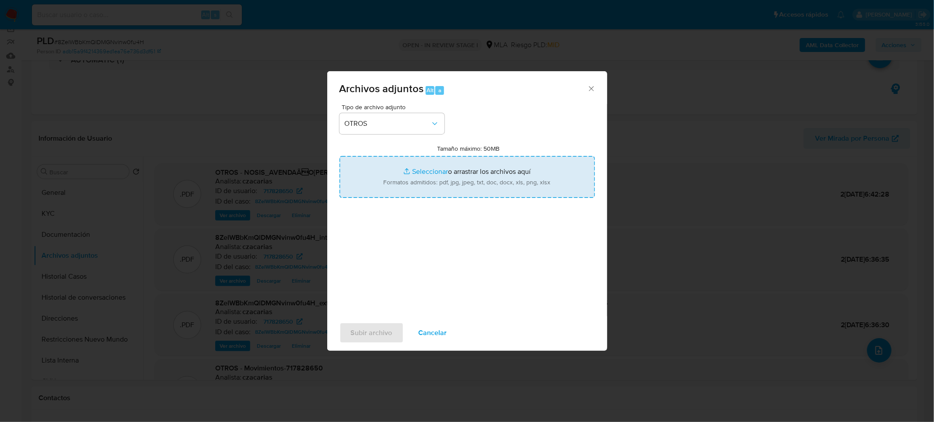
type input "C:\fakepath\Caselog 8ZelWBbKmQlDMGNvinw0fu4H_2025_07_18_06_47_36.docx"
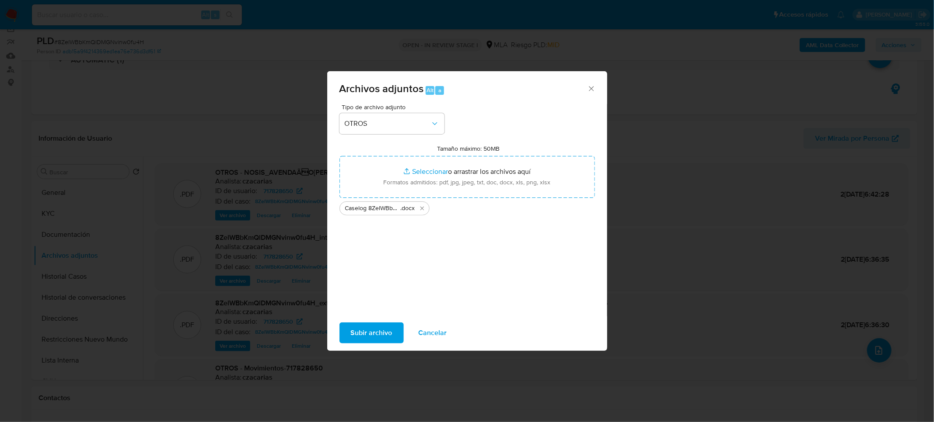
click at [374, 344] on div "Subir archivo Cancelar" at bounding box center [467, 333] width 280 height 33
click at [371, 332] on span "Subir archivo" at bounding box center [372, 333] width 42 height 19
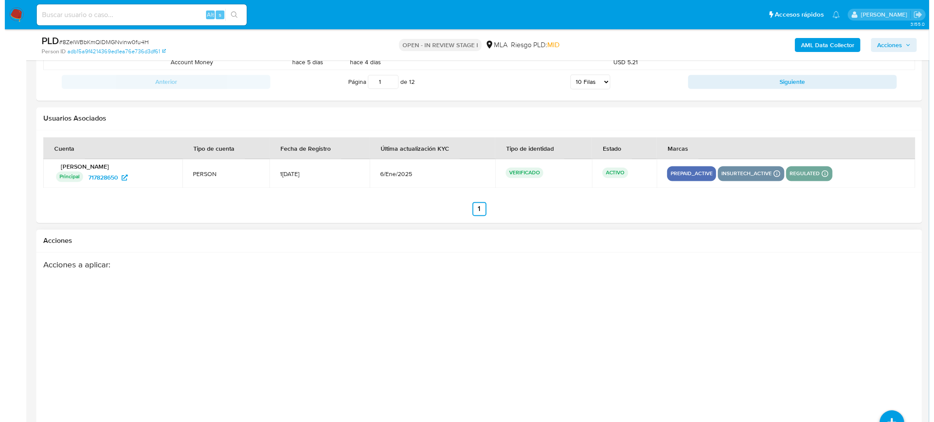
scroll to position [1538, 0]
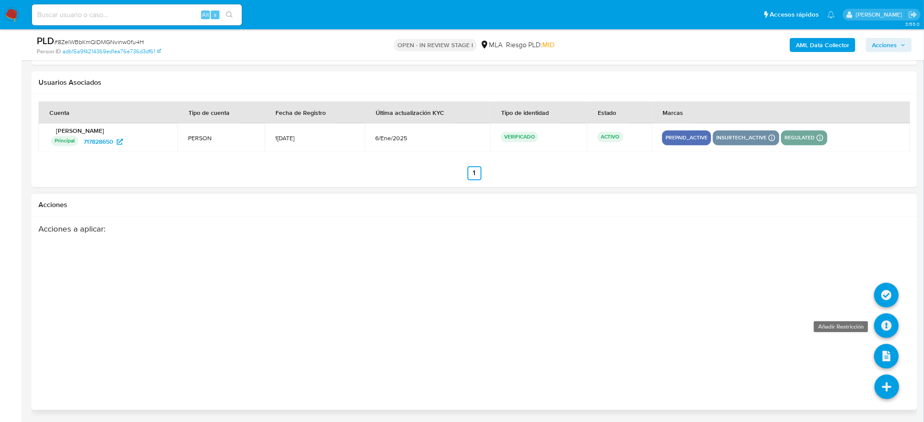
click at [891, 332] on icon at bounding box center [886, 326] width 24 height 24
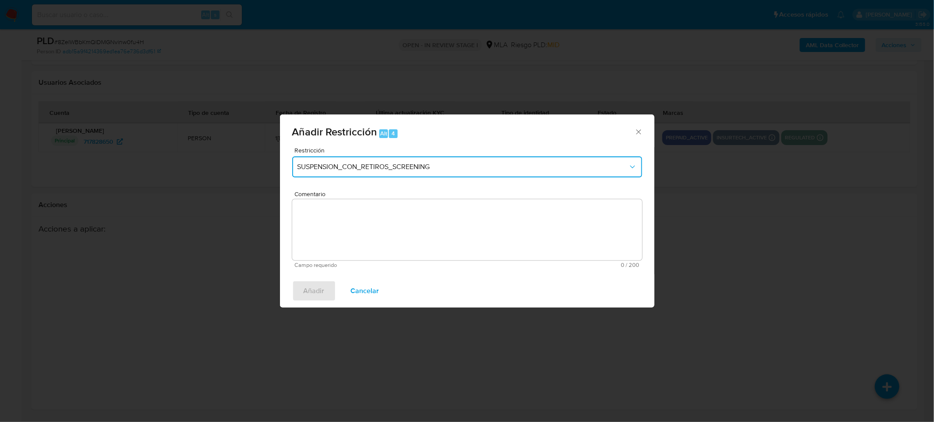
click at [491, 174] on button "SUSPENSION_CON_RETIROS_SCREENING" at bounding box center [467, 167] width 350 height 21
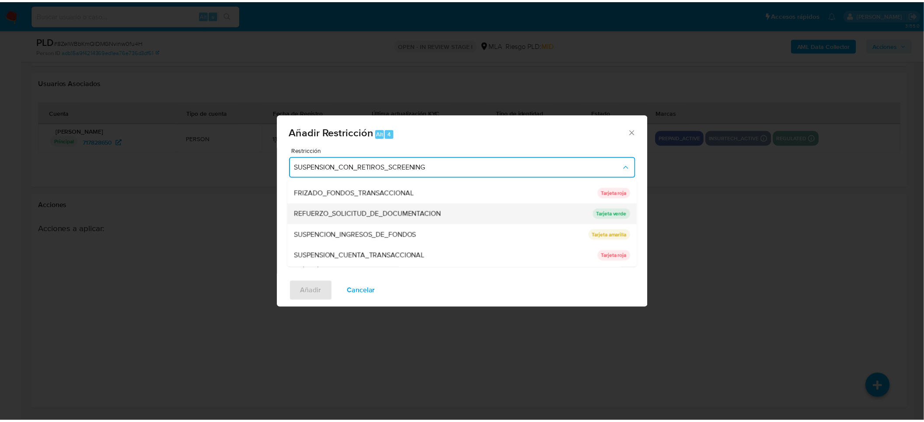
scroll to position [185, 0]
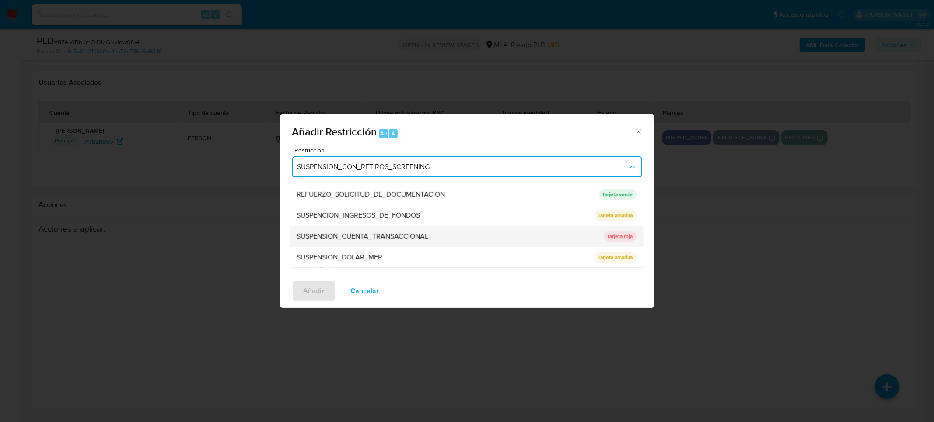
click at [399, 232] on span "SUSPENSION_CUENTA_TRANSACCIONAL" at bounding box center [363, 236] width 132 height 9
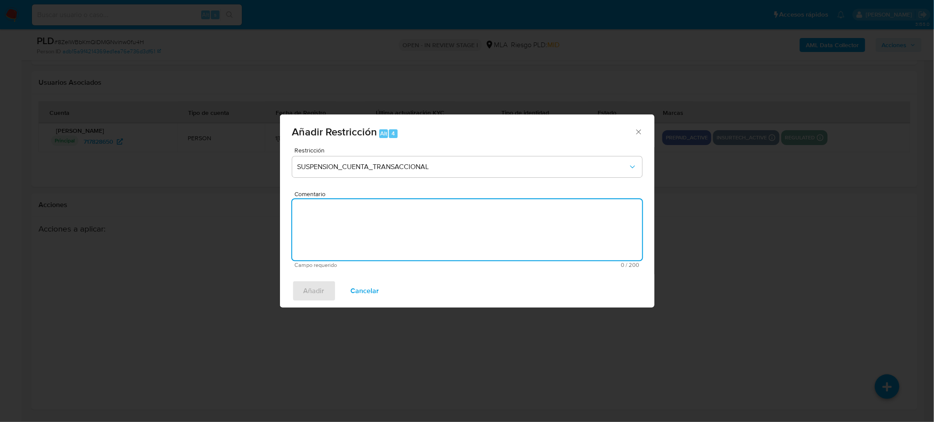
click at [432, 229] on textarea "Comentario" at bounding box center [467, 229] width 350 height 61
type textarea "AML"
click at [314, 287] on span "Añadir" at bounding box center [313, 291] width 21 height 19
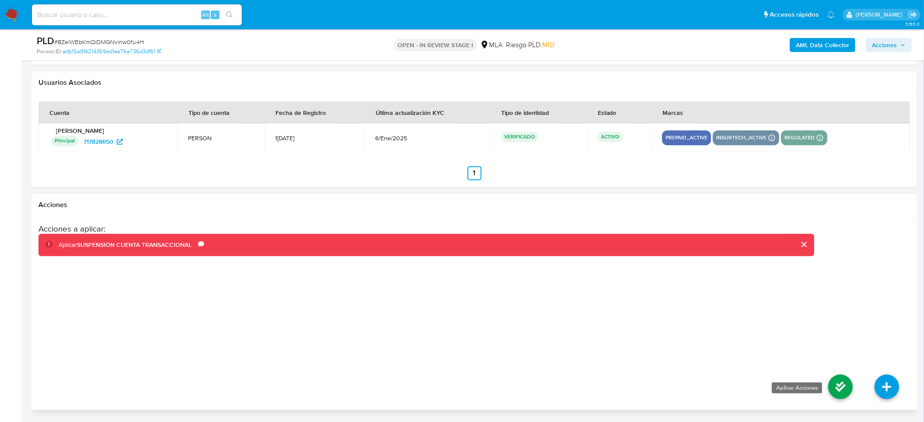
click at [833, 387] on icon at bounding box center [840, 387] width 24 height 24
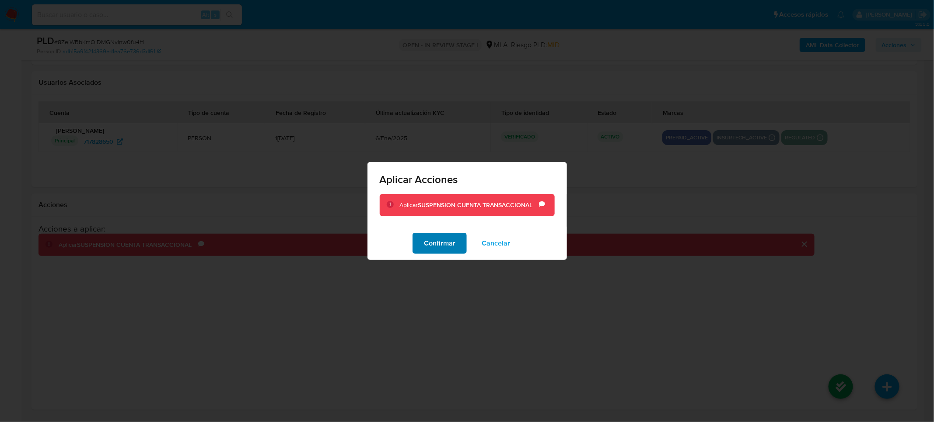
drag, startPoint x: 446, startPoint y: 260, endPoint x: 455, endPoint y: 250, distance: 13.9
click at [447, 258] on div "Confirmar Cancelar" at bounding box center [466, 243] width 199 height 33
click at [455, 250] on span "Confirmar" at bounding box center [439, 243] width 31 height 19
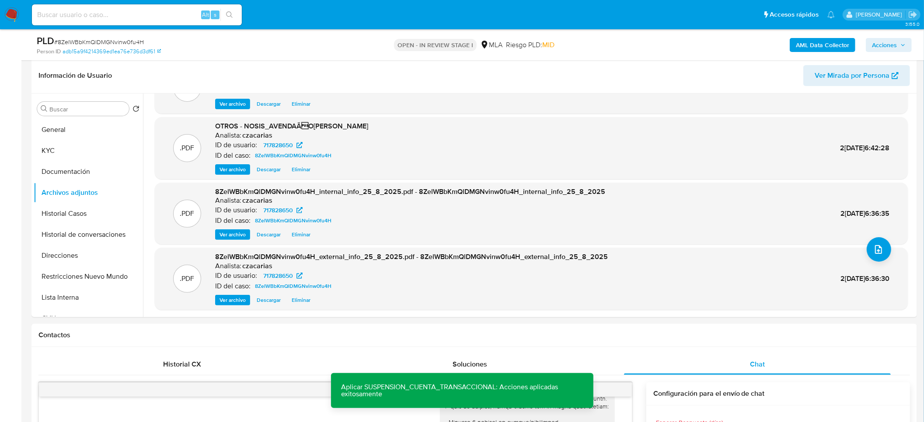
scroll to position [95, 0]
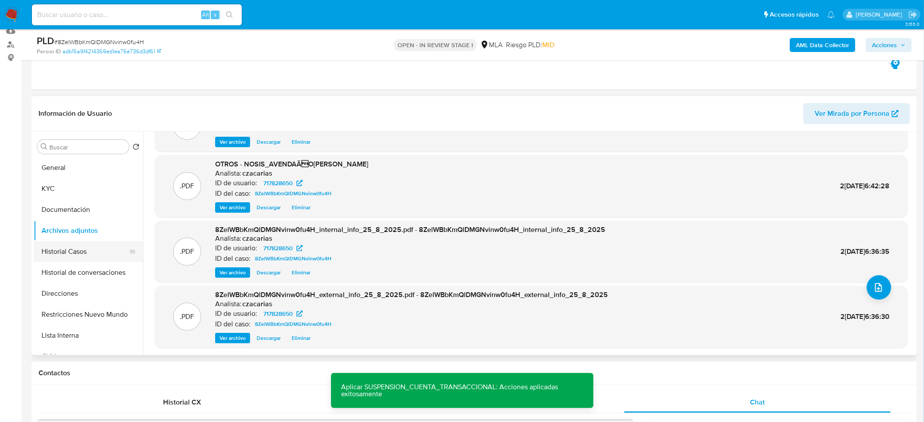
click at [98, 254] on button "Historial Casos" at bounding box center [85, 251] width 102 height 21
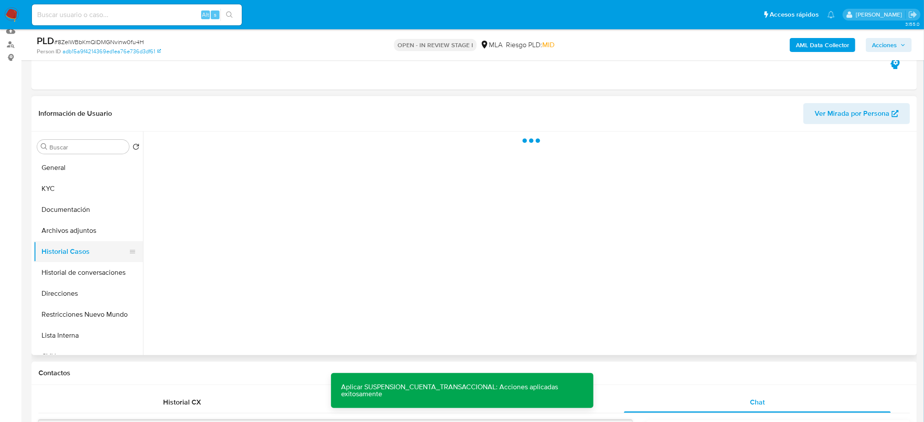
scroll to position [0, 0]
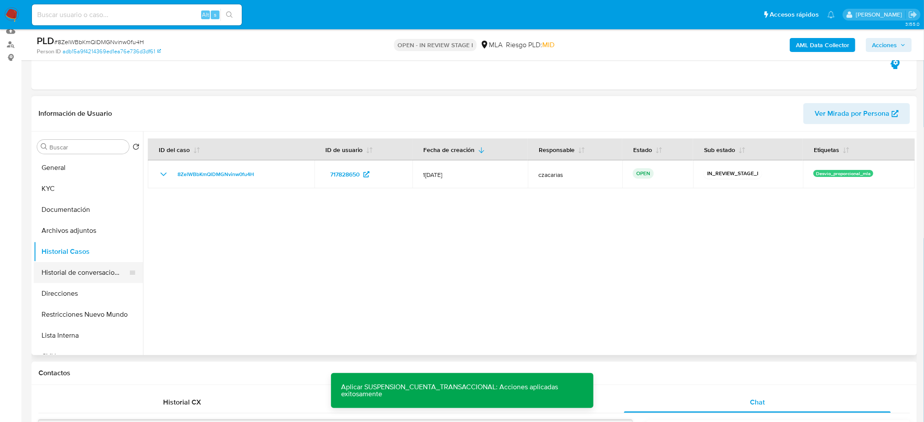
click at [102, 275] on button "Historial de conversaciones" at bounding box center [85, 272] width 102 height 21
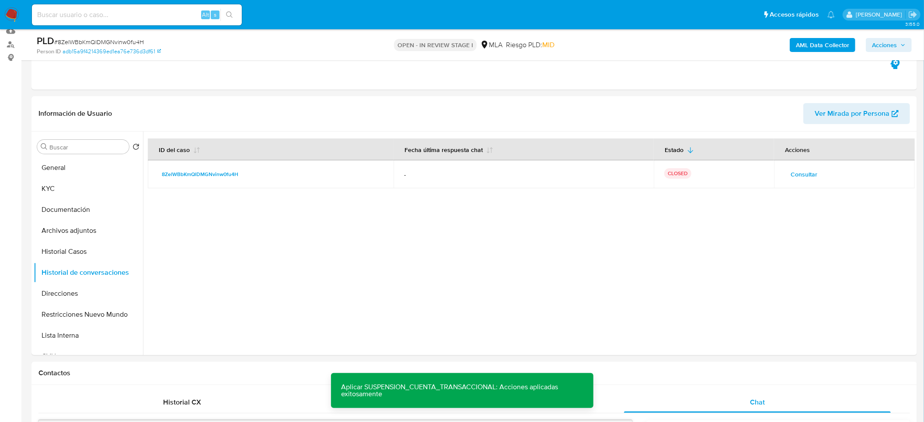
click at [892, 42] on span "Acciones" at bounding box center [884, 45] width 25 height 14
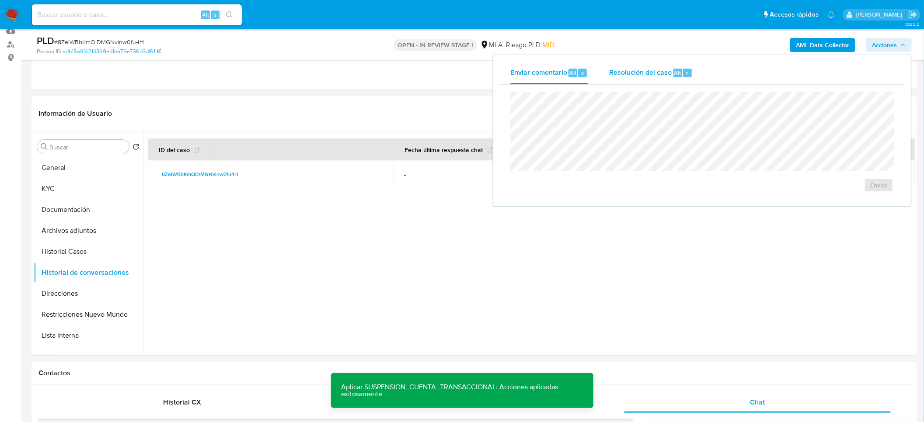
click at [666, 73] on span "Resolución del caso" at bounding box center [640, 72] width 63 height 10
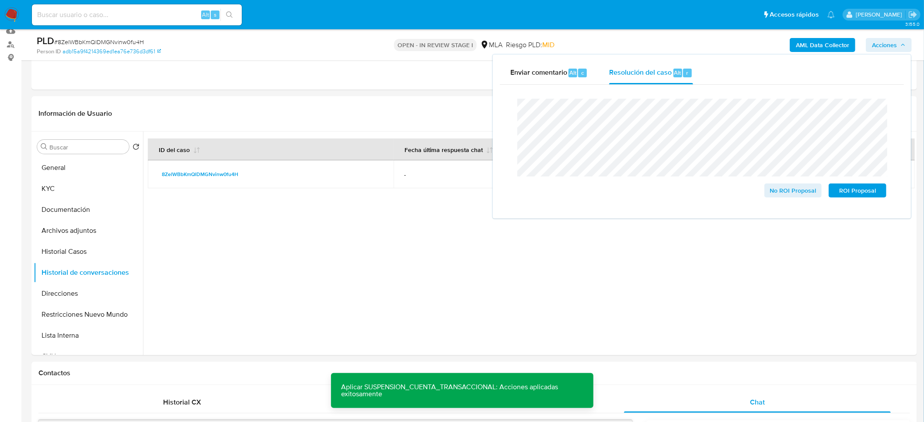
click at [117, 40] on span "# 8ZelWBbKmQlDMGNvinw0fu4H" at bounding box center [99, 42] width 90 height 9
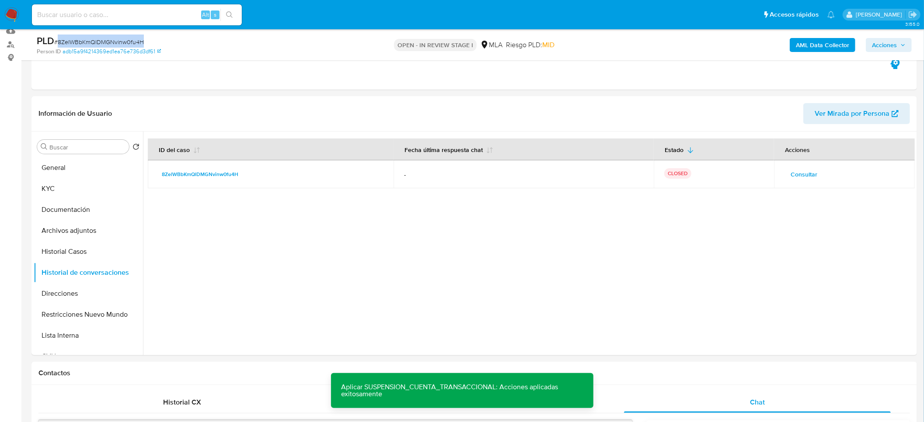
click at [117, 40] on span "# 8ZelWBbKmQlDMGNvinw0fu4H" at bounding box center [99, 42] width 90 height 9
copy span "8ZelWBbKmQlDMGNvinw0fu4H"
click at [905, 47] on icon "button" at bounding box center [902, 44] width 5 height 5
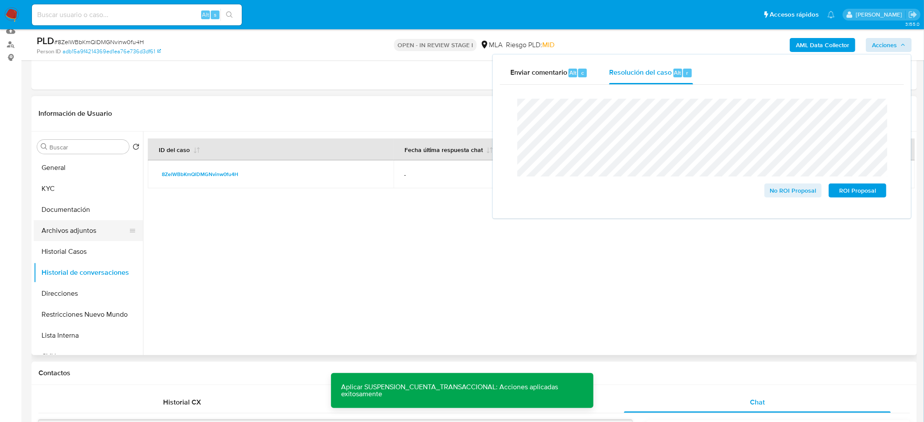
click at [58, 233] on button "Archivos adjuntos" at bounding box center [85, 230] width 102 height 21
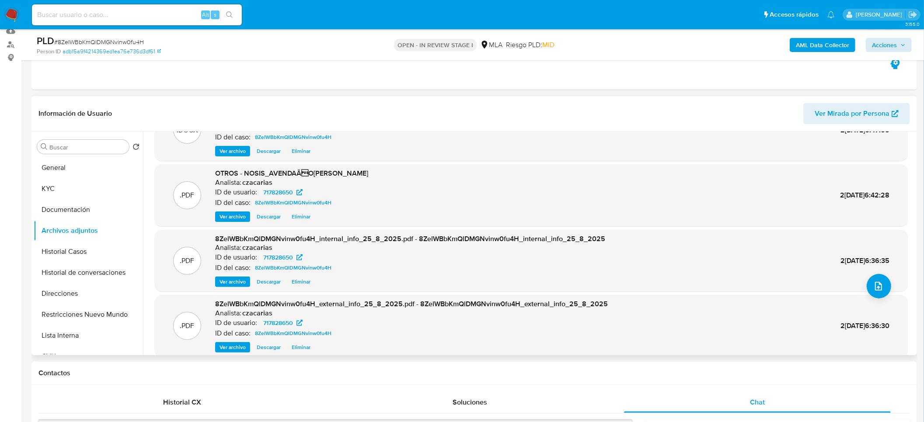
scroll to position [73, 0]
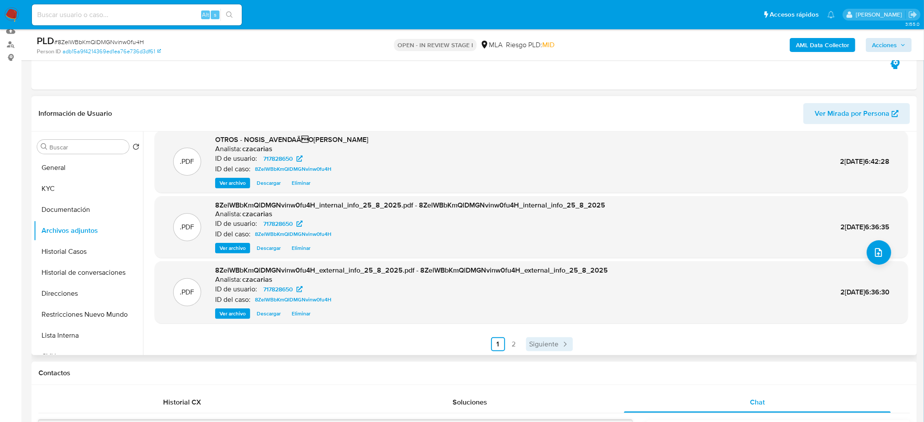
click at [568, 343] on link "Siguiente" at bounding box center [549, 345] width 47 height 14
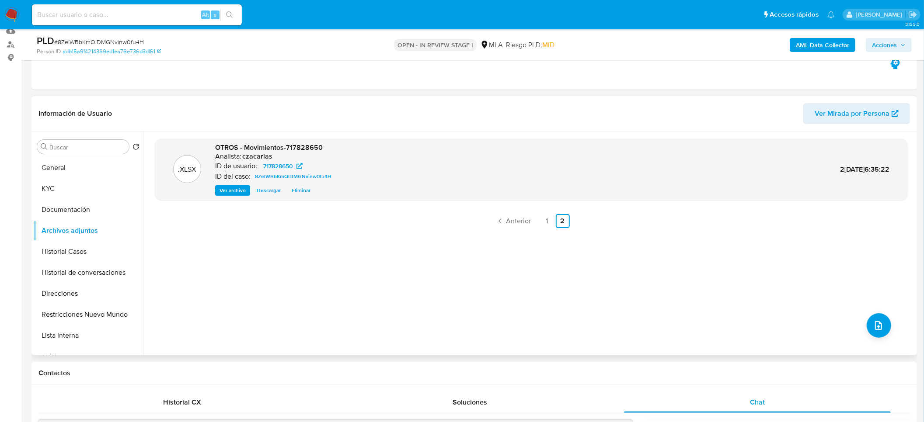
click at [872, 43] on span "Acciones" at bounding box center [884, 45] width 25 height 14
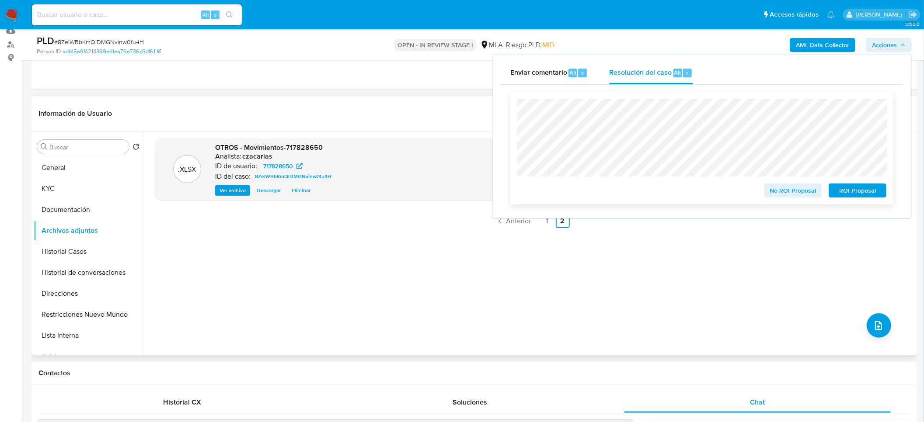
click at [865, 202] on div "No ROI Proposal ROI Proposal" at bounding box center [701, 148] width 383 height 113
click at [865, 195] on span "ROI Proposal" at bounding box center [857, 191] width 45 height 12
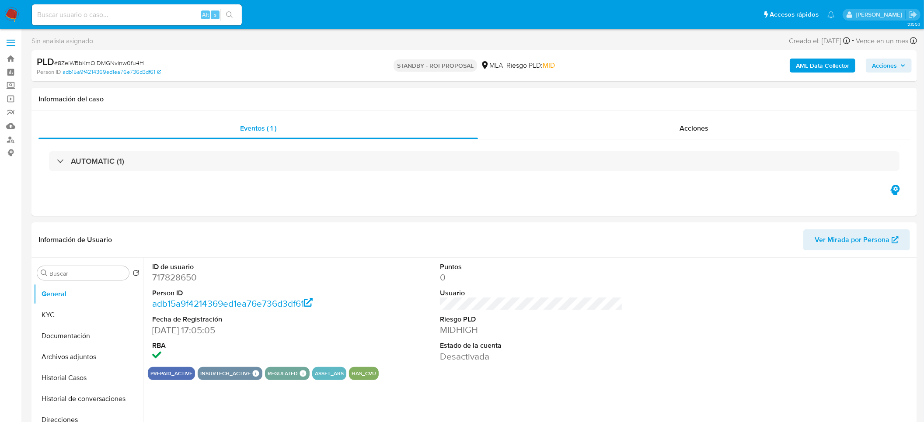
select select "10"
click at [173, 272] on dd "717828650" at bounding box center [243, 278] width 183 height 12
copy dd "717828650"
drag, startPoint x: 167, startPoint y: 11, endPoint x: 176, endPoint y: 18, distance: 11.3
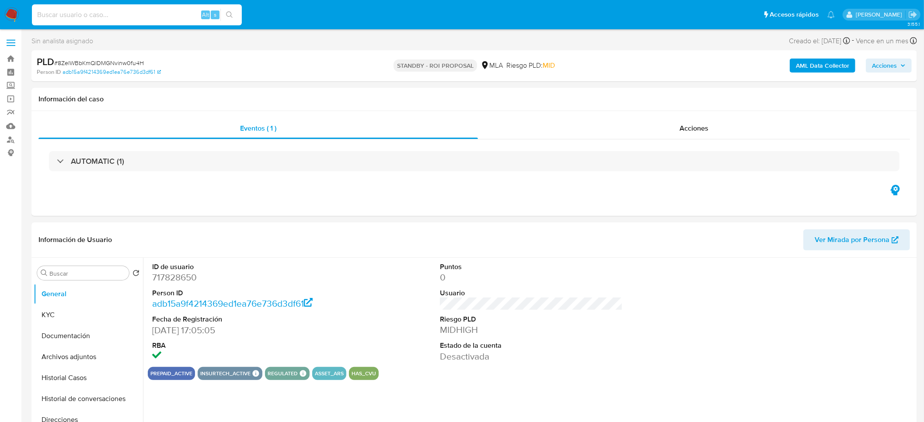
click at [167, 12] on input at bounding box center [137, 14] width 210 height 11
click at [176, 18] on input at bounding box center [137, 14] width 210 height 11
paste input "EQZCt3JFxFu9bdkC6A9pYzVo"
type input "EQZCt3JFxFu9bdkC6A9pYzVo"
click at [227, 12] on icon "search-icon" at bounding box center [229, 14] width 7 height 7
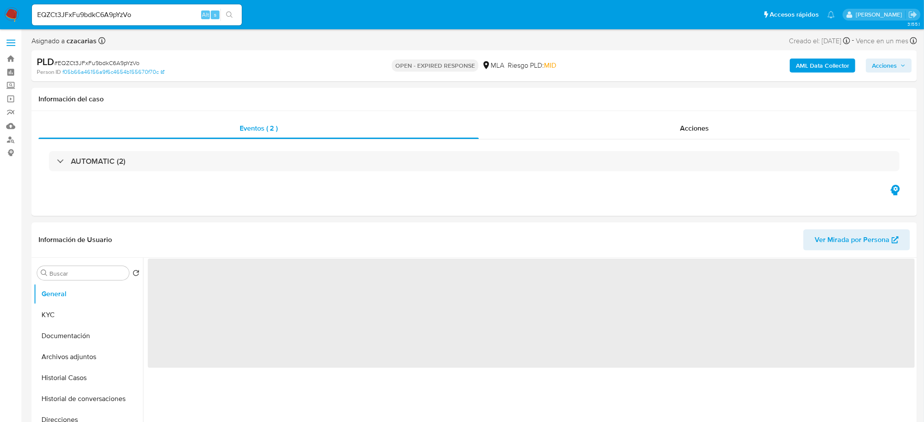
select select "10"
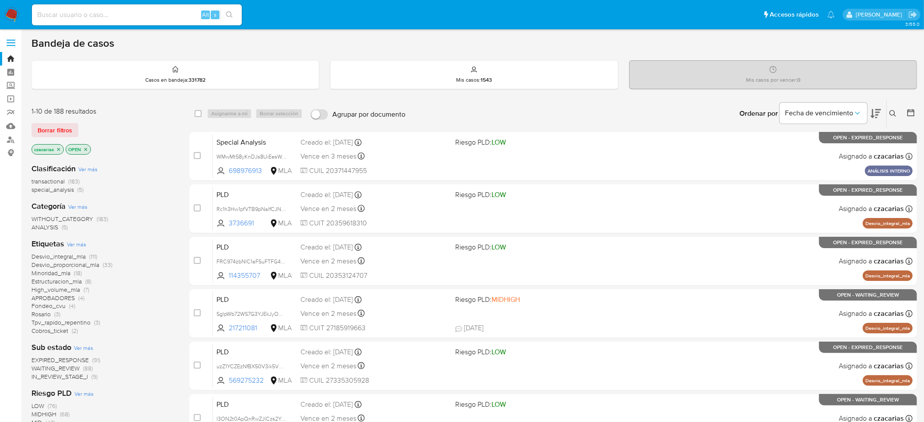
click at [893, 110] on icon at bounding box center [892, 113] width 7 height 7
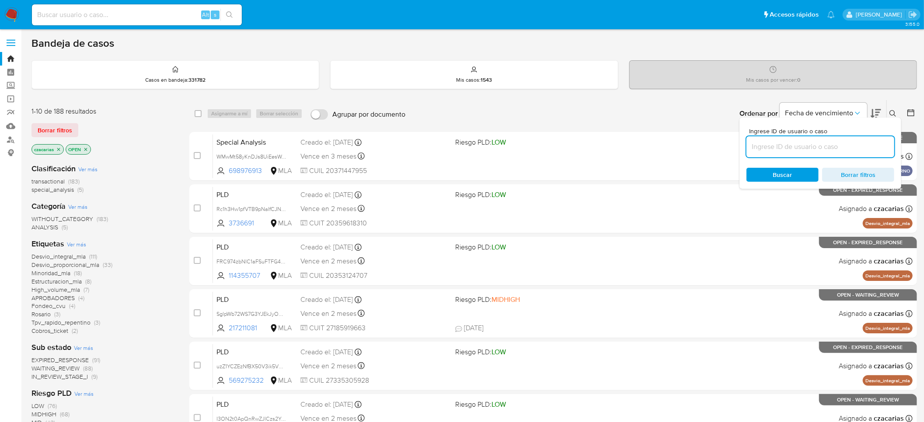
click at [815, 150] on input at bounding box center [820, 146] width 148 height 11
type input "EQZCt3JFxFu9bdkC6A9pYzVo"
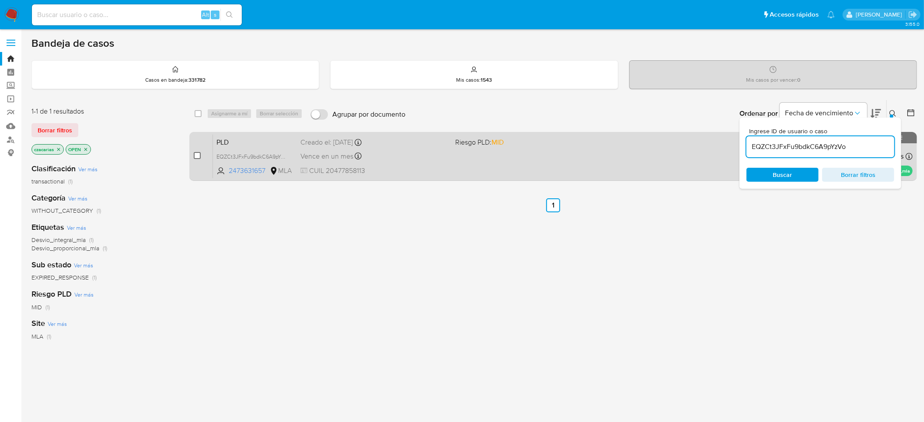
click at [198, 153] on input "checkbox" at bounding box center [197, 155] width 7 height 7
checkbox input "true"
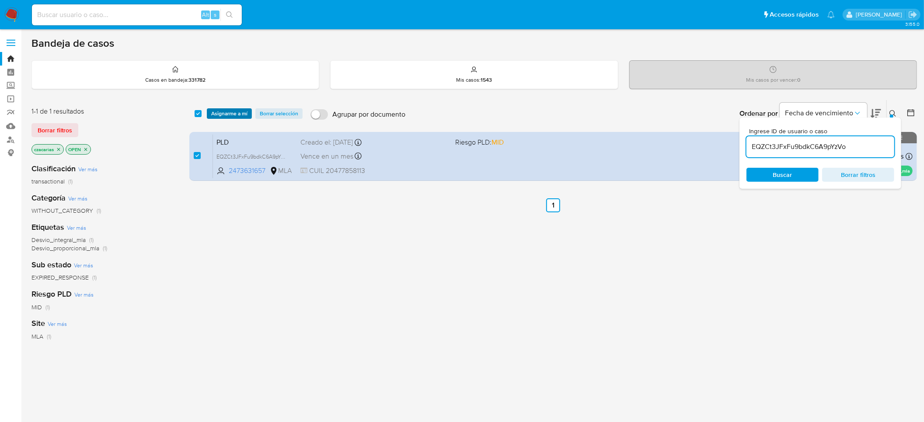
click at [228, 112] on span "Asignarme a mí" at bounding box center [229, 113] width 36 height 9
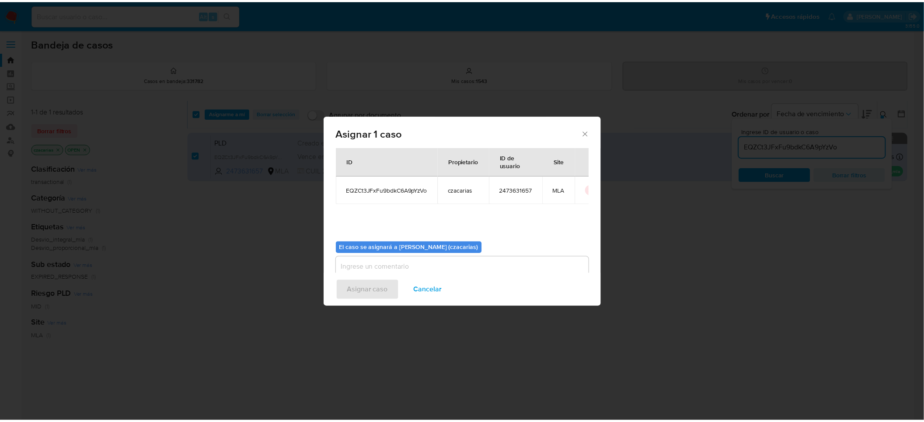
scroll to position [45, 0]
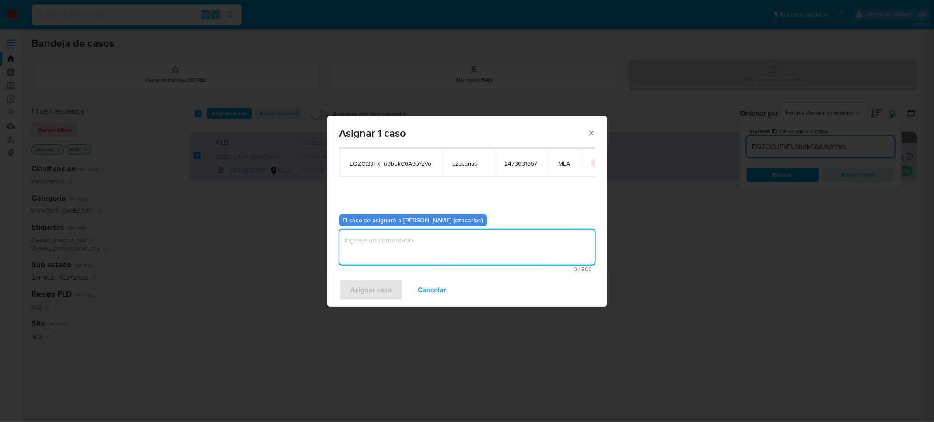
click at [440, 247] on textarea "assign-modal" at bounding box center [466, 247] width 255 height 35
click at [392, 289] on button "Asignar caso" at bounding box center [371, 290] width 64 height 21
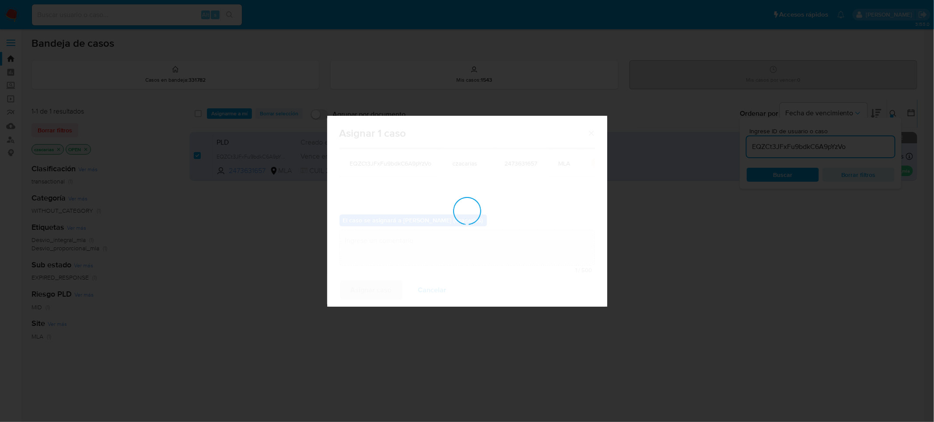
checkbox input "false"
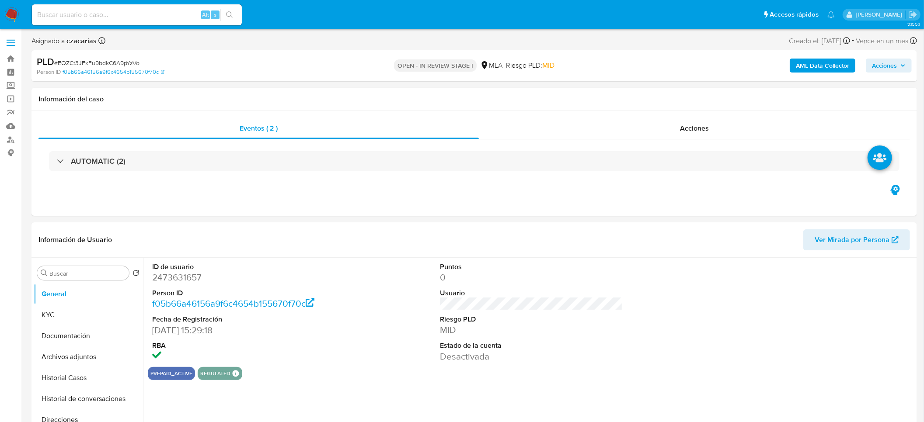
select select "10"
click at [186, 269] on dt "ID de usuario" at bounding box center [243, 267] width 183 height 10
click at [186, 274] on dd "2473631657" at bounding box center [243, 278] width 183 height 12
copy dd "2473631657"
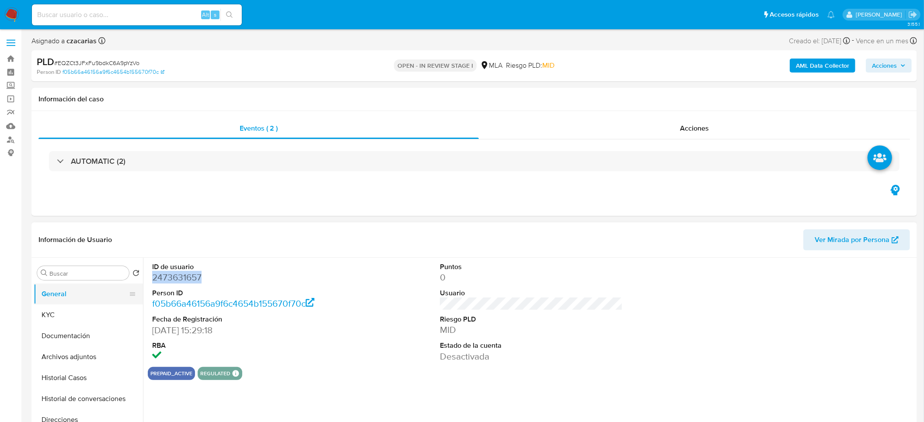
drag, startPoint x: 80, startPoint y: 320, endPoint x: 108, endPoint y: 293, distance: 39.0
click at [80, 321] on button "KYC" at bounding box center [88, 315] width 109 height 21
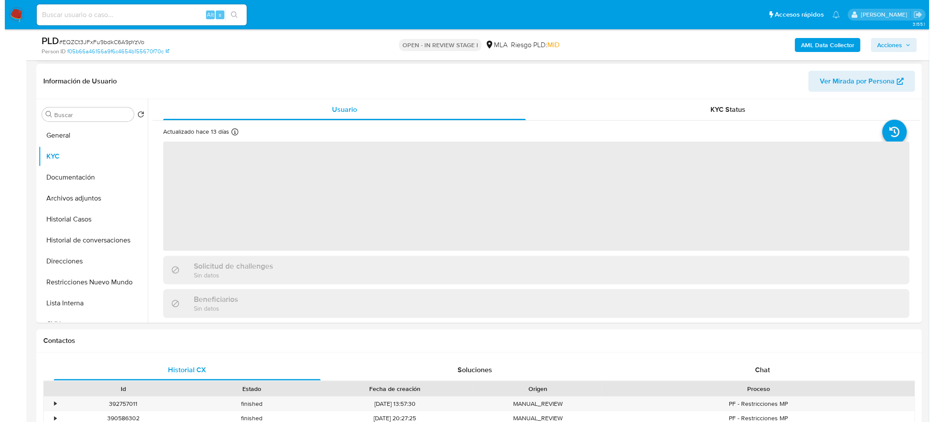
scroll to position [131, 0]
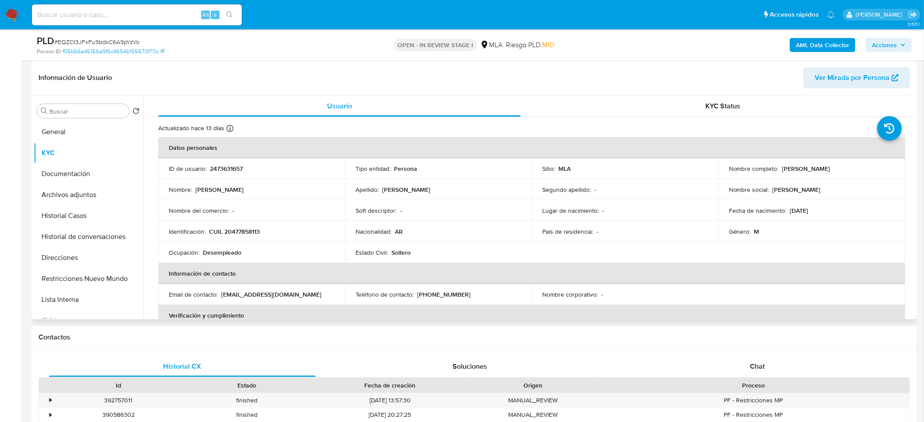
click at [242, 232] on p "CUIL 20477858113" at bounding box center [234, 232] width 51 height 8
copy p "20477858113"
click at [237, 234] on p "CUIL 20477858113" at bounding box center [234, 232] width 51 height 8
click at [237, 233] on p "CUIL 20477858113" at bounding box center [234, 232] width 51 height 8
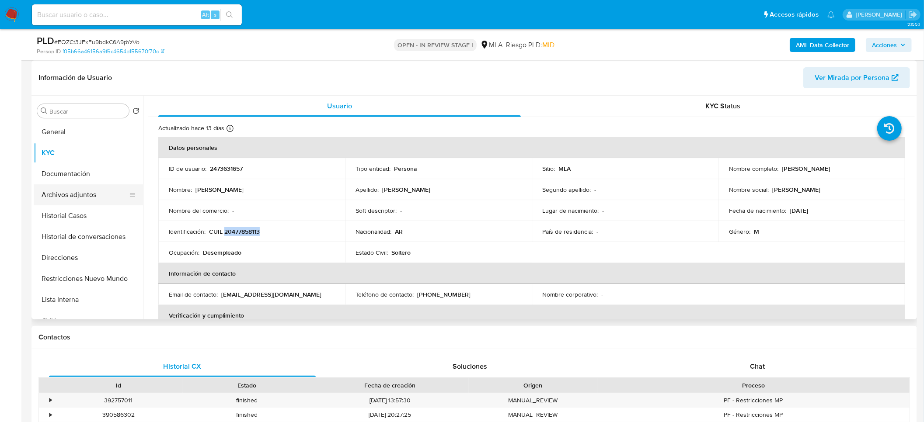
click at [56, 188] on button "Archivos adjuntos" at bounding box center [85, 195] width 102 height 21
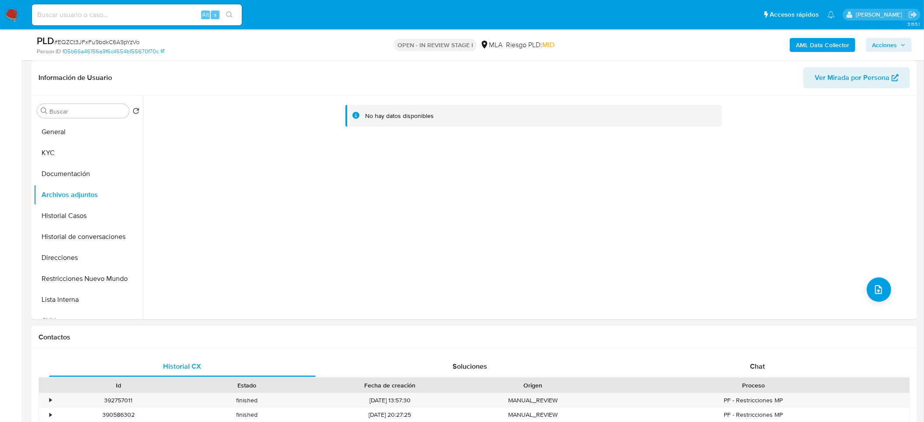
click at [817, 47] on b "AML Data Collector" at bounding box center [822, 45] width 53 height 14
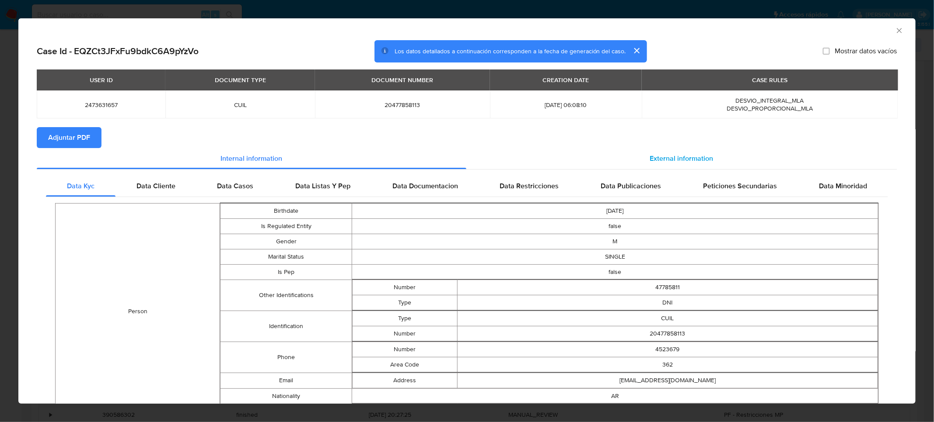
click at [673, 157] on span "External information" at bounding box center [681, 158] width 63 height 10
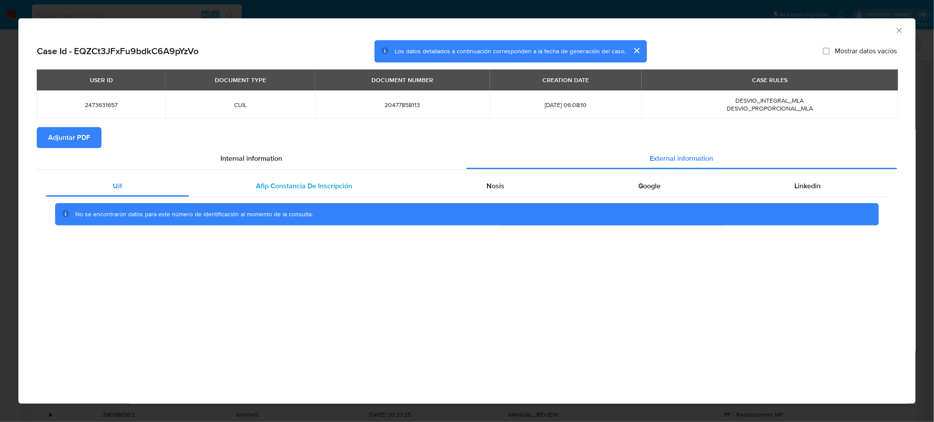
click at [296, 189] on span "Afip Constancia De Inscripción" at bounding box center [304, 186] width 96 height 10
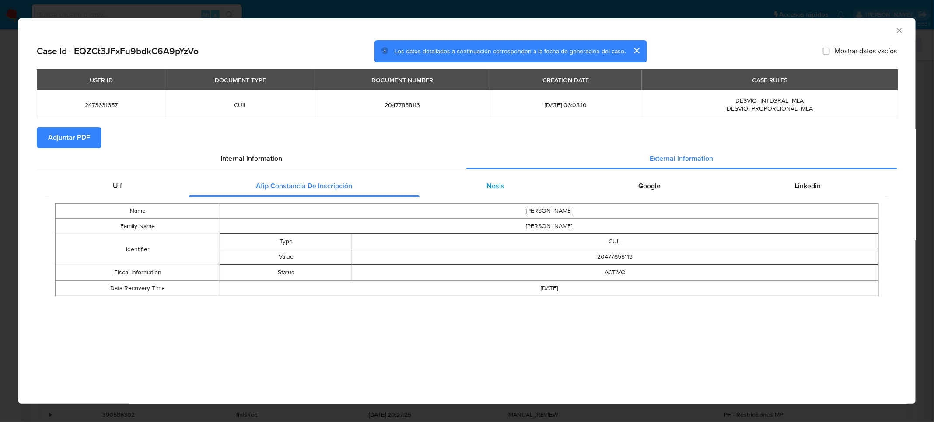
click at [510, 186] on div "Nosis" at bounding box center [495, 186] width 152 height 21
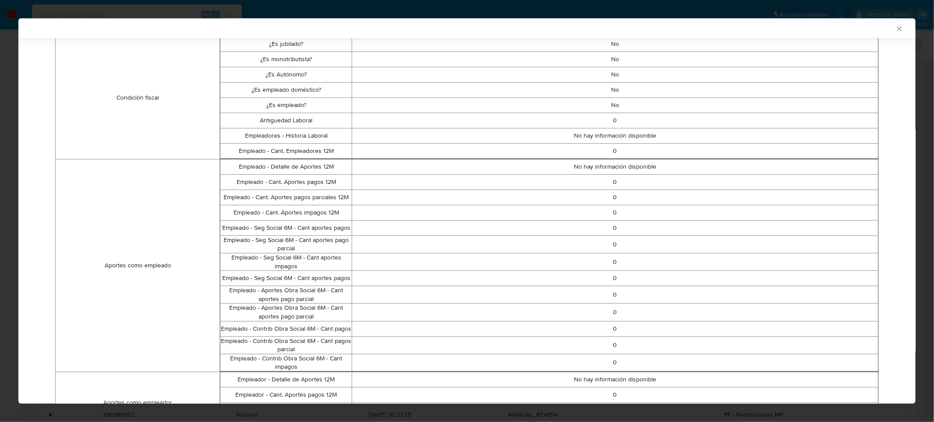
scroll to position [0, 0]
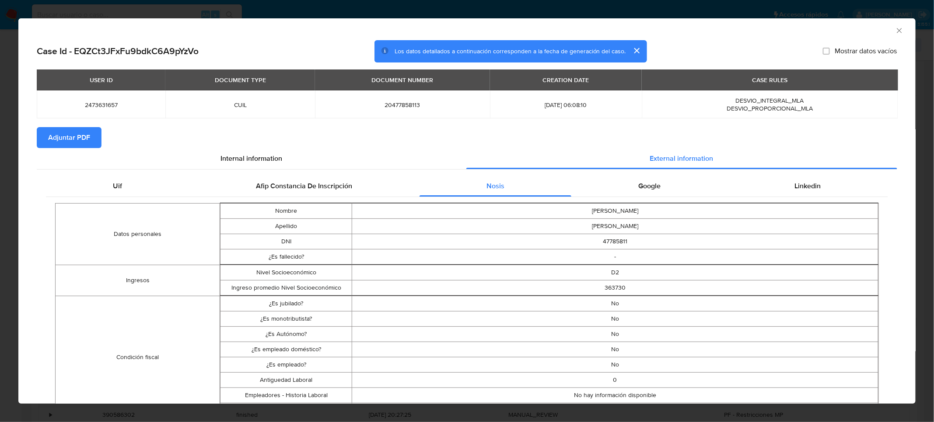
click at [653, 184] on span "Google" at bounding box center [649, 186] width 22 height 10
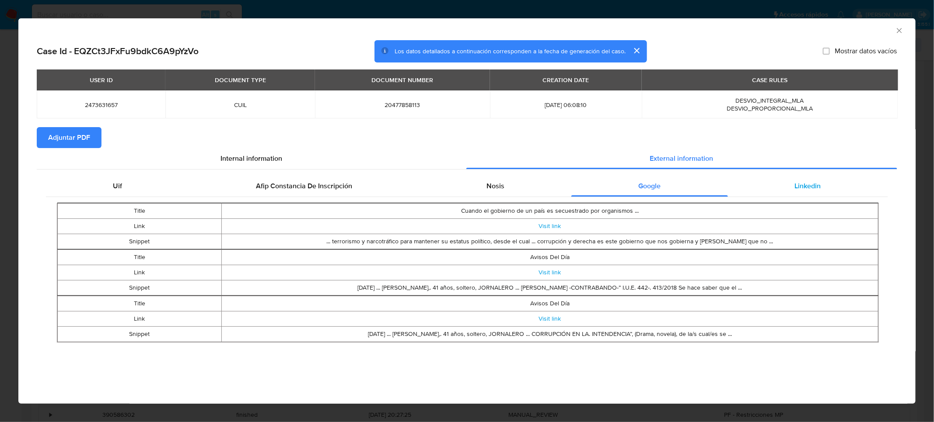
click at [803, 188] on span "Linkedin" at bounding box center [807, 186] width 26 height 10
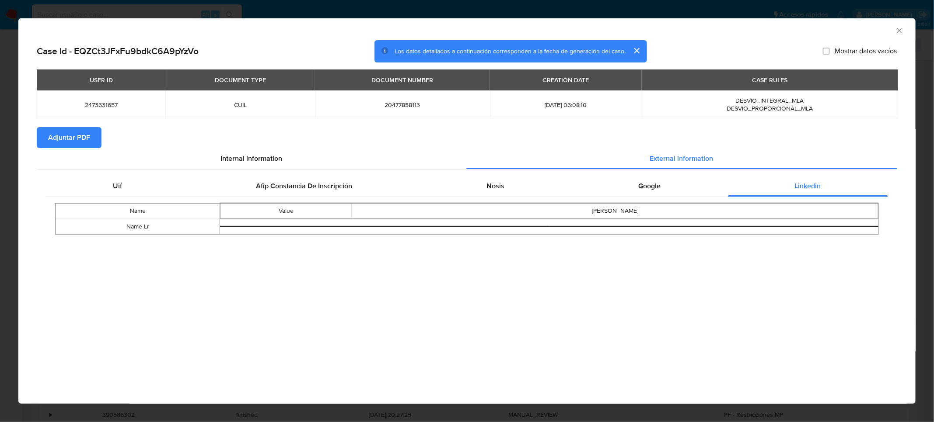
click at [82, 129] on span "Adjuntar PDF" at bounding box center [69, 137] width 42 height 19
drag, startPoint x: 899, startPoint y: 28, endPoint x: 895, endPoint y: 33, distance: 6.5
click at [900, 28] on icon "Cerrar ventana" at bounding box center [899, 30] width 9 height 9
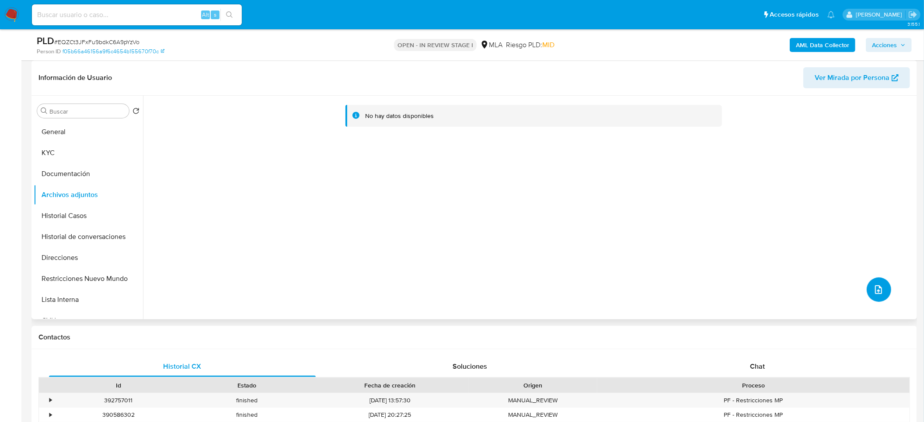
click at [880, 297] on button "upload-file" at bounding box center [879, 290] width 24 height 24
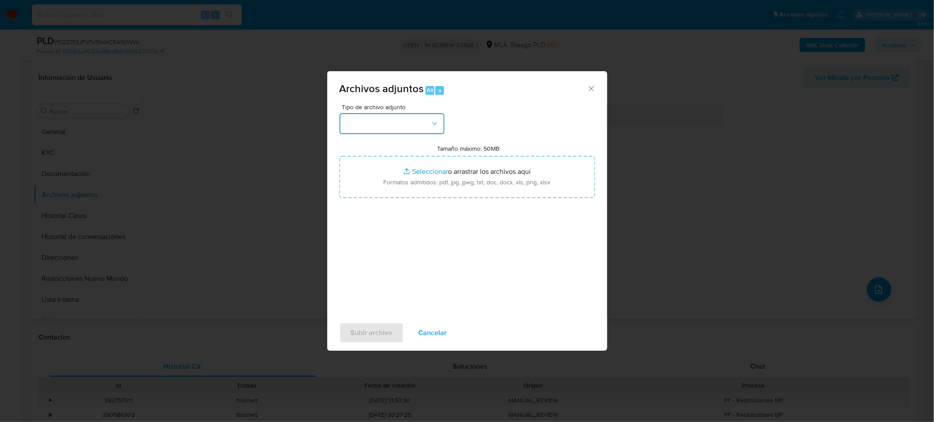
click at [358, 126] on button "button" at bounding box center [391, 123] width 105 height 21
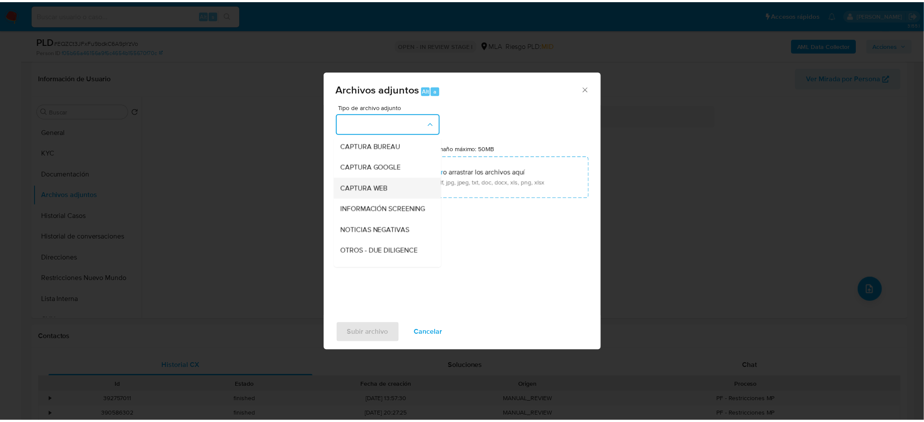
scroll to position [66, 0]
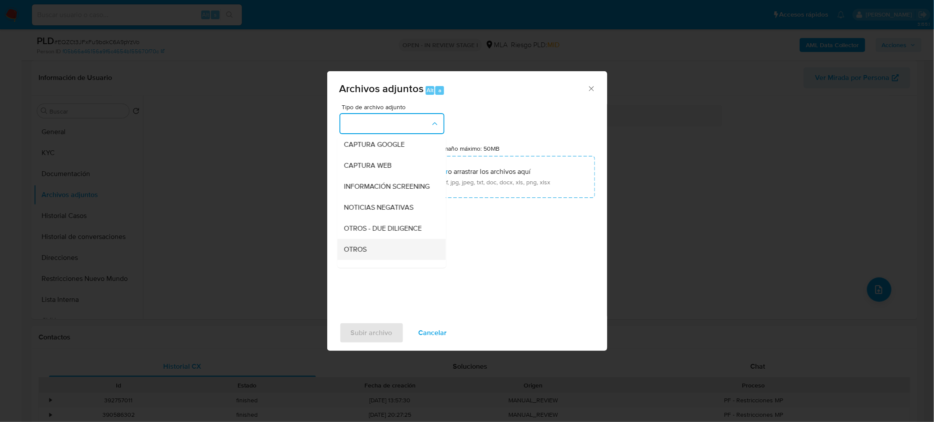
click at [363, 254] on span "OTROS" at bounding box center [355, 249] width 23 height 9
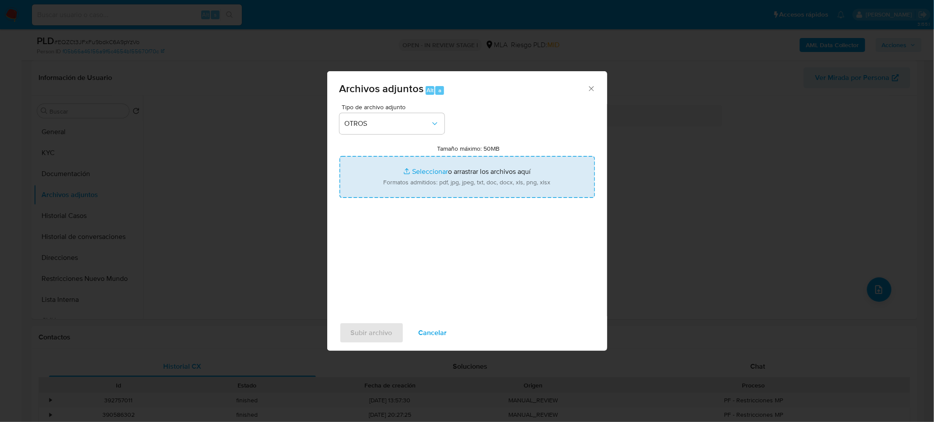
type input "C:\fakepath\Movimientos-2473631657.xlsx"
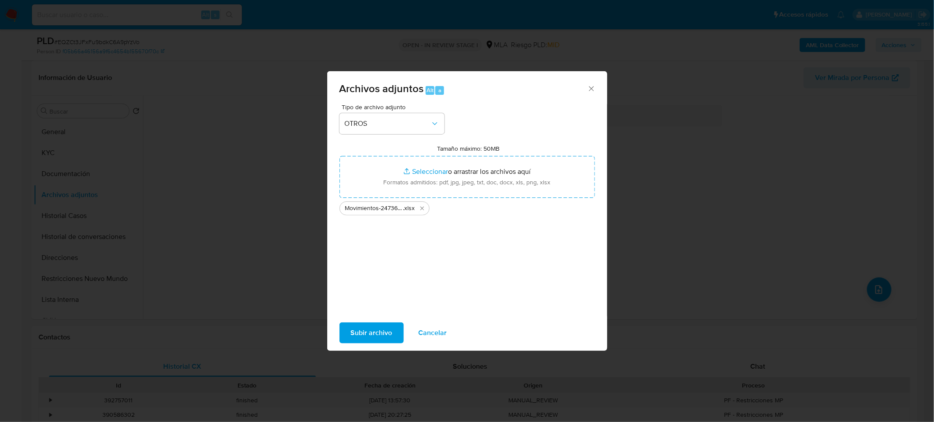
click at [365, 324] on span "Subir archivo" at bounding box center [372, 333] width 42 height 19
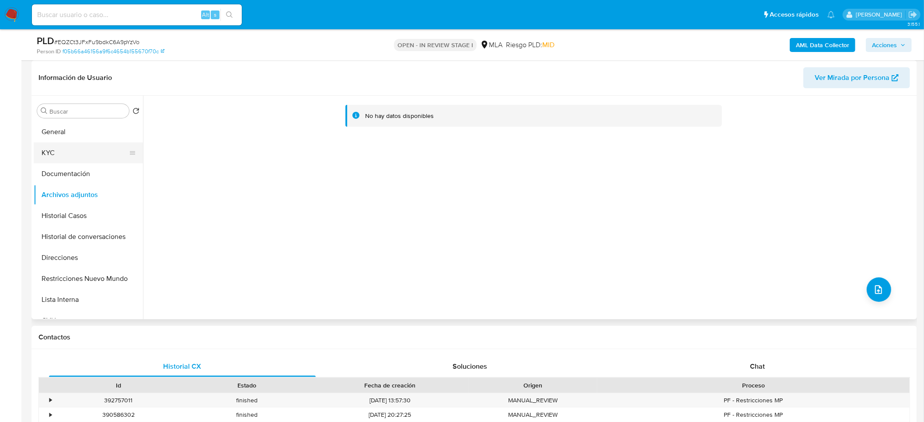
click at [77, 150] on button "KYC" at bounding box center [85, 153] width 102 height 21
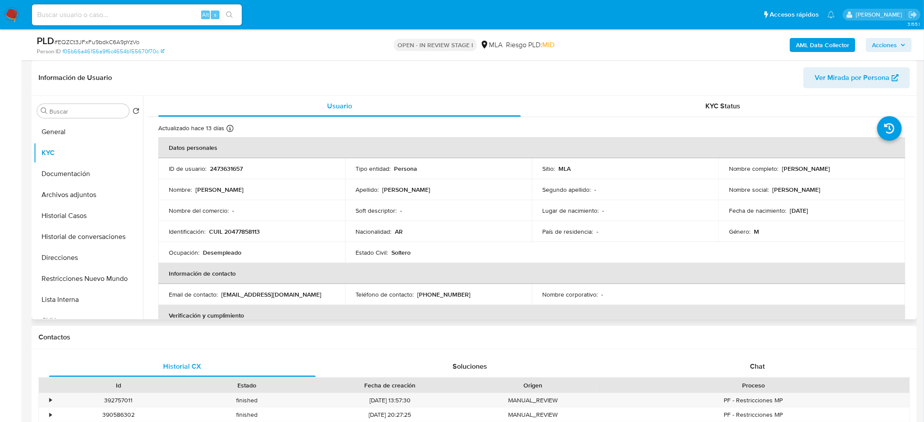
click at [246, 230] on p "CUIL 20477858113" at bounding box center [234, 232] width 51 height 8
copy p "20477858113"
drag, startPoint x: 777, startPoint y: 169, endPoint x: 859, endPoint y: 171, distance: 81.8
click at [859, 171] on div "Nombre completo : Gabriel Alexander Romero" at bounding box center [812, 169] width 166 height 8
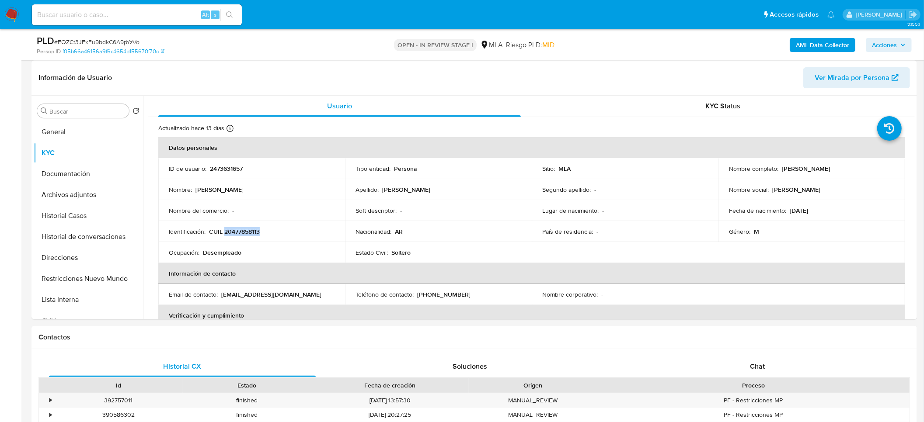
copy div "[PERSON_NAME]"
click at [89, 167] on button "Documentación" at bounding box center [85, 174] width 102 height 21
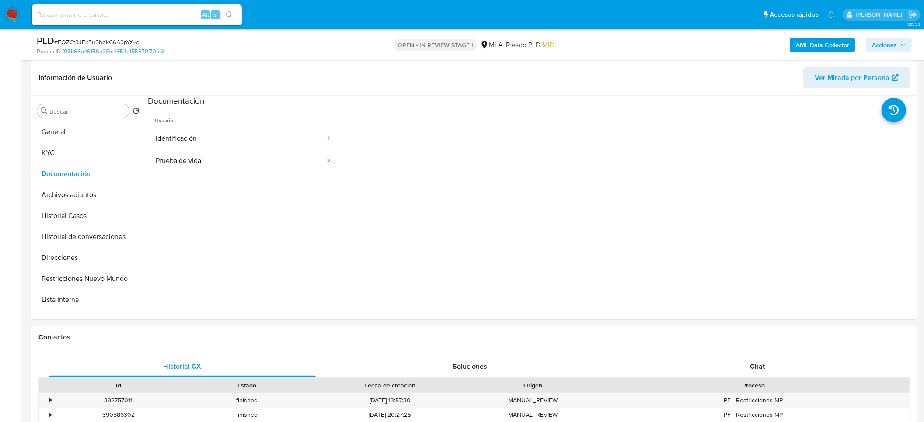
click at [204, 139] on button "Identificación" at bounding box center [237, 139] width 178 height 22
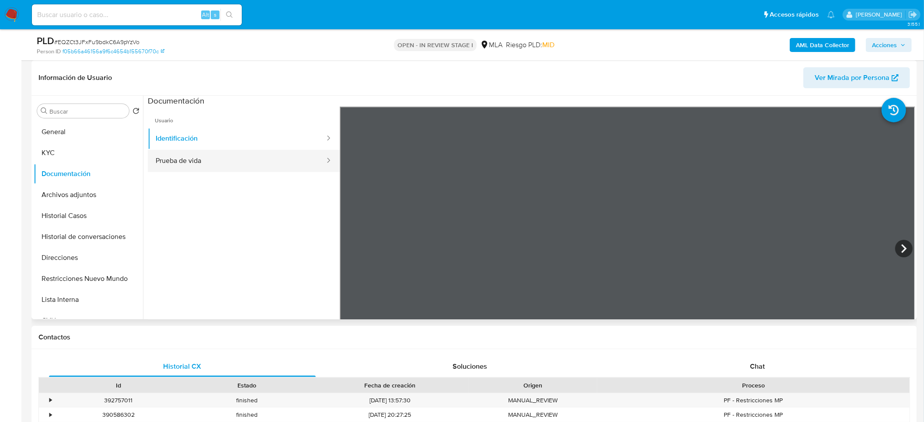
click at [229, 157] on button "Prueba de vida" at bounding box center [237, 161] width 178 height 22
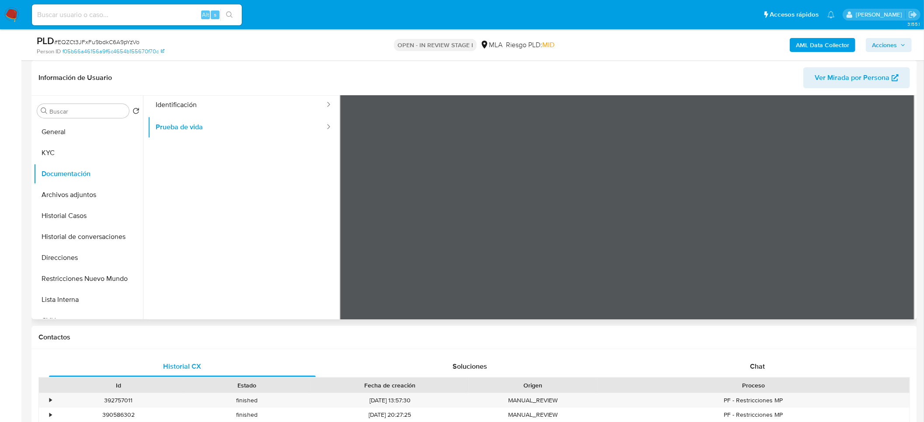
scroll to position [73, 0]
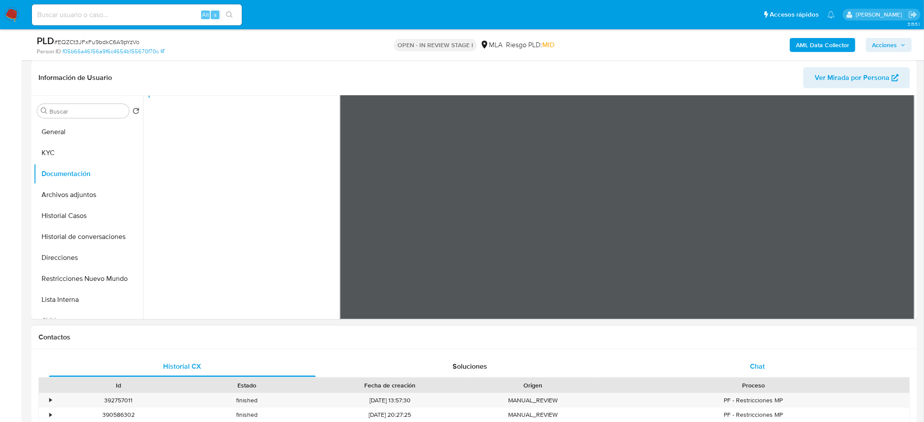
click at [760, 360] on div "Chat" at bounding box center [757, 366] width 267 height 21
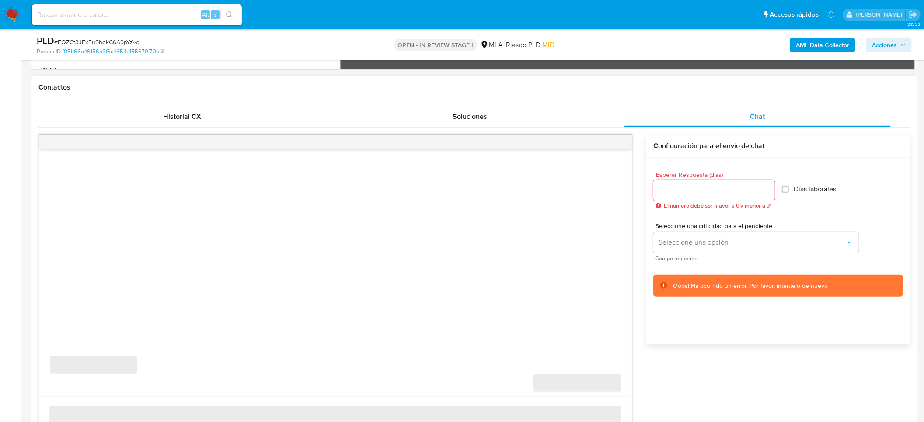
scroll to position [328, 0]
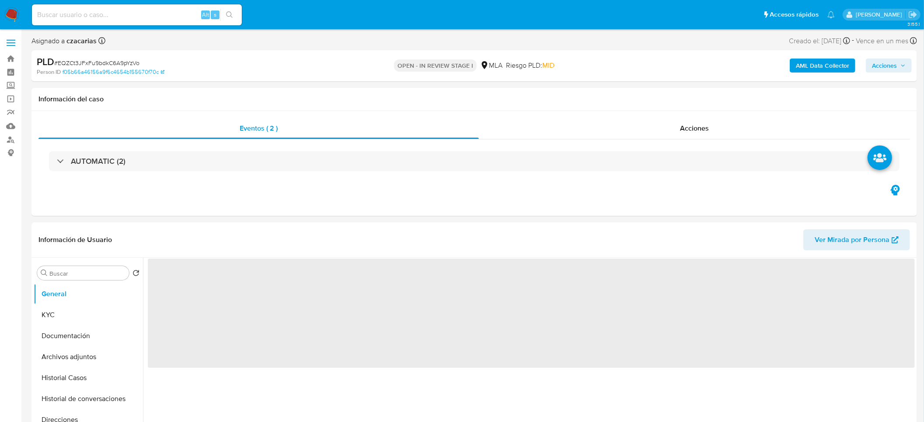
select select "10"
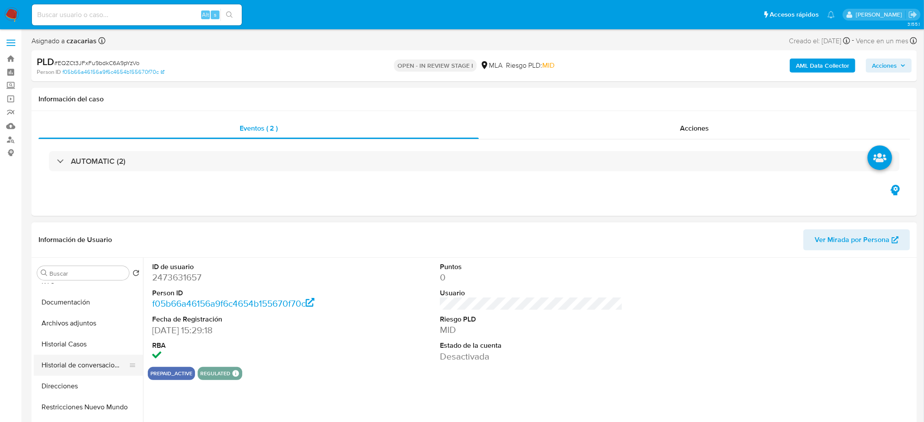
scroll to position [66, 0]
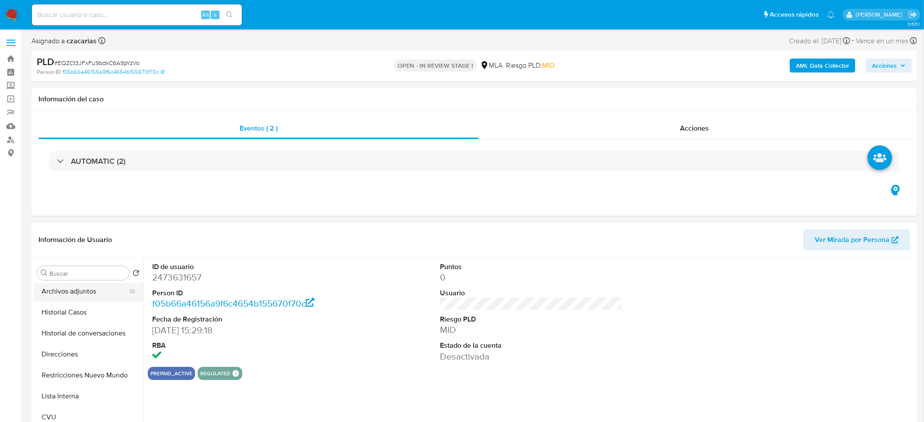
click at [88, 288] on button "Archivos adjuntos" at bounding box center [85, 291] width 102 height 21
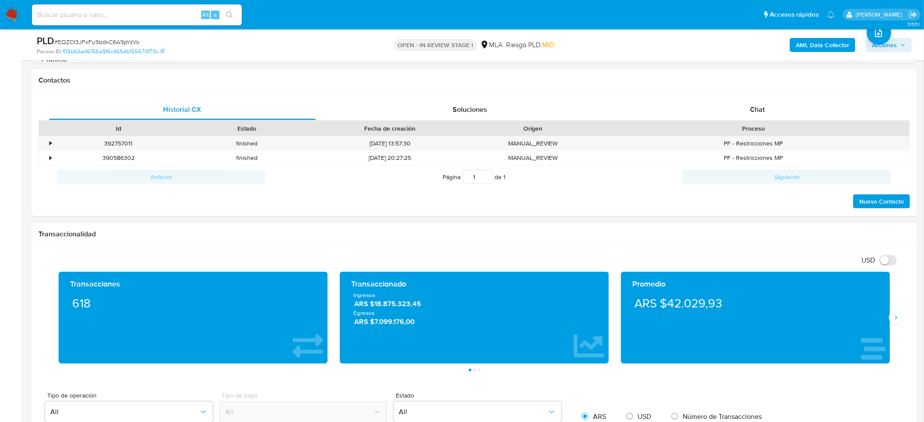
scroll to position [393, 0]
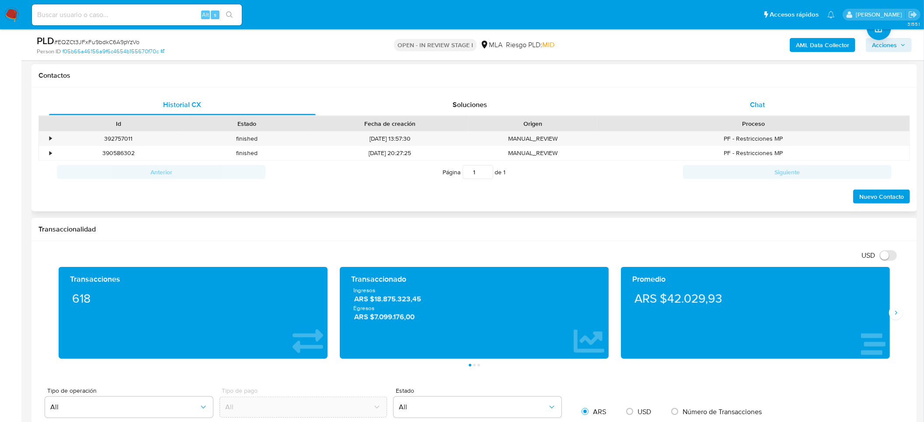
drag, startPoint x: 784, startPoint y: 82, endPoint x: 773, endPoint y: 94, distance: 16.1
click at [784, 83] on div "Contactos" at bounding box center [473, 75] width 885 height 23
click at [772, 95] on div "Chat" at bounding box center [757, 104] width 267 height 21
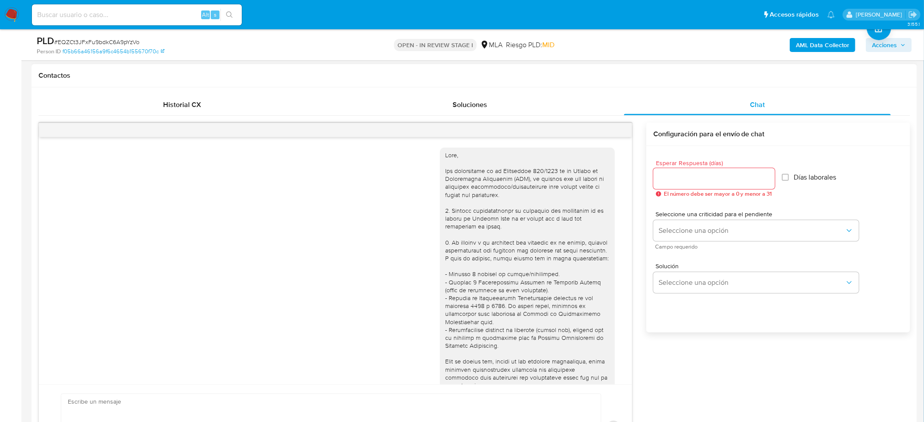
scroll to position [439, 0]
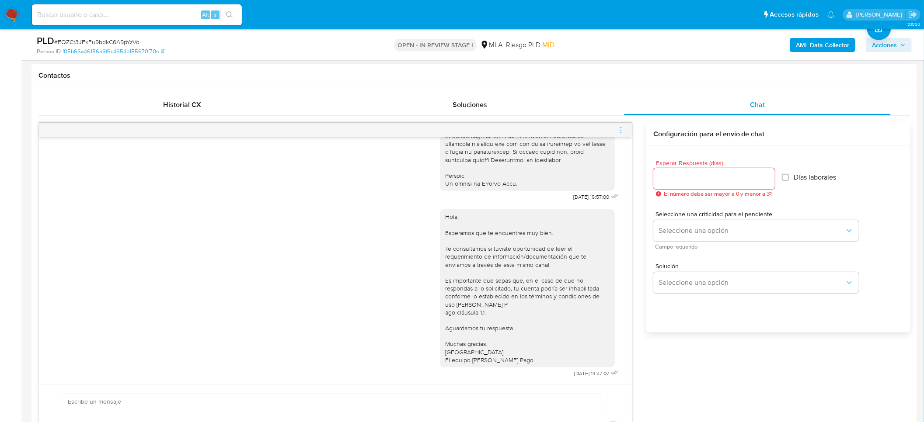
click at [619, 132] on icon "menu-action" at bounding box center [621, 130] width 8 height 8
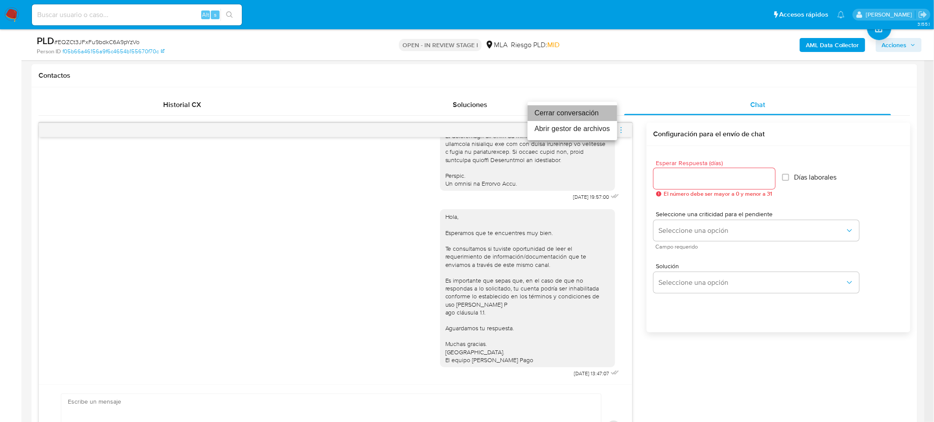
click at [568, 112] on li "Cerrar conversación" at bounding box center [572, 113] width 90 height 16
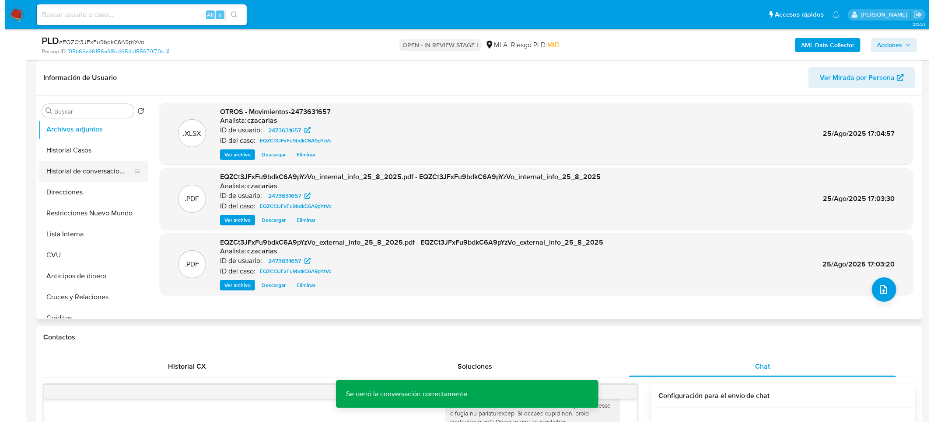
scroll to position [0, 0]
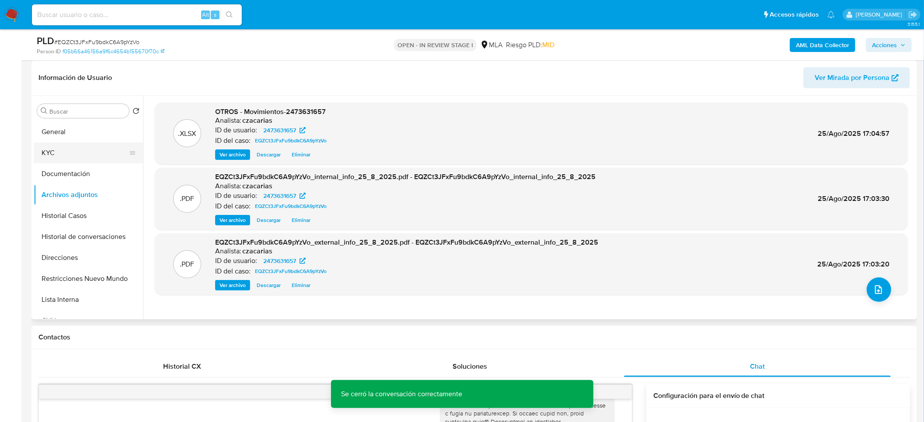
click at [63, 155] on button "KYC" at bounding box center [85, 153] width 102 height 21
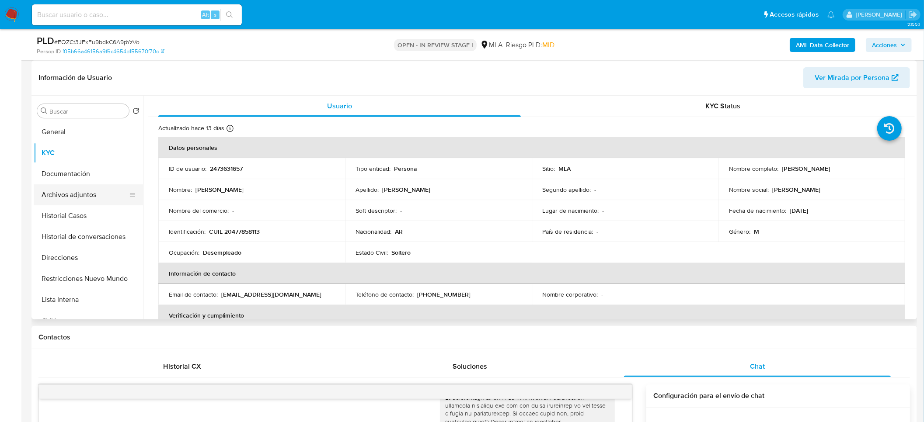
click at [80, 204] on button "Archivos adjuntos" at bounding box center [85, 195] width 102 height 21
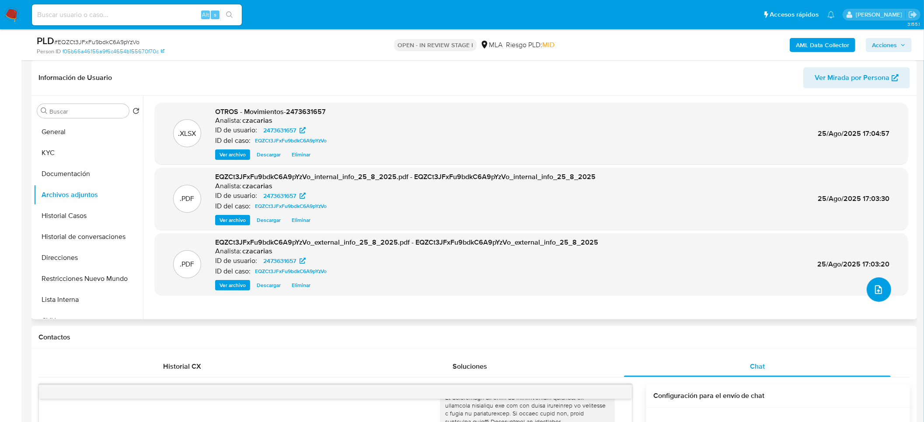
click at [873, 289] on icon "upload-file" at bounding box center [878, 290] width 10 height 10
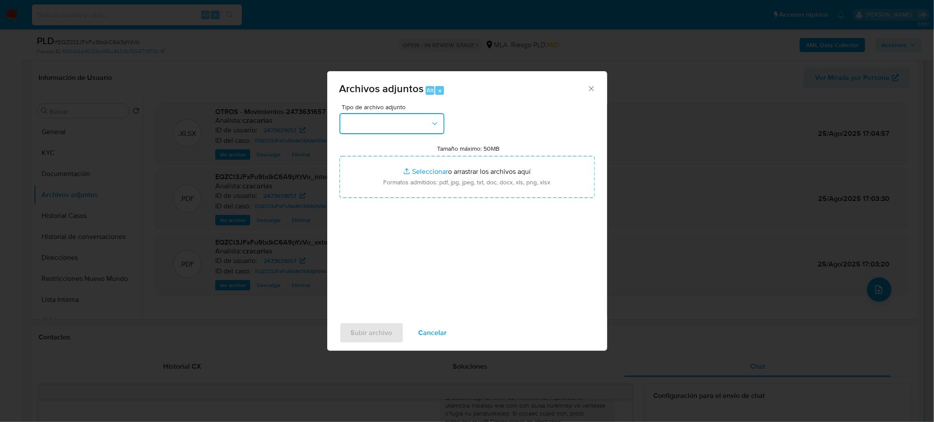
click at [404, 120] on button "button" at bounding box center [391, 123] width 105 height 21
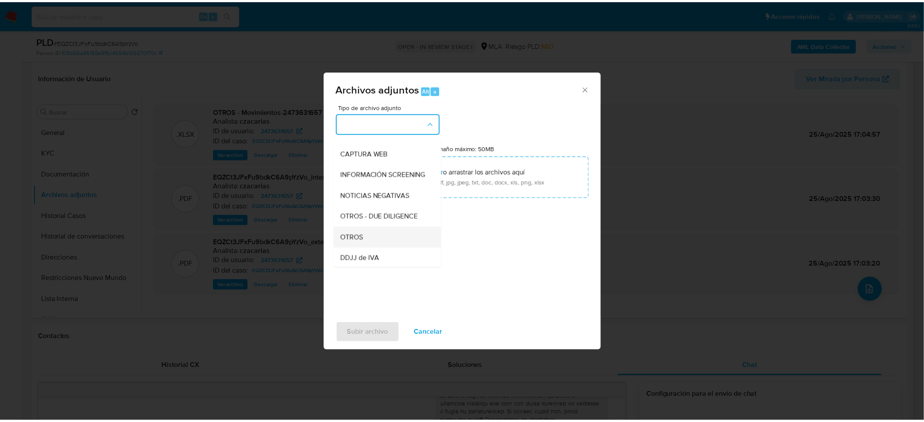
scroll to position [131, 0]
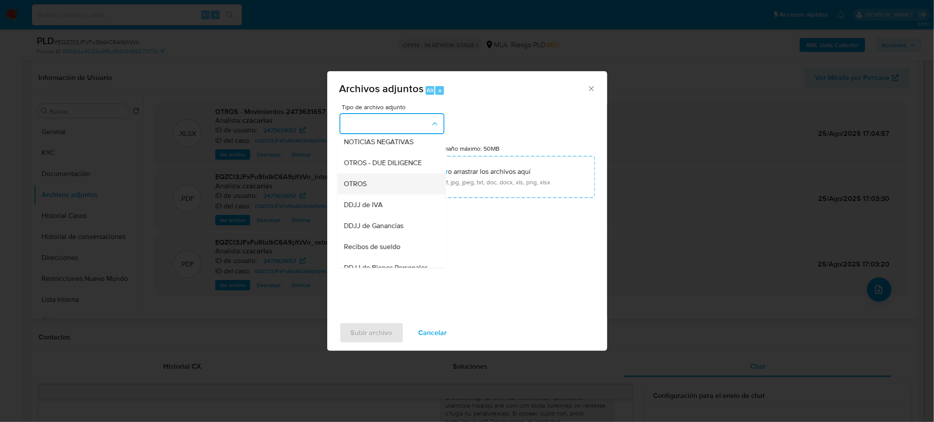
click at [370, 188] on div "OTROS" at bounding box center [388, 183] width 89 height 21
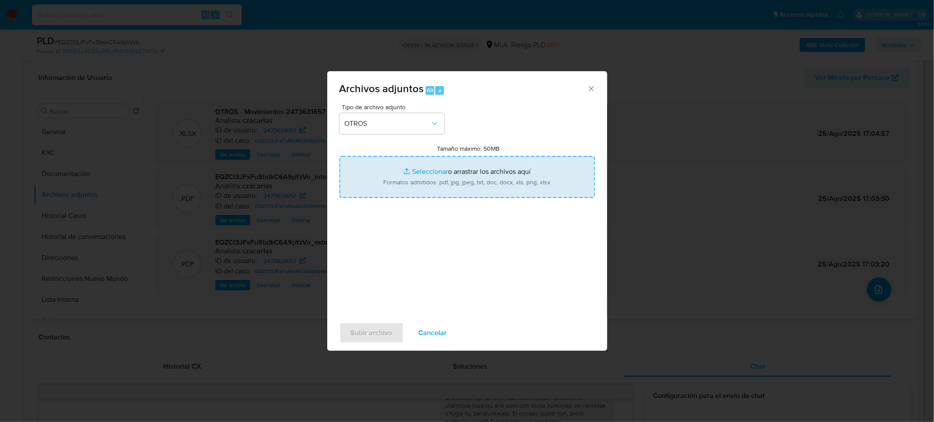
type input "C:\fakepath\Caselog EQZCt3JFxFu9bdkC6A9pYzVo_2025_07_18_02_05_38.docx"
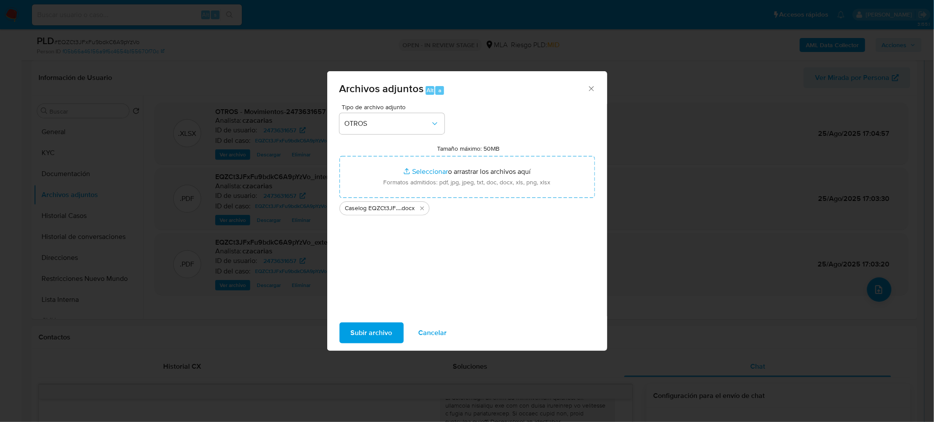
click at [362, 336] on span "Subir archivo" at bounding box center [372, 333] width 42 height 19
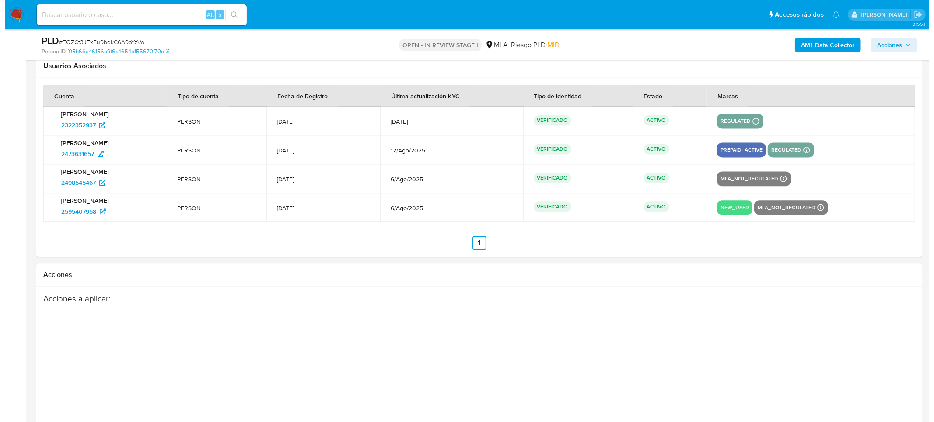
scroll to position [1625, 0]
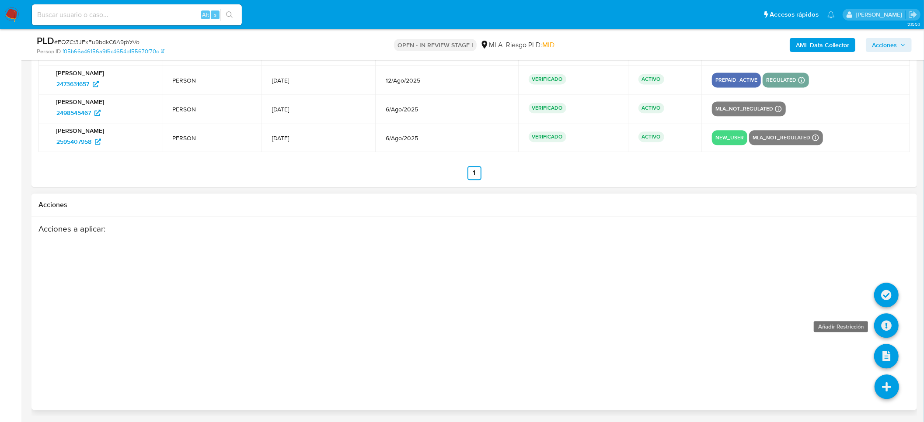
click at [896, 317] on icon at bounding box center [886, 326] width 24 height 24
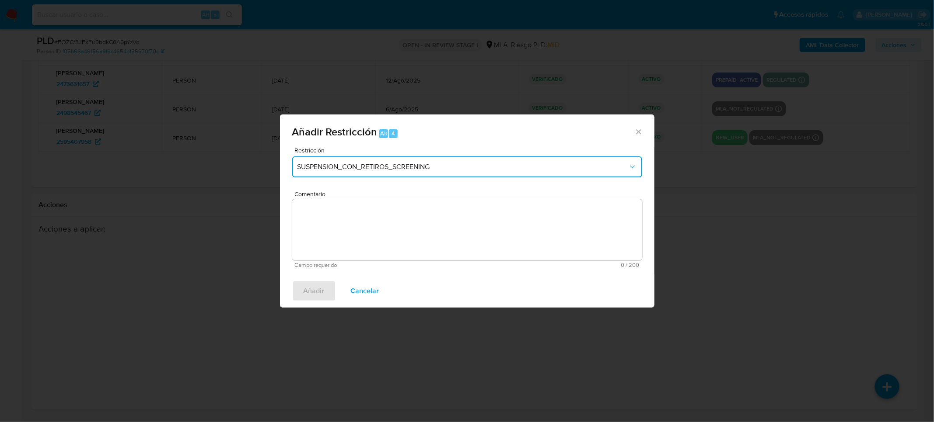
click at [486, 171] on button "SUSPENSION_CON_RETIROS_SCREENING" at bounding box center [467, 167] width 350 height 21
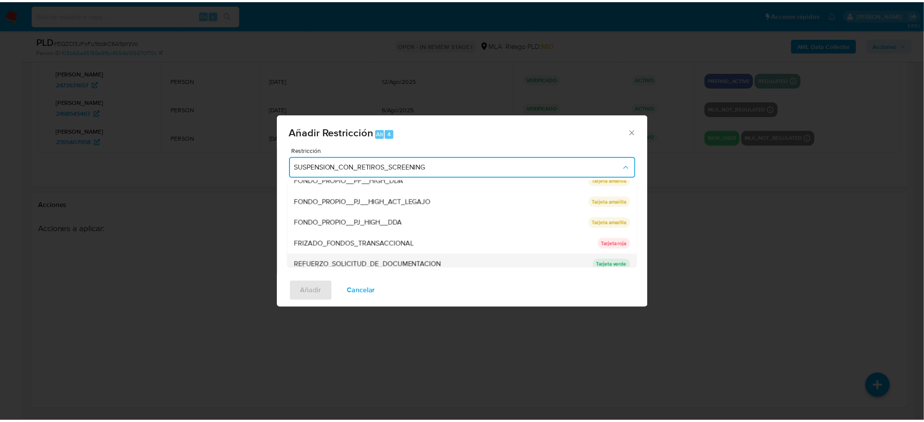
scroll to position [185, 0]
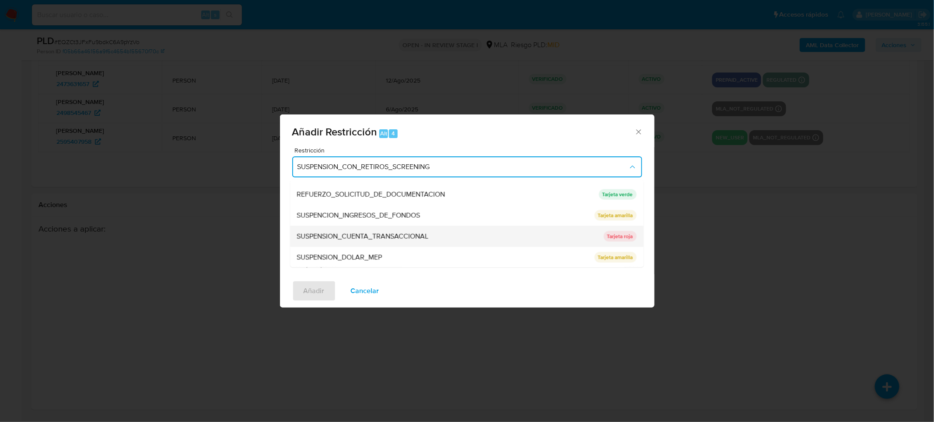
click at [371, 237] on span "SUSPENSION_CUENTA_TRANSACCIONAL" at bounding box center [363, 236] width 132 height 9
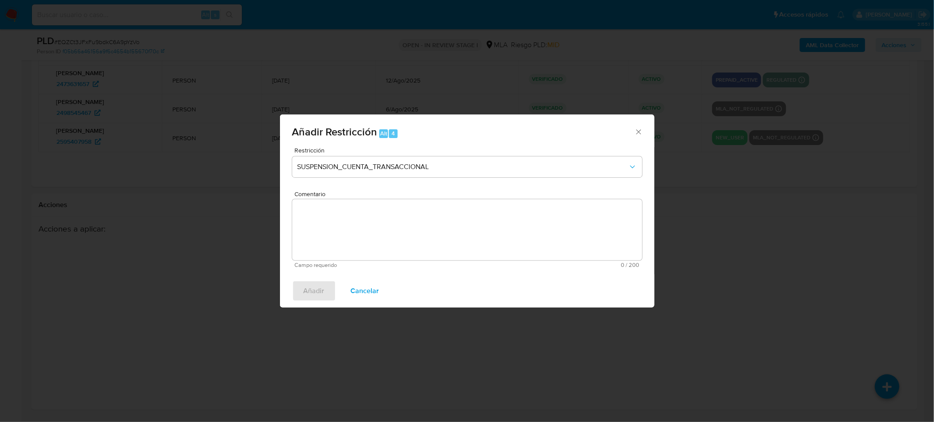
click at [417, 231] on textarea "Comentario" at bounding box center [467, 229] width 350 height 61
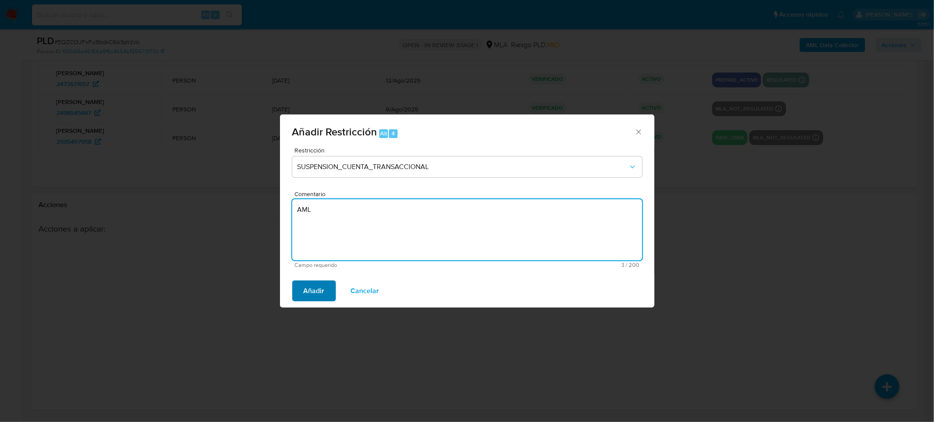
type textarea "AML"
click at [317, 286] on span "Añadir" at bounding box center [313, 291] width 21 height 19
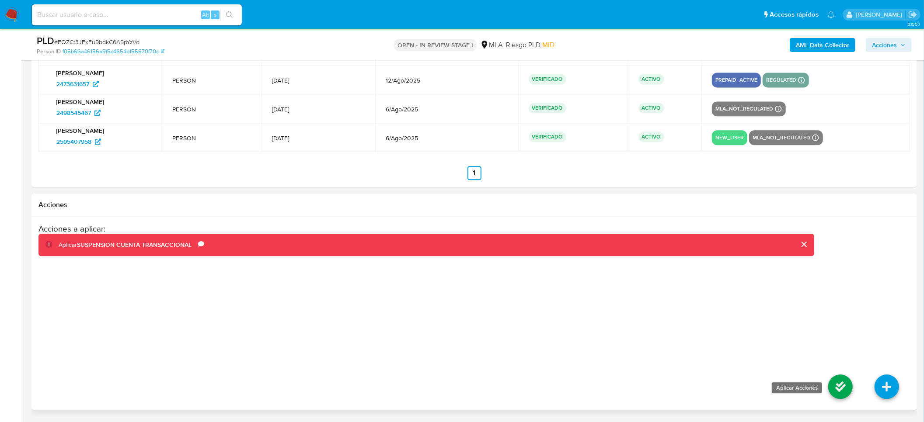
click at [835, 388] on icon at bounding box center [840, 387] width 24 height 24
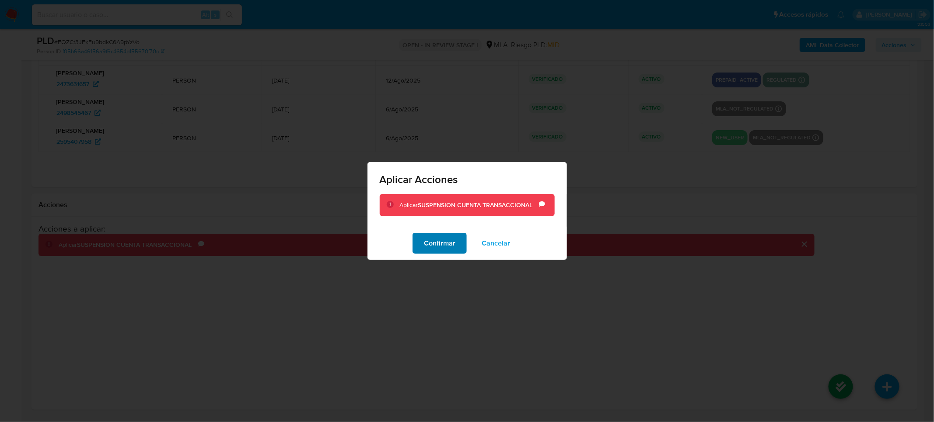
click at [452, 243] on span "Confirmar" at bounding box center [439, 243] width 31 height 19
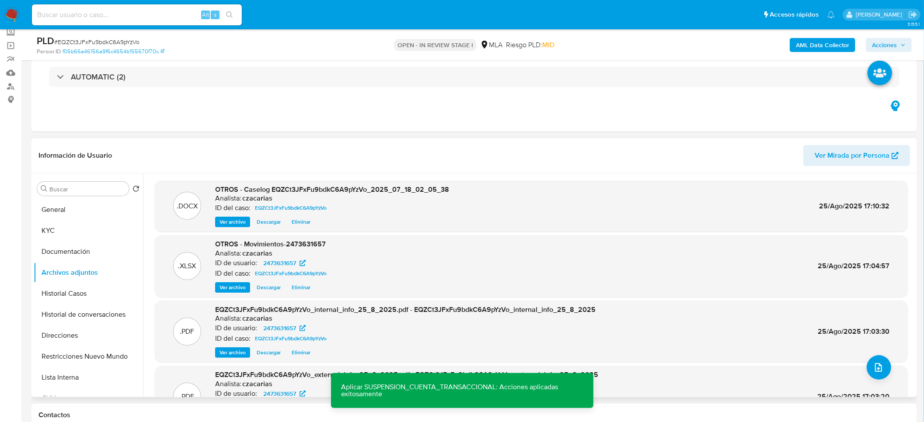
scroll to position [51, 0]
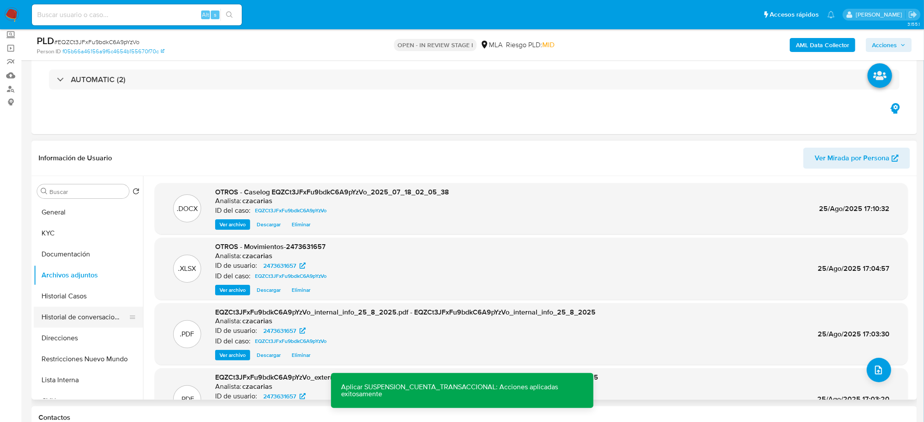
click at [60, 308] on button "Historial de conversaciones" at bounding box center [85, 317] width 102 height 21
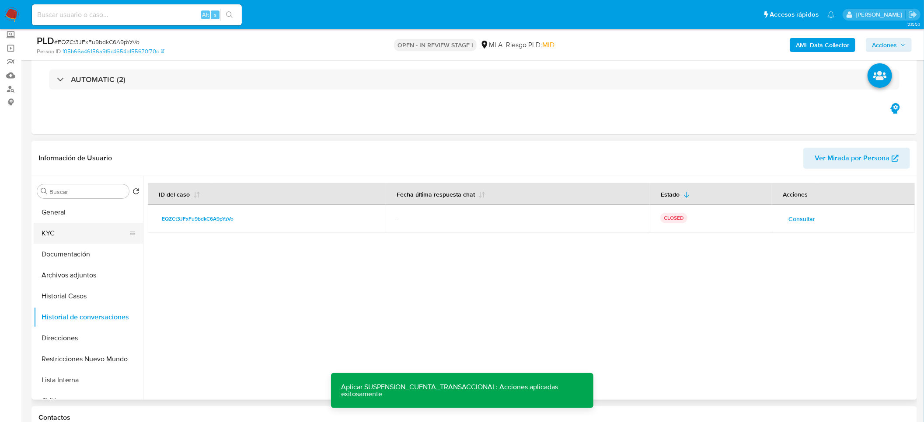
click at [86, 230] on button "KYC" at bounding box center [85, 233] width 102 height 21
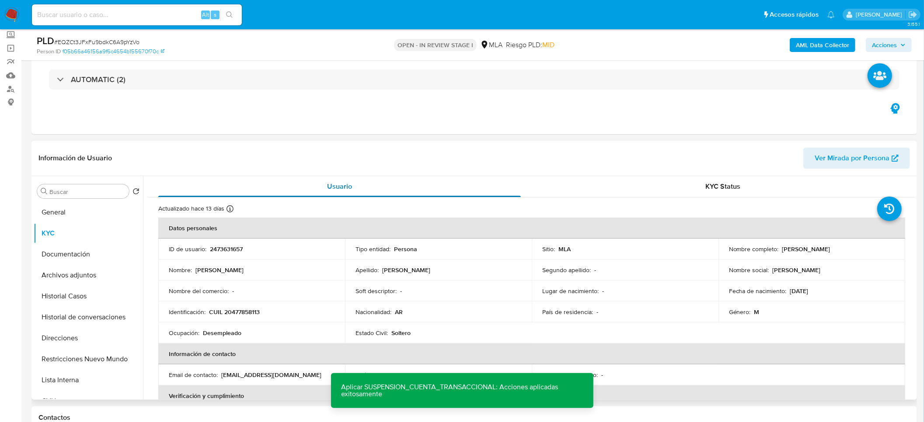
scroll to position [66, 0]
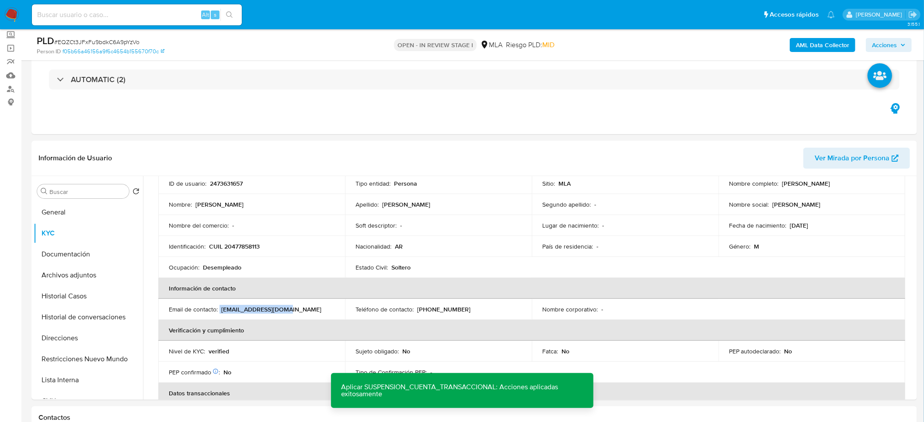
drag, startPoint x: 230, startPoint y: 311, endPoint x: 648, endPoint y: 25, distance: 506.2
click at [286, 310] on div "Email de contacto : rigarpoblo@gmail.com" at bounding box center [252, 310] width 166 height 8
copy div "[EMAIL_ADDRESS][DOMAIN_NAME]"
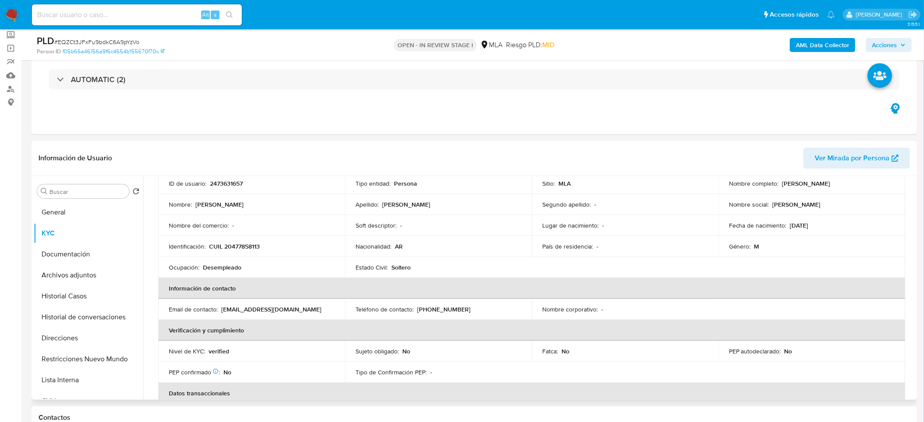
drag, startPoint x: 419, startPoint y: 312, endPoint x: 463, endPoint y: 309, distance: 44.3
click at [463, 309] on div "Teléfono de contacto : (362) 4523679" at bounding box center [438, 310] width 166 height 8
drag, startPoint x: 418, startPoint y: 309, endPoint x: 467, endPoint y: 306, distance: 48.6
click at [463, 309] on div "Teléfono de contacto : (362) 4523679" at bounding box center [438, 310] width 166 height 8
copy p "362) 4523679"
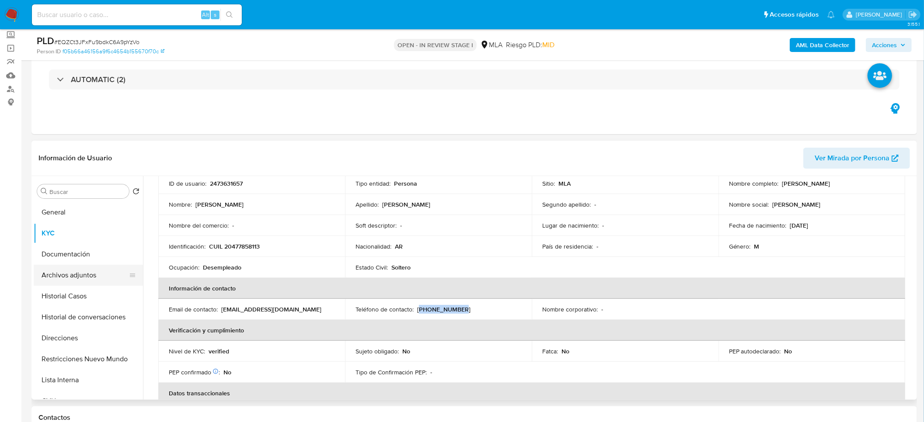
click at [47, 275] on button "Archivos adjuntos" at bounding box center [85, 275] width 102 height 21
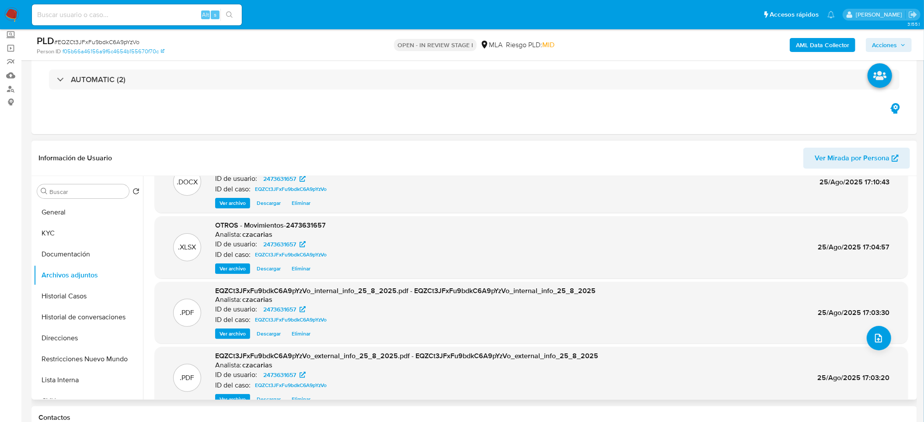
scroll to position [49, 0]
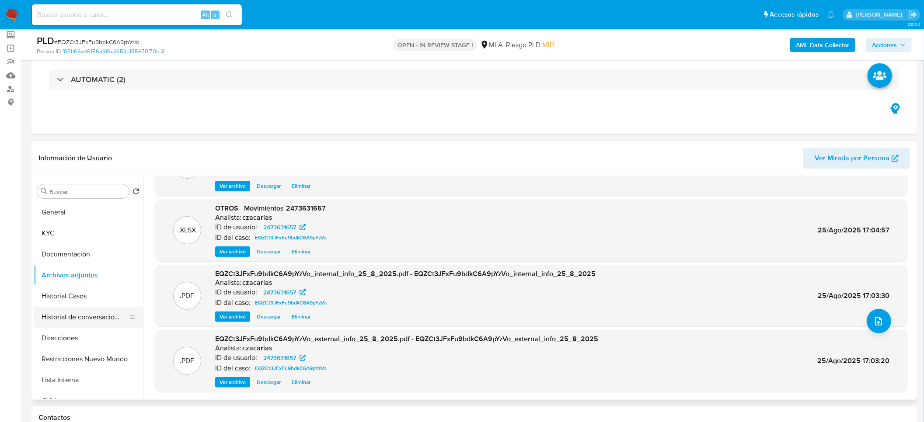
click at [92, 317] on button "Historial de conversaciones" at bounding box center [85, 317] width 102 height 21
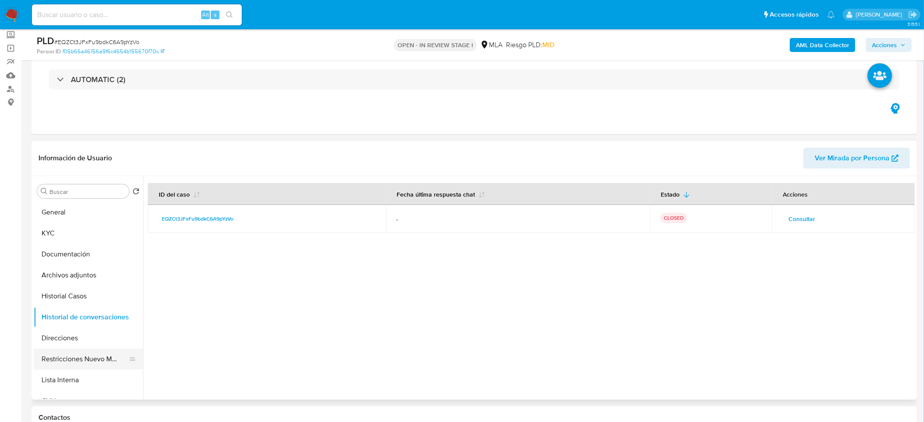
click at [86, 359] on button "Restricciones Nuevo Mundo" at bounding box center [85, 359] width 102 height 21
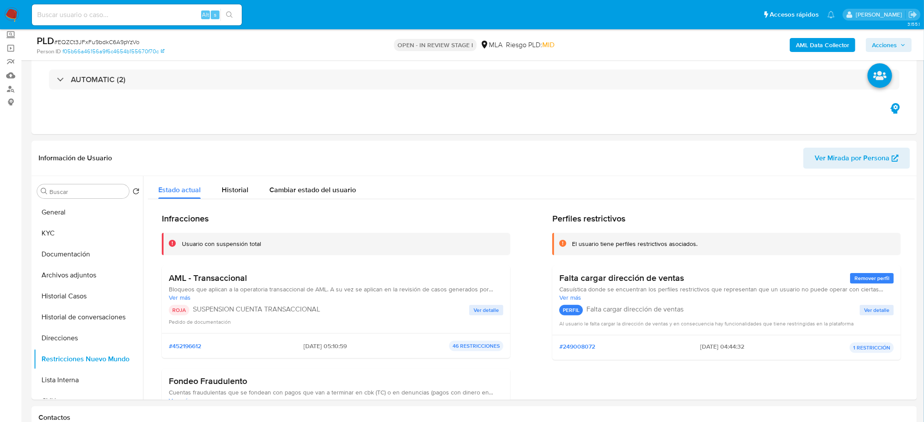
click at [885, 45] on span "Acciones" at bounding box center [884, 45] width 25 height 14
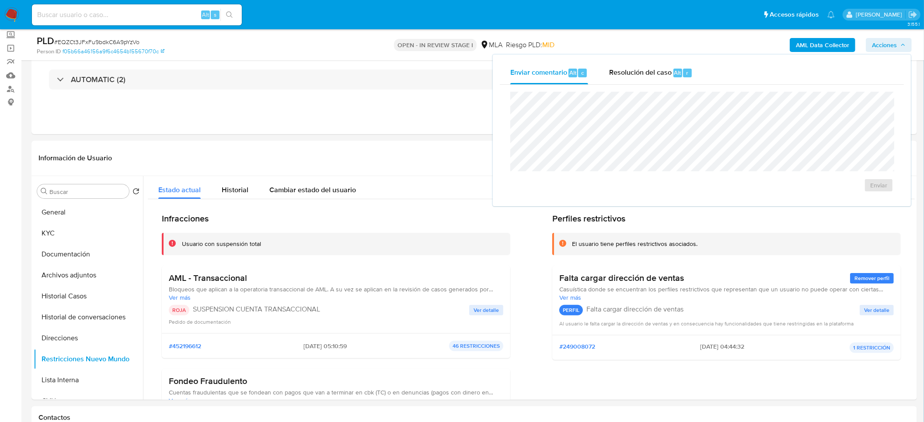
drag, startPoint x: 650, startPoint y: 69, endPoint x: 653, endPoint y: 85, distance: 16.8
click at [650, 68] on span "Resolución del caso" at bounding box center [640, 72] width 63 height 10
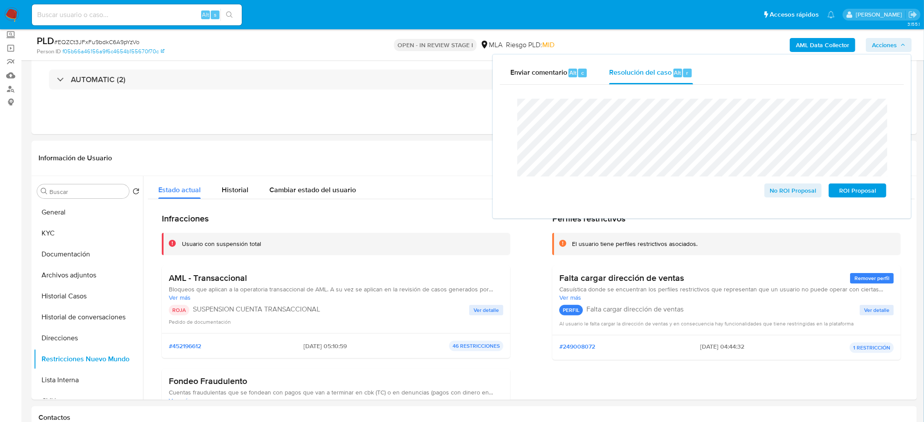
click at [98, 43] on span "# EQZCt3JFxFu9bdkC6A9pYzVo" at bounding box center [96, 42] width 85 height 9
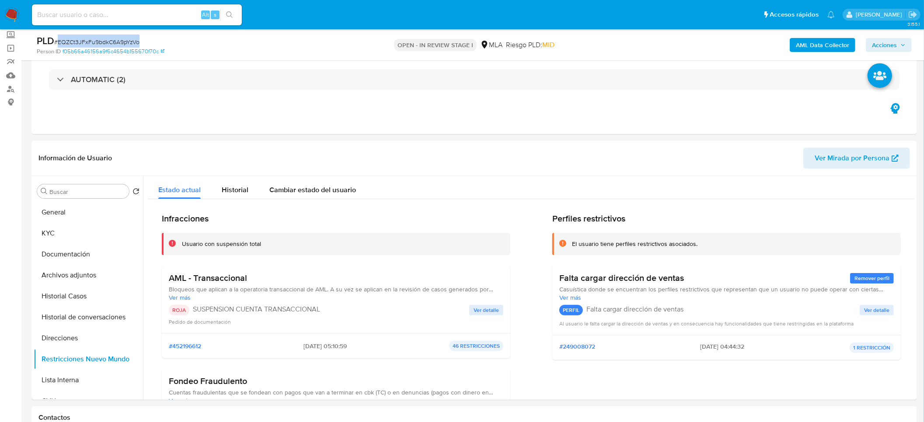
click at [98, 43] on span "# EQZCt3JFxFu9bdkC6A9pYzVo" at bounding box center [96, 42] width 85 height 9
copy span "EQZCt3JFxFu9bdkC6A9pYzVo"
click at [892, 43] on span "Acciones" at bounding box center [884, 45] width 25 height 14
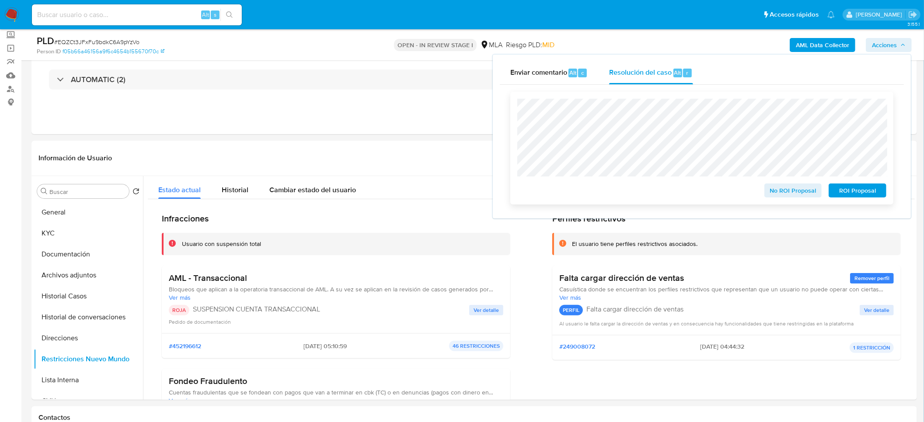
click at [859, 195] on span "ROI Proposal" at bounding box center [857, 191] width 45 height 12
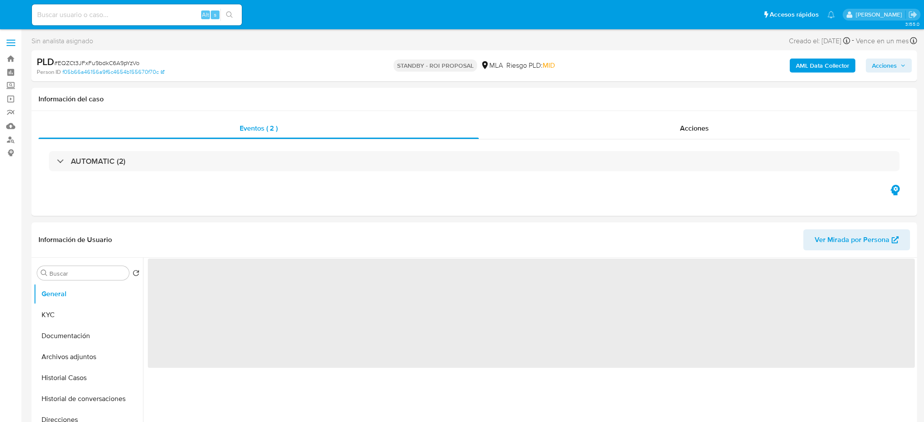
select select "10"
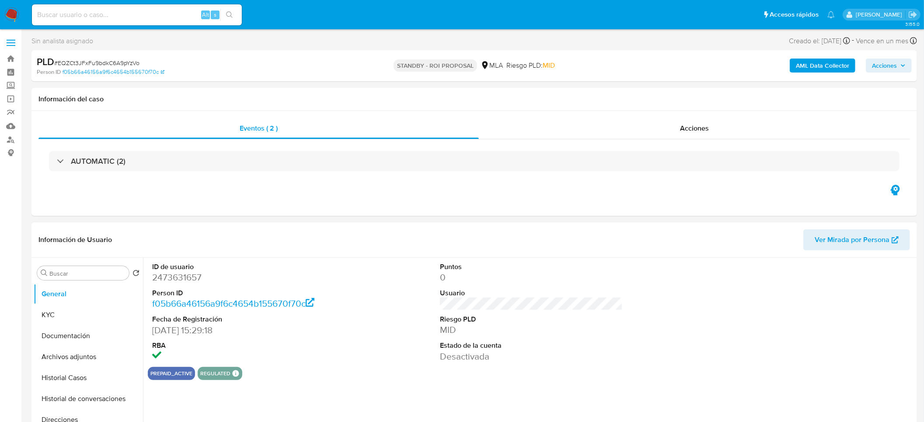
click at [194, 280] on dd "2473631657" at bounding box center [243, 278] width 183 height 12
copy dd "2473631657"
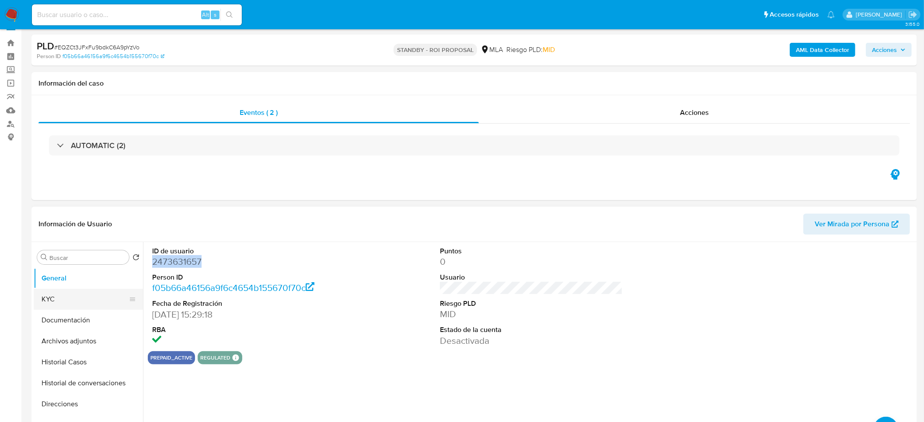
scroll to position [66, 0]
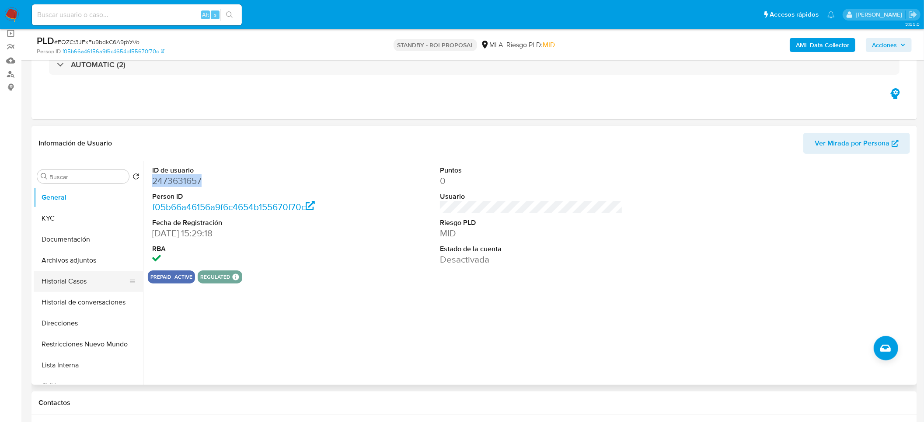
click at [73, 282] on button "Historial Casos" at bounding box center [85, 281] width 102 height 21
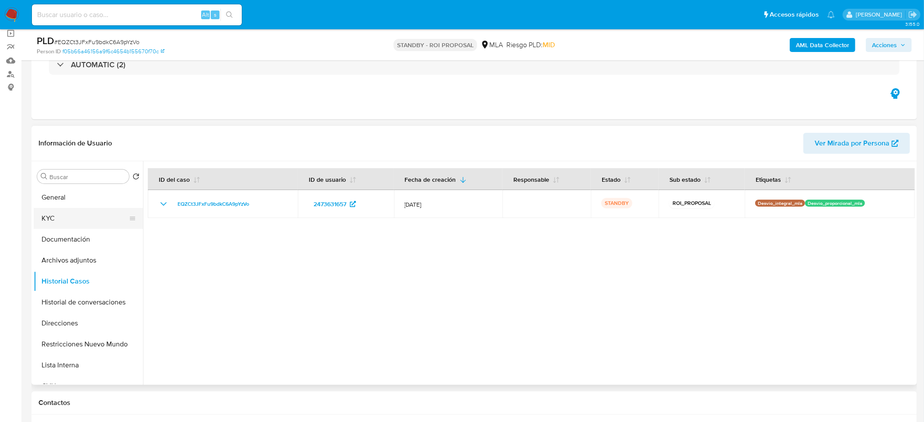
click at [48, 223] on button "KYC" at bounding box center [85, 218] width 102 height 21
